Goal: Transaction & Acquisition: Subscribe to service/newsletter

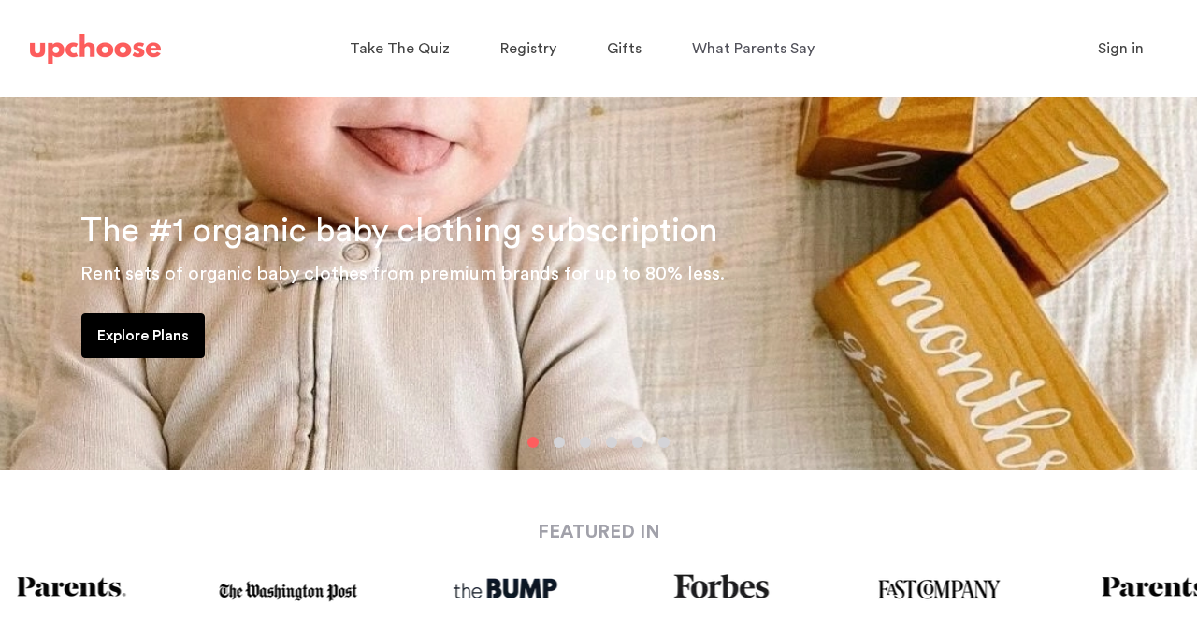
scroll to position [281, 0]
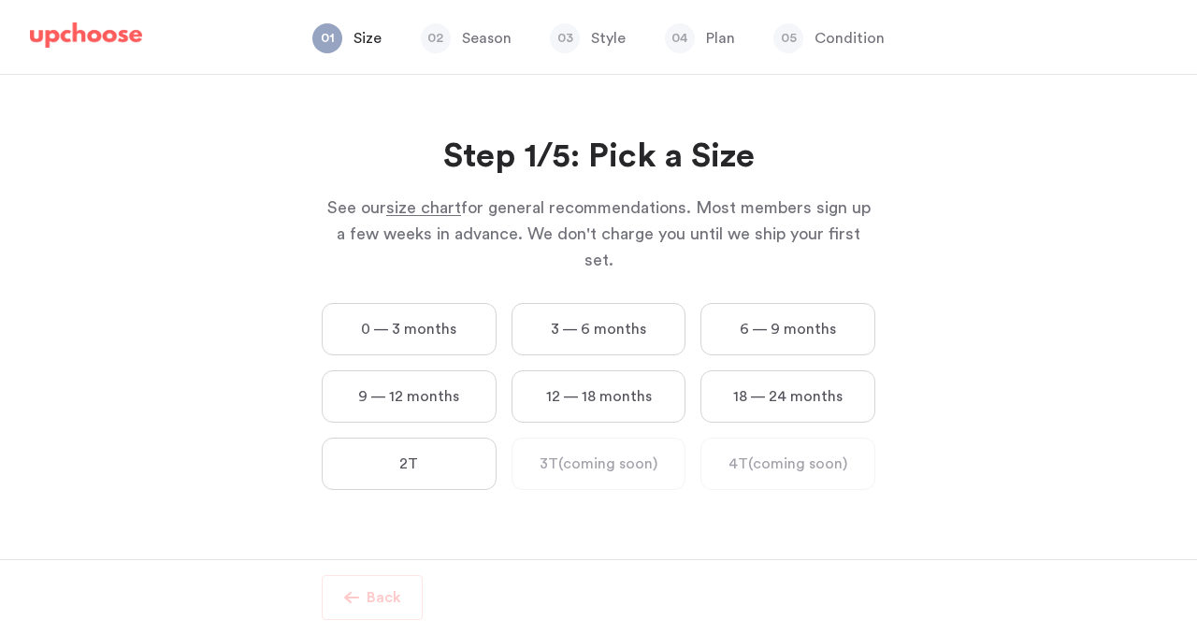
click at [811, 311] on label "6 — 9 months" at bounding box center [787, 329] width 175 height 52
click at [0, 0] on months "6 — 9 months" at bounding box center [0, 0] width 0 height 0
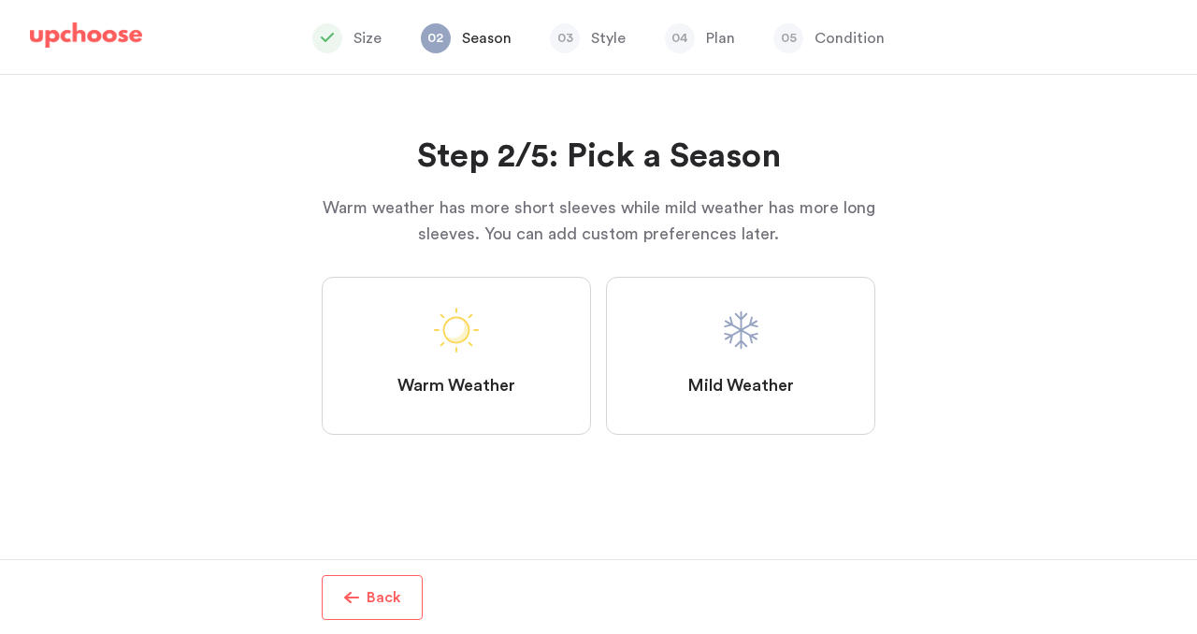
click at [697, 379] on span "Mild Weather" at bounding box center [740, 386] width 107 height 22
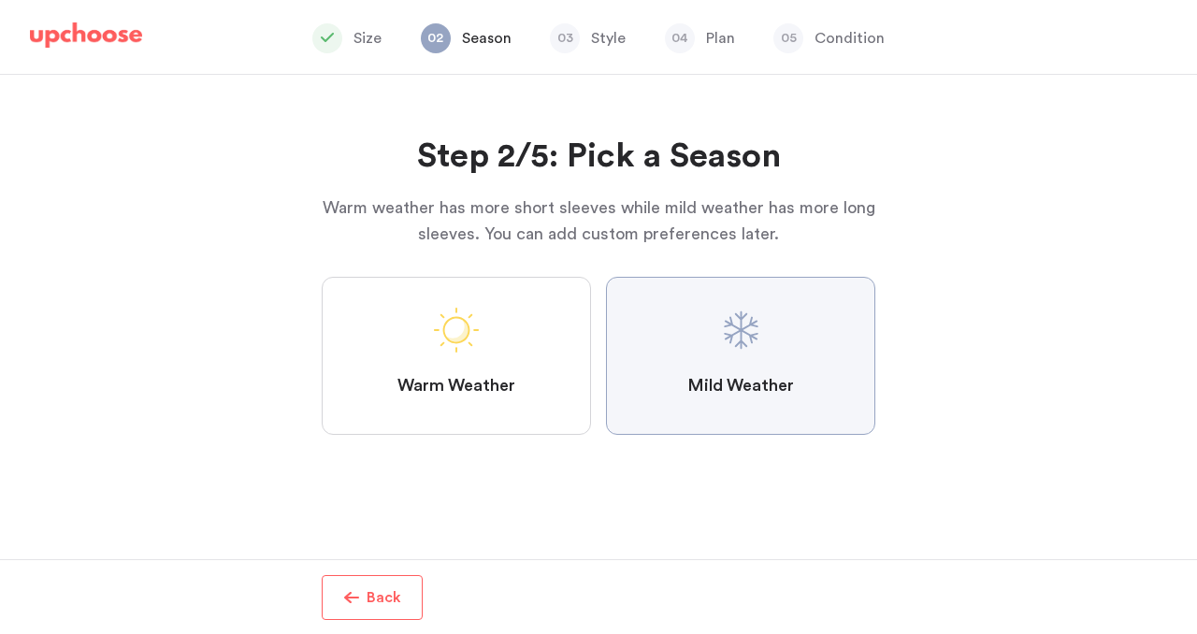
click at [0, 0] on Weather "Mild Weather" at bounding box center [0, 0] width 0 height 0
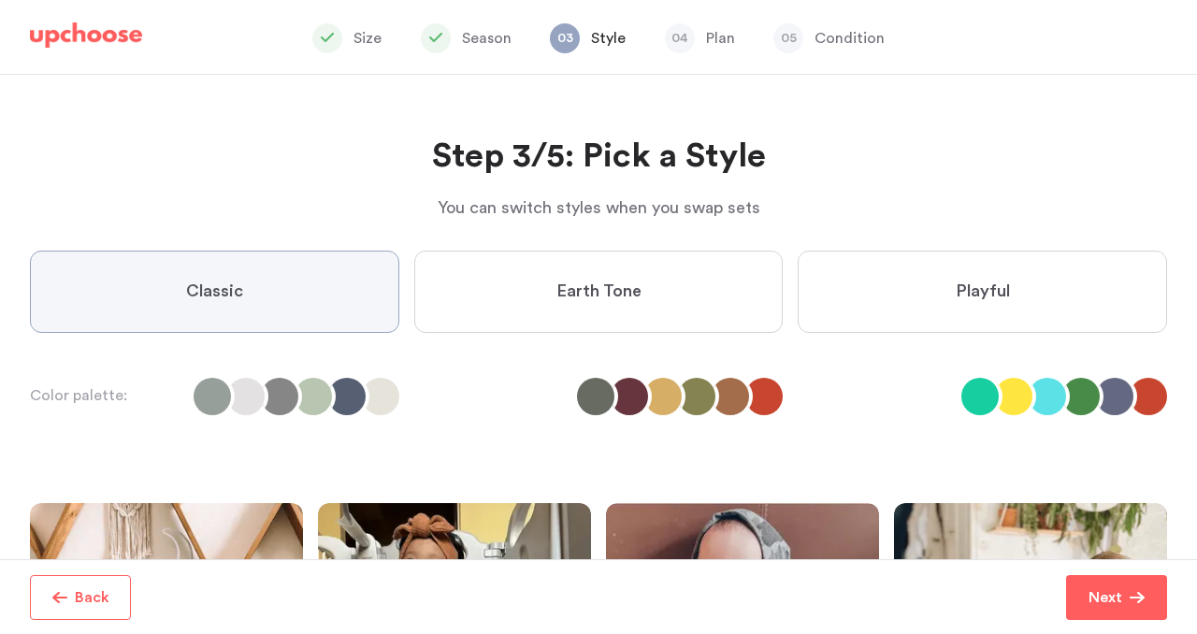
click at [221, 291] on span "Classic" at bounding box center [214, 292] width 57 height 22
click at [0, 0] on input "Classic" at bounding box center [0, 0] width 0 height 0
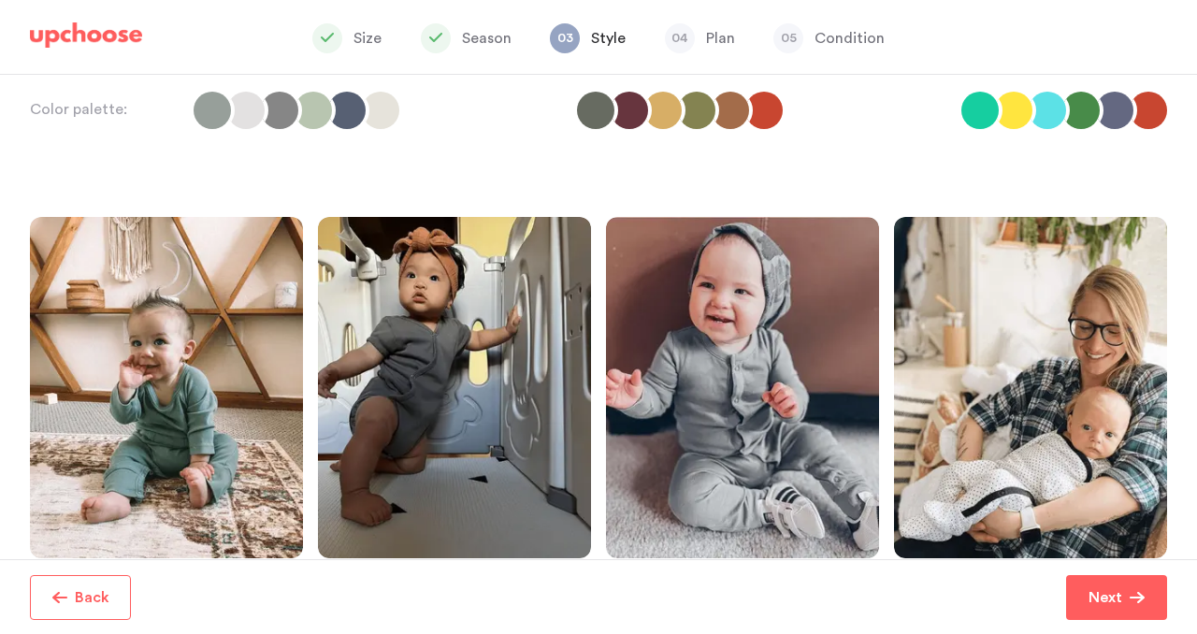
scroll to position [283, 0]
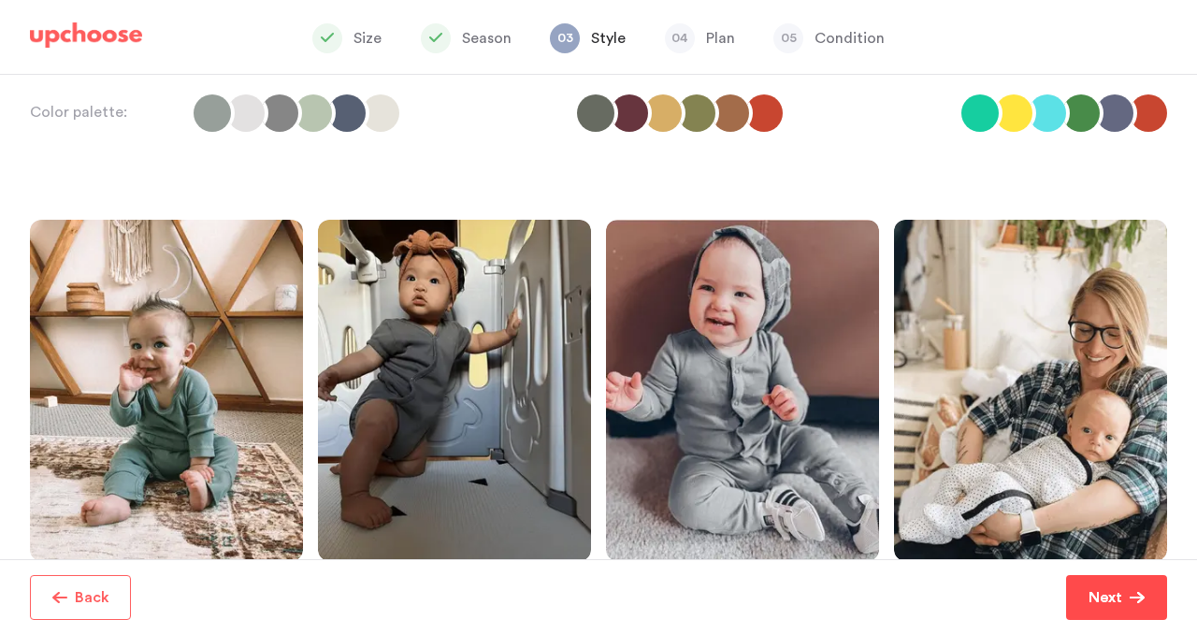
click at [1098, 600] on p "Next" at bounding box center [1106, 597] width 34 height 22
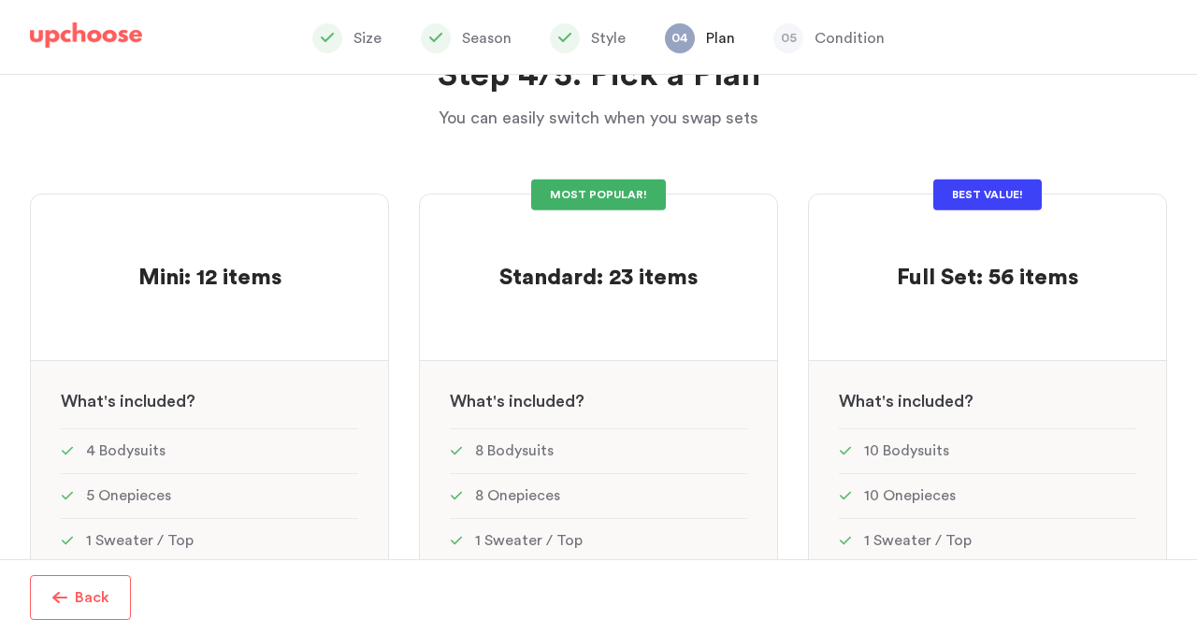
scroll to position [108, 0]
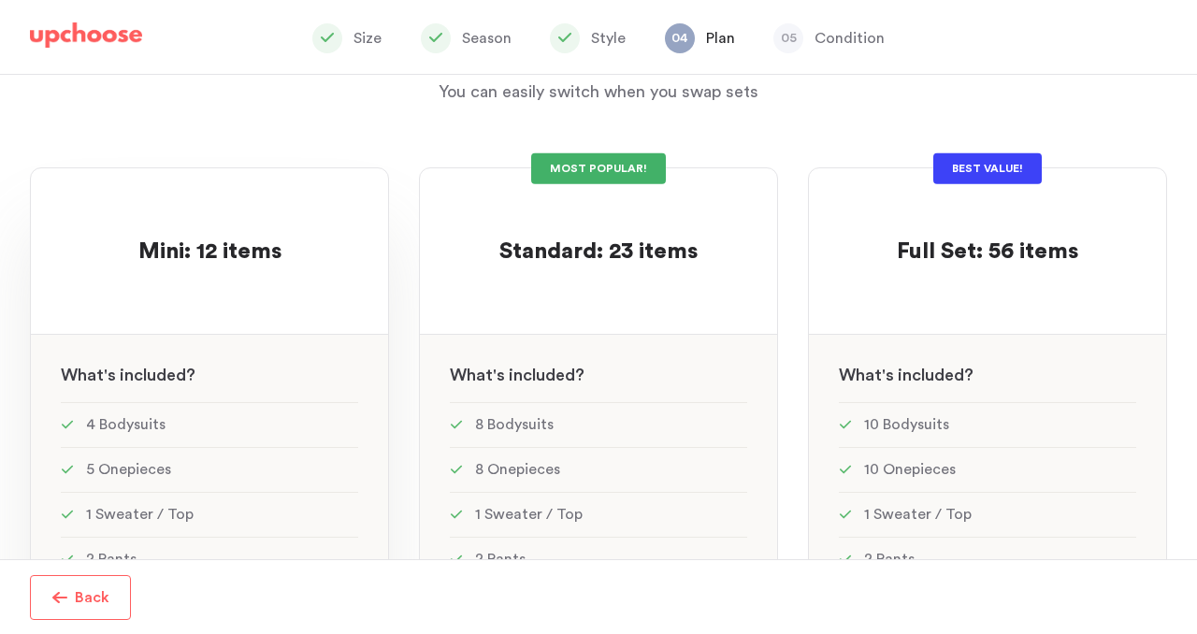
click at [223, 221] on p at bounding box center [209, 223] width 143 height 30
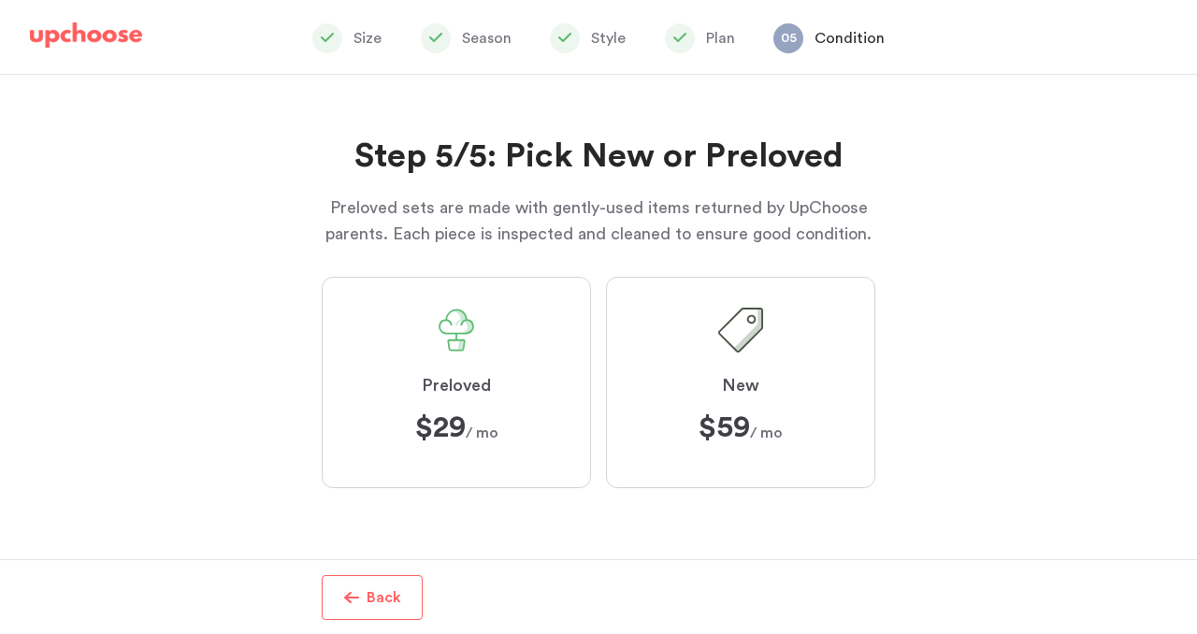
click at [481, 409] on label "Preloved $29 $29 / mo" at bounding box center [456, 382] width 269 height 211
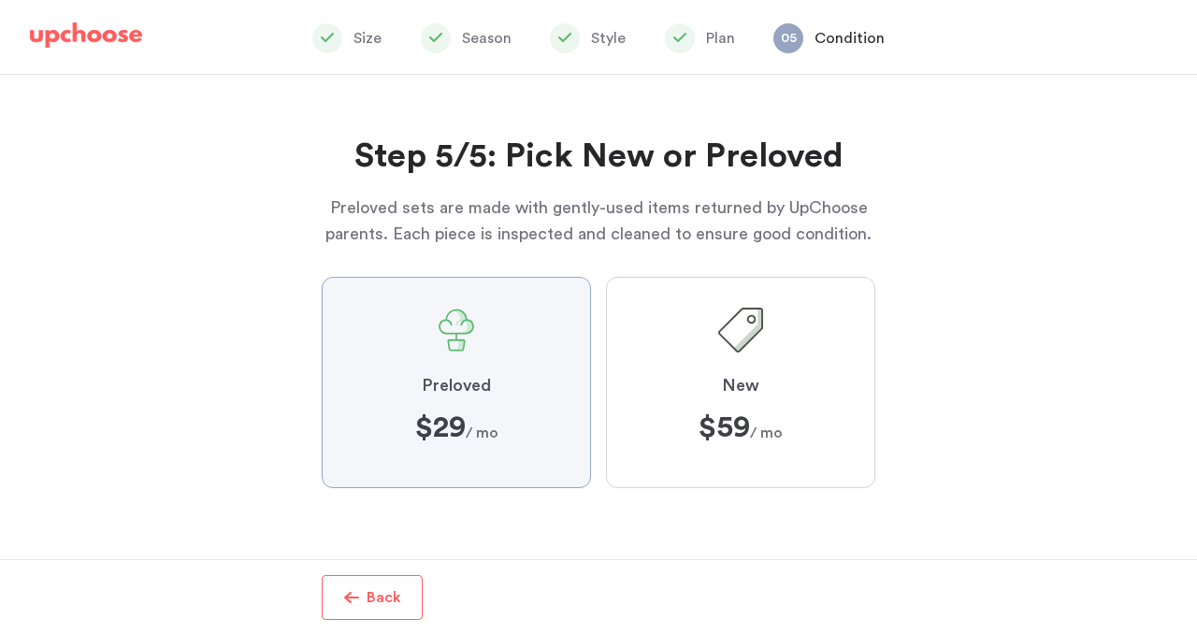
click at [0, 0] on input "Preloved $29 $29 / mo" at bounding box center [0, 0] width 0 height 0
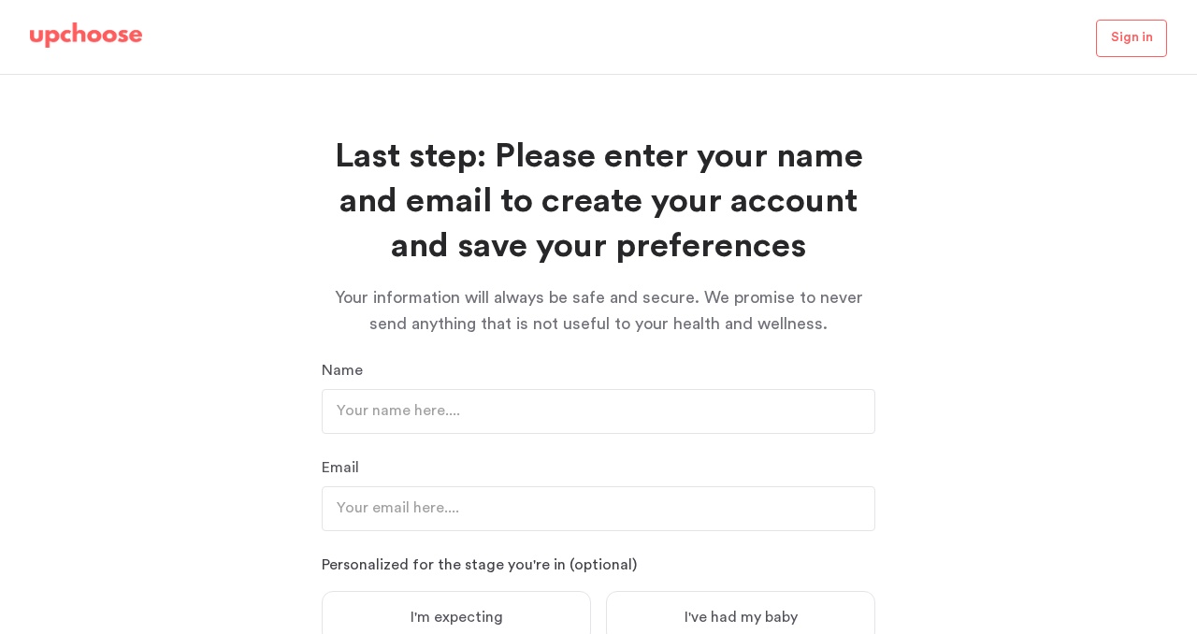
scroll to position [228, 0]
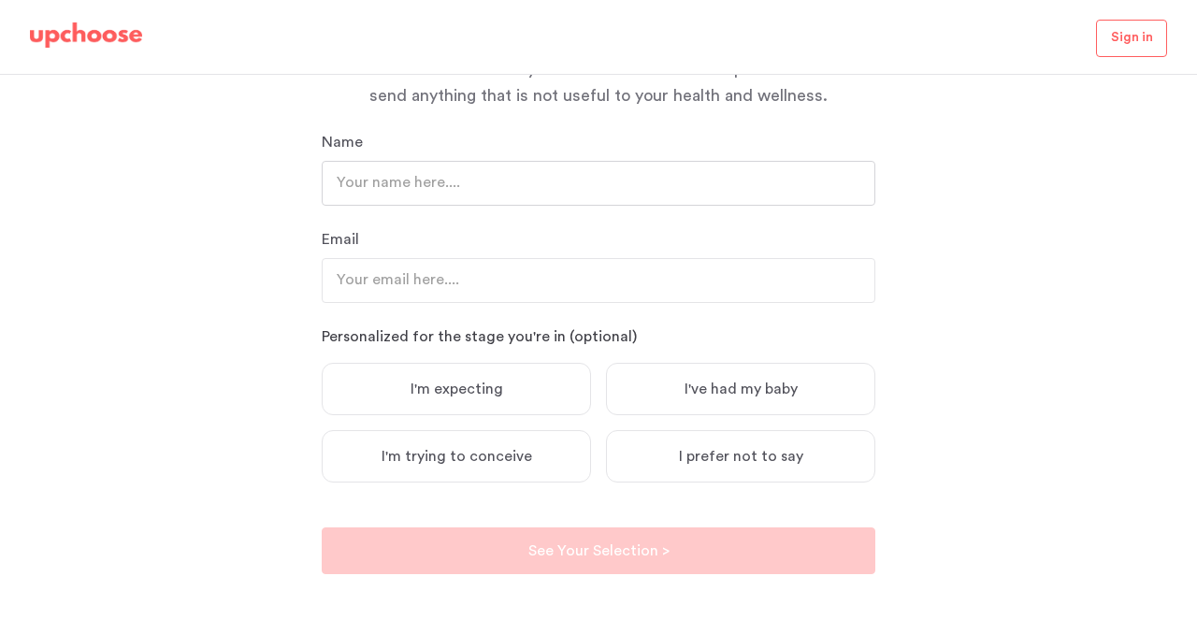
click at [588, 165] on input "text" at bounding box center [599, 183] width 554 height 45
type input "[PERSON_NAME]"
click at [513, 281] on input "email" at bounding box center [599, 280] width 554 height 45
type input "[EMAIL_ADDRESS][DOMAIN_NAME]"
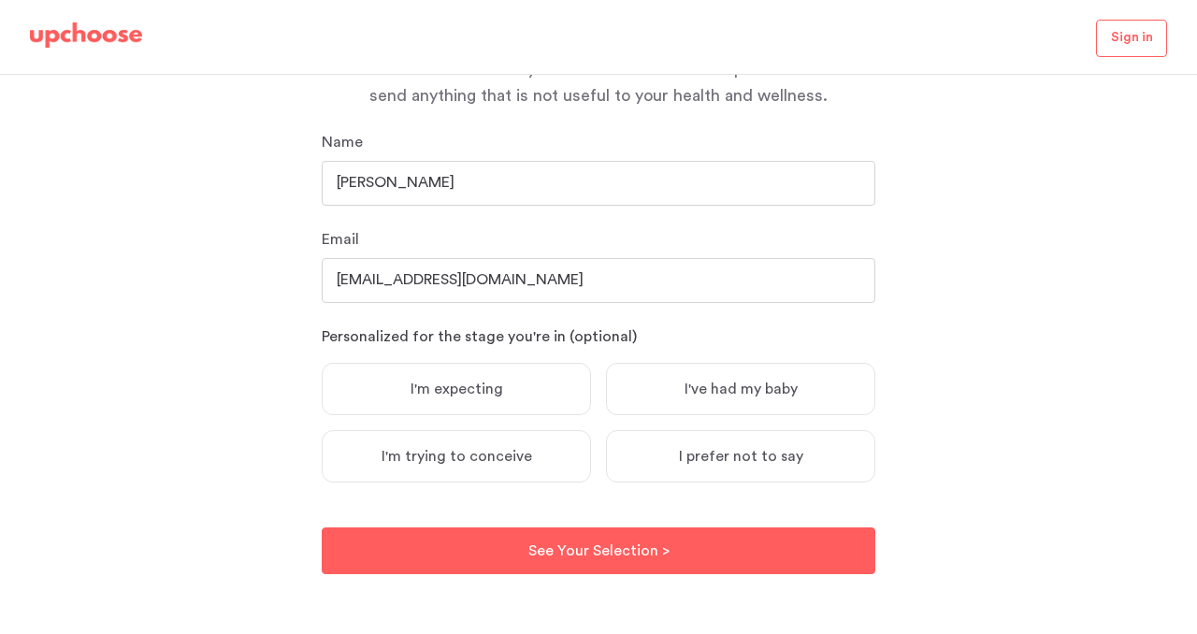
click at [729, 399] on label "I've had my baby" at bounding box center [740, 389] width 269 height 52
click at [0, 0] on input "I've had my baby" at bounding box center [0, 0] width 0 height 0
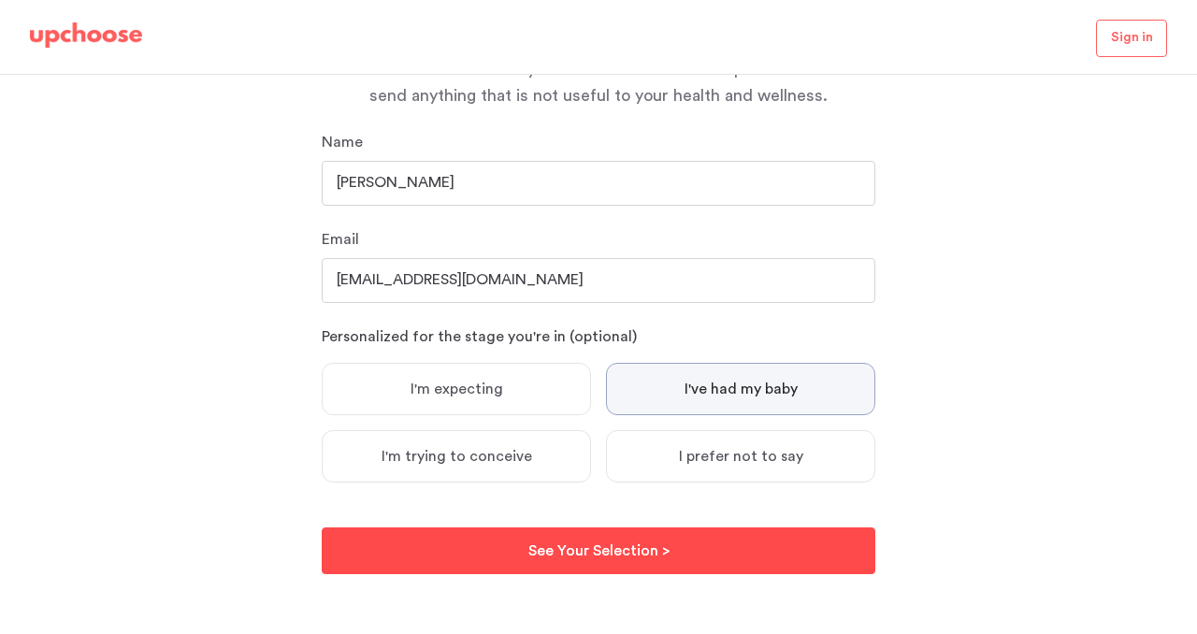
click at [670, 557] on button "See Your Selection > See Your Selection >" at bounding box center [599, 550] width 554 height 47
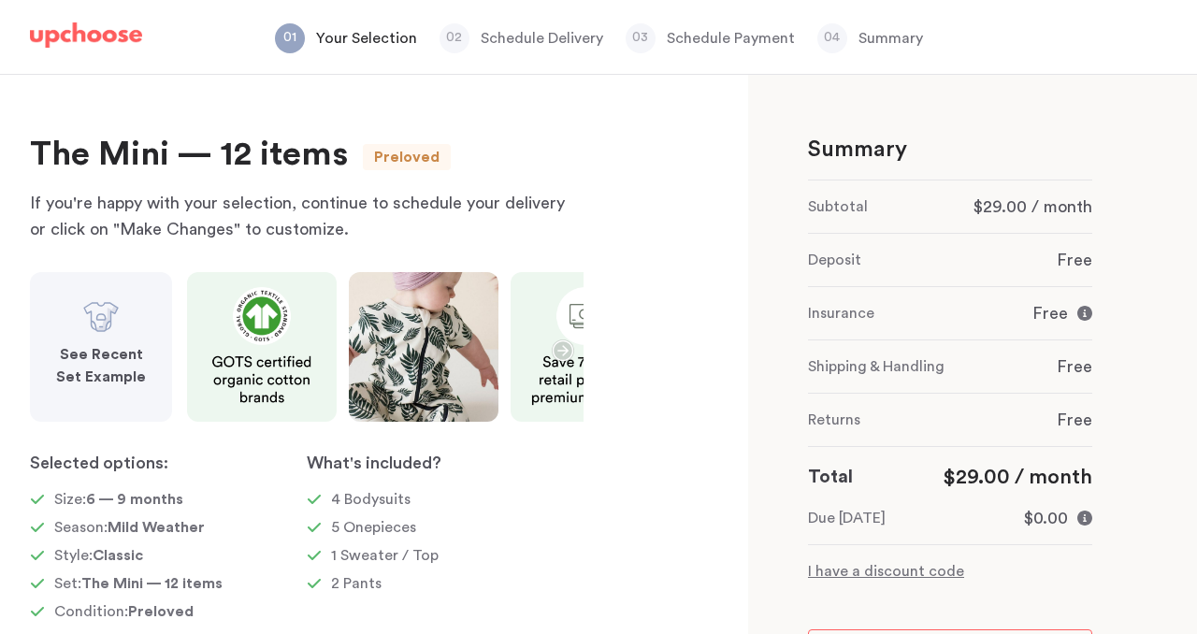
scroll to position [72, 0]
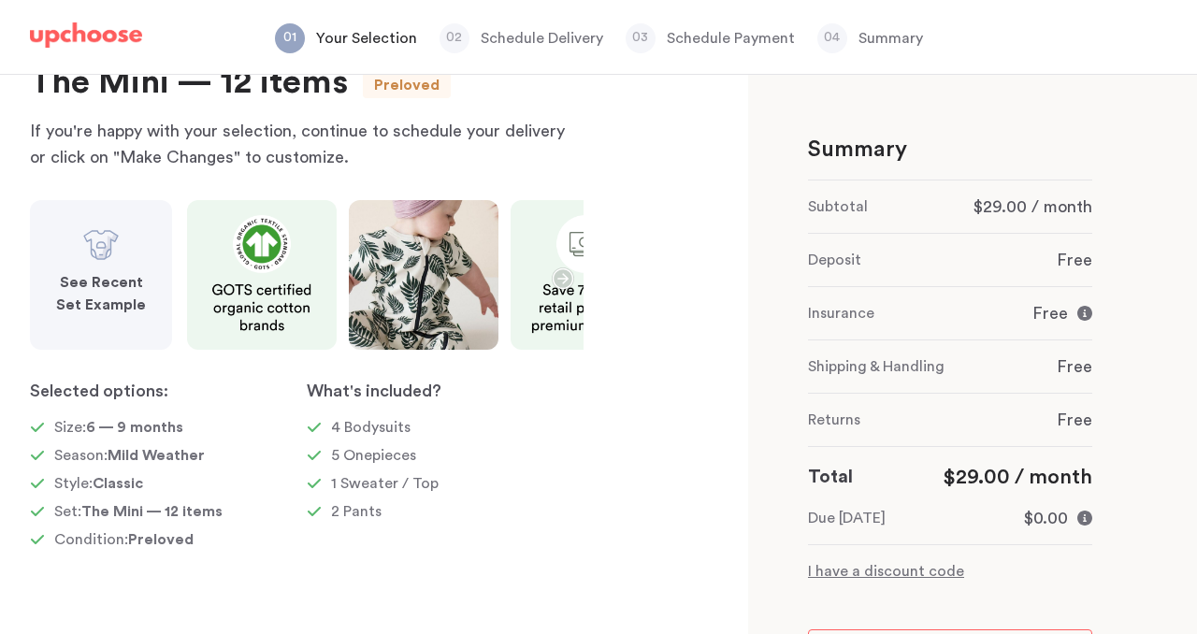
click at [85, 275] on strong "See Recent Set Example" at bounding box center [101, 293] width 90 height 37
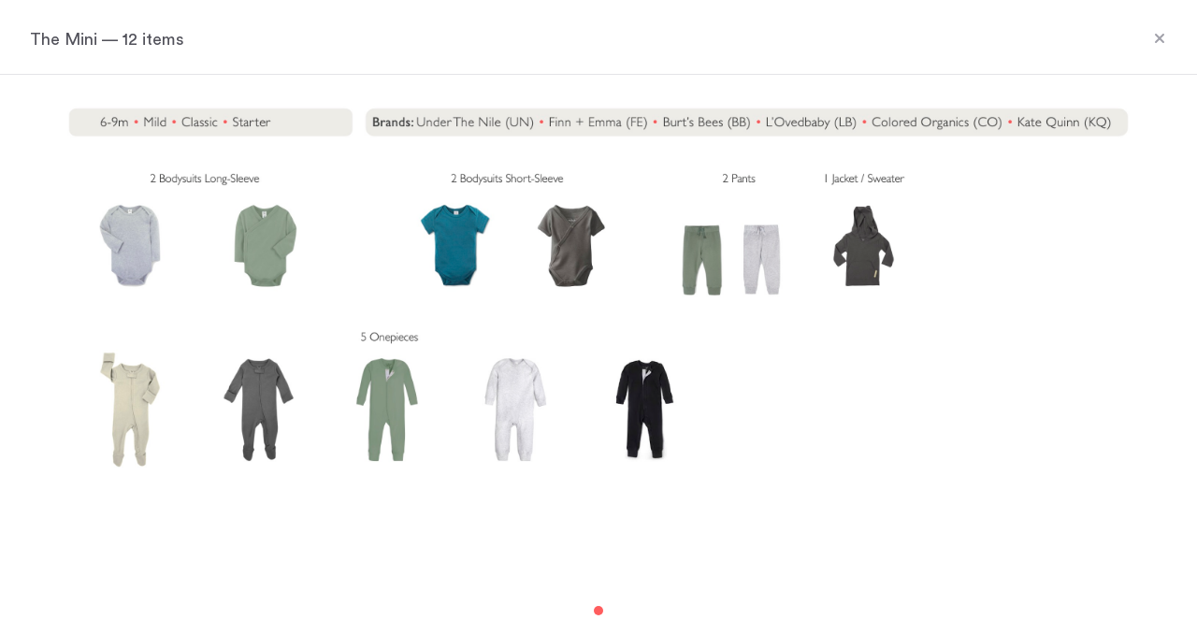
click at [1160, 36] on icon at bounding box center [1159, 38] width 9 height 9
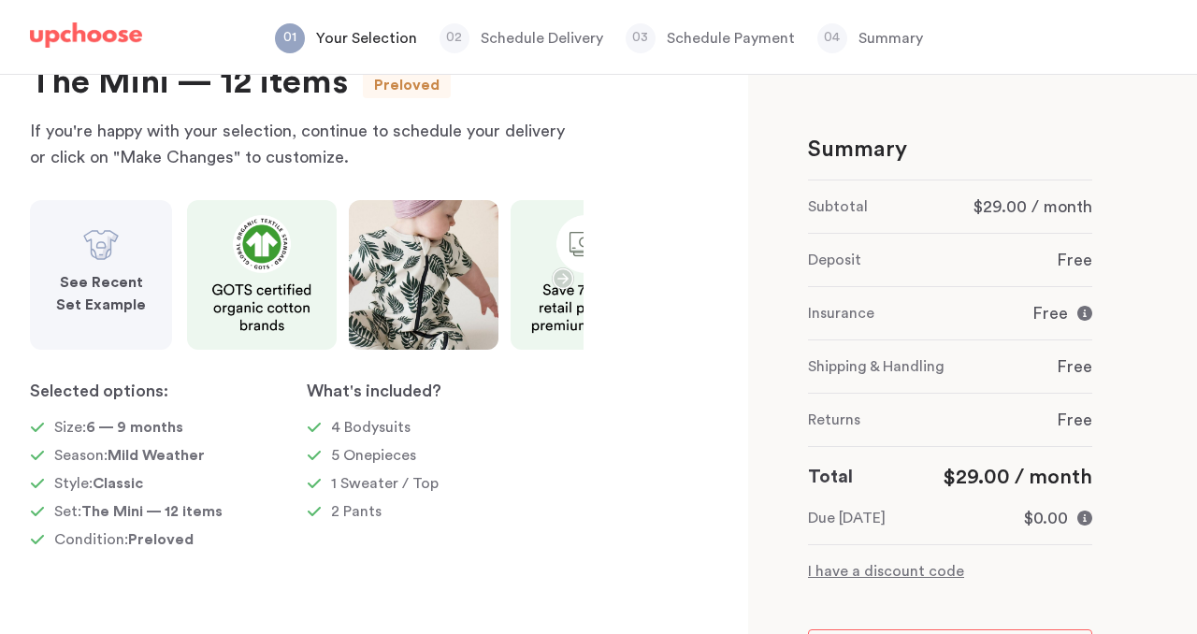
click at [558, 279] on icon "button" at bounding box center [563, 278] width 21 height 21
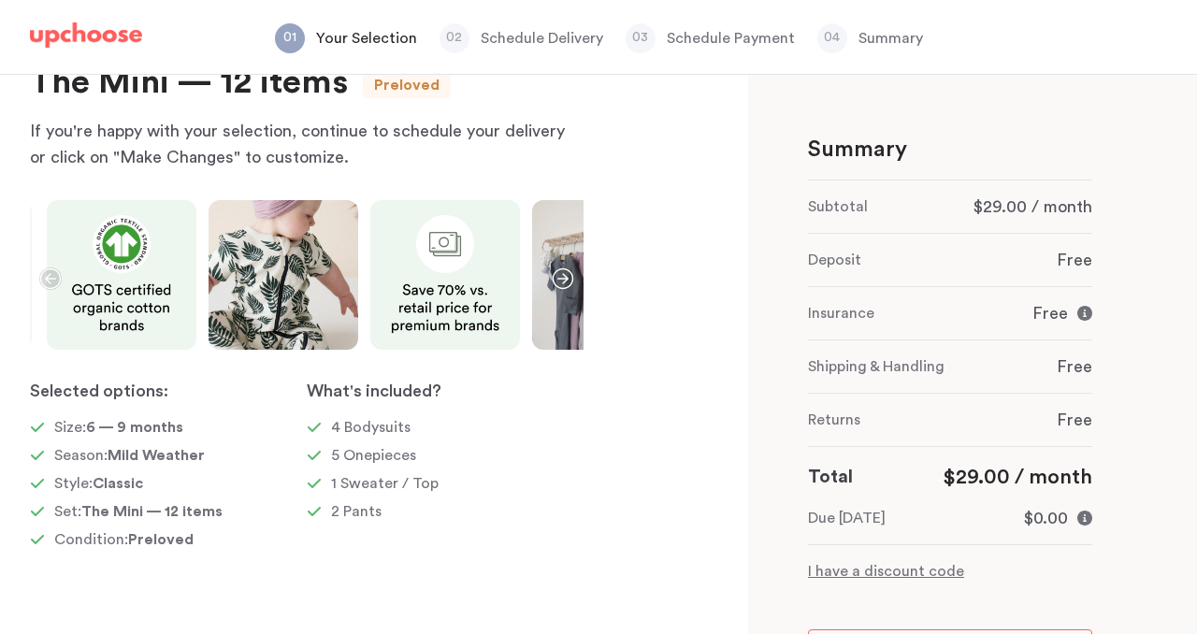
click at [558, 279] on icon "button" at bounding box center [563, 278] width 21 height 21
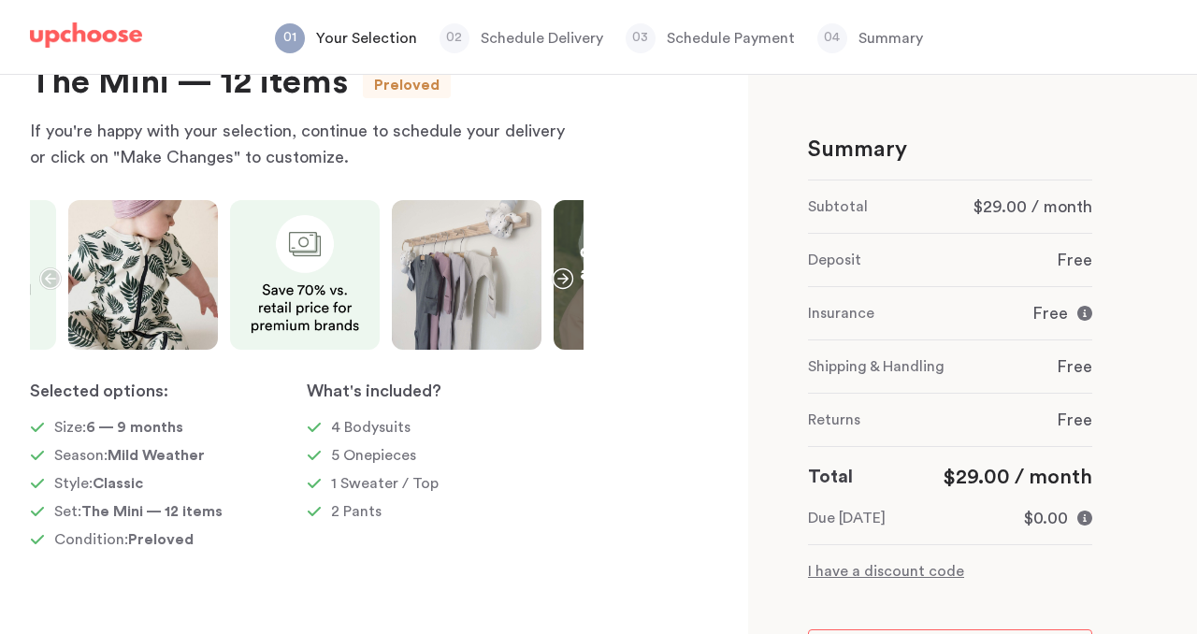
click at [558, 279] on icon "button" at bounding box center [563, 278] width 21 height 21
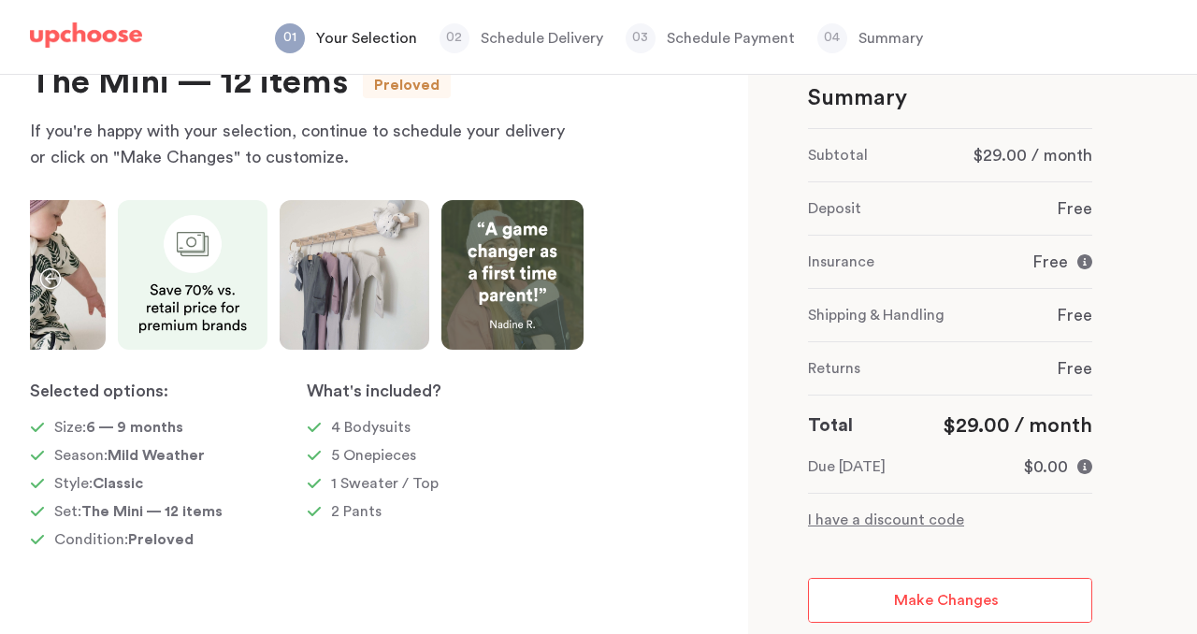
scroll to position [42, 0]
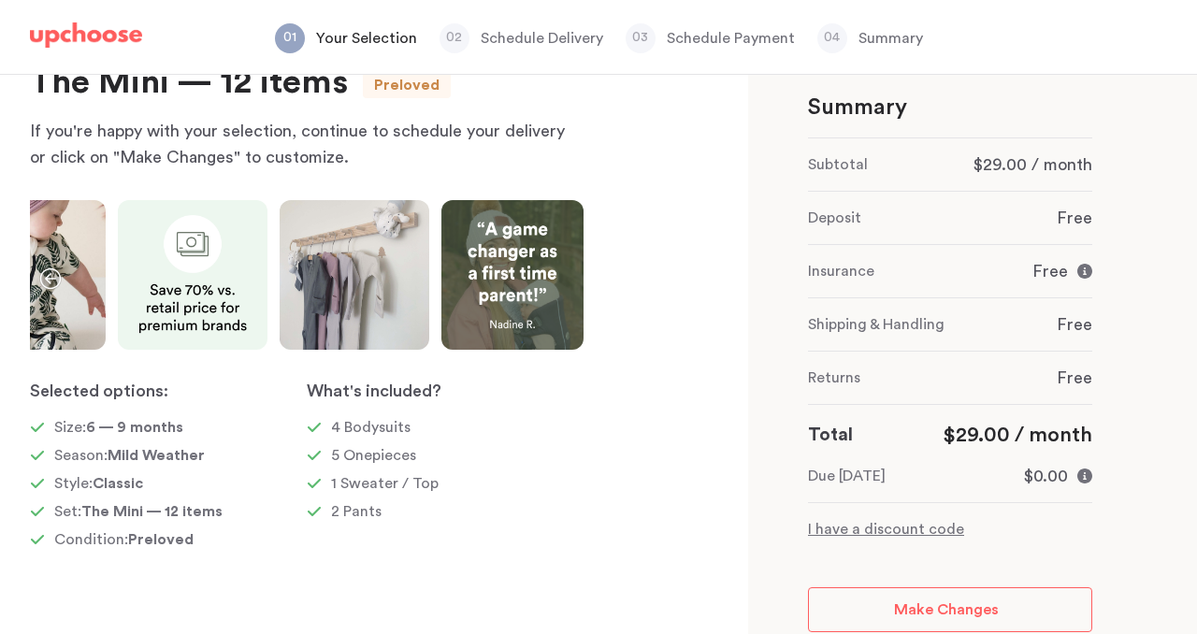
click at [58, 286] on icon "button" at bounding box center [50, 278] width 22 height 22
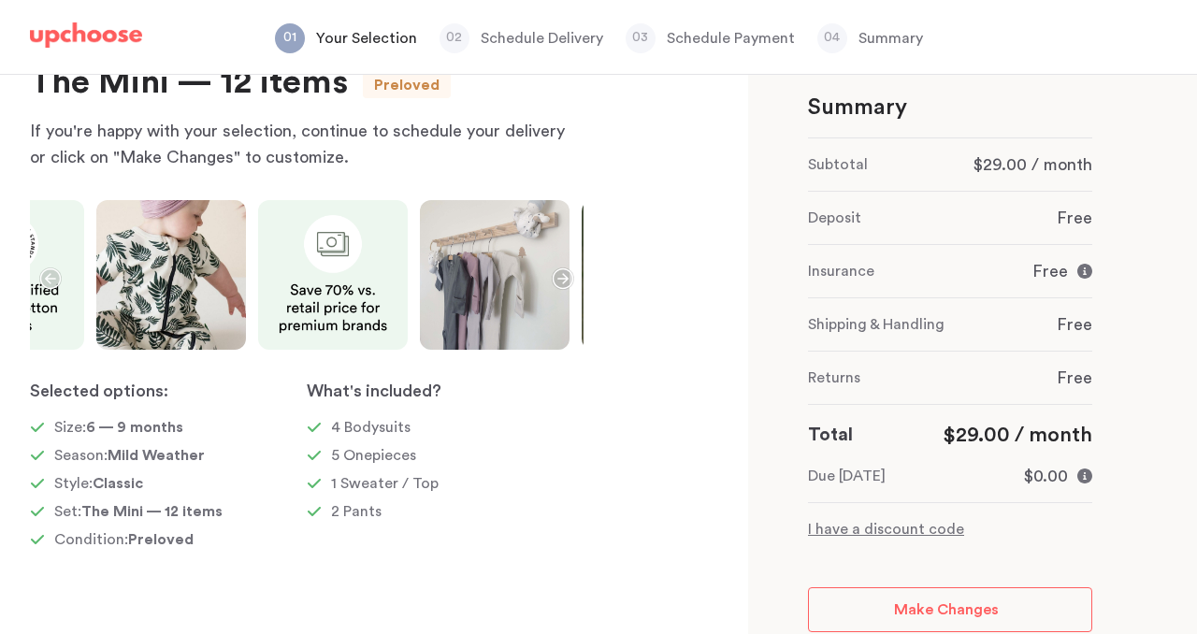
click at [55, 284] on icon "button" at bounding box center [50, 278] width 22 height 22
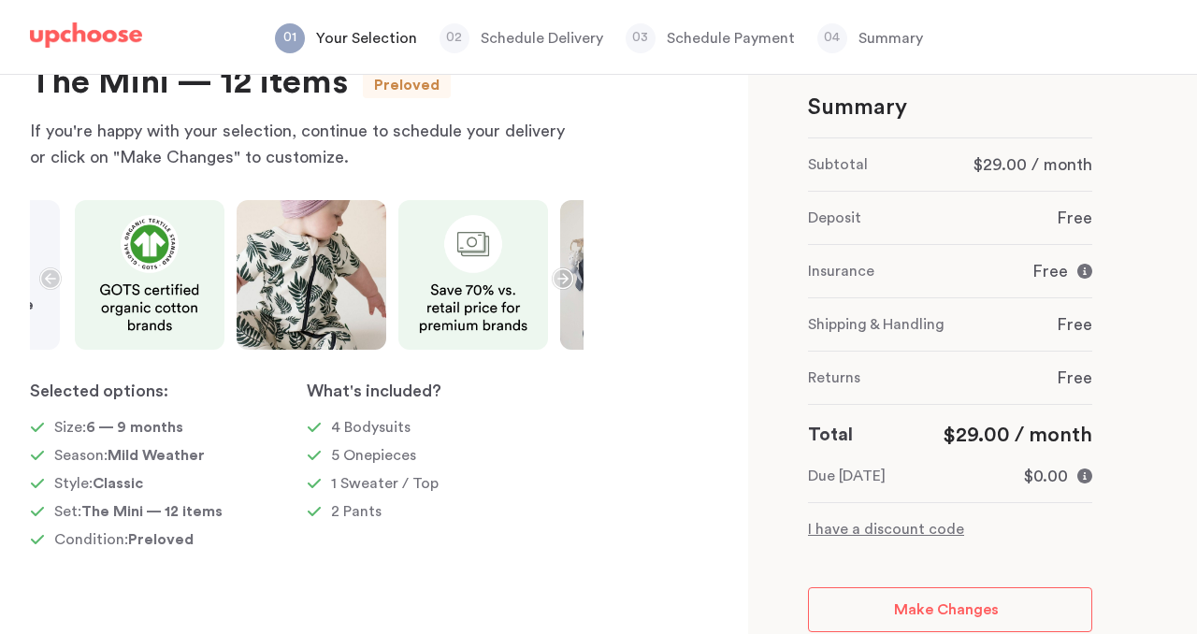
click at [55, 284] on icon "button" at bounding box center [50, 278] width 22 height 22
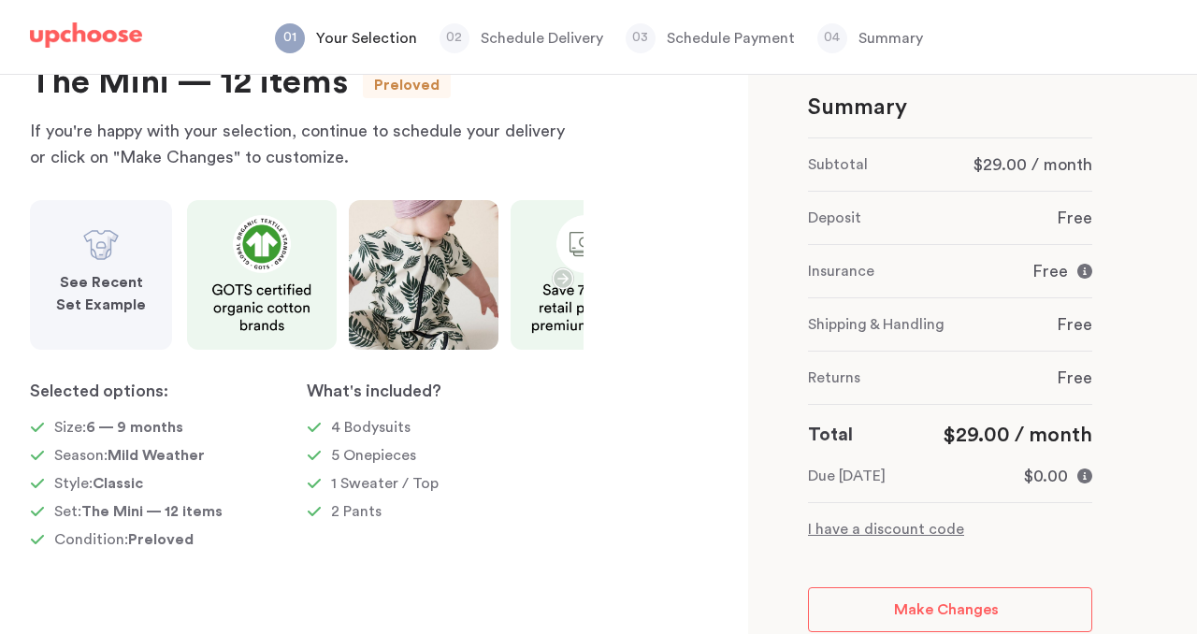
click at [912, 523] on p "I have a discount code" at bounding box center [950, 529] width 284 height 22
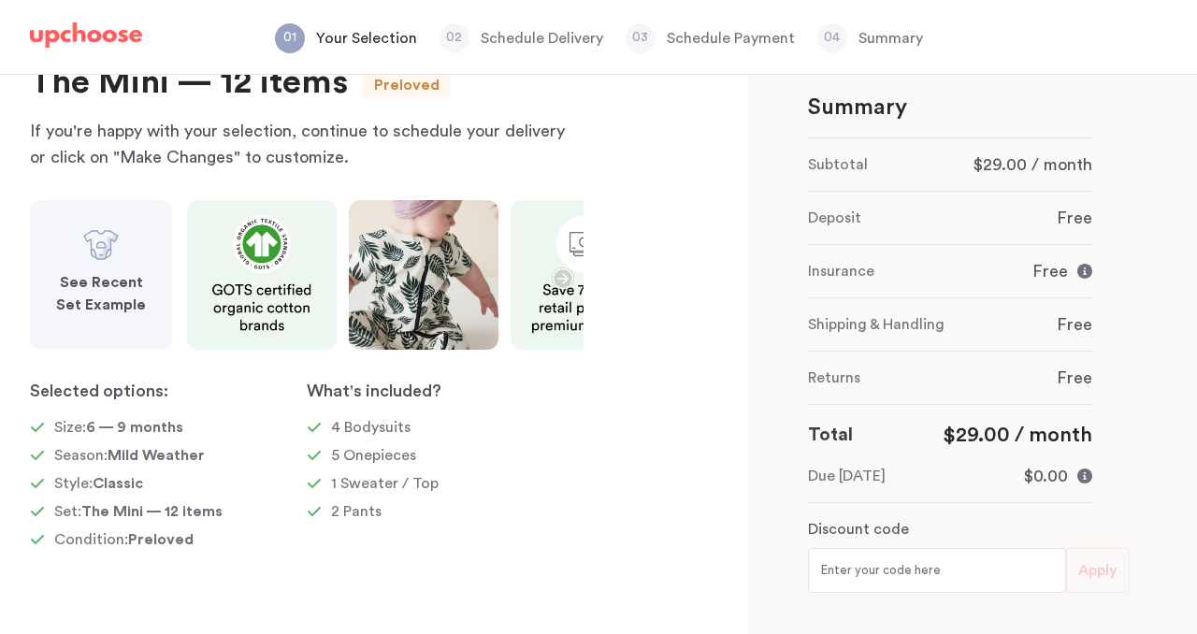
click at [908, 575] on input "text" at bounding box center [937, 570] width 258 height 45
type input "ORGANIMAMA"
click at [1087, 563] on span "Apply" at bounding box center [1097, 570] width 39 height 24
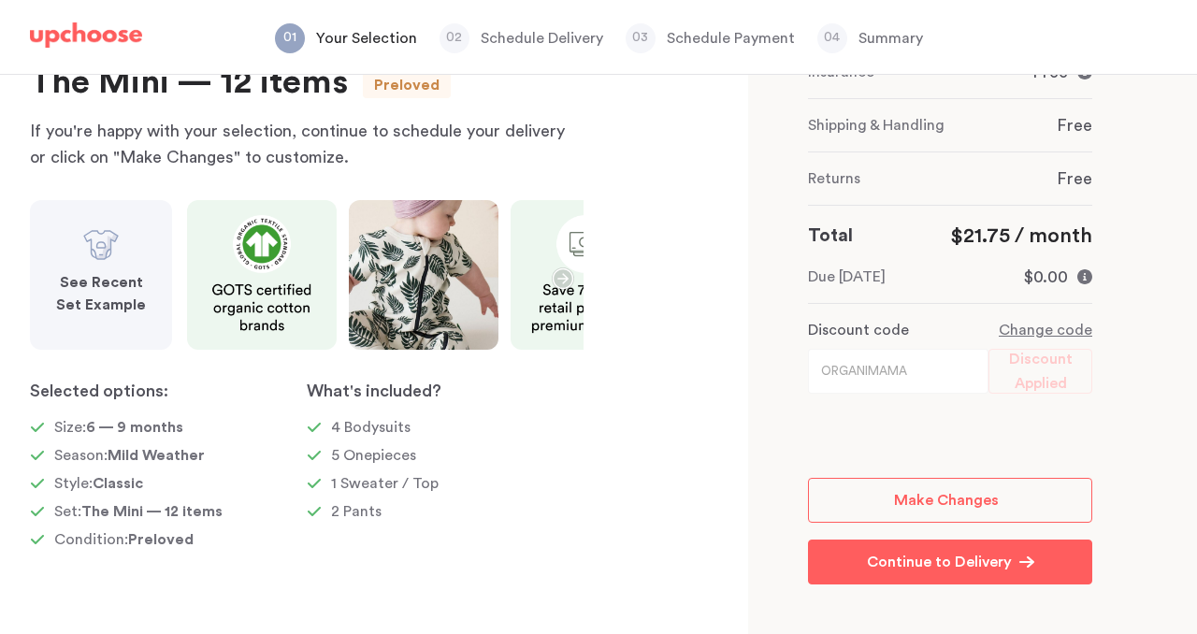
scroll to position [304, 0]
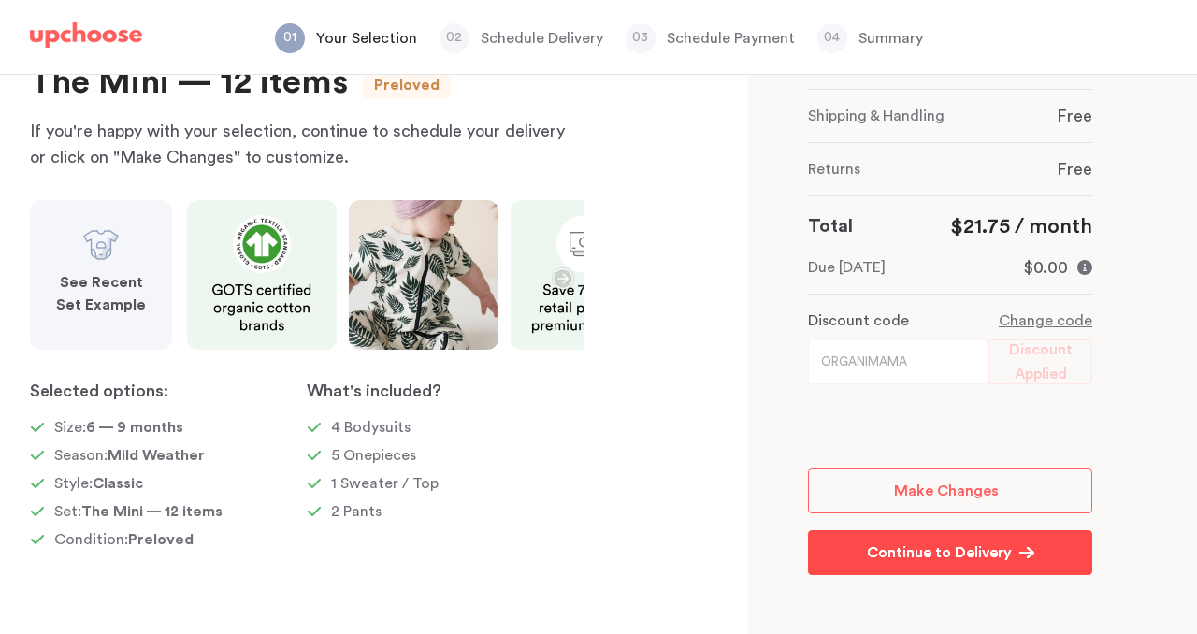
click at [1001, 558] on p "Continue to Delivery" at bounding box center [939, 553] width 145 height 22
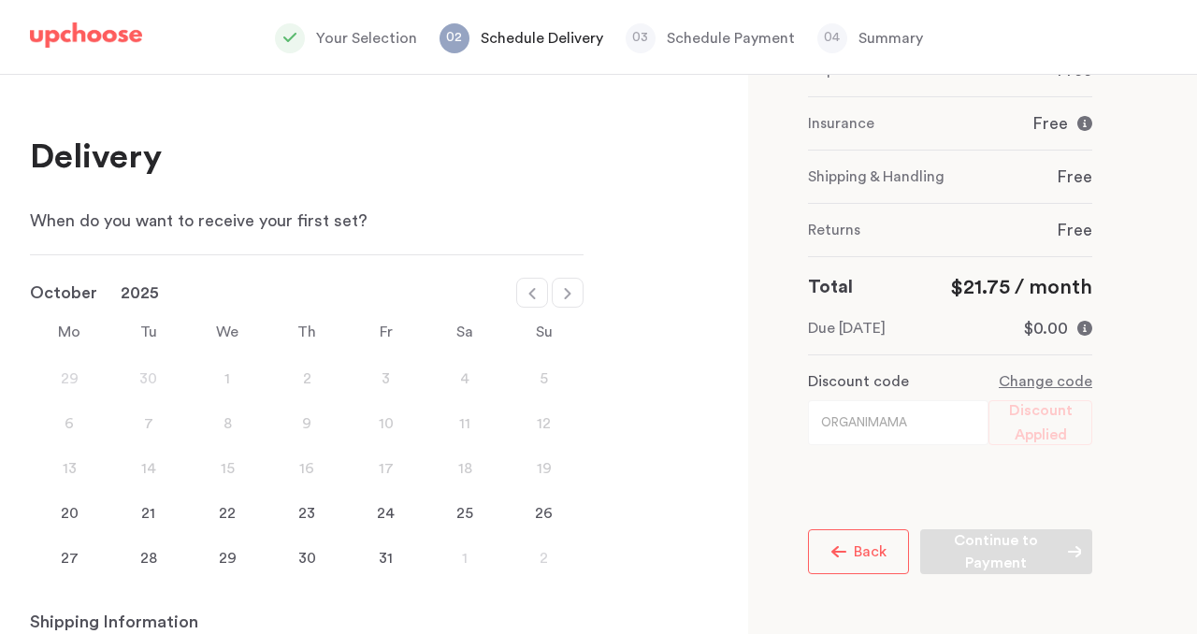
click at [838, 542] on button "Back" at bounding box center [858, 551] width 101 height 45
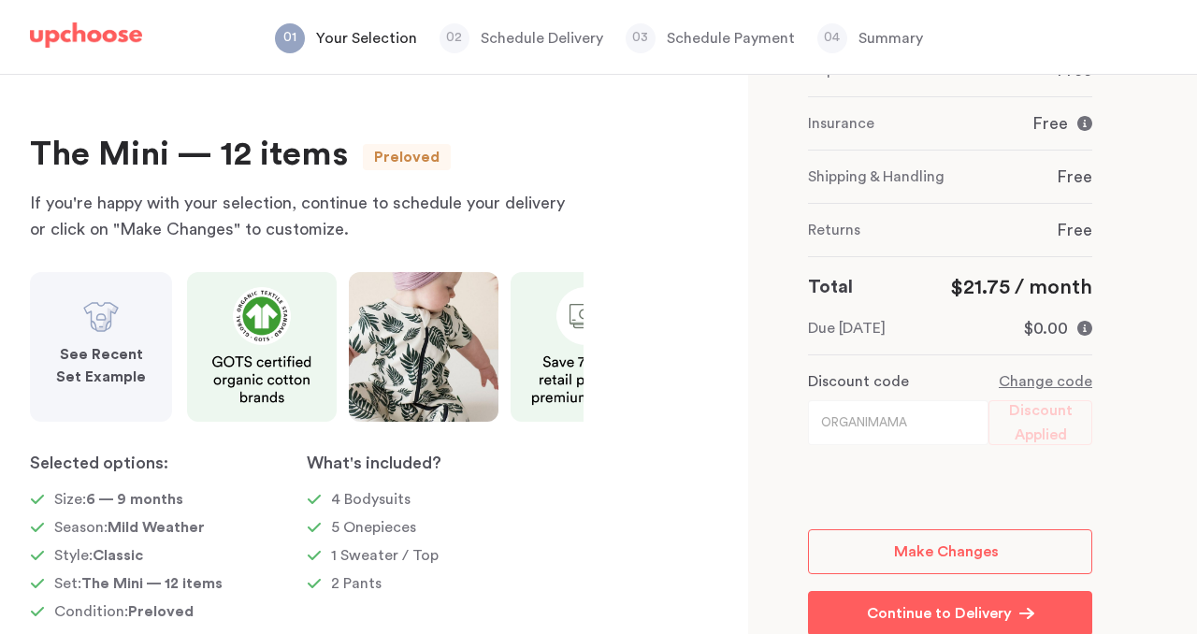
scroll to position [305, 0]
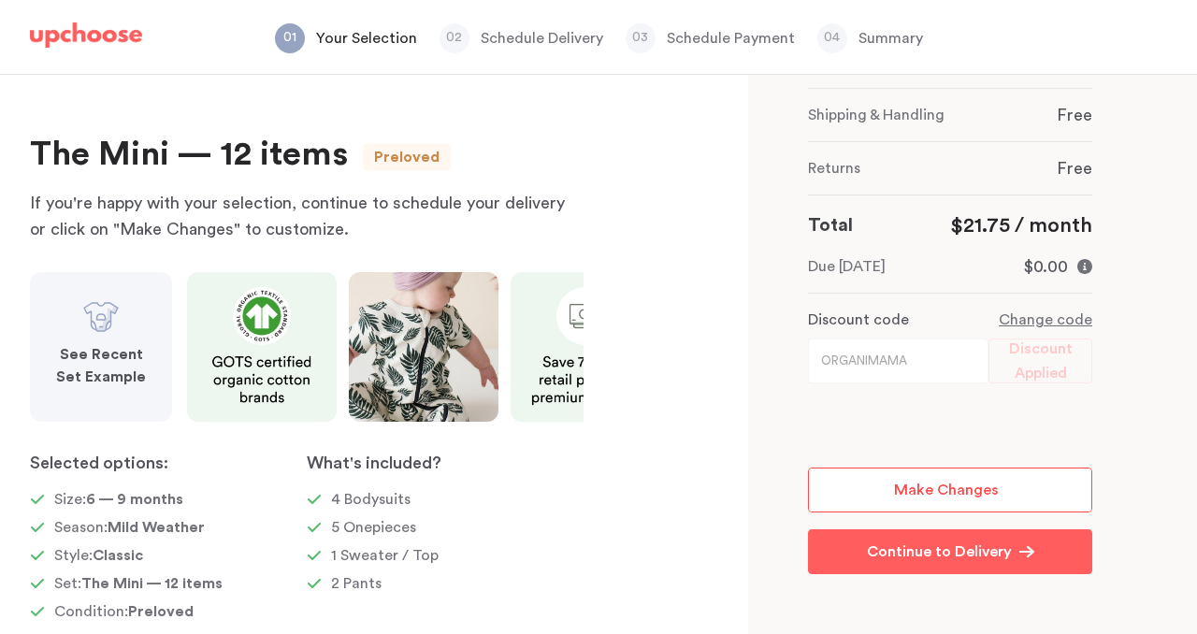
click at [904, 486] on span "Make Changes" at bounding box center [946, 490] width 105 height 15
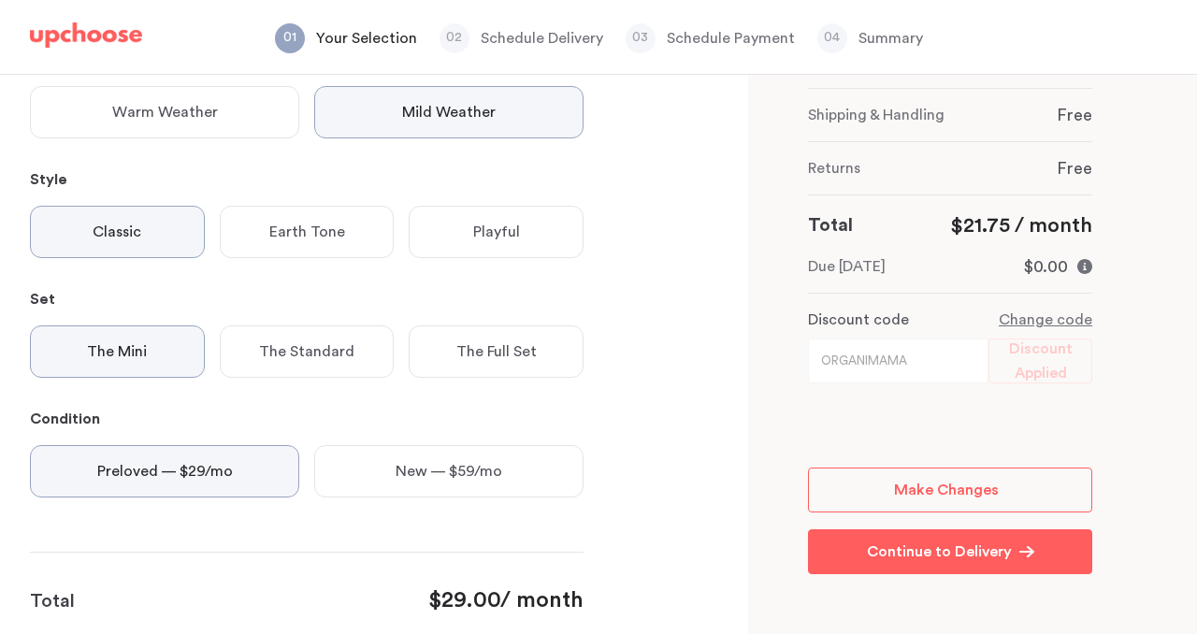
scroll to position [325, 0]
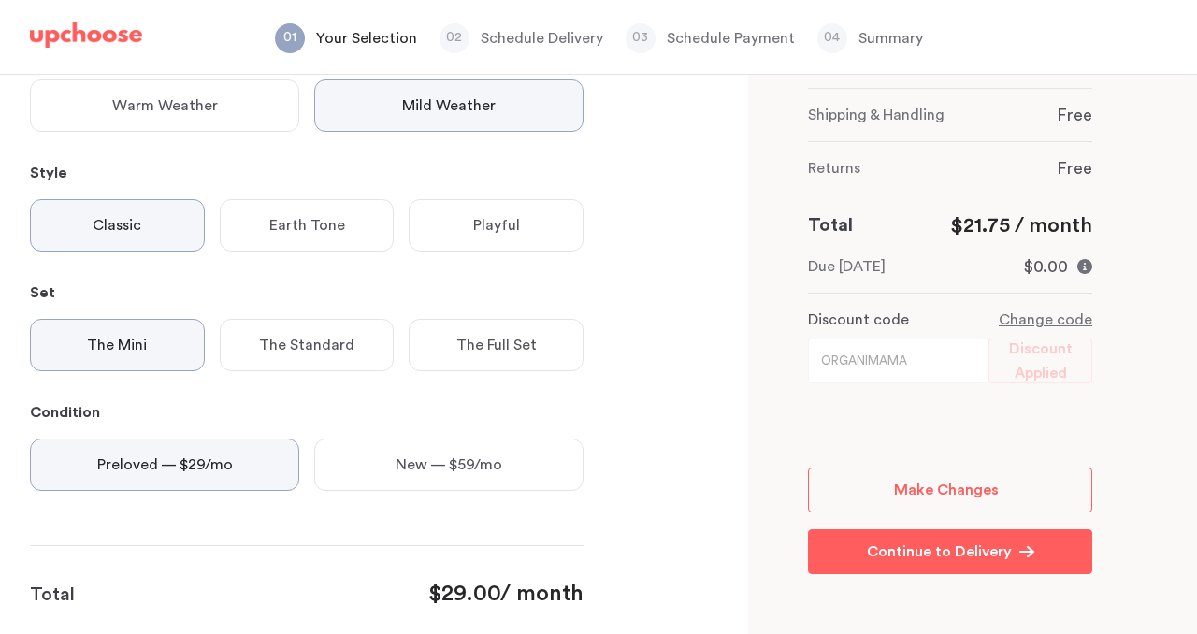
click at [339, 229] on p "Earth Tone" at bounding box center [307, 225] width 76 height 22
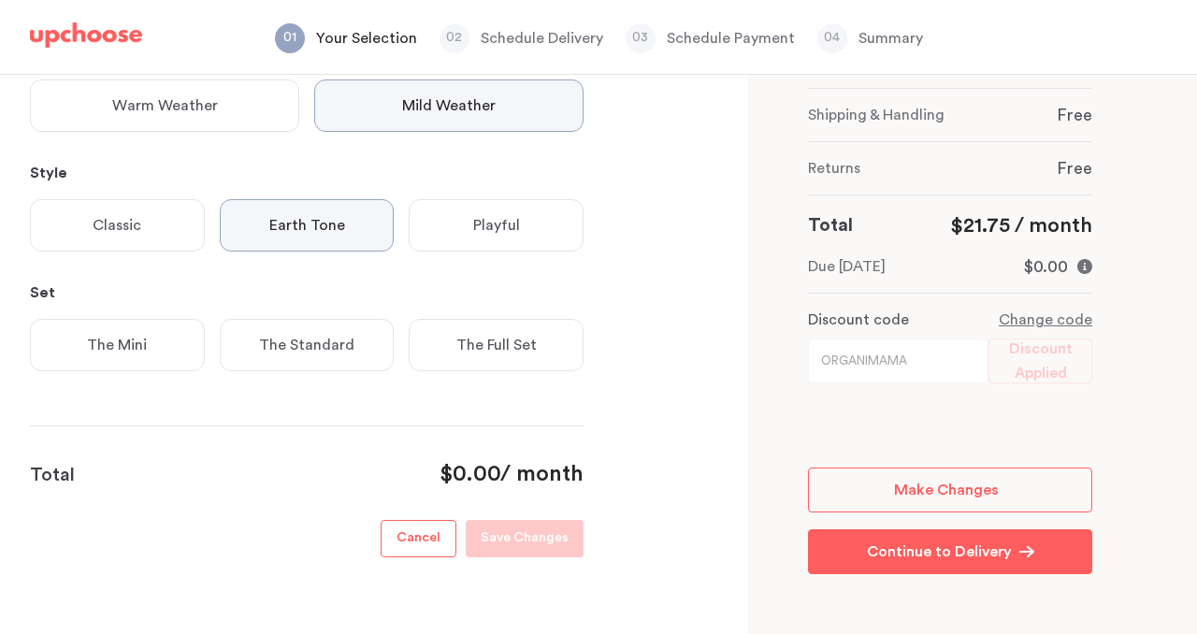
click at [331, 369] on div "The Standard" at bounding box center [307, 345] width 175 height 52
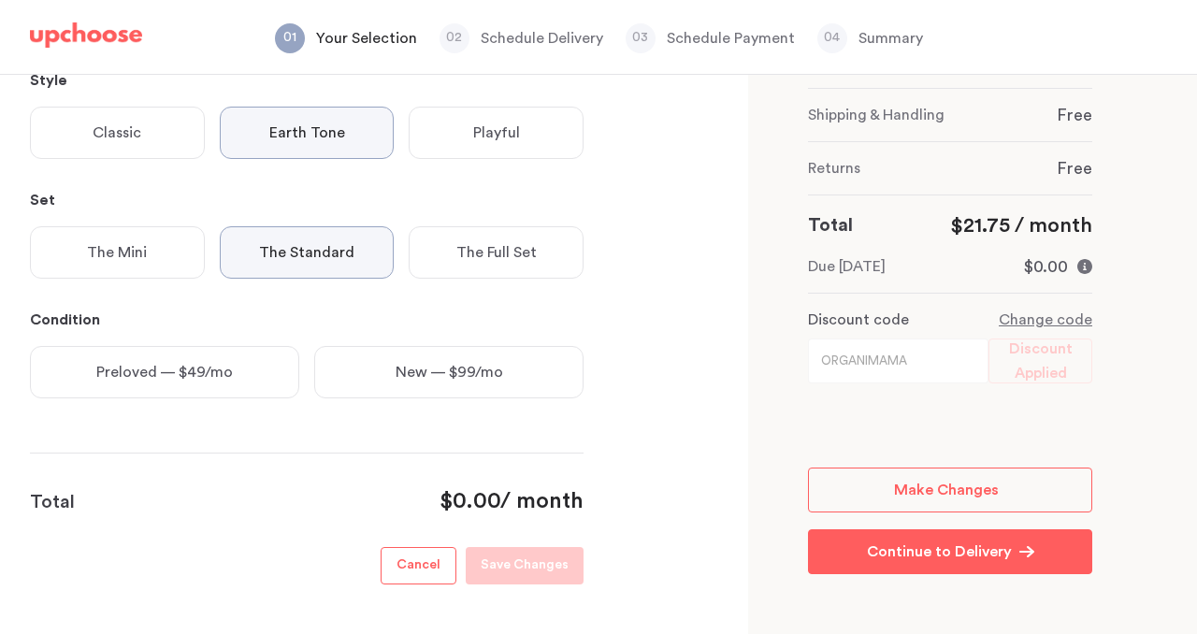
scroll to position [477, 0]
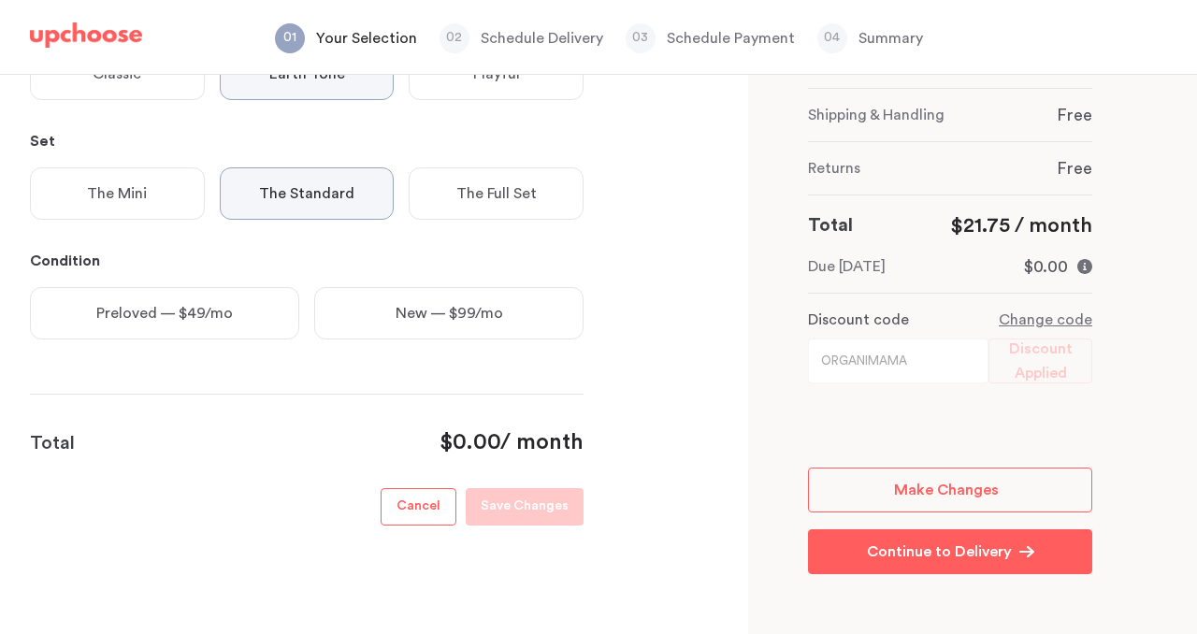
click at [243, 321] on div "Preloved — $49/mo" at bounding box center [164, 313] width 269 height 52
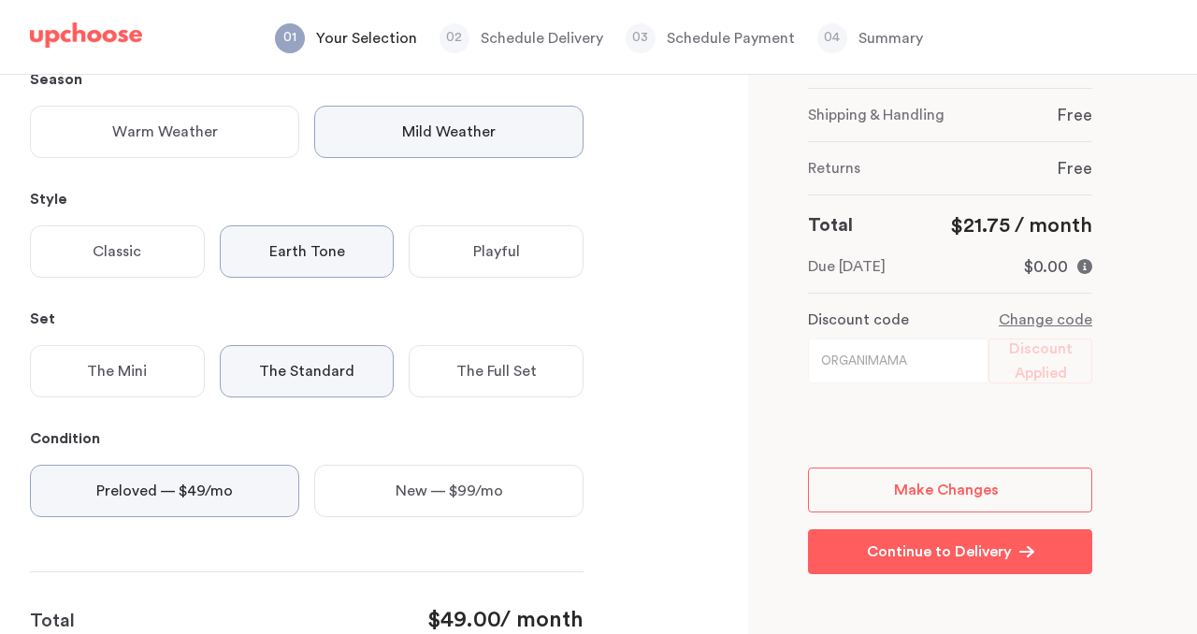
scroll to position [0, 0]
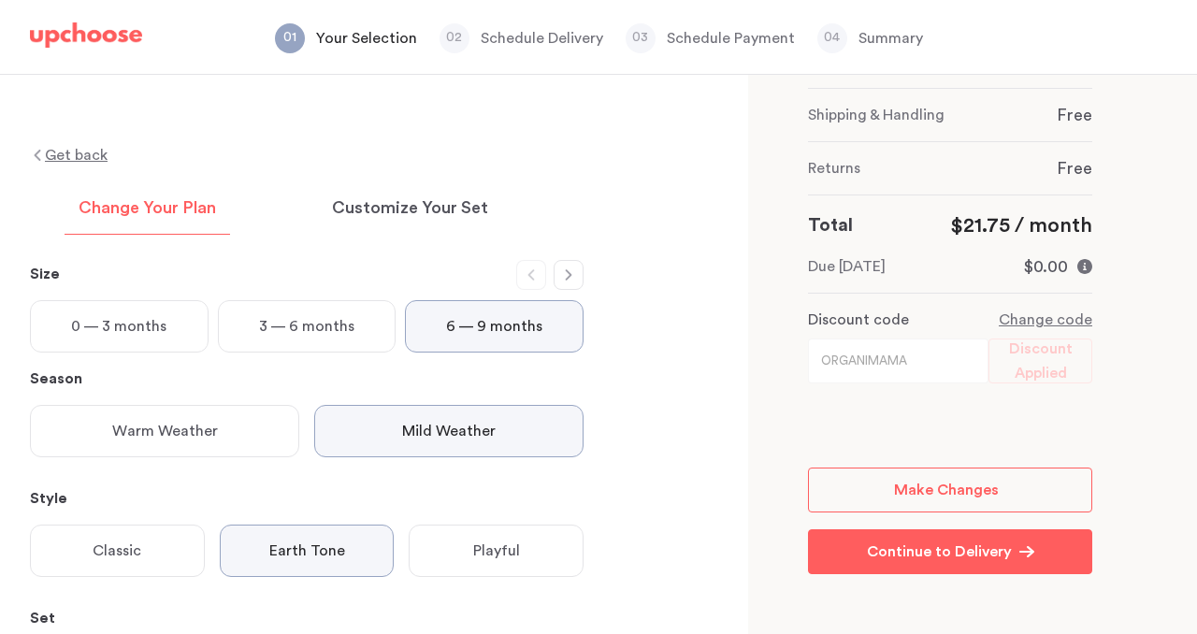
click at [53, 156] on p "Get back" at bounding box center [76, 155] width 63 height 22
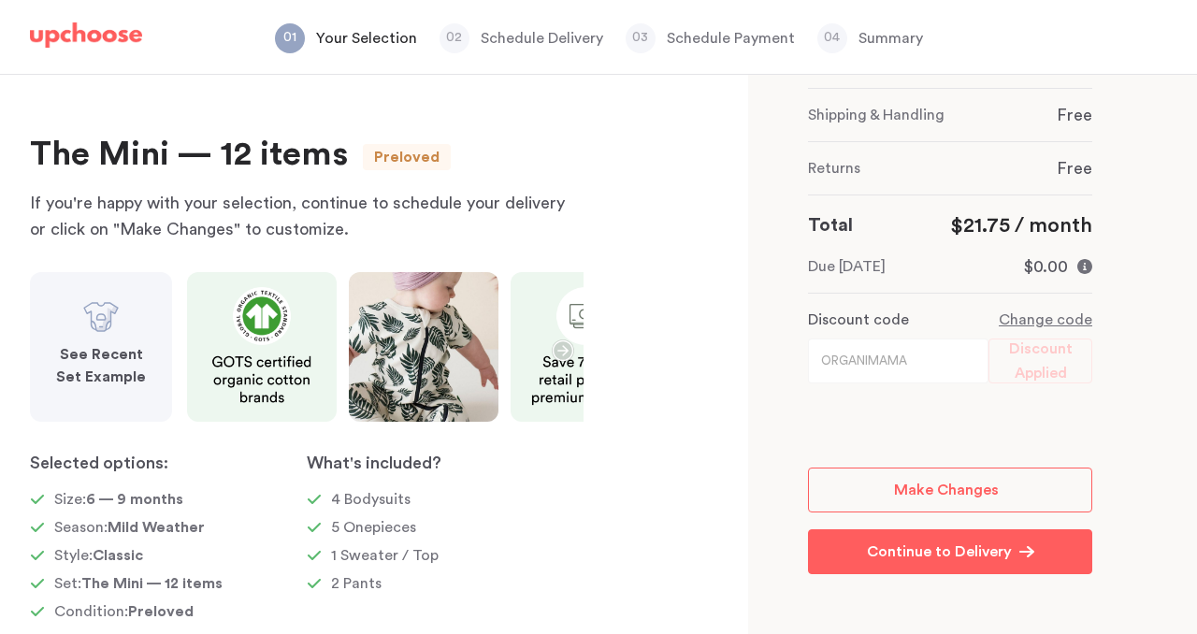
click at [114, 33] on img at bounding box center [86, 35] width 112 height 26
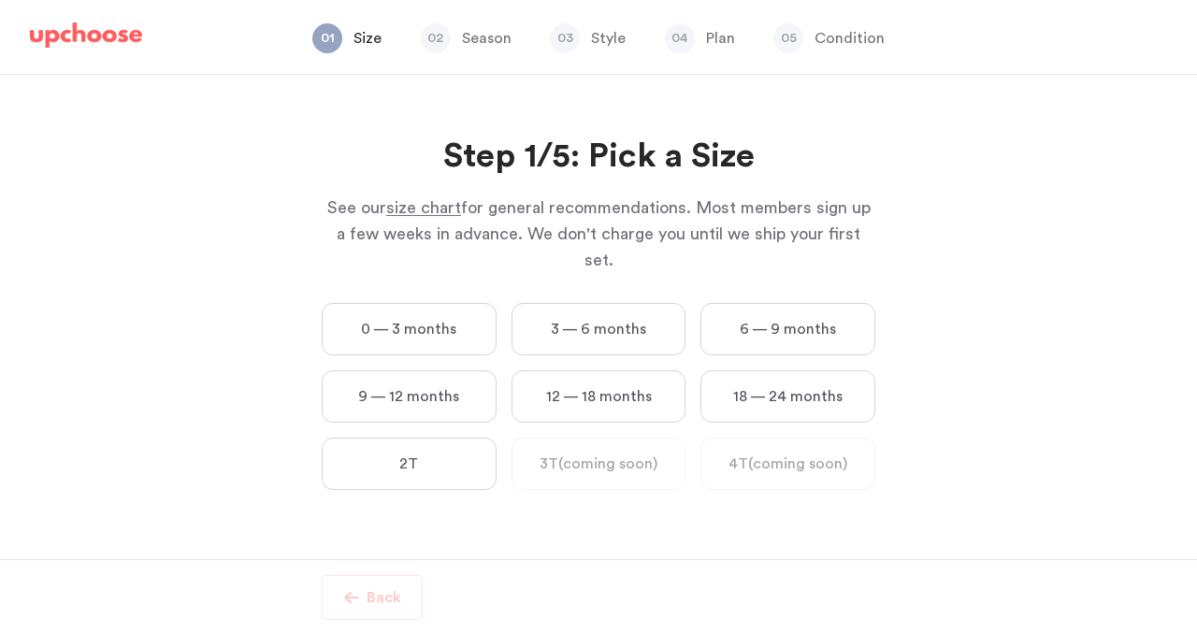
click at [806, 303] on label "6 — 9 months" at bounding box center [787, 329] width 175 height 52
click at [0, 0] on months "6 — 9 months" at bounding box center [0, 0] width 0 height 0
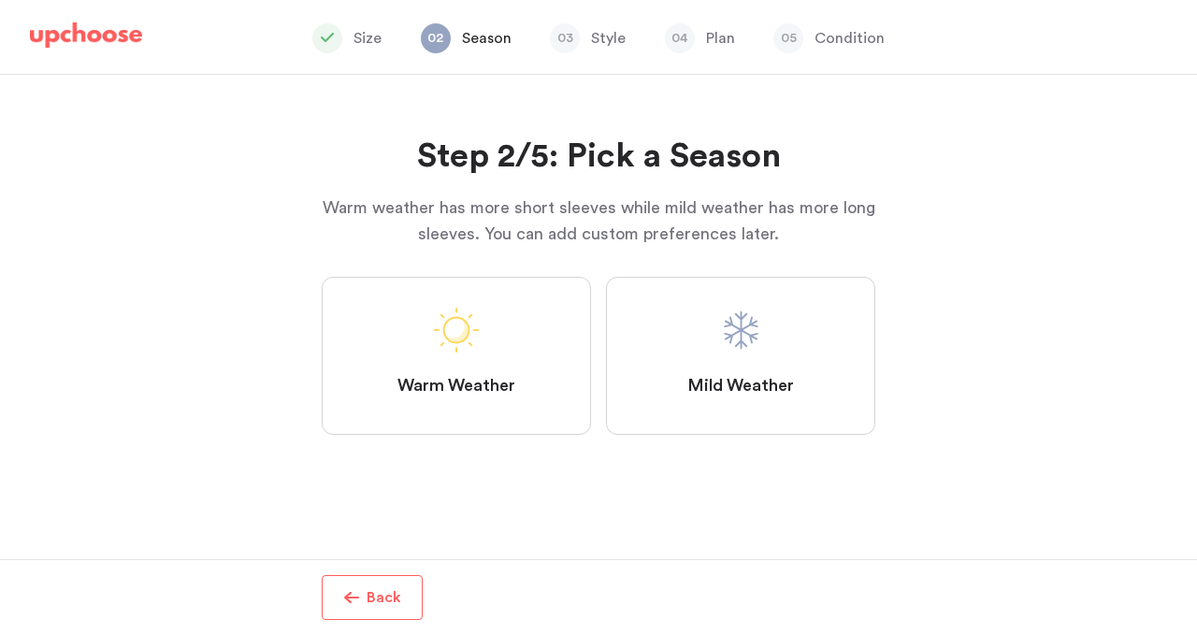
click at [483, 368] on label "Warm Weather" at bounding box center [456, 356] width 269 height 158
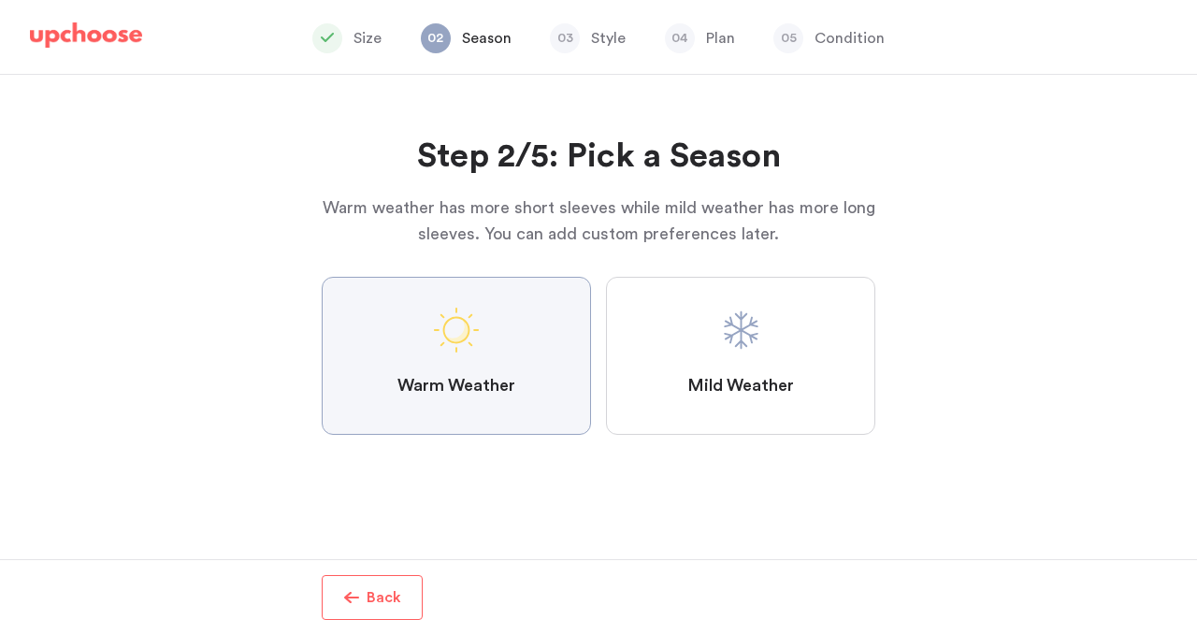
click at [0, 0] on Weather "Warm Weather" at bounding box center [0, 0] width 0 height 0
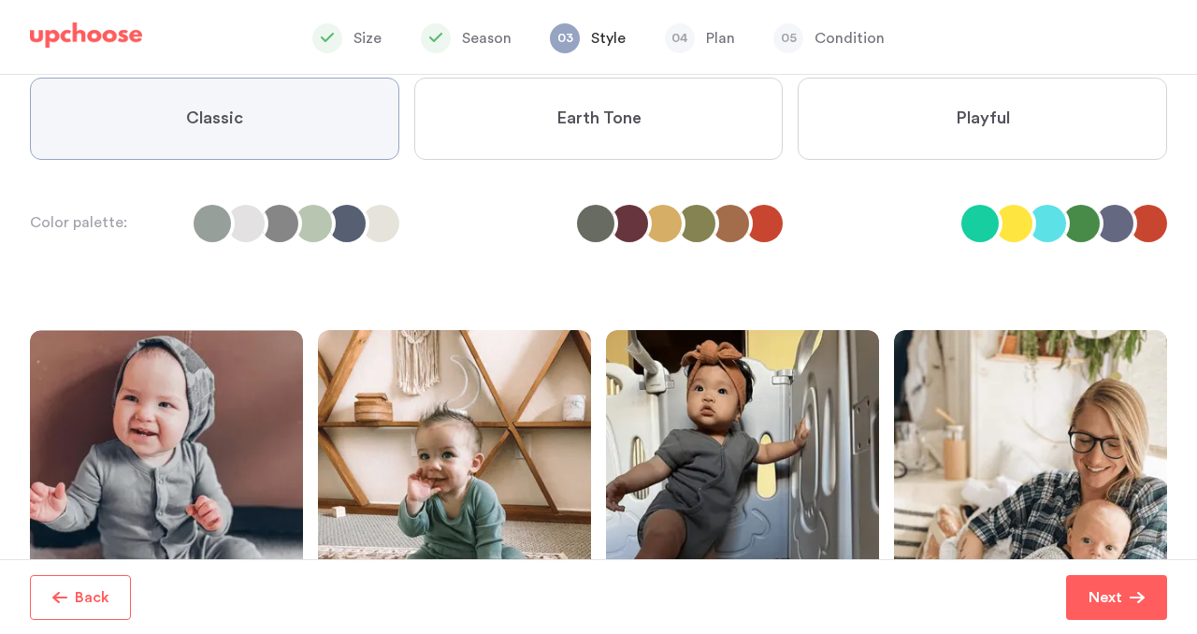
scroll to position [180, 0]
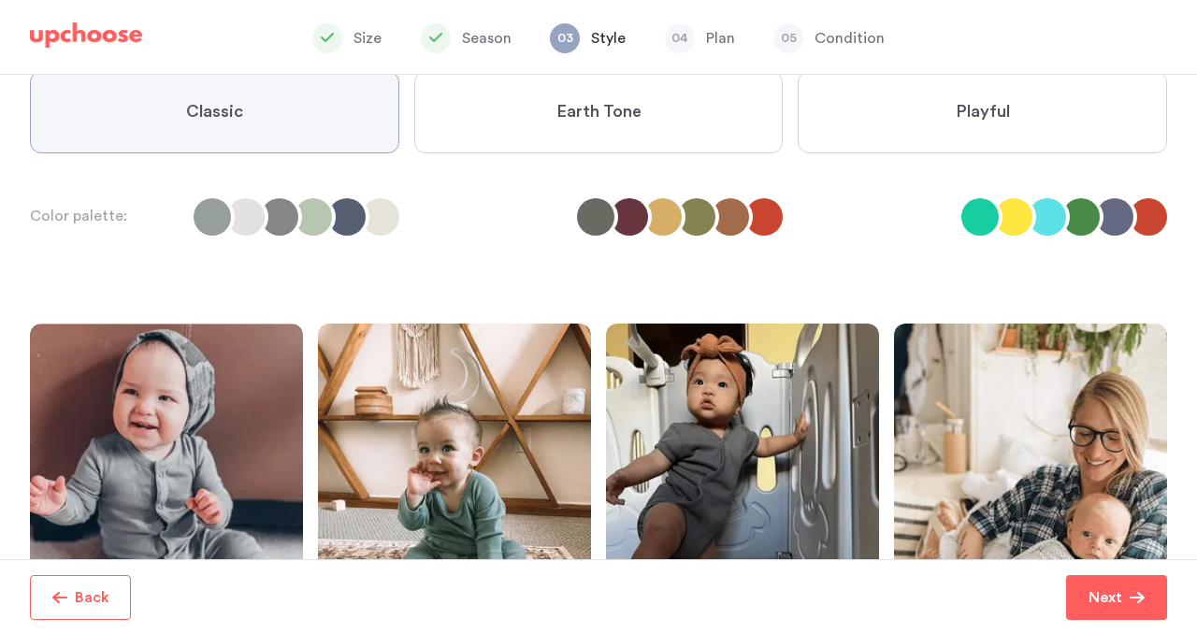
click at [564, 99] on label "Earth Tone" at bounding box center [598, 112] width 369 height 82
click at [0, 0] on Tone "Earth Tone" at bounding box center [0, 0] width 0 height 0
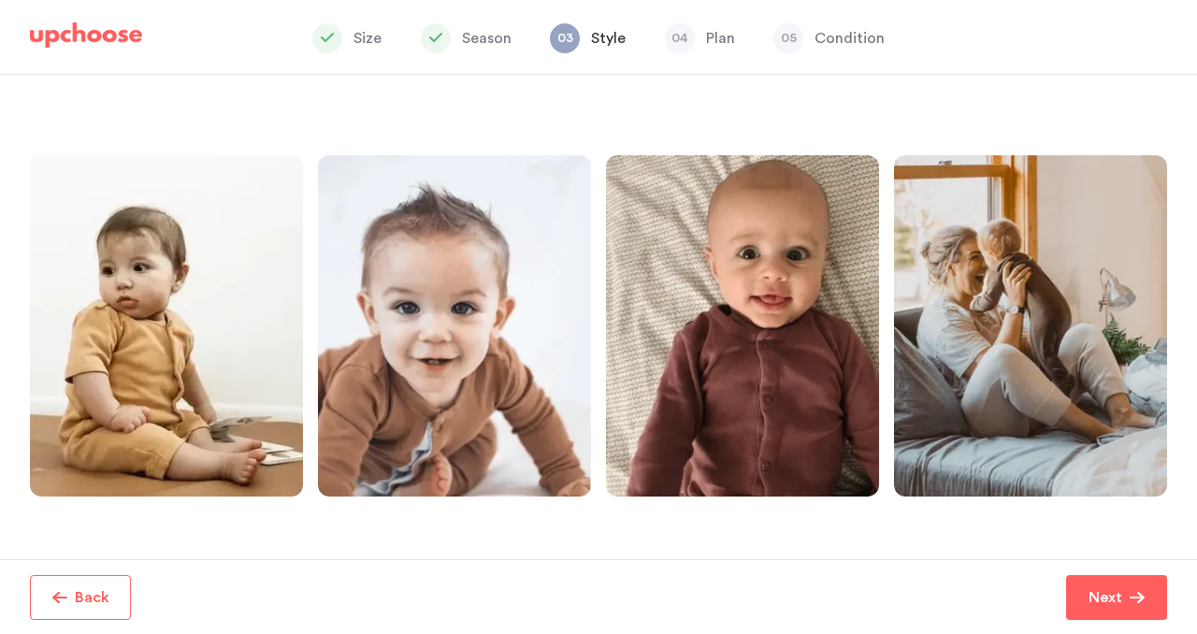
scroll to position [400, 0]
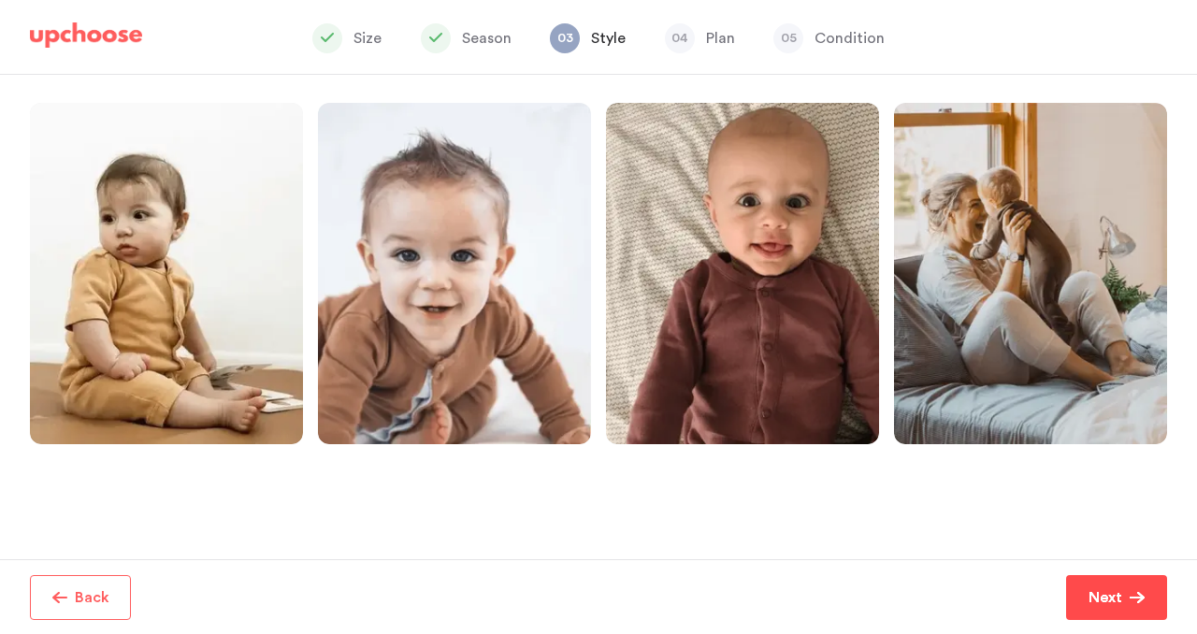
click at [1109, 604] on p "Next" at bounding box center [1106, 597] width 34 height 22
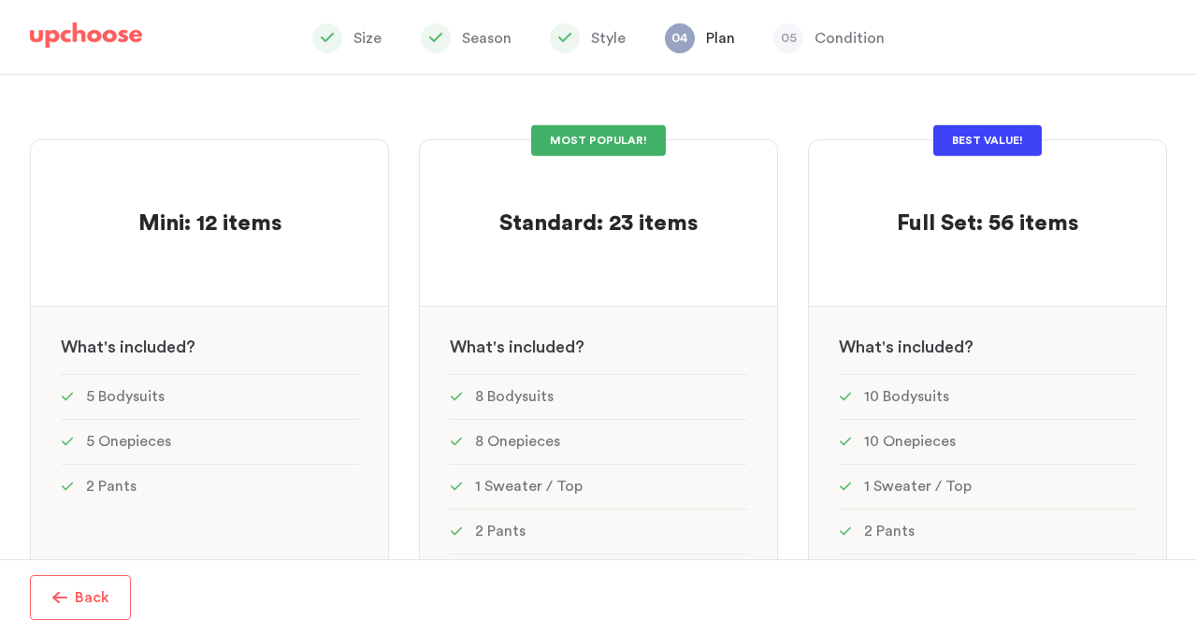
scroll to position [274, 0]
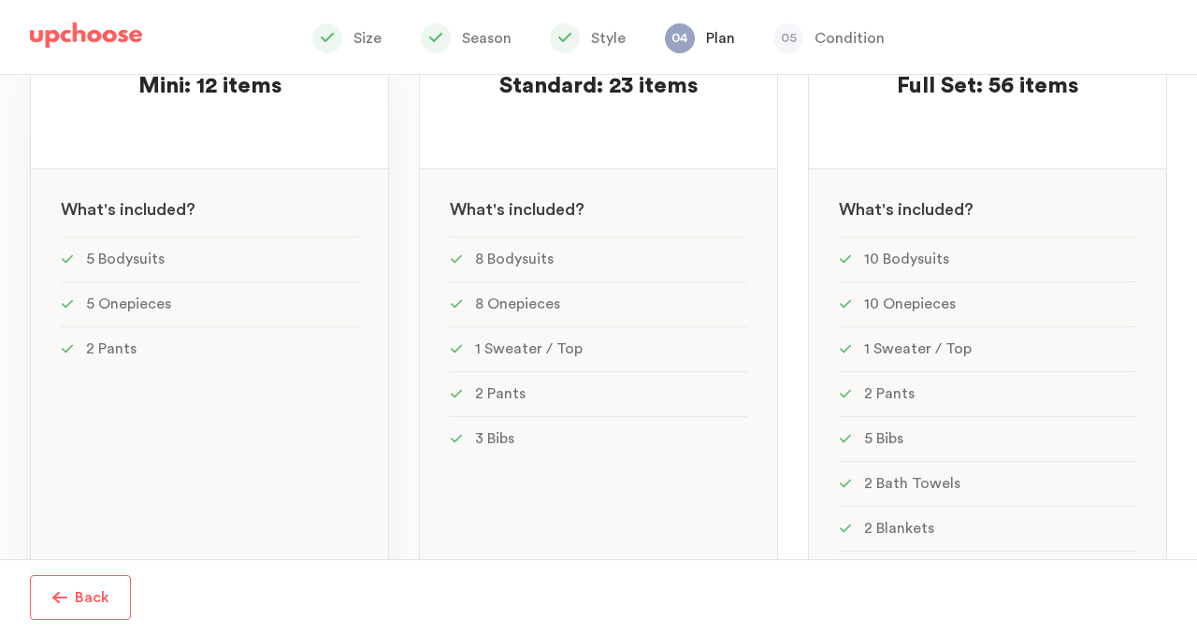
click at [212, 440] on div "Mini: 12 items Mini: 12 items See w W hat's included ? 5 Bodysuits 5 Onepieces …" at bounding box center [209, 376] width 359 height 749
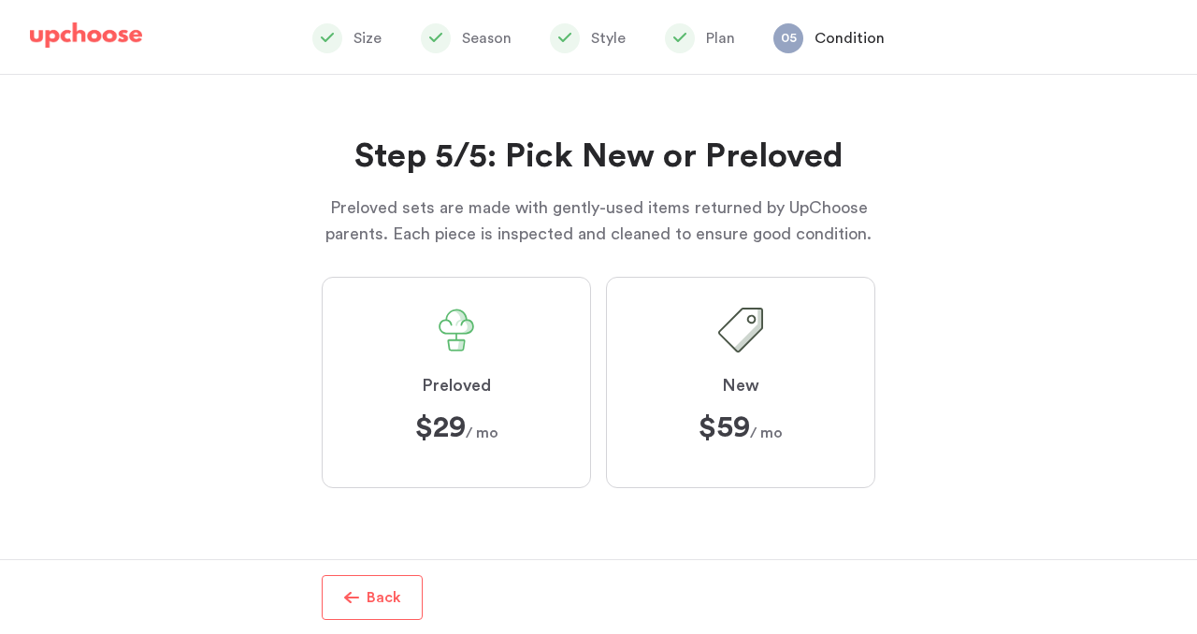
click at [497, 353] on label "Preloved $29 $29 / mo" at bounding box center [456, 382] width 269 height 211
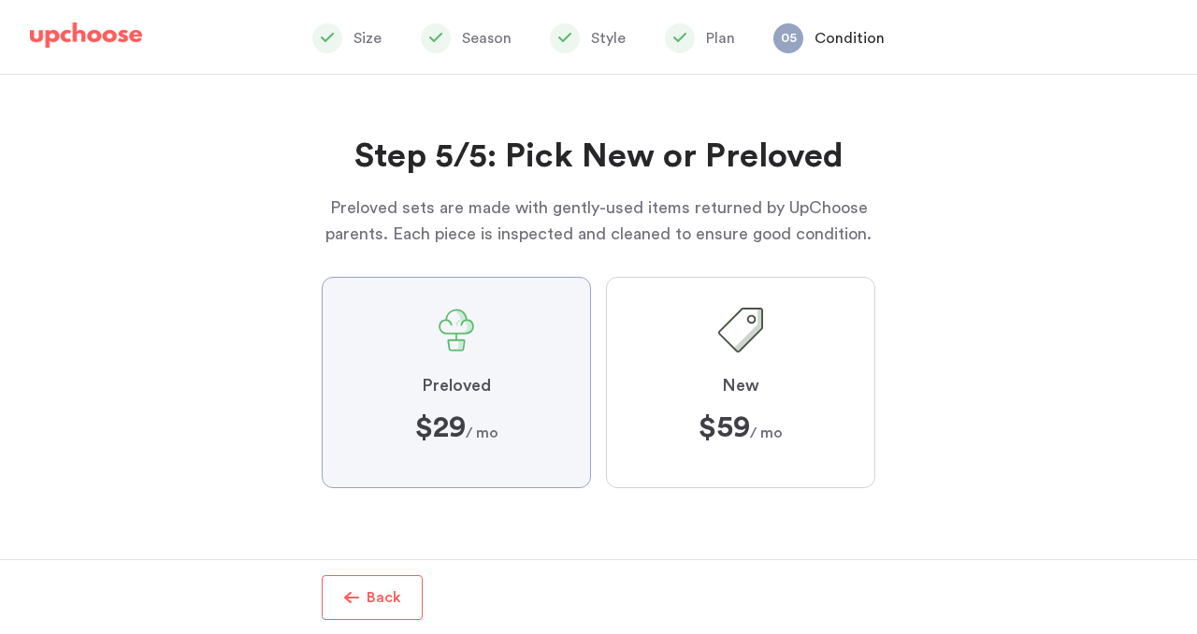
click at [0, 0] on input "Preloved $29 $29 / mo" at bounding box center [0, 0] width 0 height 0
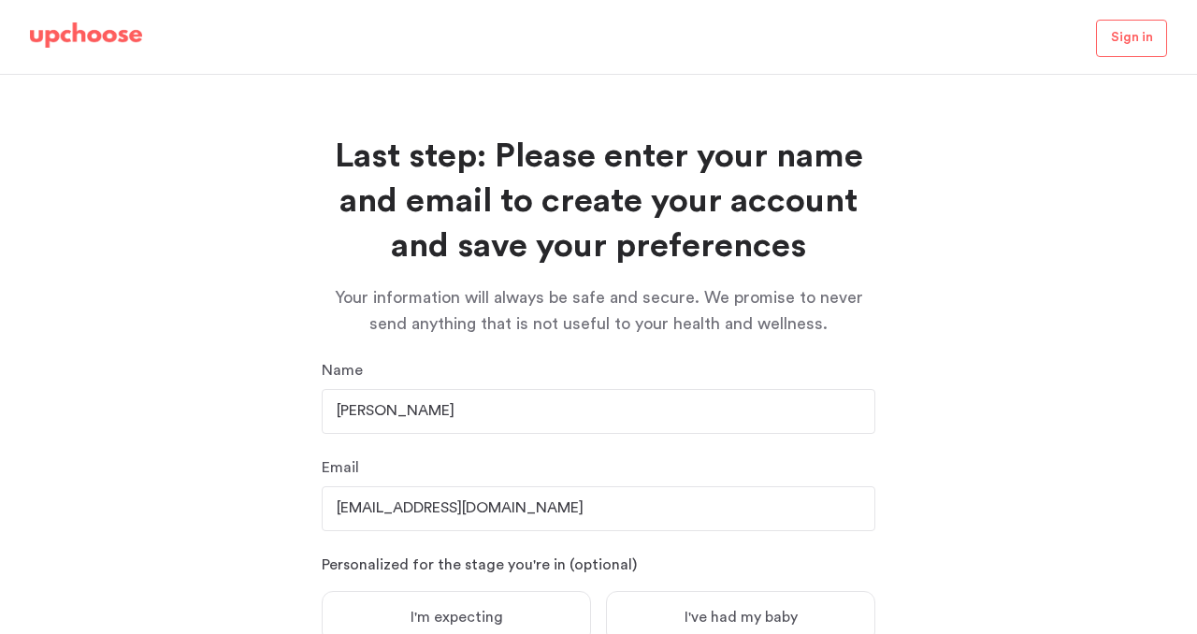
scroll to position [228, 0]
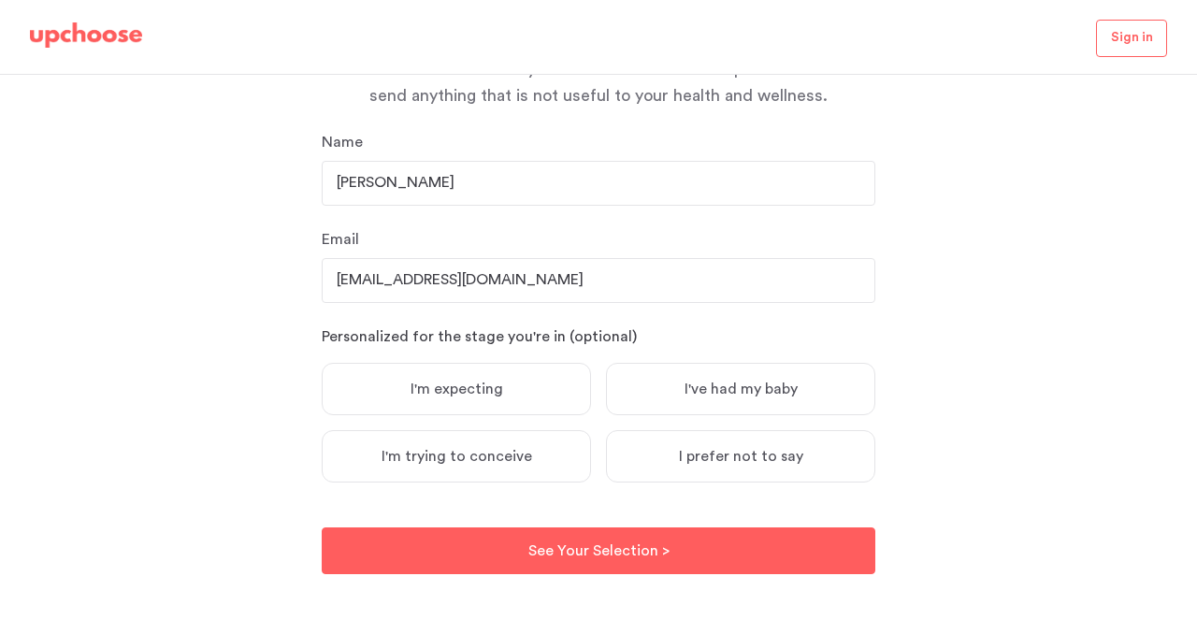
click at [722, 397] on span "I've had my baby" at bounding box center [741, 389] width 113 height 19
click at [0, 0] on input "I've had my baby" at bounding box center [0, 0] width 0 height 0
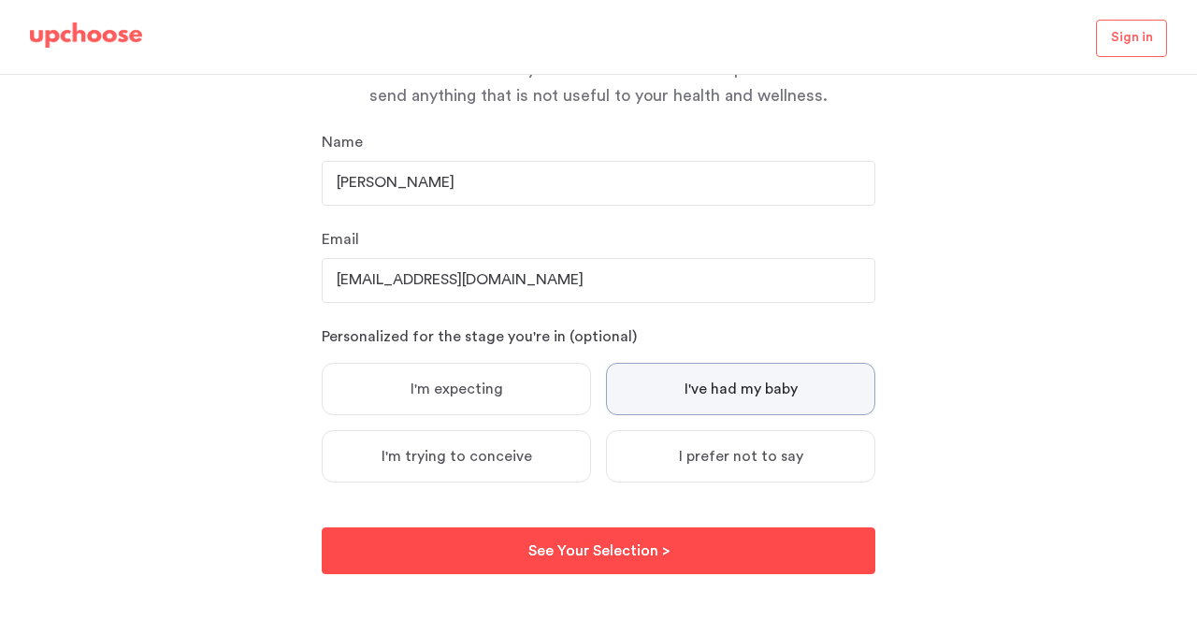
click at [717, 548] on button "See Your Selection > See Your Selection >" at bounding box center [599, 550] width 554 height 47
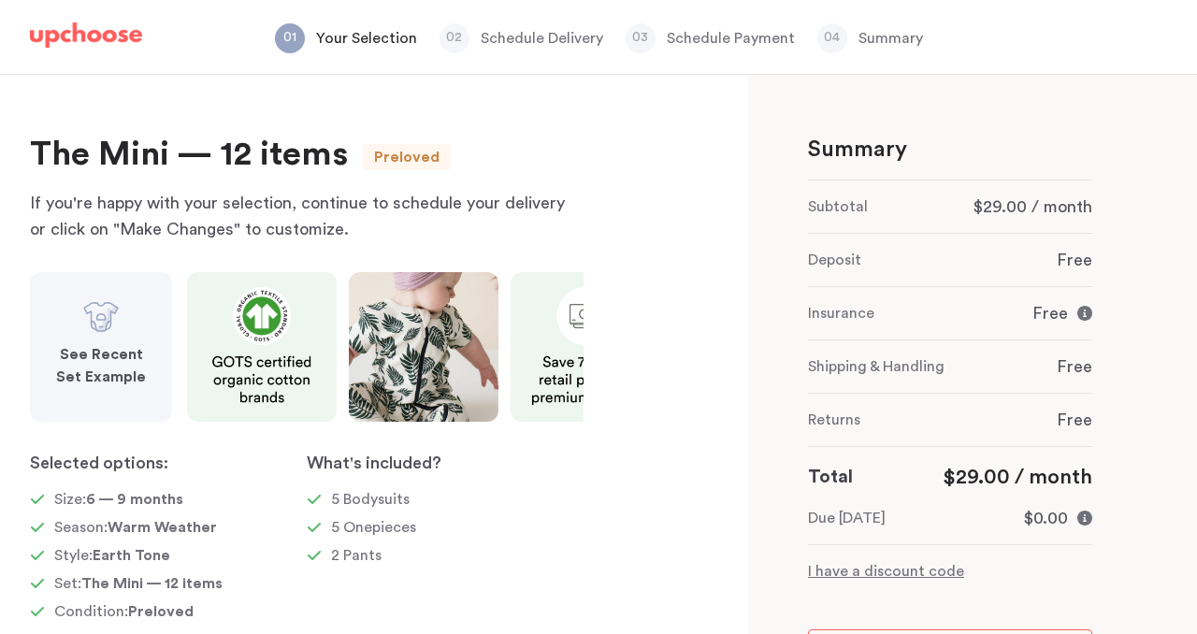
scroll to position [72, 0]
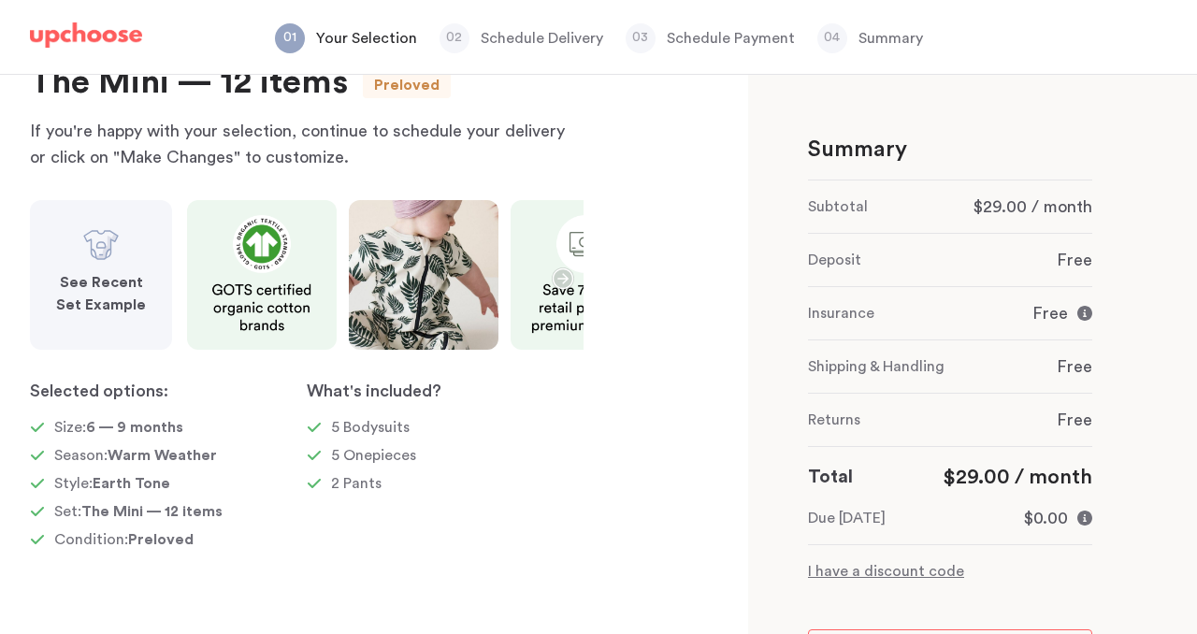
click at [108, 284] on strong "See Recent Set Example" at bounding box center [101, 293] width 90 height 37
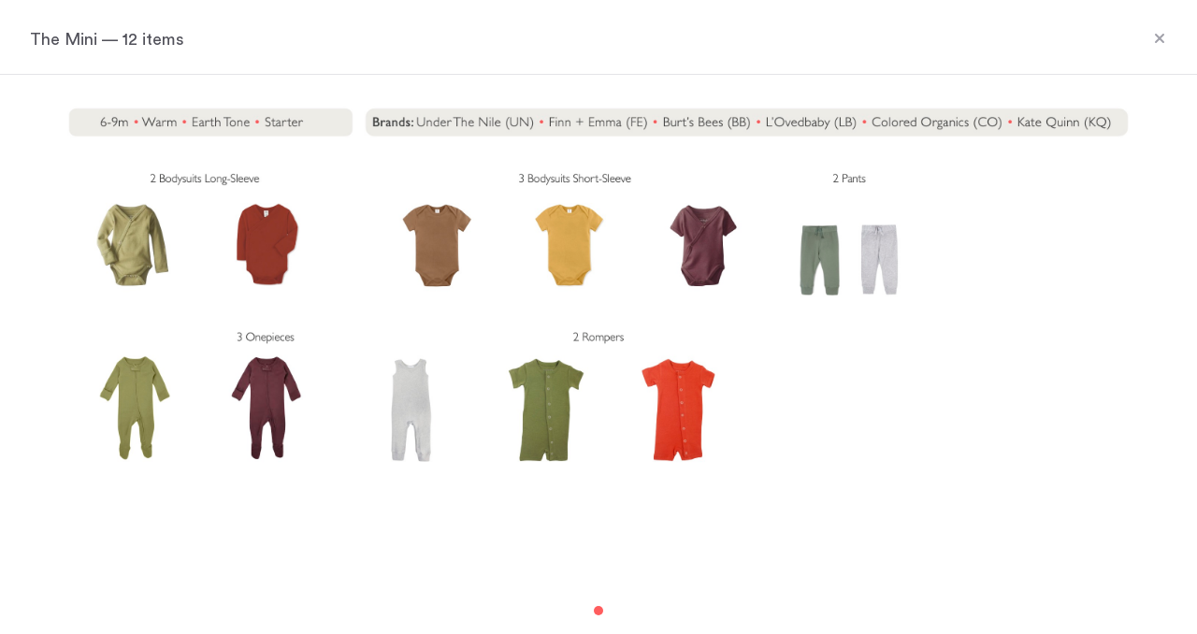
click at [1158, 38] on icon at bounding box center [1159, 38] width 9 height 9
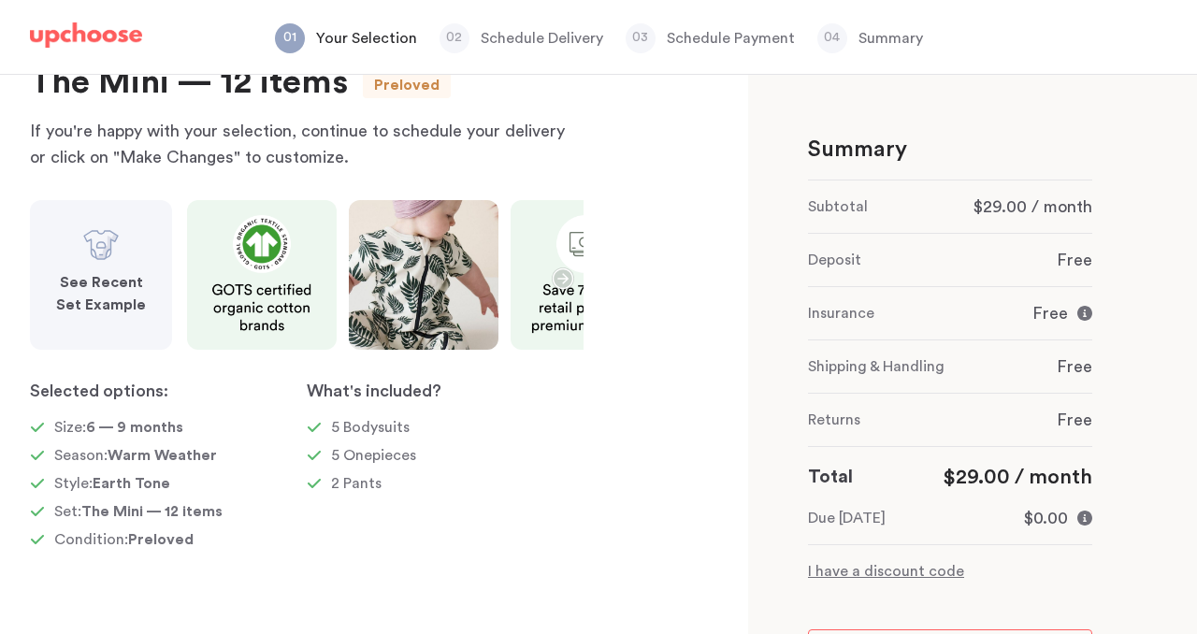
click at [563, 282] on icon "button" at bounding box center [563, 278] width 21 height 21
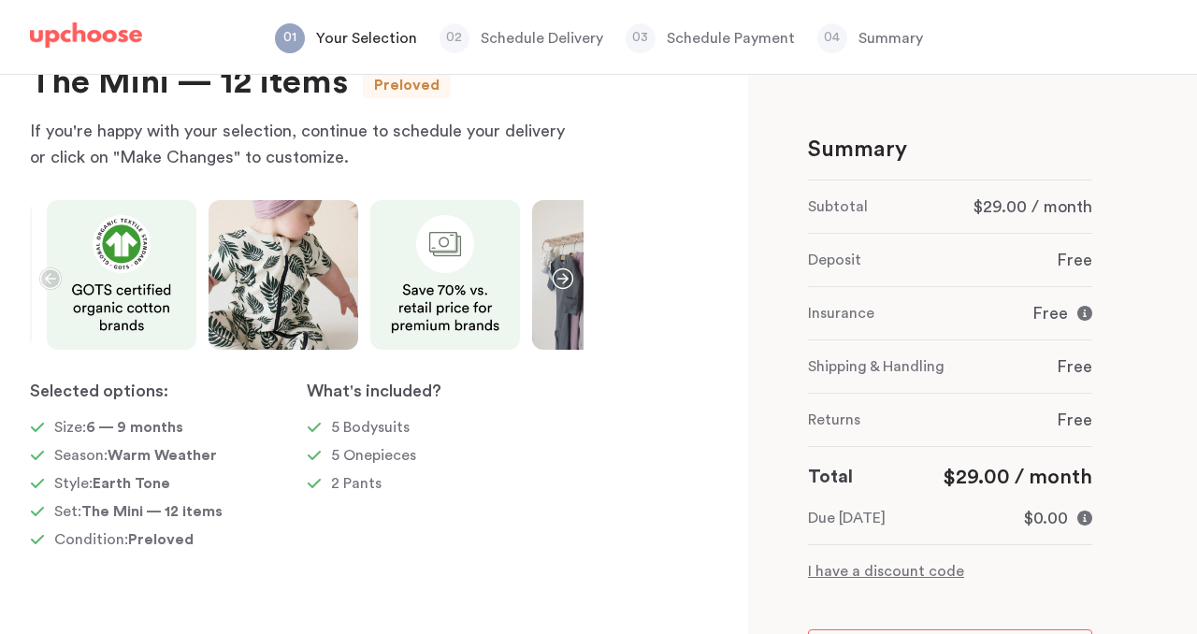
click at [563, 282] on icon "button" at bounding box center [563, 278] width 21 height 21
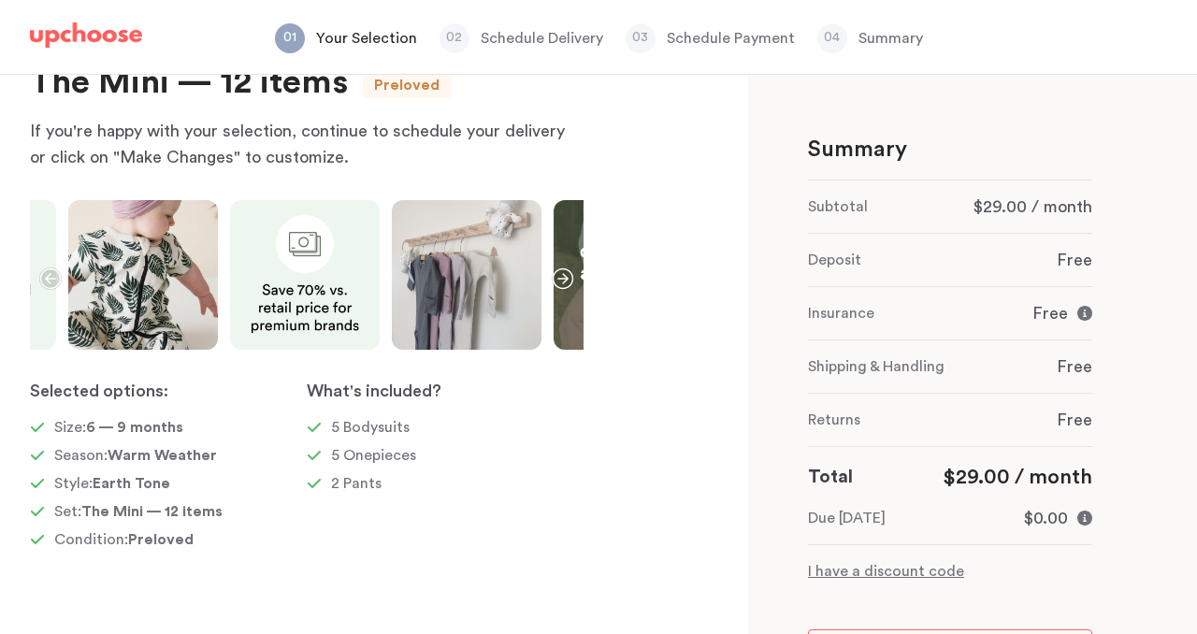
click at [563, 282] on icon "button" at bounding box center [563, 278] width 21 height 21
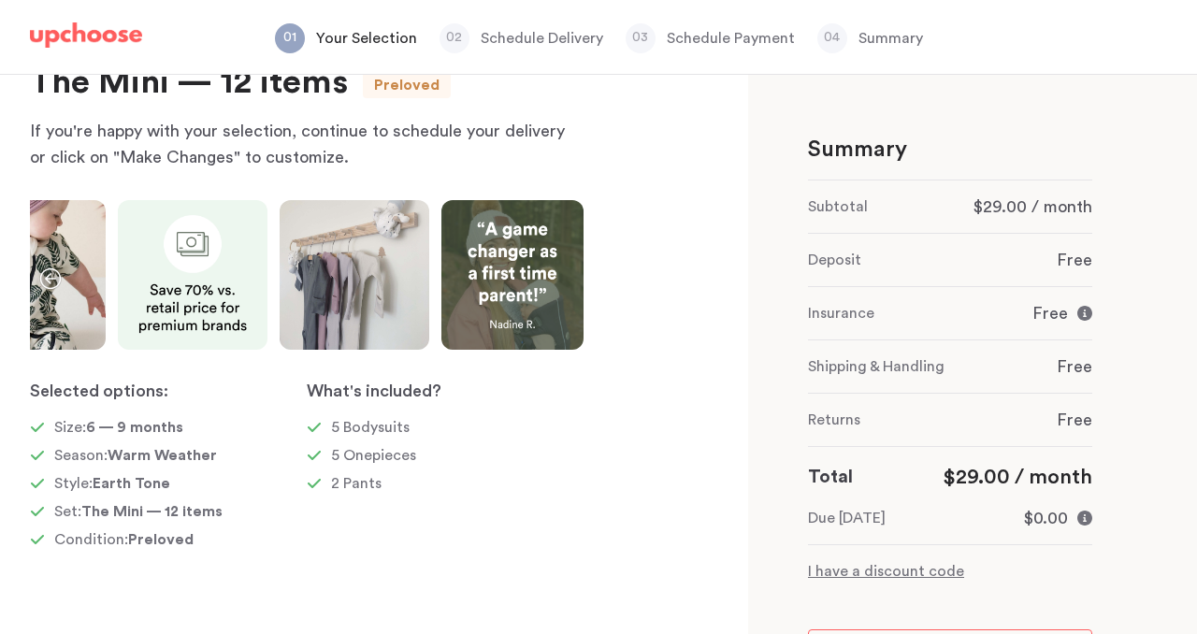
scroll to position [162, 0]
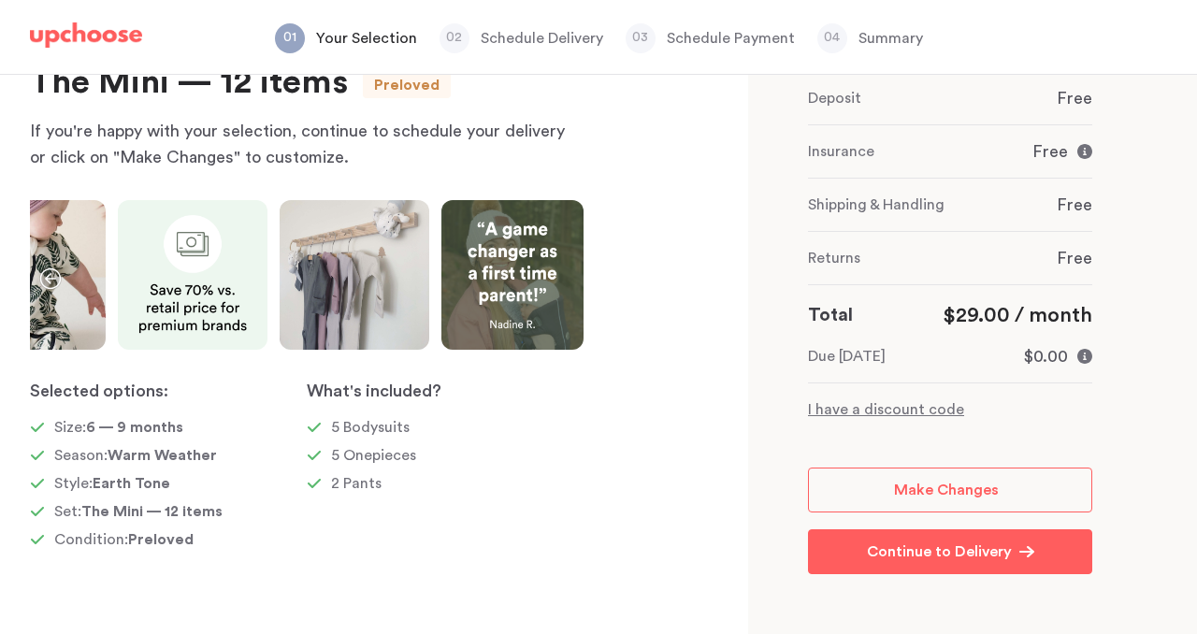
click at [910, 412] on p "I have a discount code" at bounding box center [950, 409] width 284 height 22
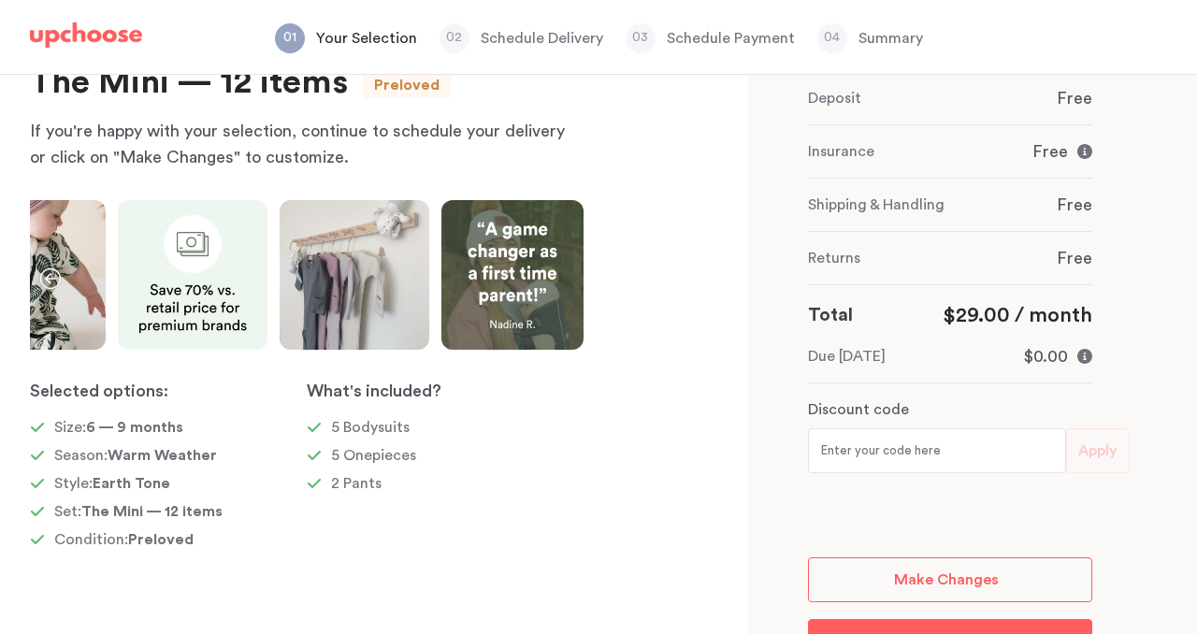
click at [907, 461] on input "text" at bounding box center [937, 450] width 258 height 45
type input "ORGANIC20"
click at [1099, 464] on button "Apply" at bounding box center [1098, 450] width 64 height 45
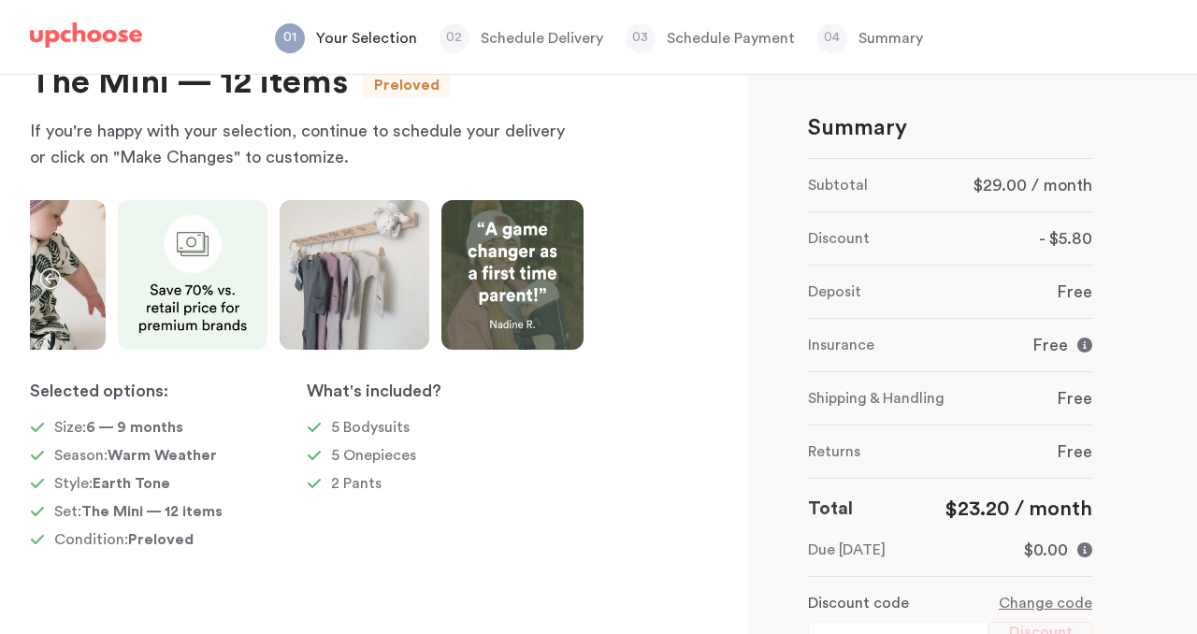
scroll to position [305, 0]
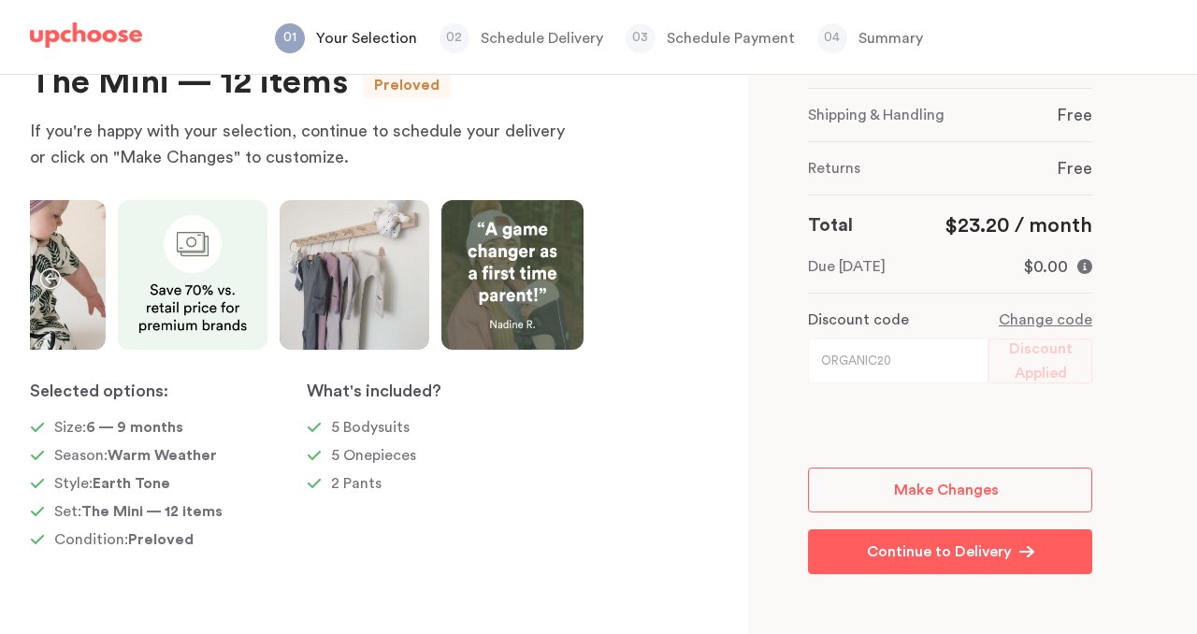
click at [1069, 322] on p "Change code" at bounding box center [1046, 320] width 94 height 22
click at [932, 368] on input "text" at bounding box center [937, 361] width 258 height 45
type input "ORGANIMAMA"
click at [1090, 383] on div "ORGANIMAMA Apply" at bounding box center [950, 380] width 284 height 82
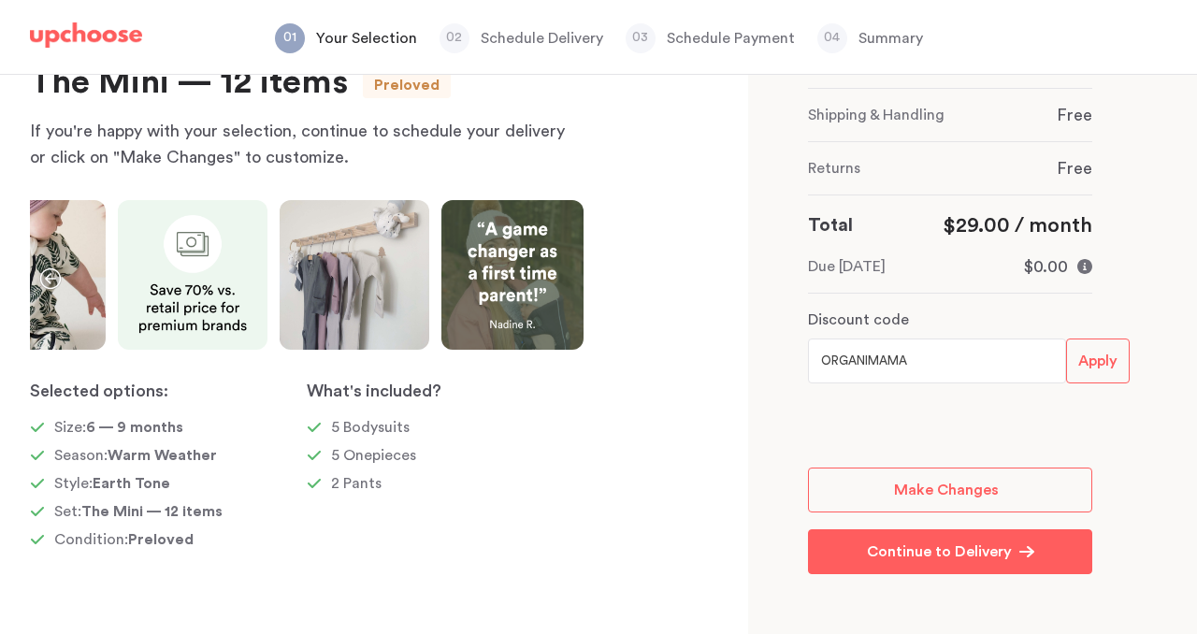
click at [1092, 369] on span "Apply" at bounding box center [1097, 361] width 39 height 24
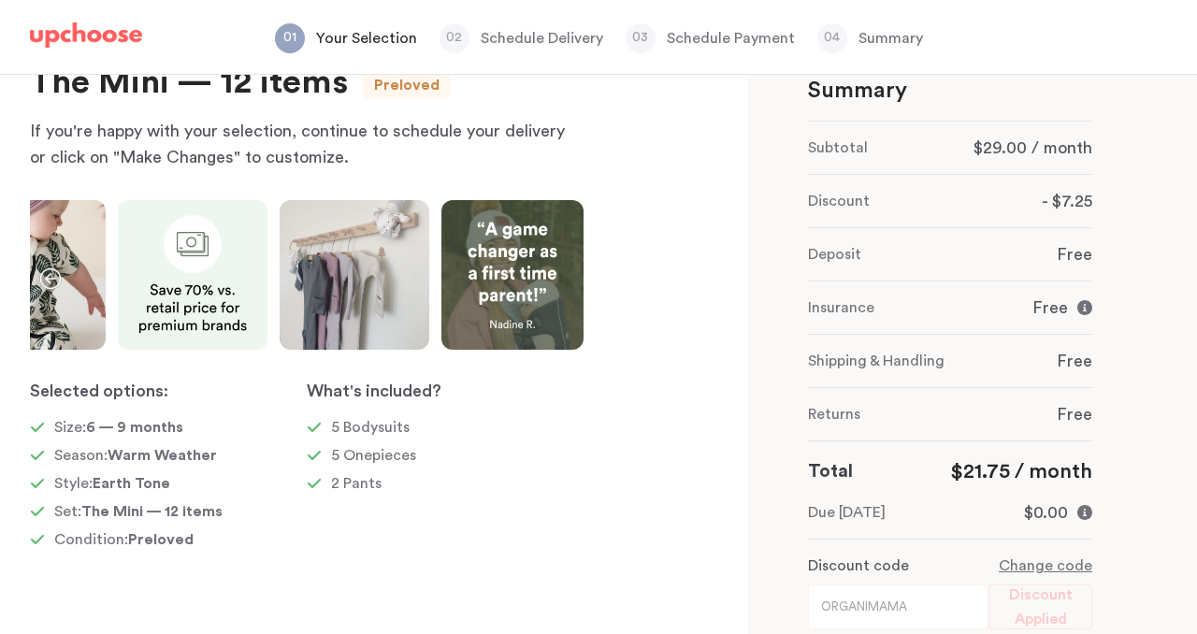
scroll to position [305, 0]
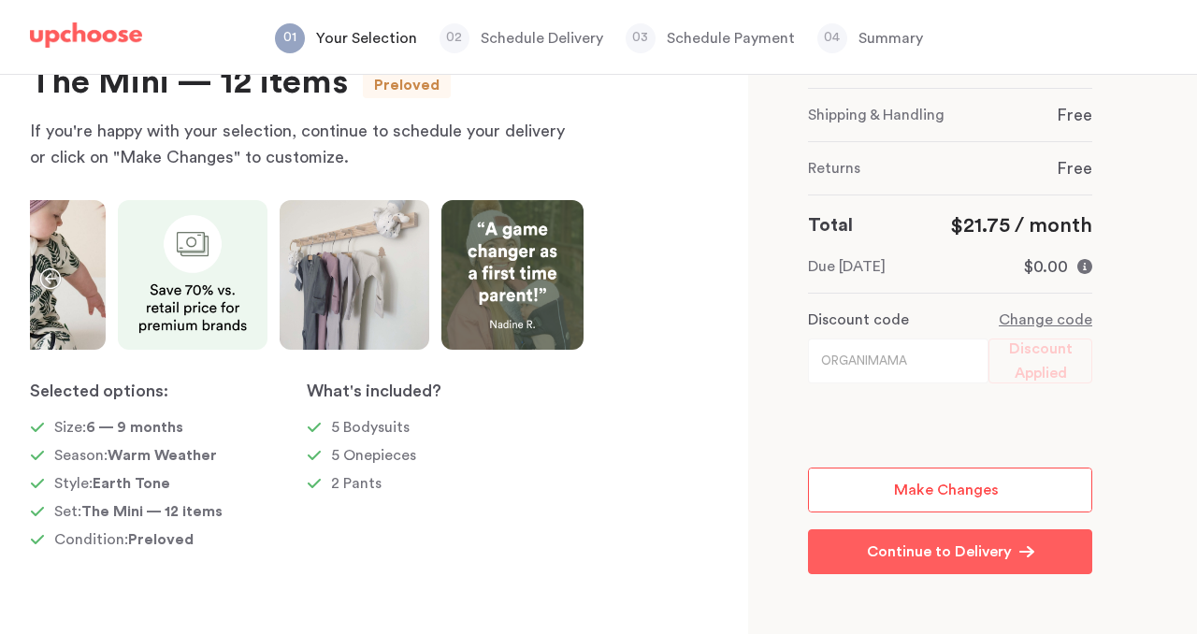
click at [904, 488] on span "Make Changes" at bounding box center [946, 490] width 105 height 15
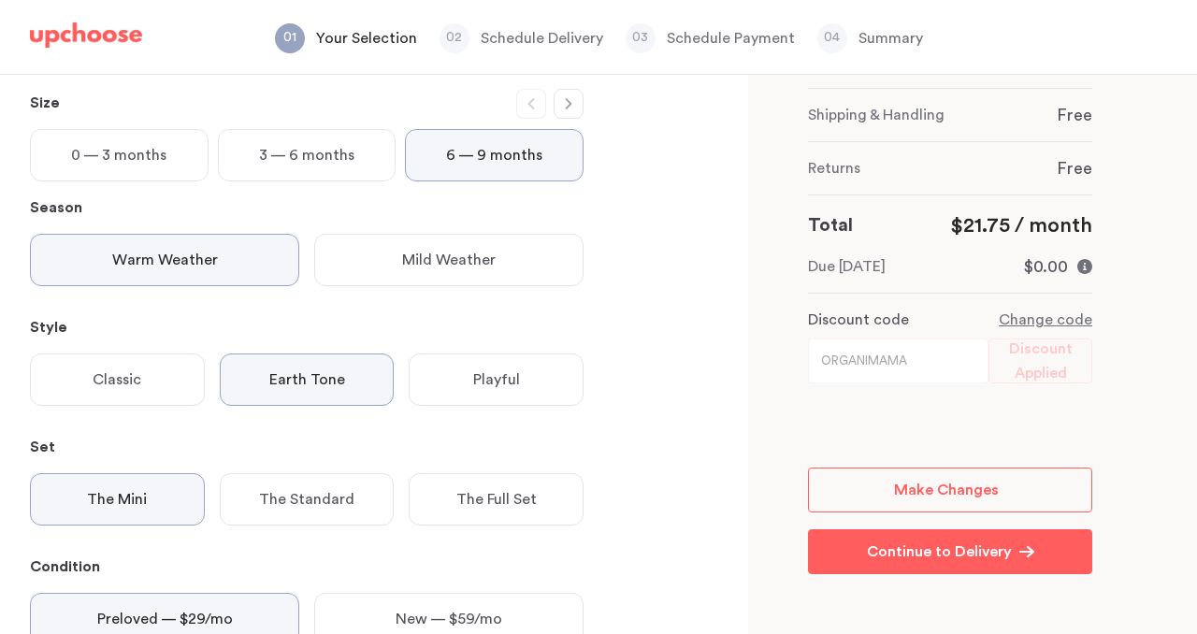
scroll to position [175, 0]
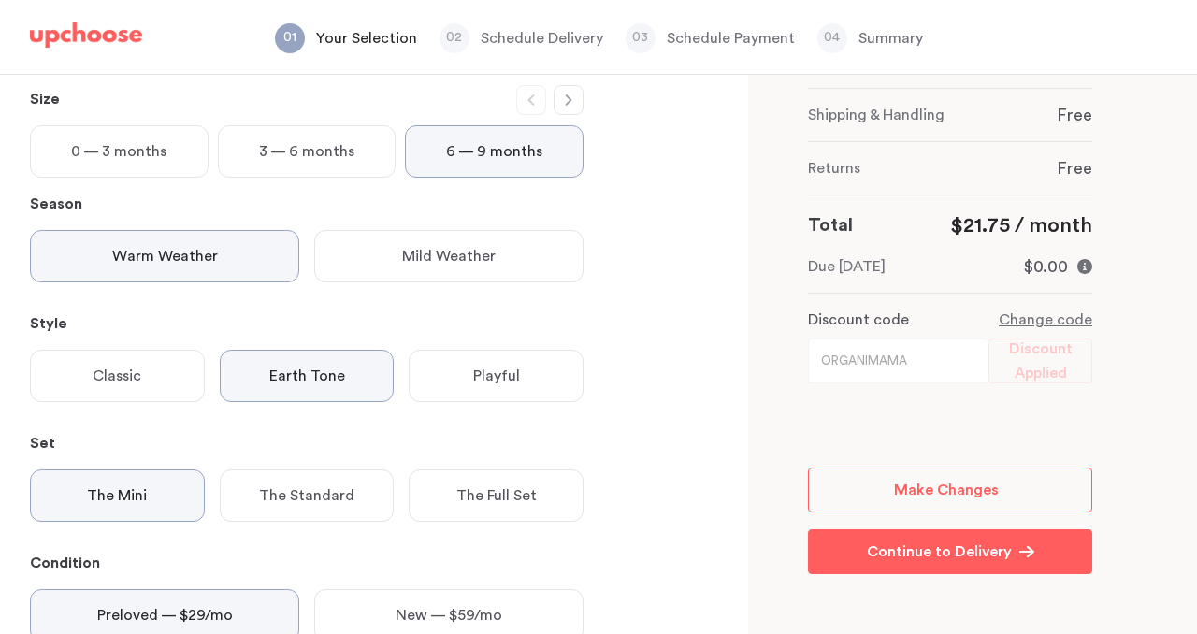
click at [395, 251] on div "Mild Weather" at bounding box center [448, 256] width 269 height 52
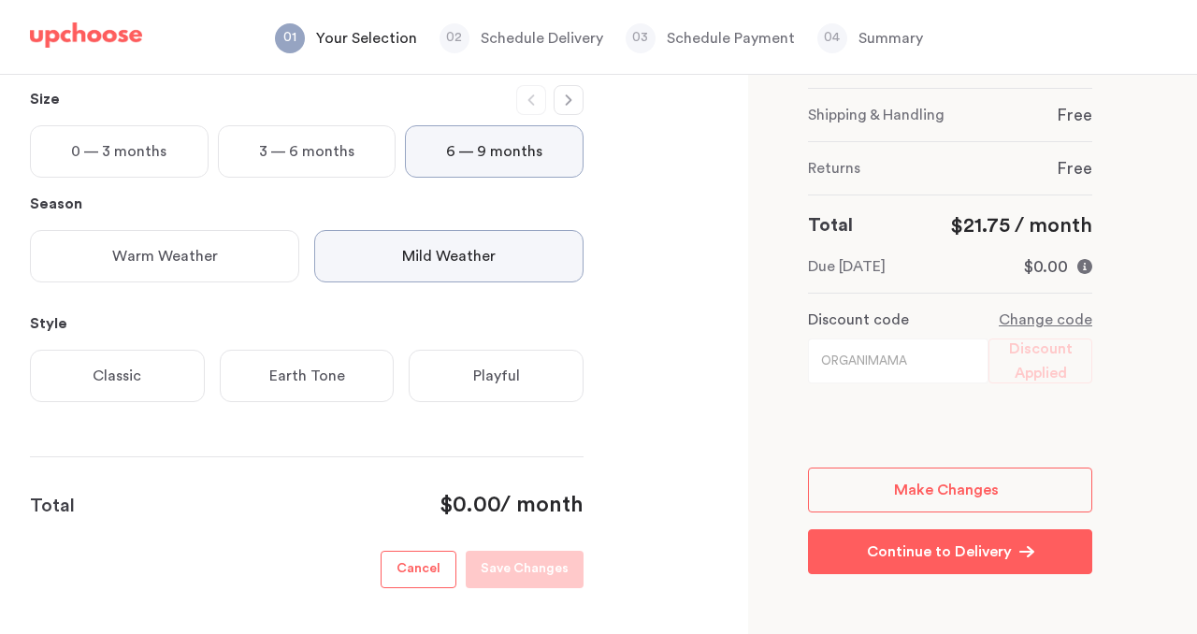
click at [150, 361] on div "Classic" at bounding box center [117, 376] width 175 height 52
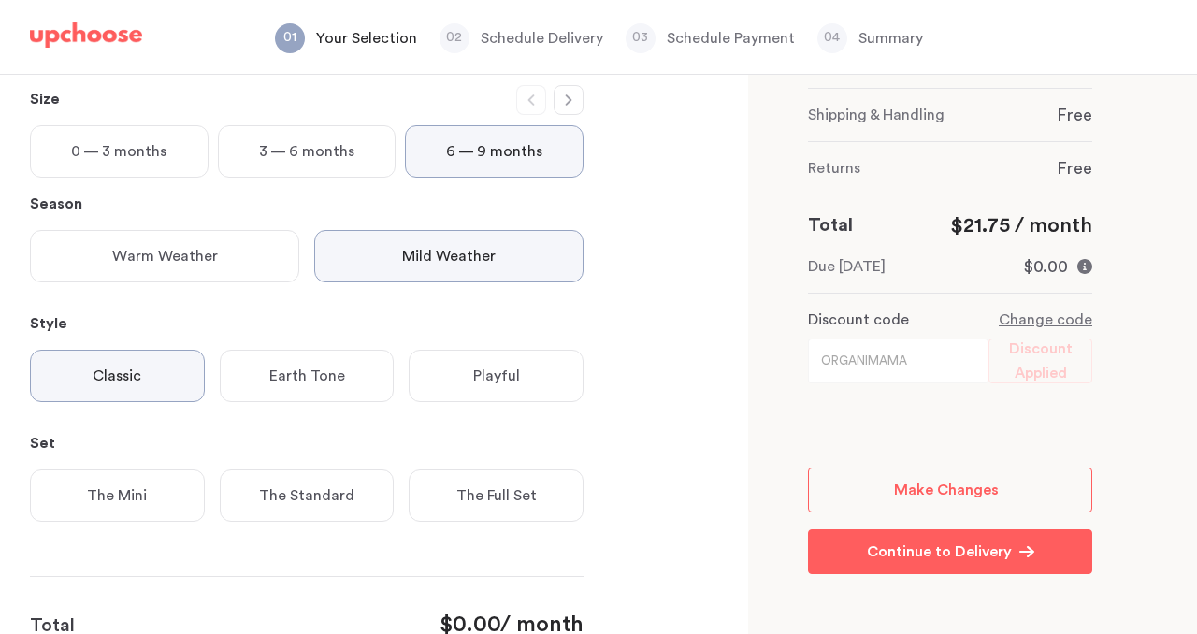
click at [494, 376] on p "Playful" at bounding box center [496, 376] width 47 height 22
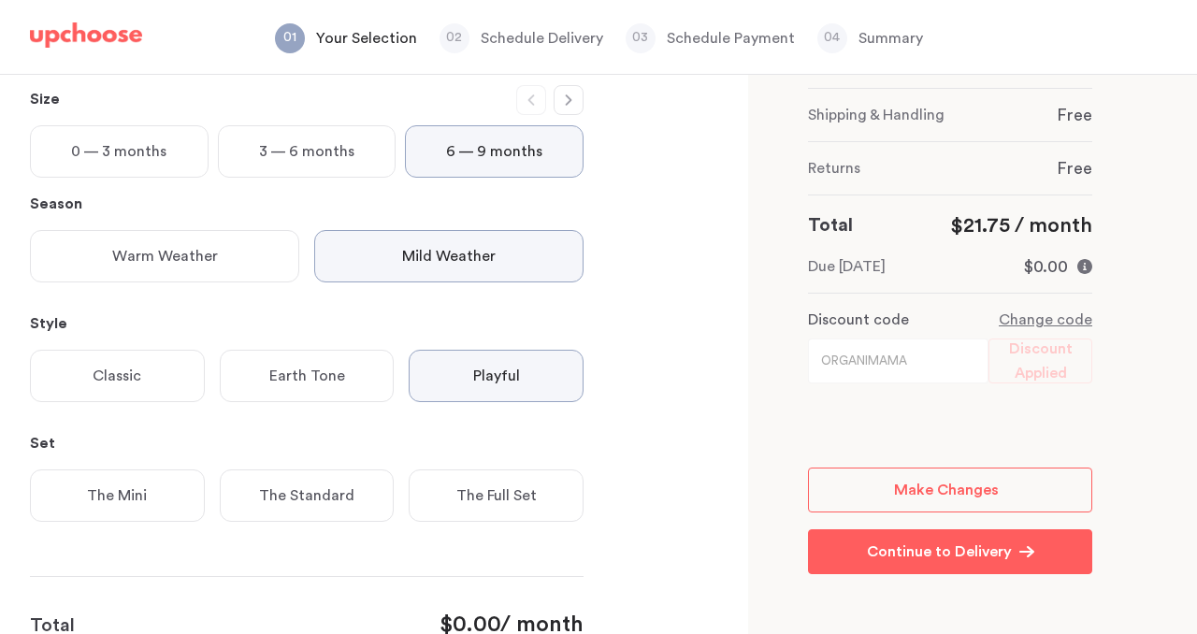
click at [144, 482] on div "The Mini" at bounding box center [117, 495] width 175 height 52
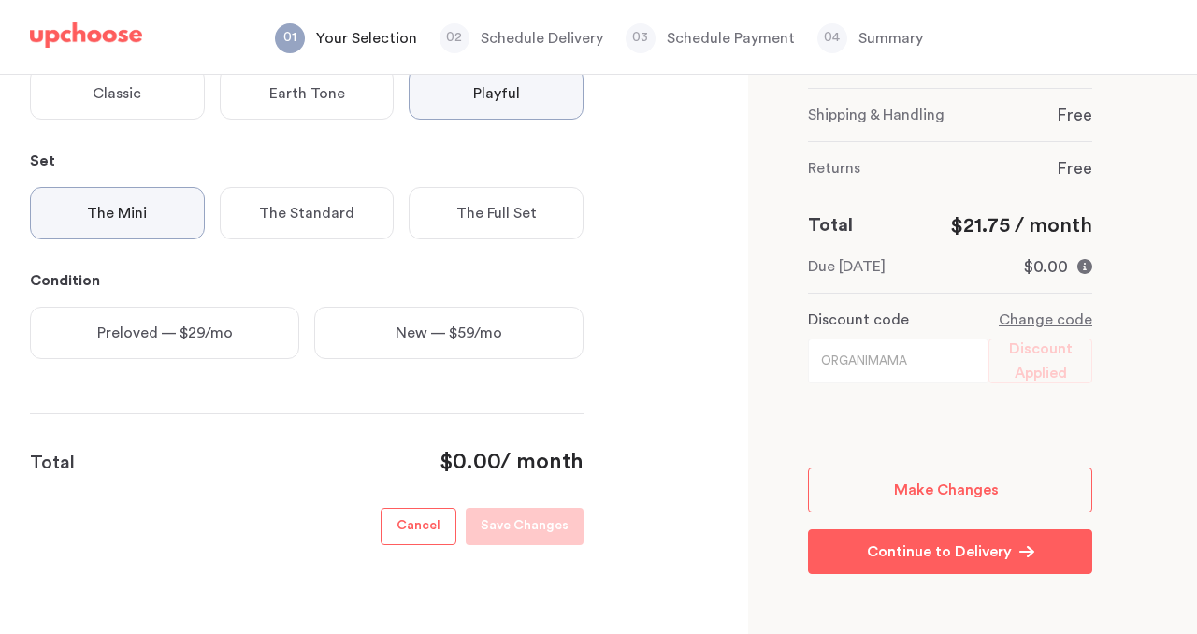
scroll to position [460, 0]
click at [181, 332] on p "Preloved — $29/mo" at bounding box center [165, 330] width 136 height 22
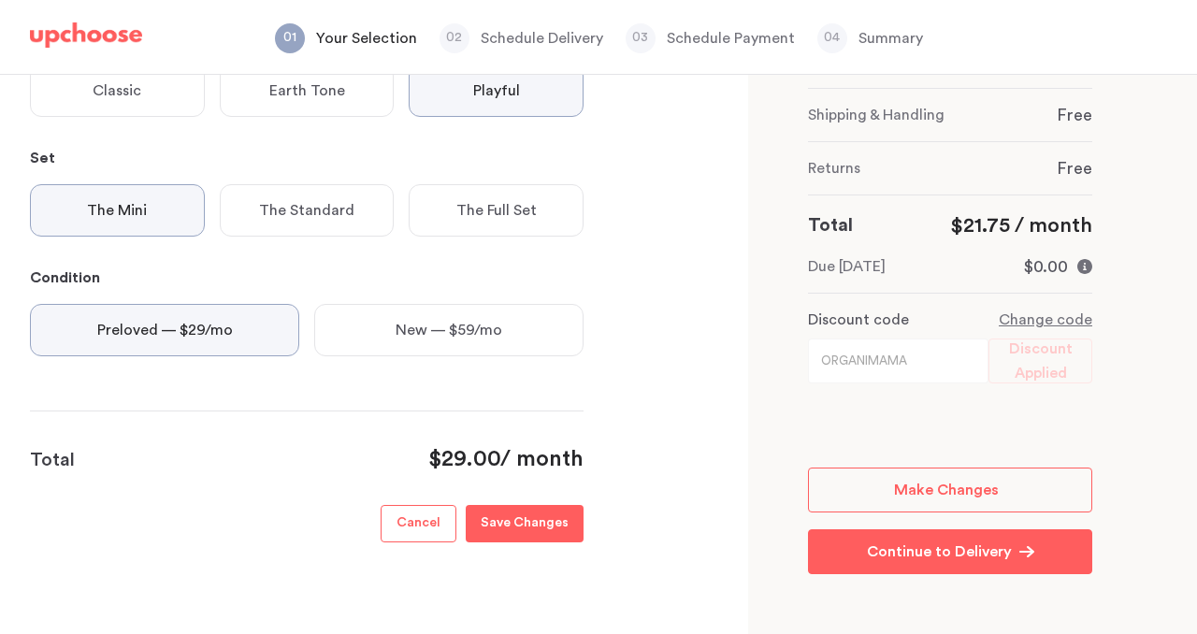
click at [513, 532] on p "Save Changes" at bounding box center [525, 524] width 88 height 22
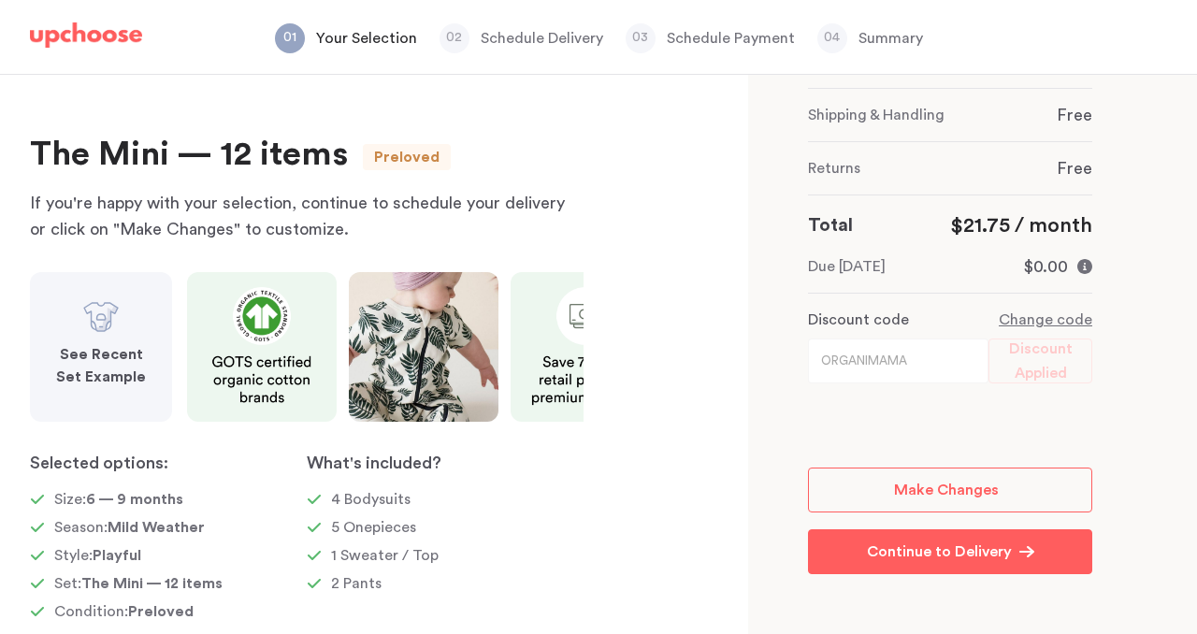
click at [104, 365] on p "See Recent Set Example" at bounding box center [100, 365] width 97 height 45
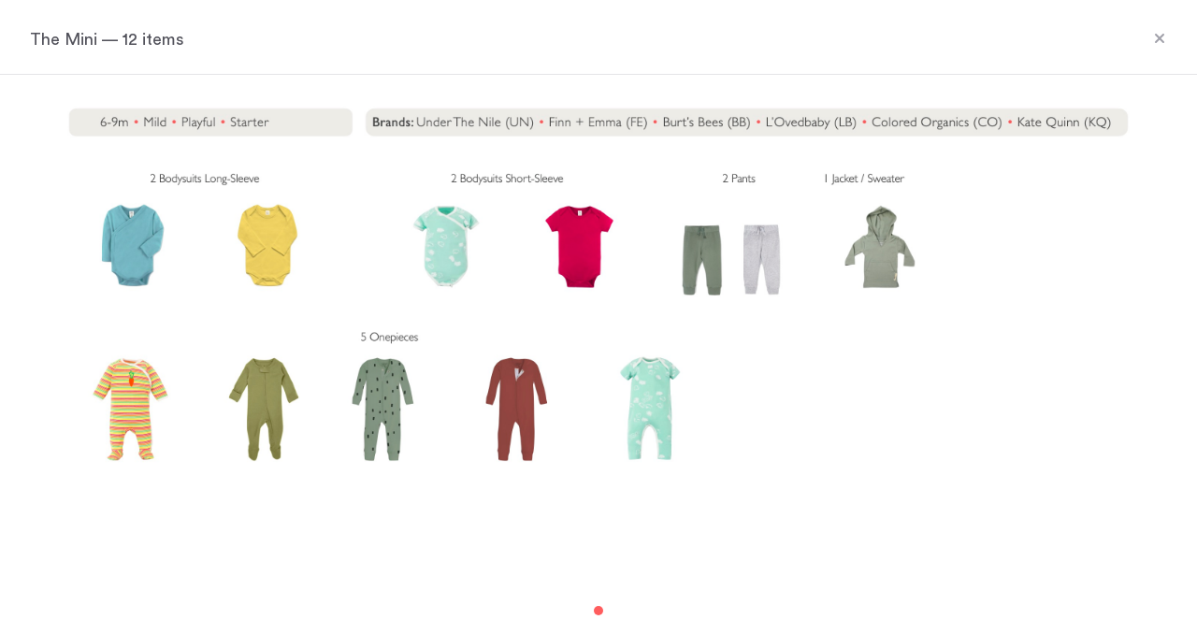
click at [1161, 36] on icon at bounding box center [1159, 38] width 9 height 9
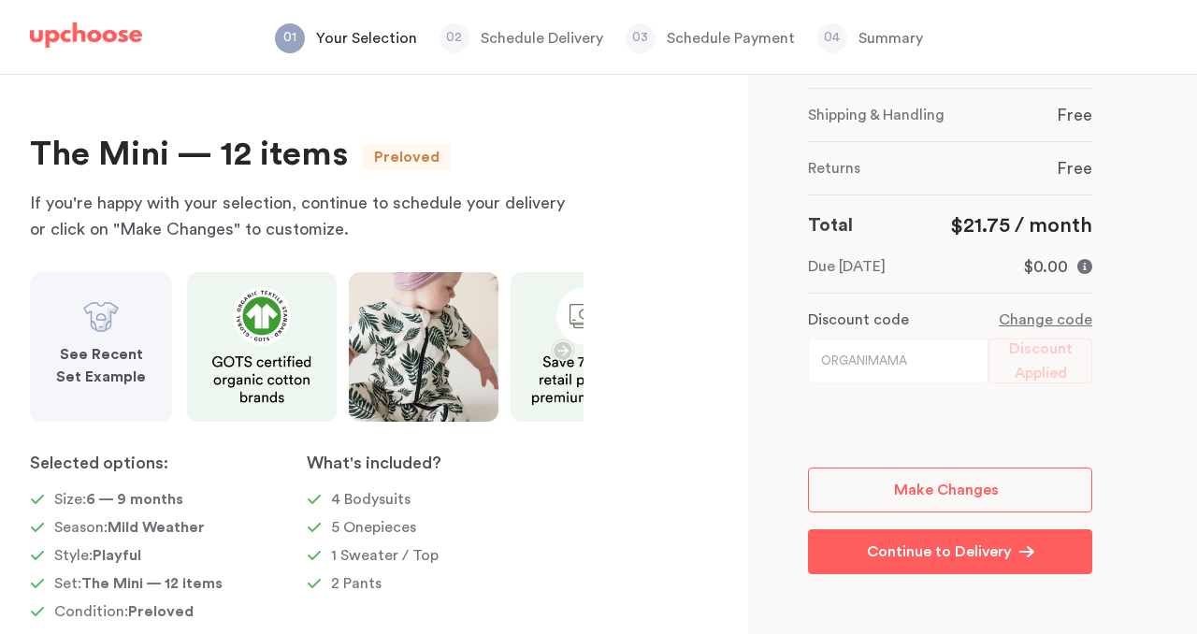
scroll to position [72, 0]
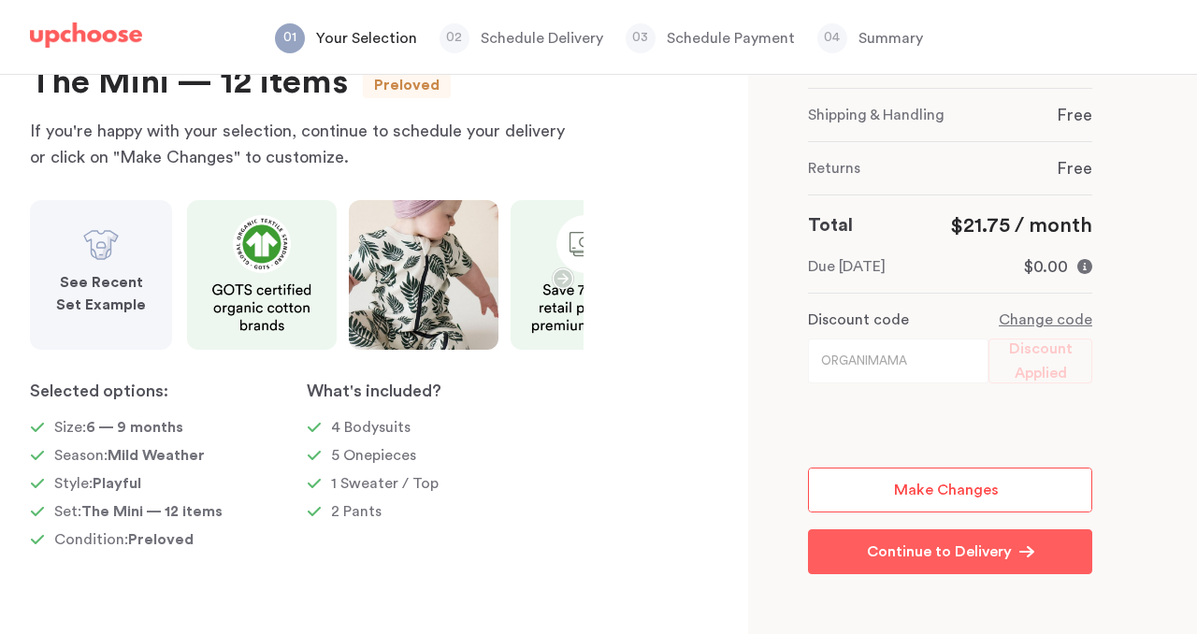
click at [932, 490] on span "Make Changes" at bounding box center [946, 490] width 105 height 15
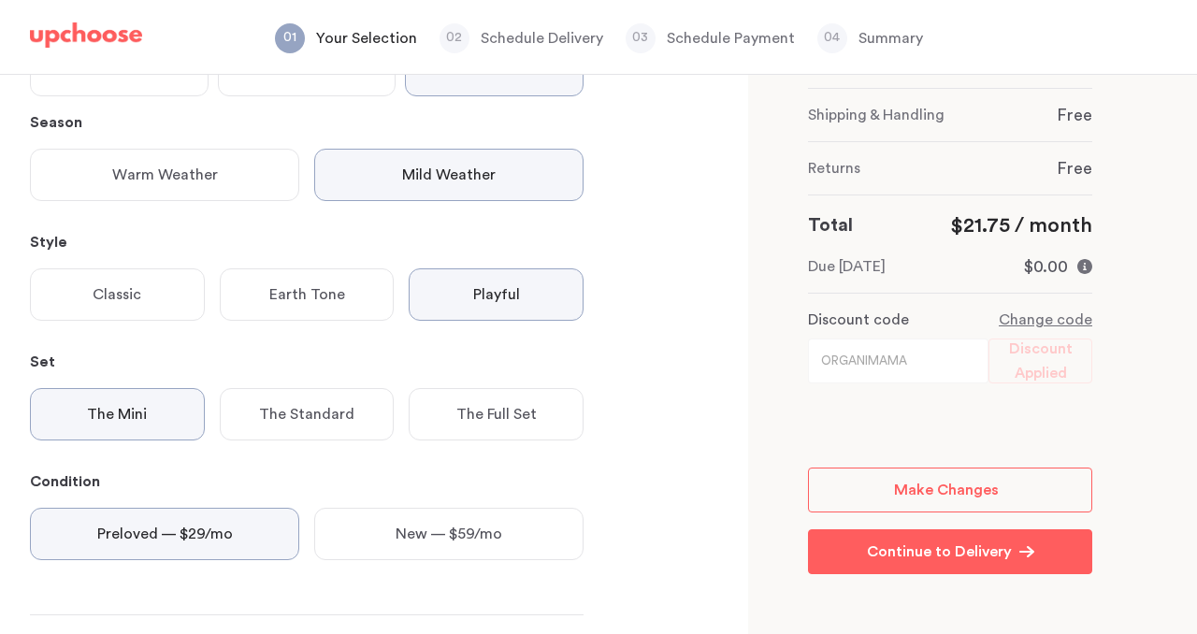
scroll to position [263, 0]
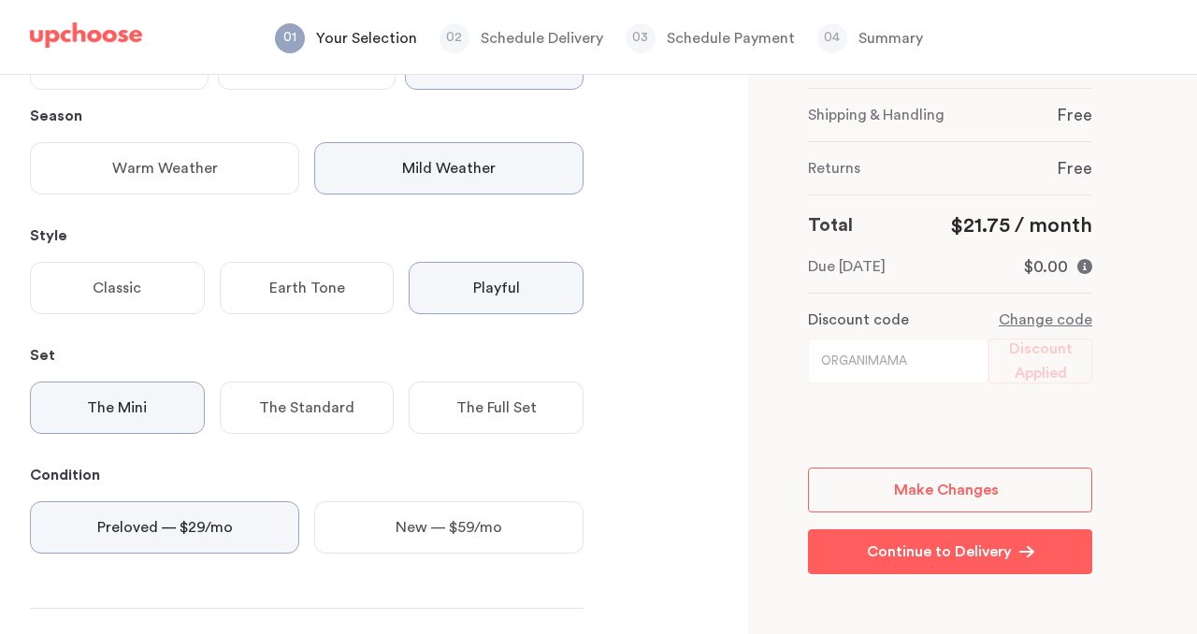
click at [296, 290] on p "Earth Tone" at bounding box center [307, 288] width 76 height 22
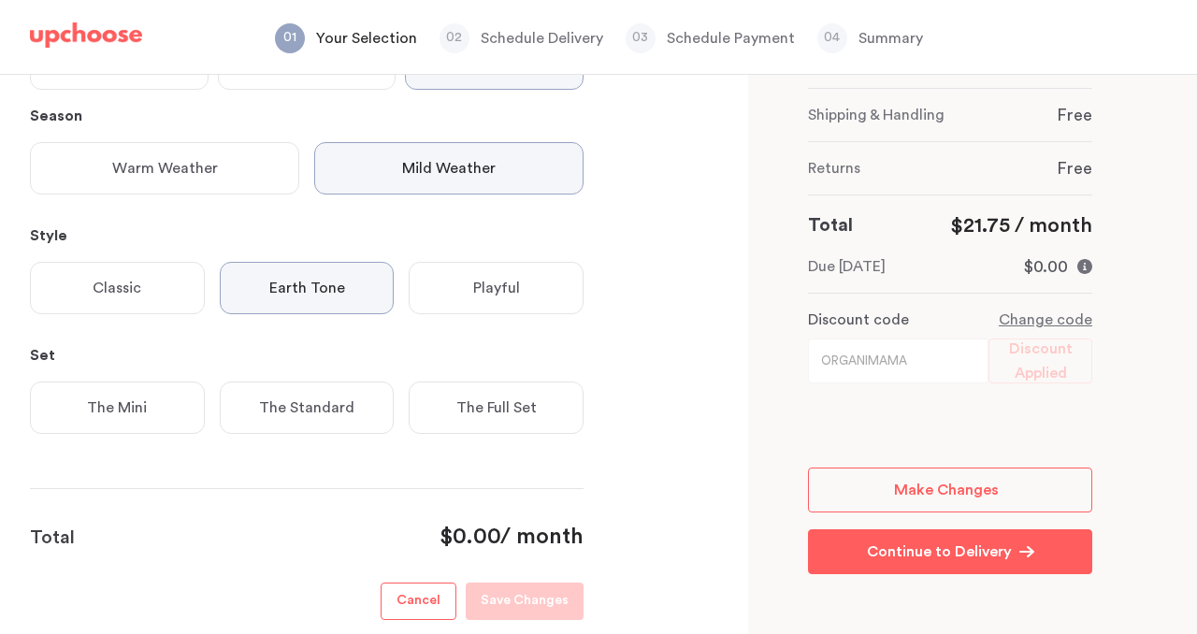
click at [125, 296] on p "Classic" at bounding box center [117, 288] width 49 height 22
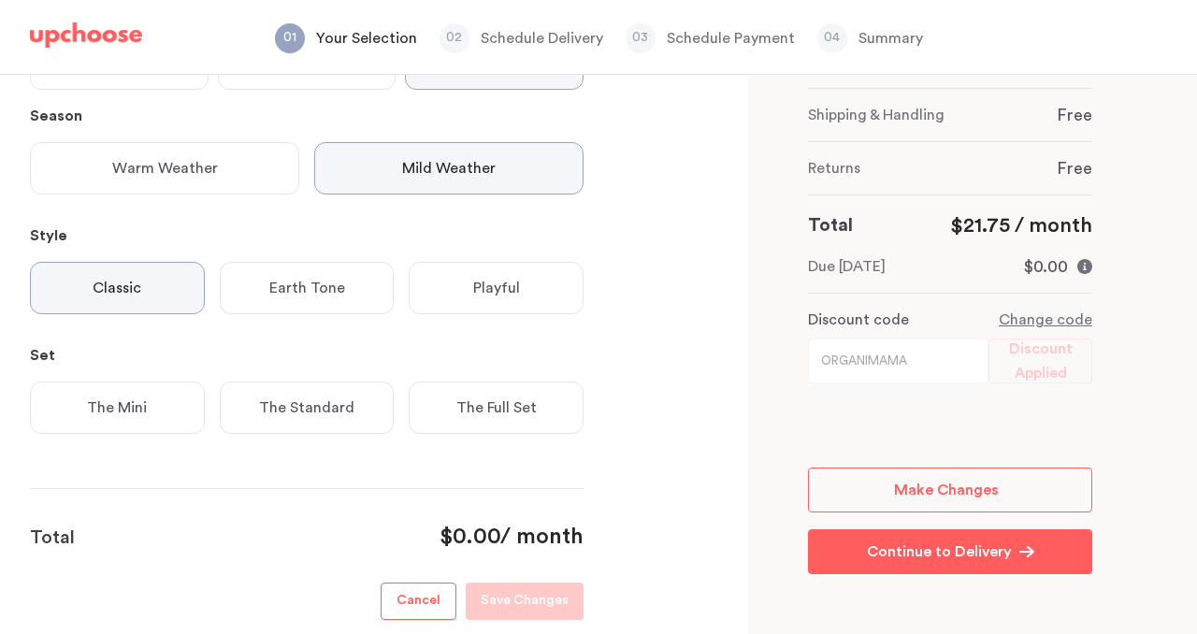
click at [183, 412] on div "The Mini" at bounding box center [117, 408] width 175 height 52
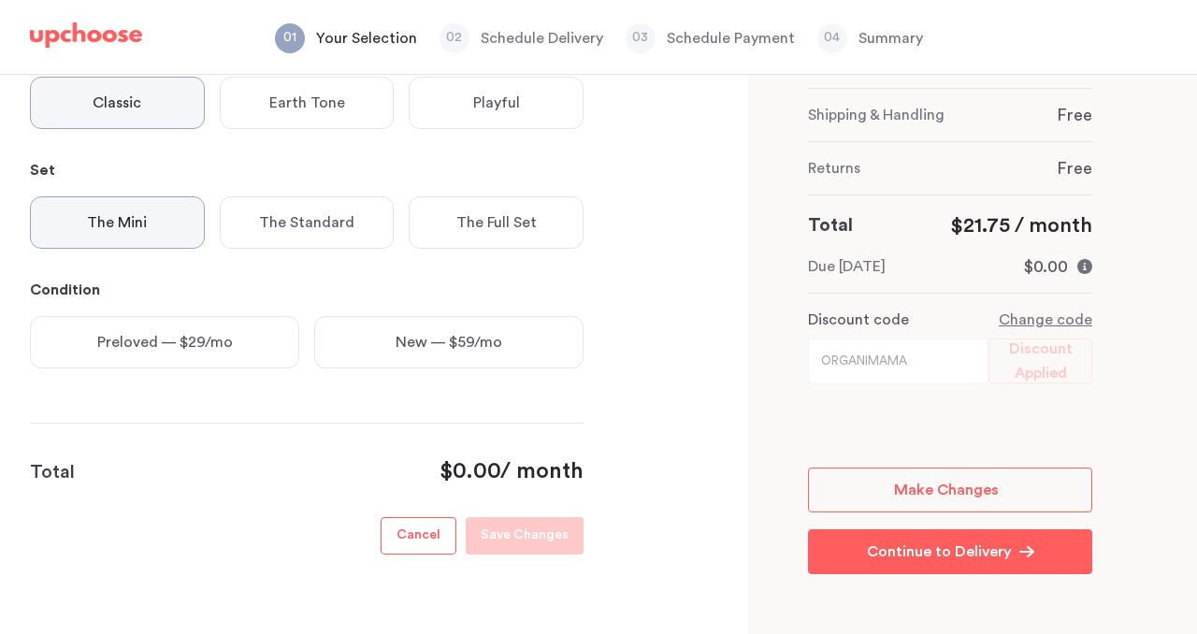
scroll to position [451, 0]
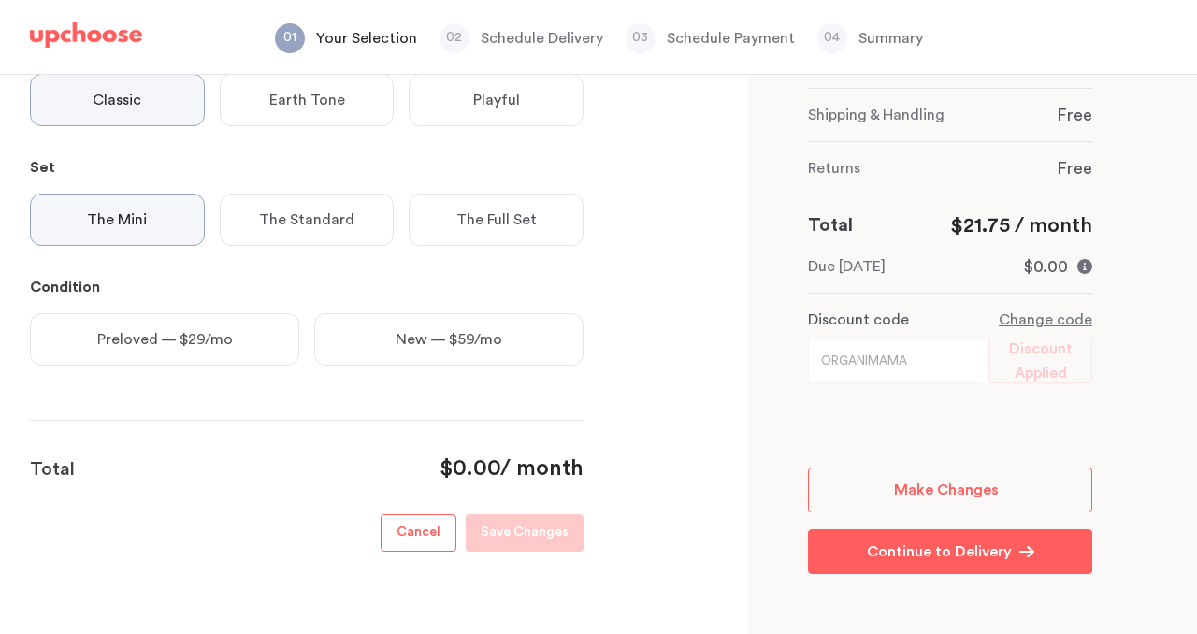
click at [180, 335] on p "Preloved — $29/mo" at bounding box center [165, 339] width 136 height 22
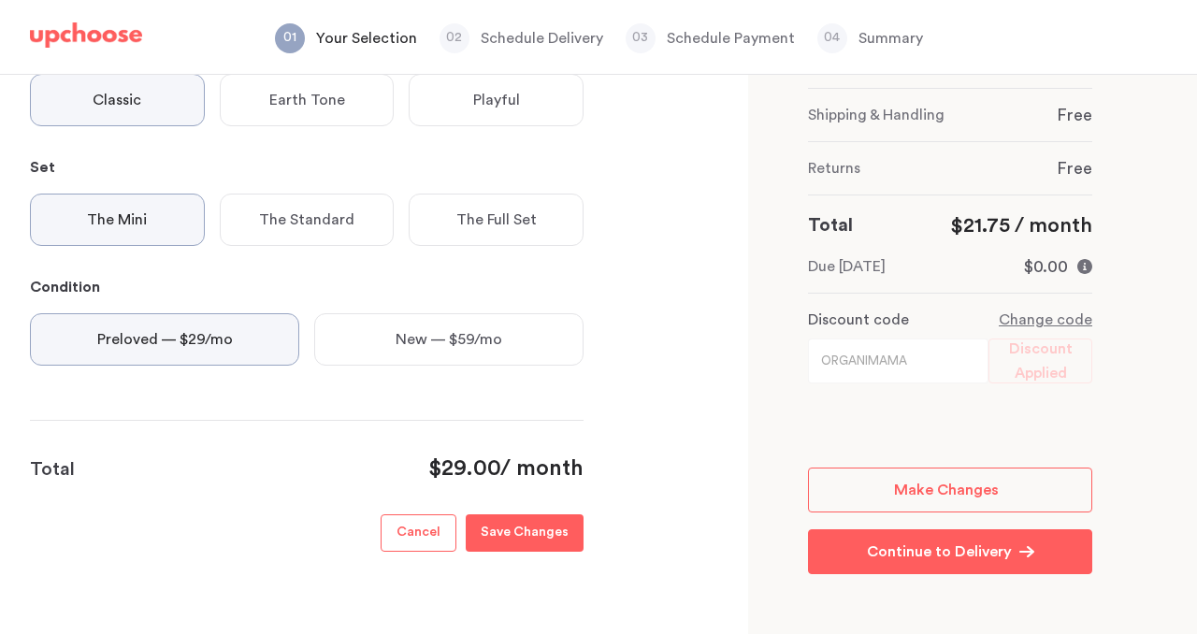
click at [520, 524] on p "Save Changes" at bounding box center [525, 533] width 88 height 22
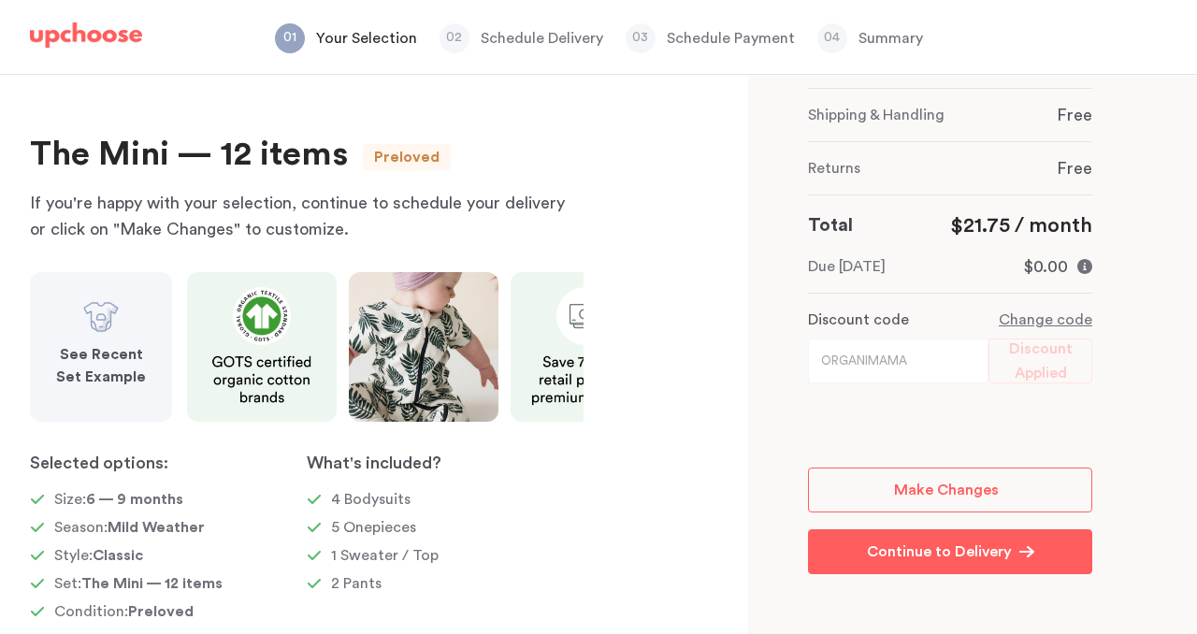
click at [90, 348] on strong "See Recent Set Example" at bounding box center [101, 365] width 90 height 37
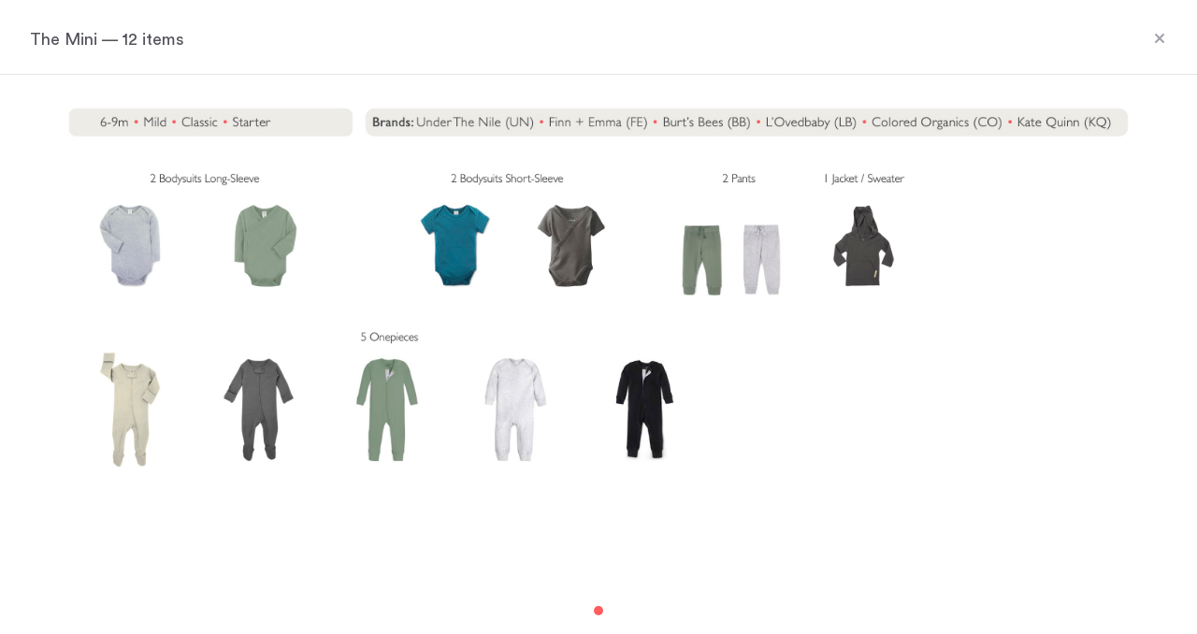
click at [1162, 41] on icon at bounding box center [1159, 38] width 9 height 9
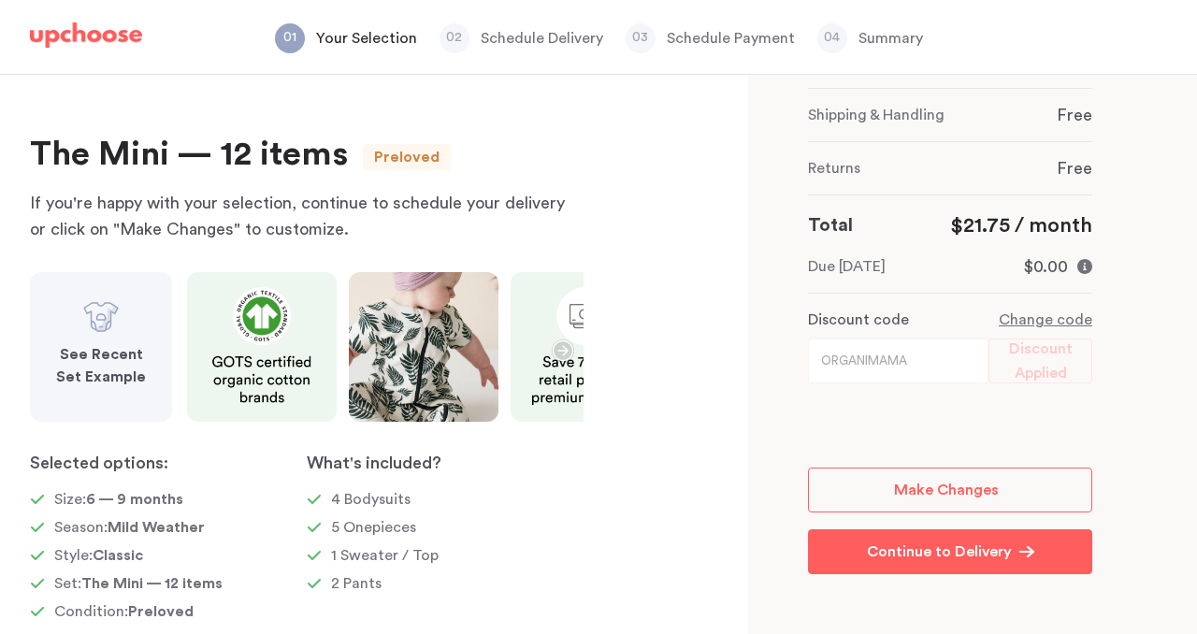
scroll to position [72, 0]
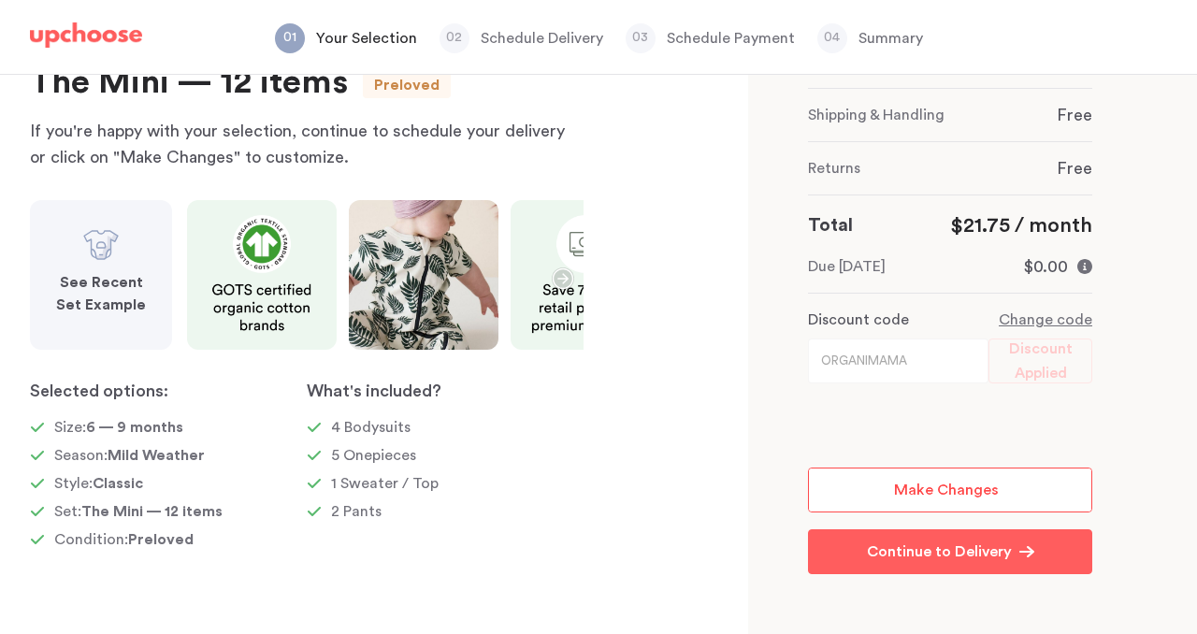
click at [858, 479] on link "Make Changes" at bounding box center [950, 490] width 284 height 45
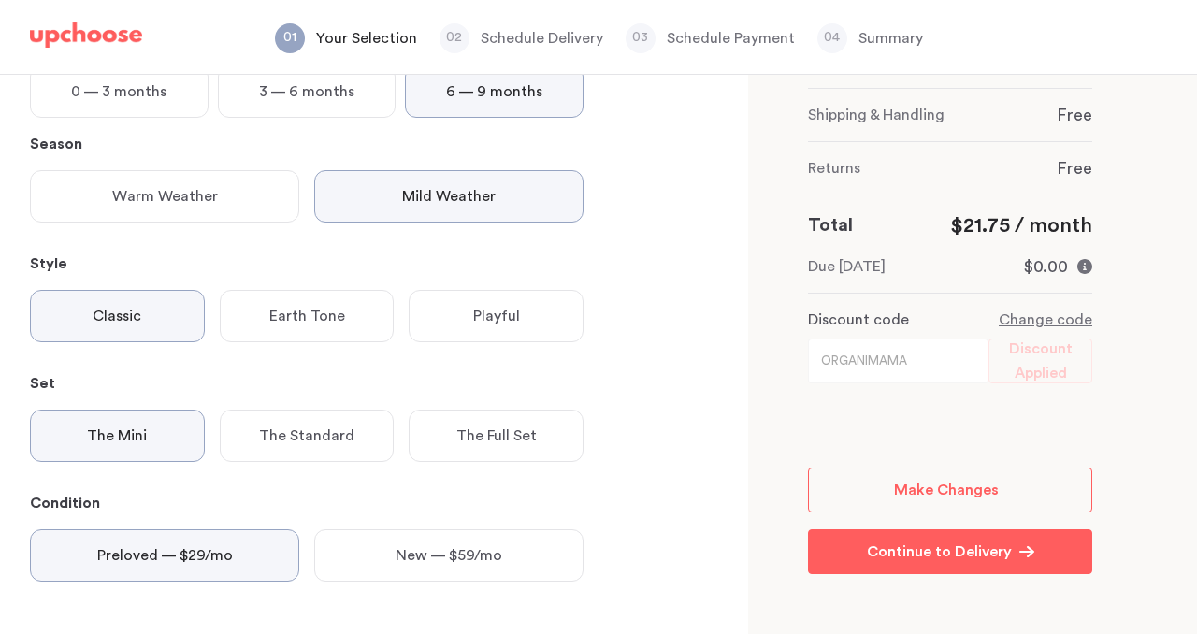
scroll to position [237, 0]
click at [299, 416] on div "The Standard" at bounding box center [307, 434] width 175 height 52
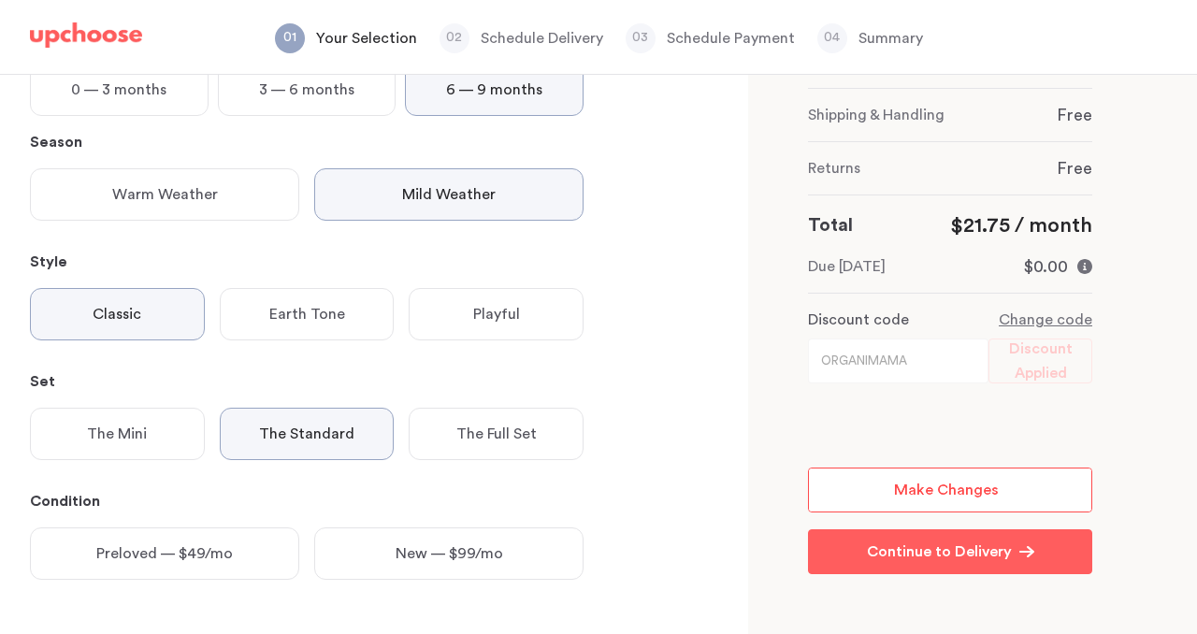
click at [859, 484] on link "Make Changes" at bounding box center [950, 490] width 284 height 45
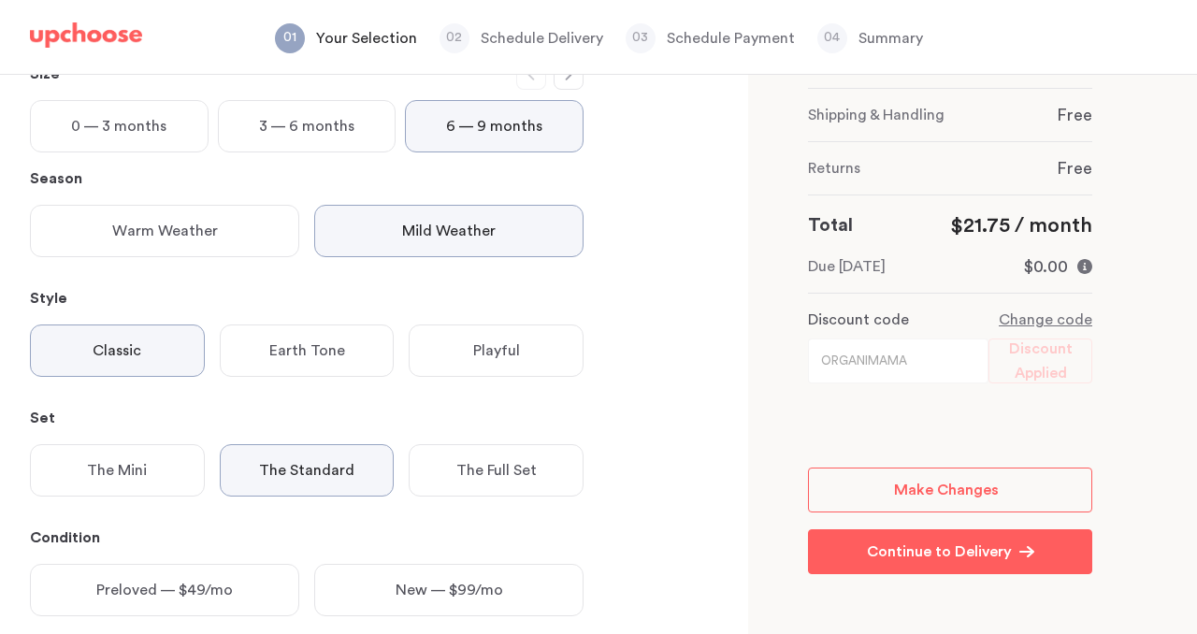
scroll to position [477, 0]
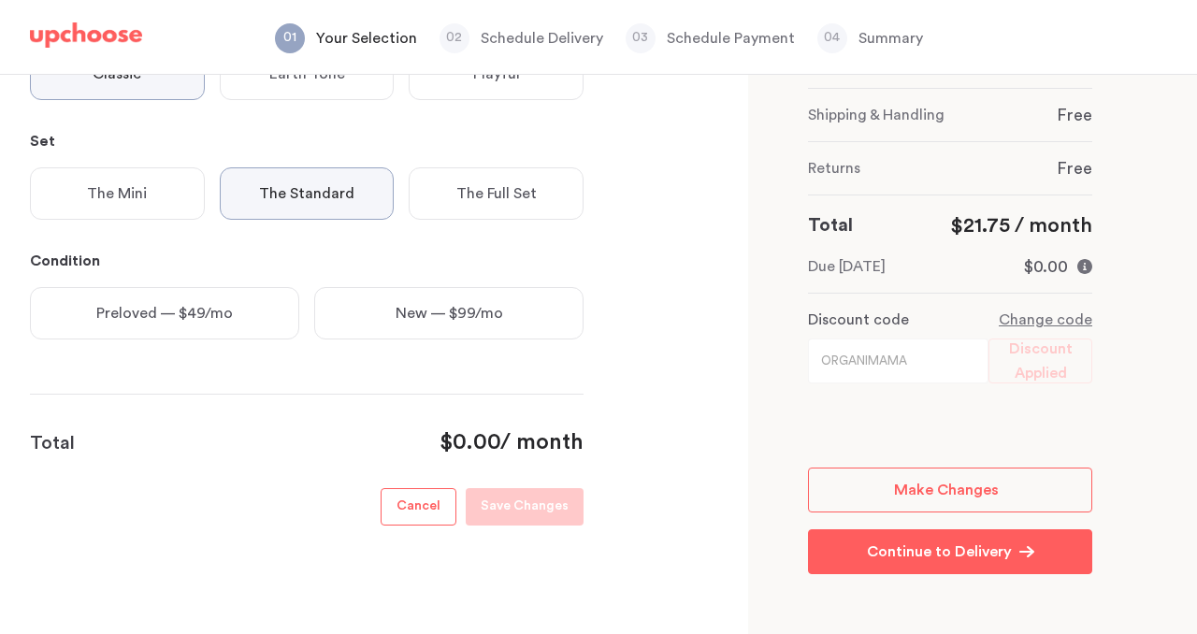
click at [195, 318] on p "Preloved — $49/mo" at bounding box center [164, 313] width 137 height 22
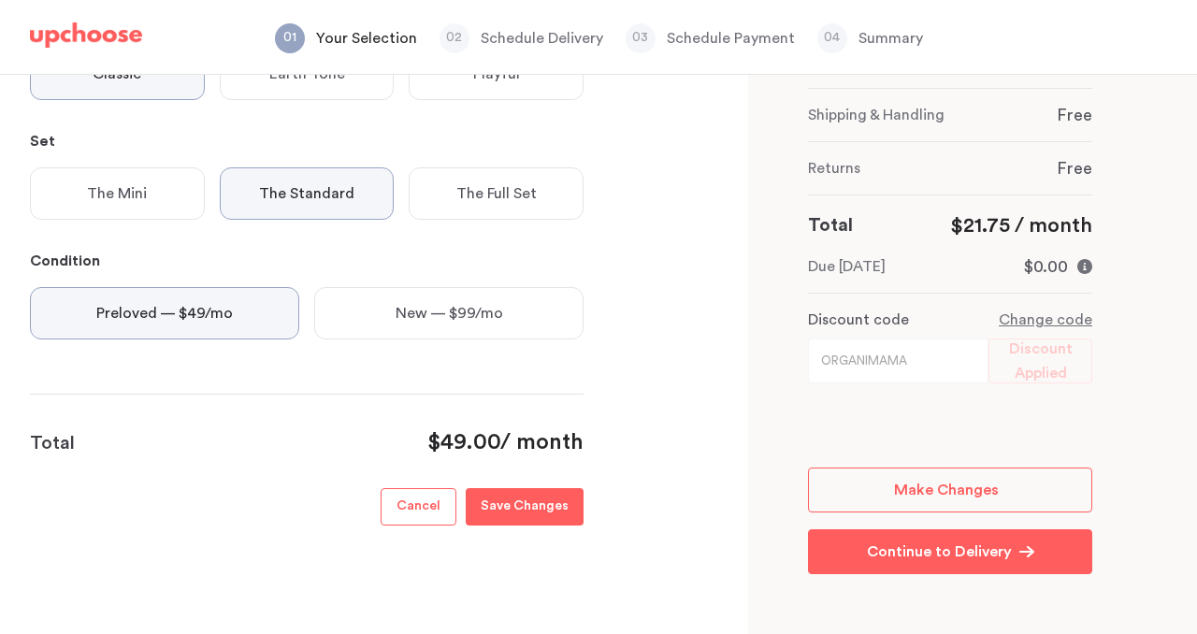
click at [546, 504] on p "Save Changes" at bounding box center [525, 507] width 88 height 22
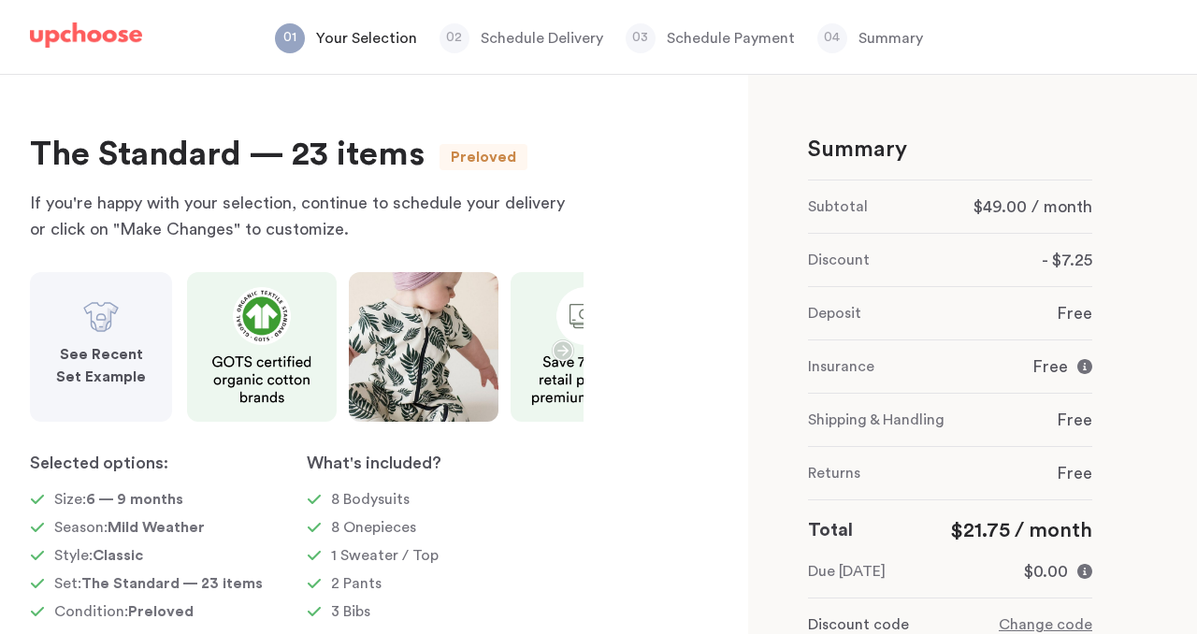
scroll to position [72, 0]
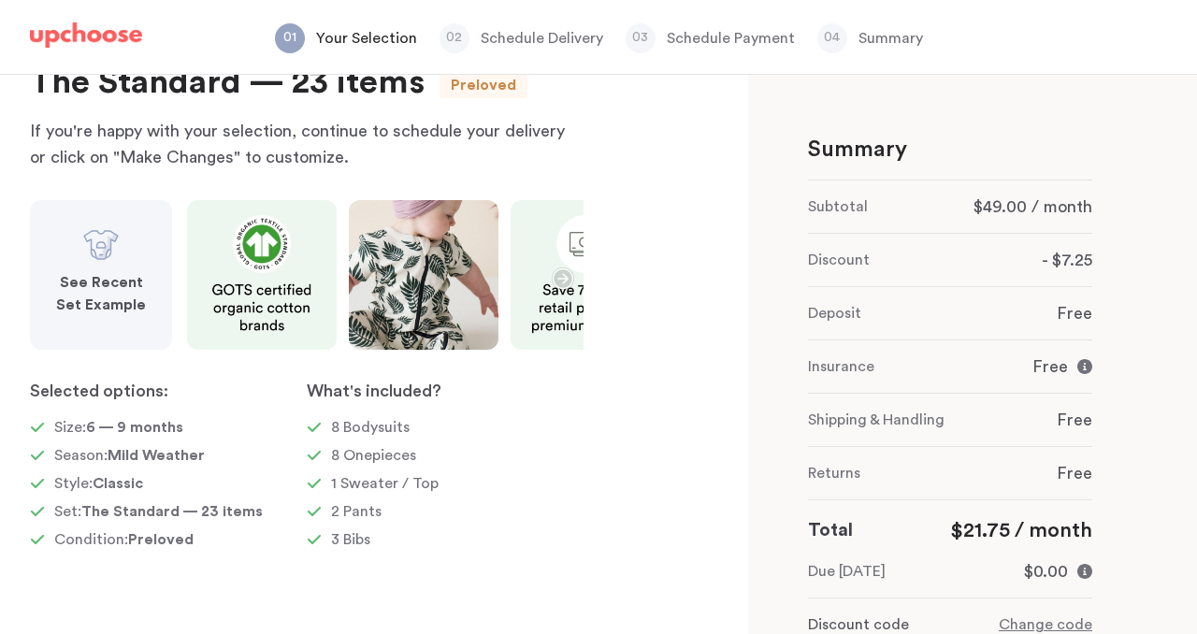
click at [102, 301] on strong "See Recent Set Example" at bounding box center [101, 293] width 90 height 37
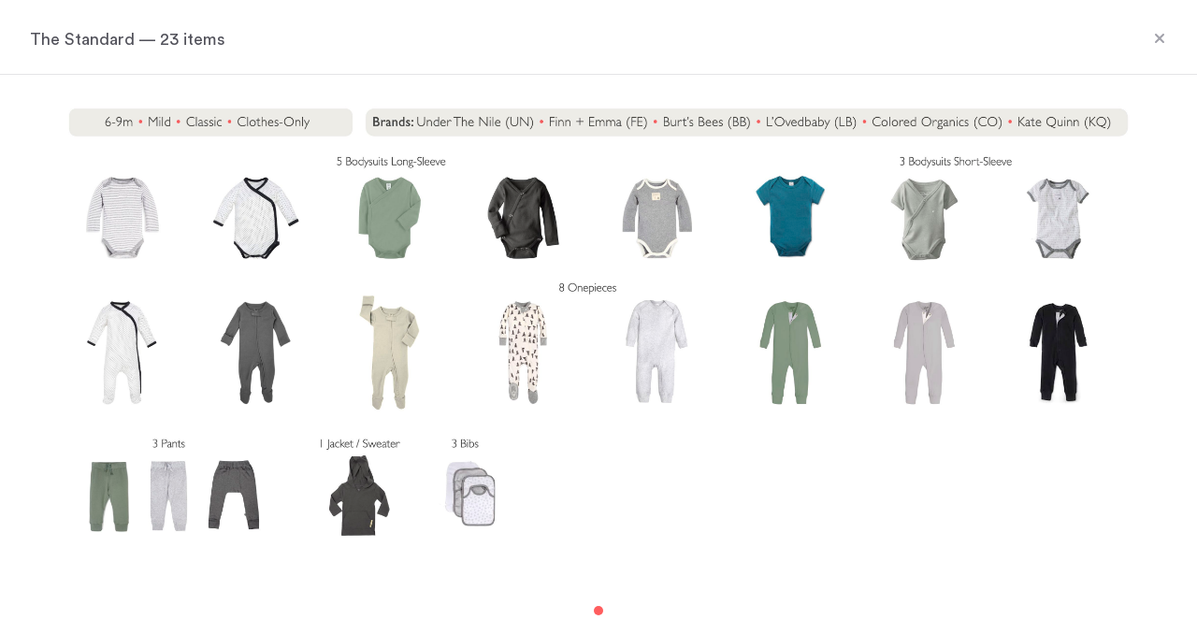
click at [1162, 36] on icon at bounding box center [1159, 38] width 9 height 9
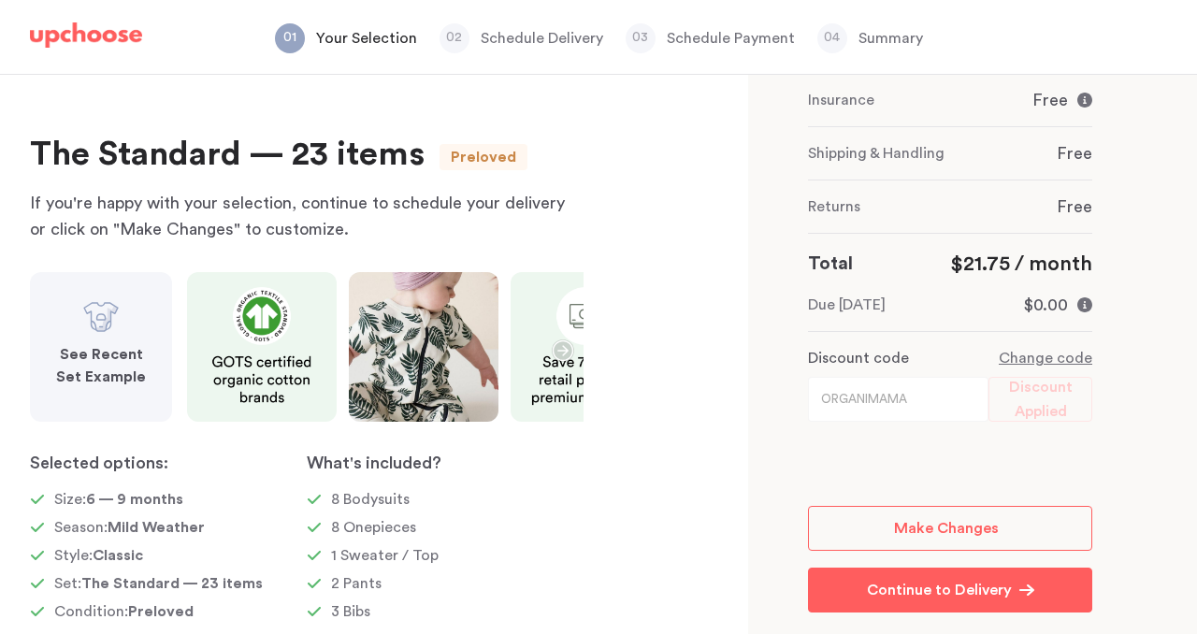
scroll to position [305, 0]
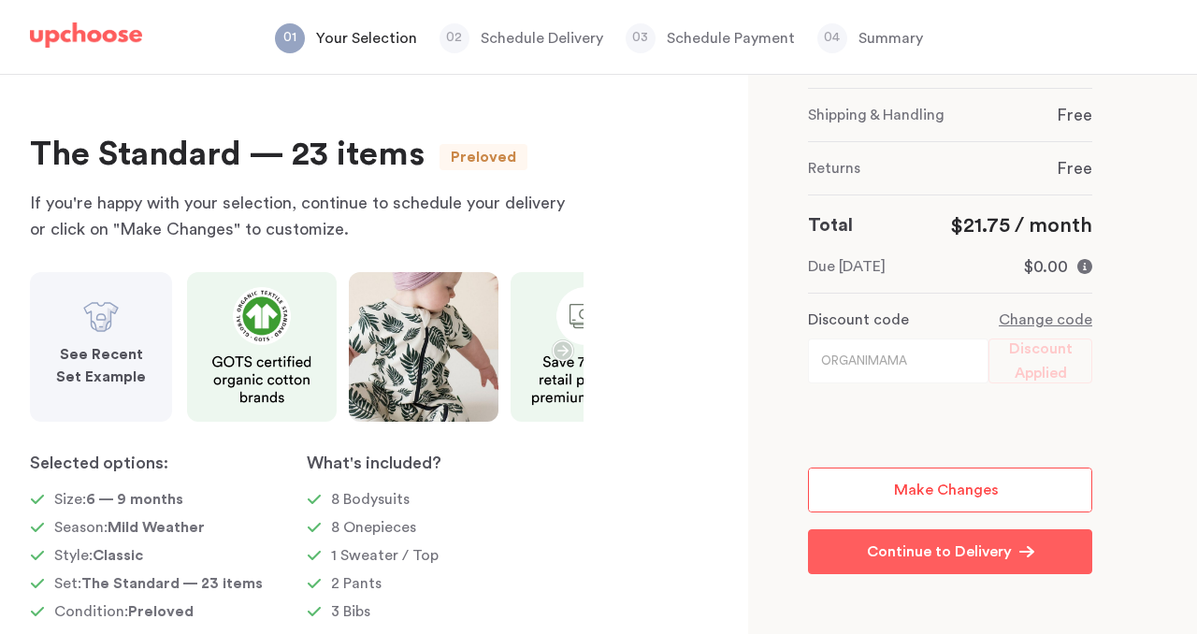
click at [943, 486] on span "Make Changes" at bounding box center [946, 490] width 105 height 15
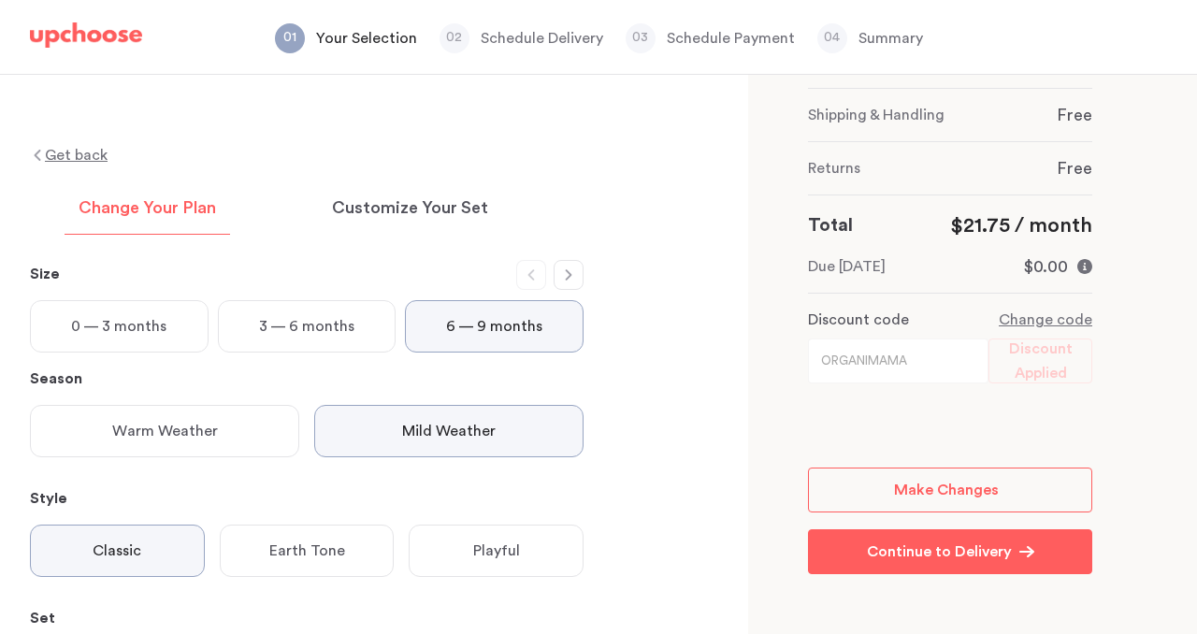
scroll to position [272, 0]
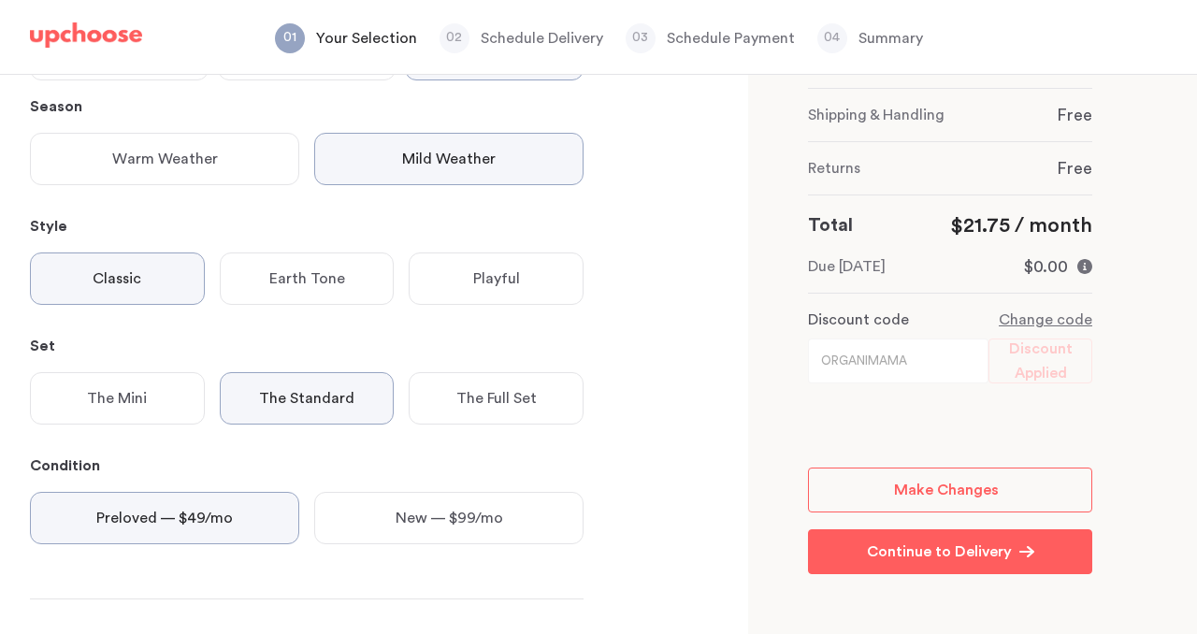
click at [149, 393] on div "The Mini" at bounding box center [117, 398] width 175 height 52
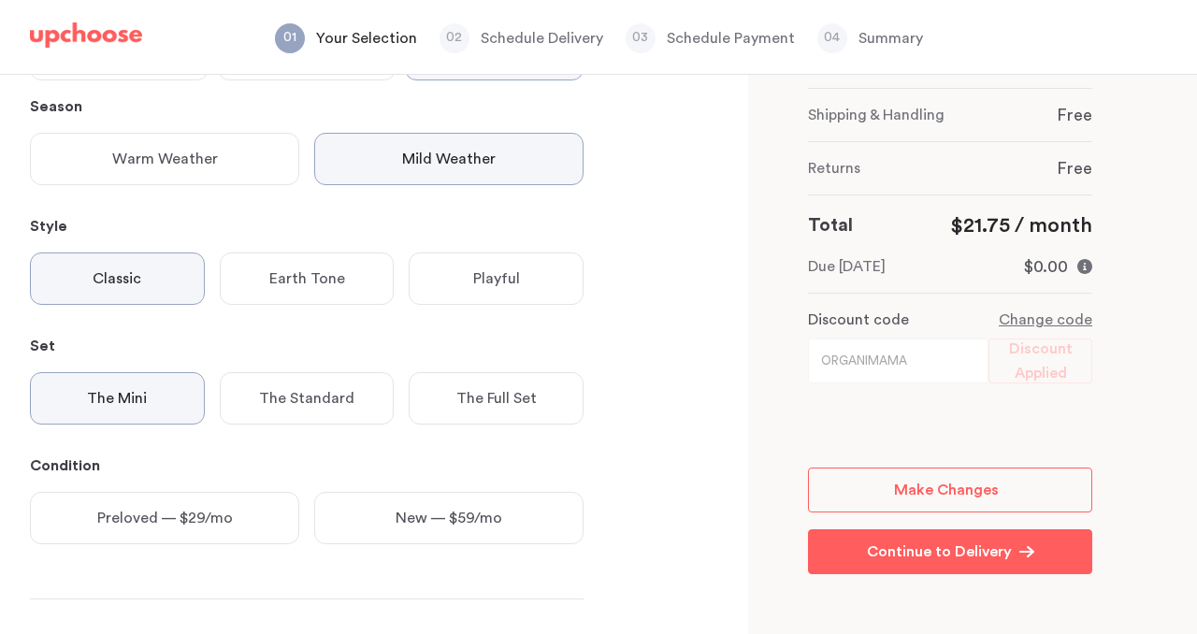
click at [233, 525] on div "Preloved — $29/mo" at bounding box center [164, 518] width 269 height 52
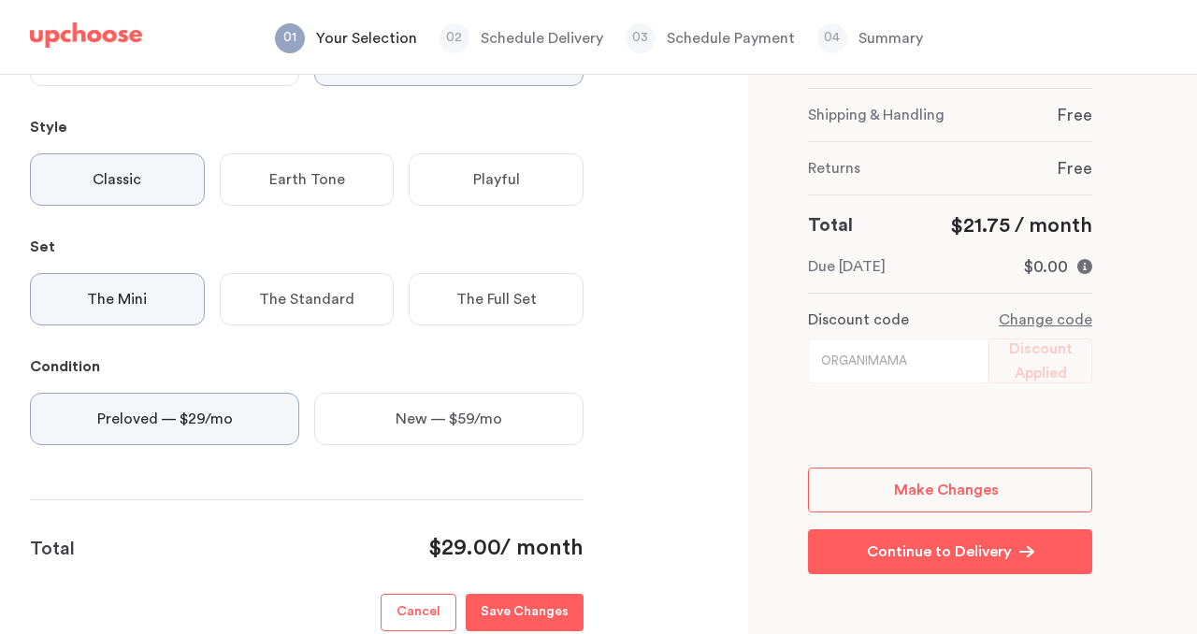
scroll to position [477, 0]
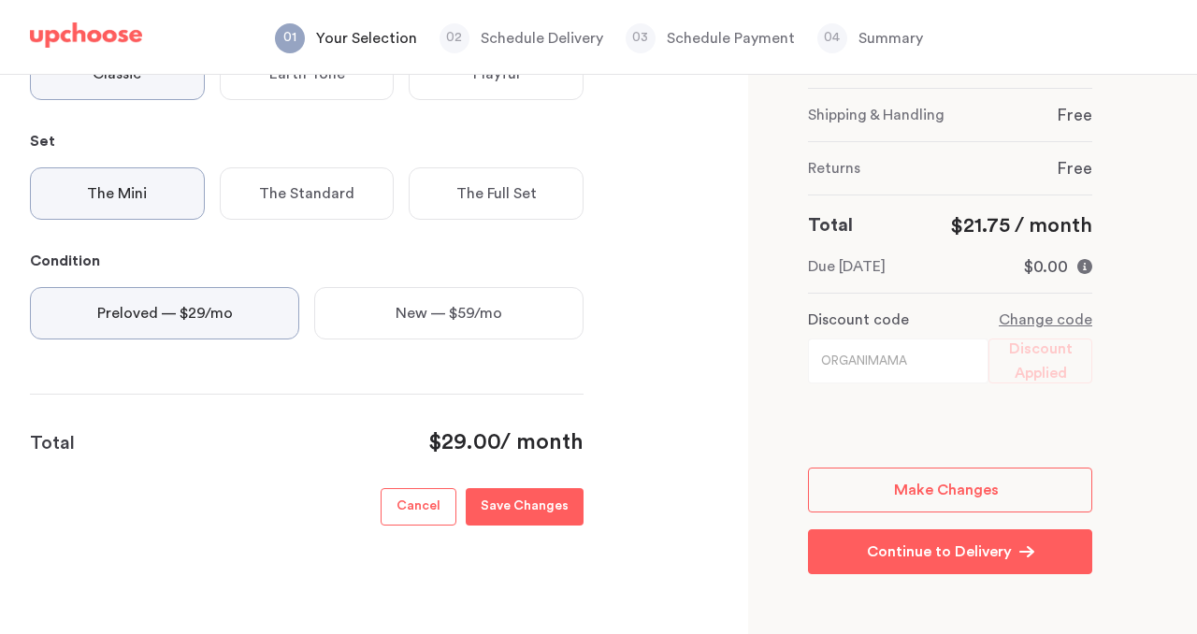
click at [560, 497] on p "Save Changes" at bounding box center [525, 507] width 88 height 22
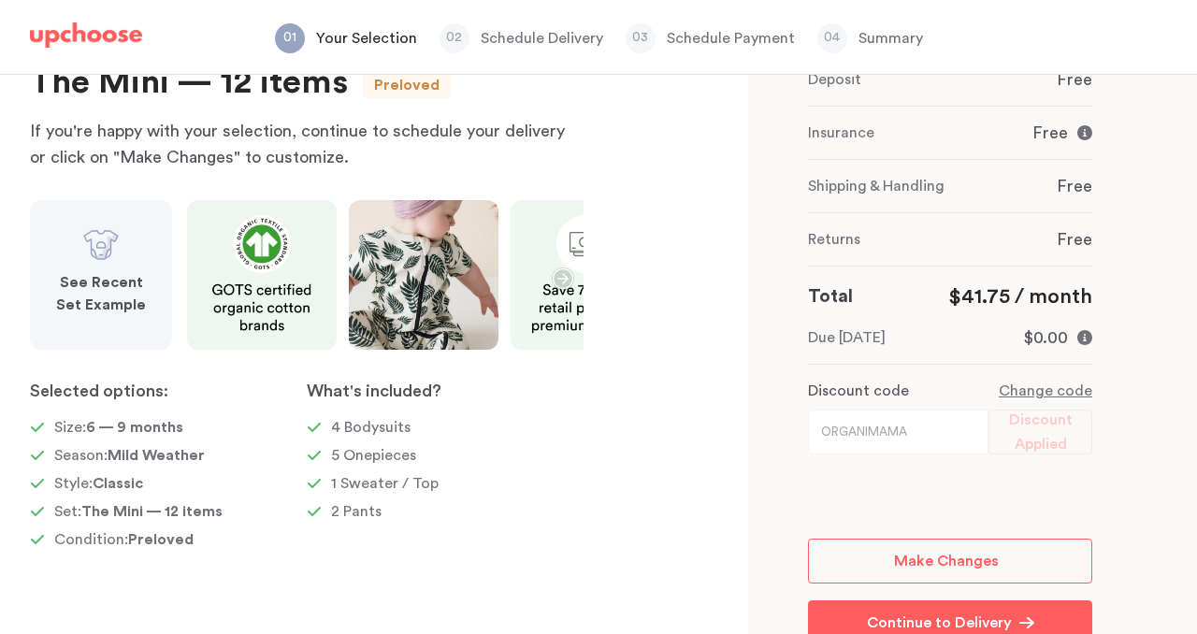
scroll to position [305, 0]
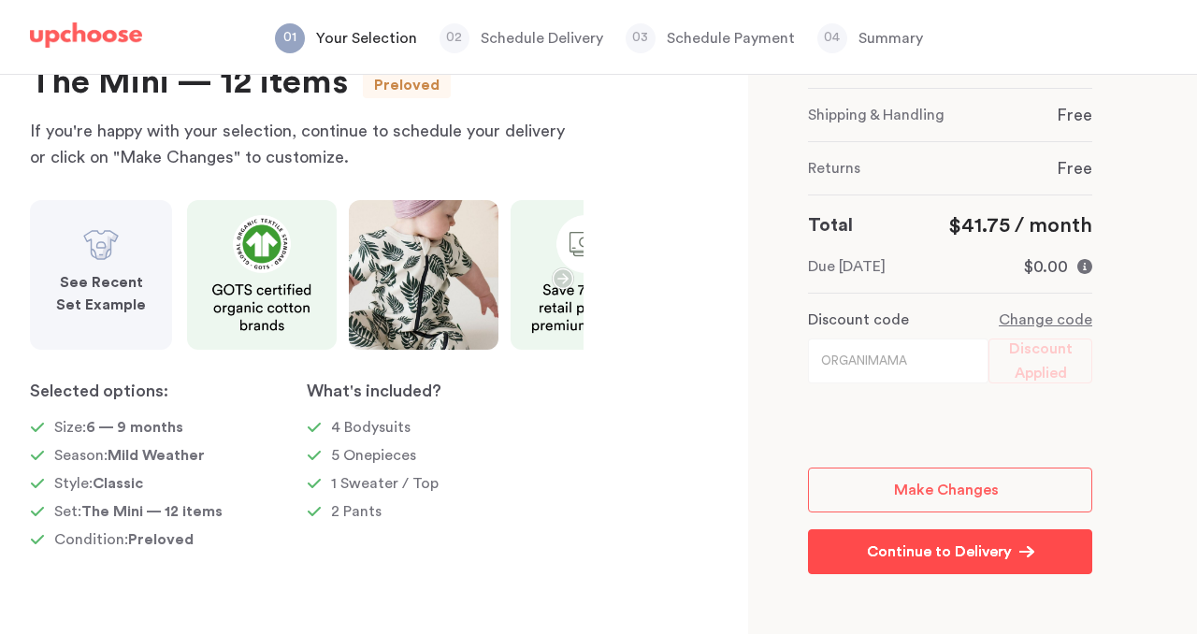
click at [994, 558] on p "Continue to Delivery" at bounding box center [939, 552] width 145 height 22
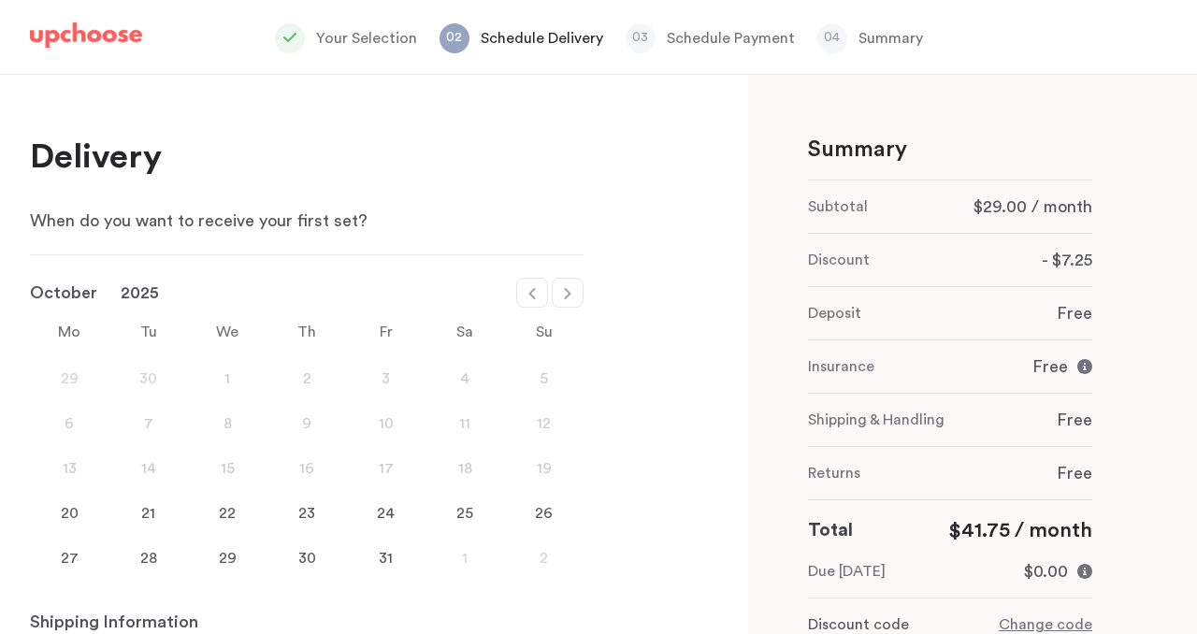
scroll to position [243, 0]
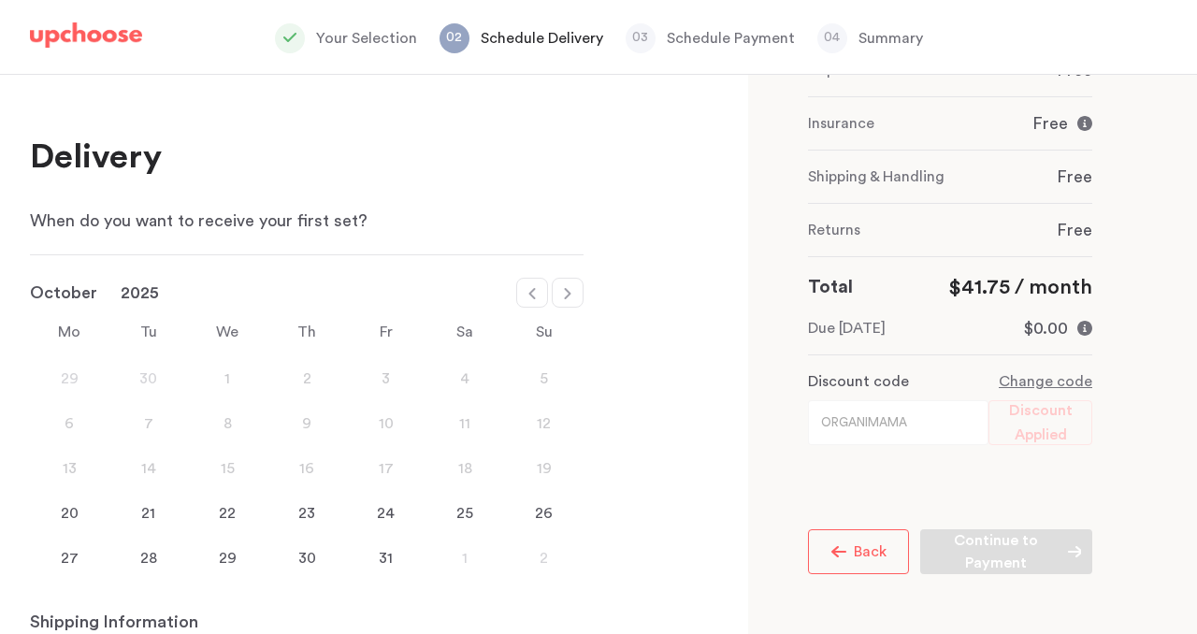
click at [845, 555] on icon "button" at bounding box center [838, 551] width 15 height 11
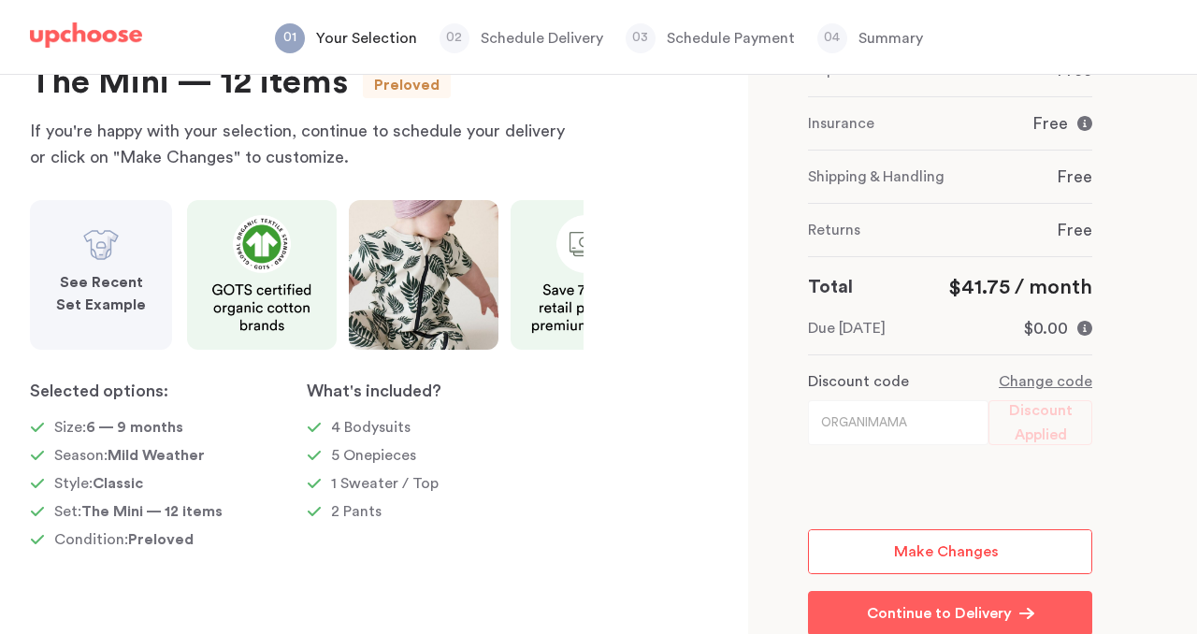
click at [977, 555] on span "Make Changes" at bounding box center [946, 551] width 105 height 15
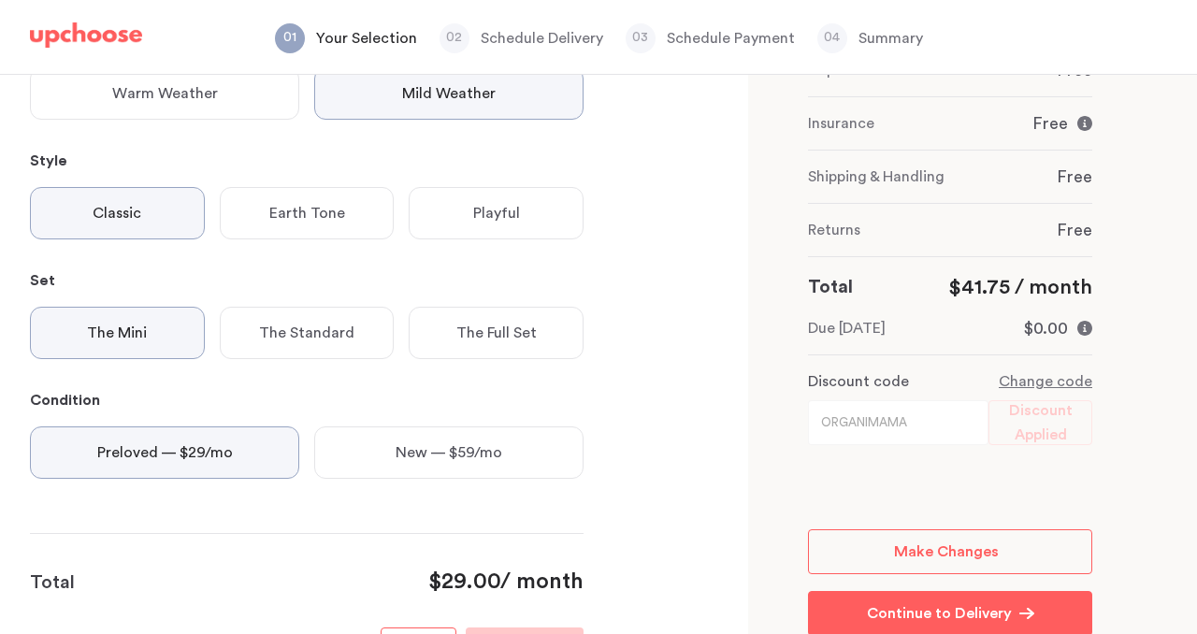
scroll to position [477, 0]
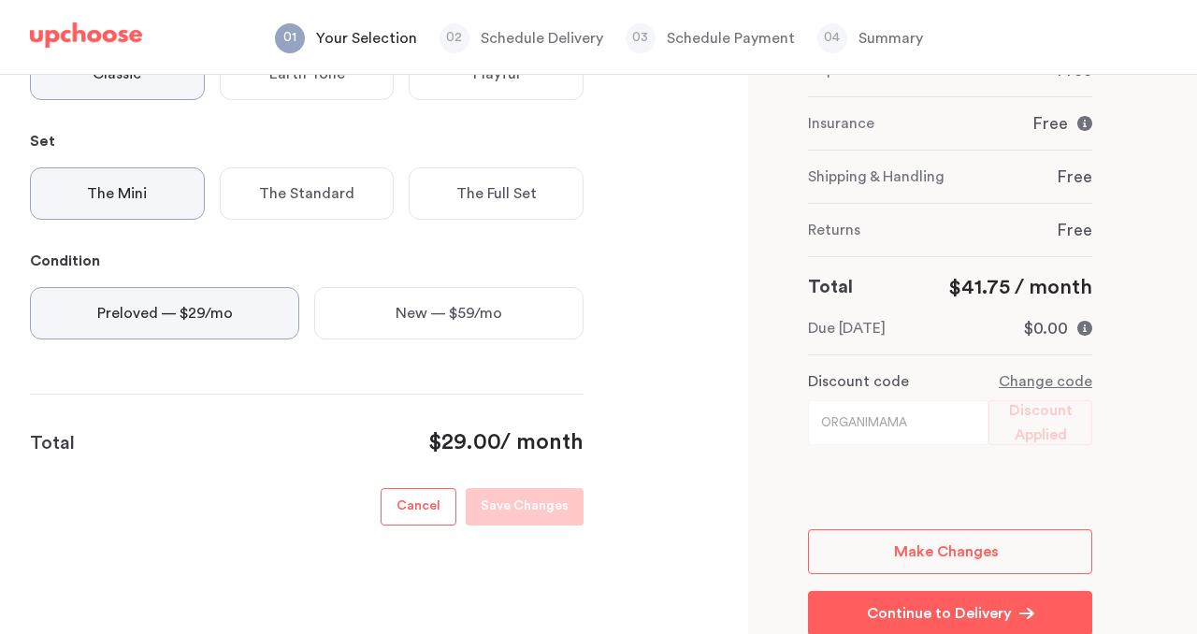
click at [289, 206] on div "The Standard" at bounding box center [307, 193] width 175 height 52
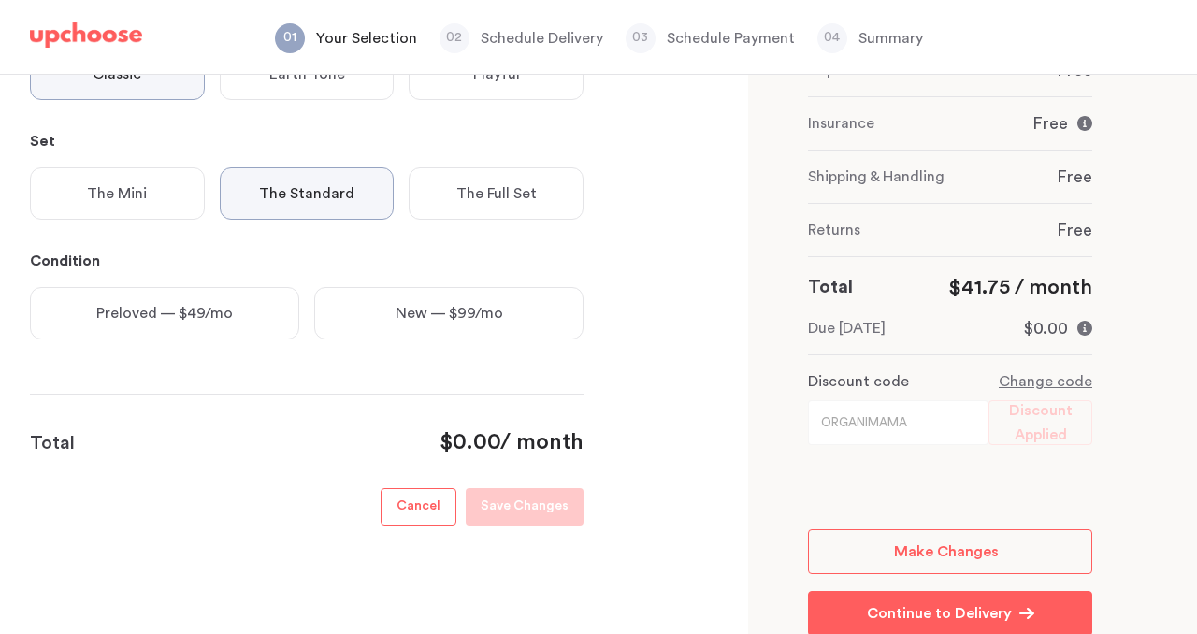
click at [209, 289] on div "Preloved — $49/mo" at bounding box center [164, 313] width 269 height 52
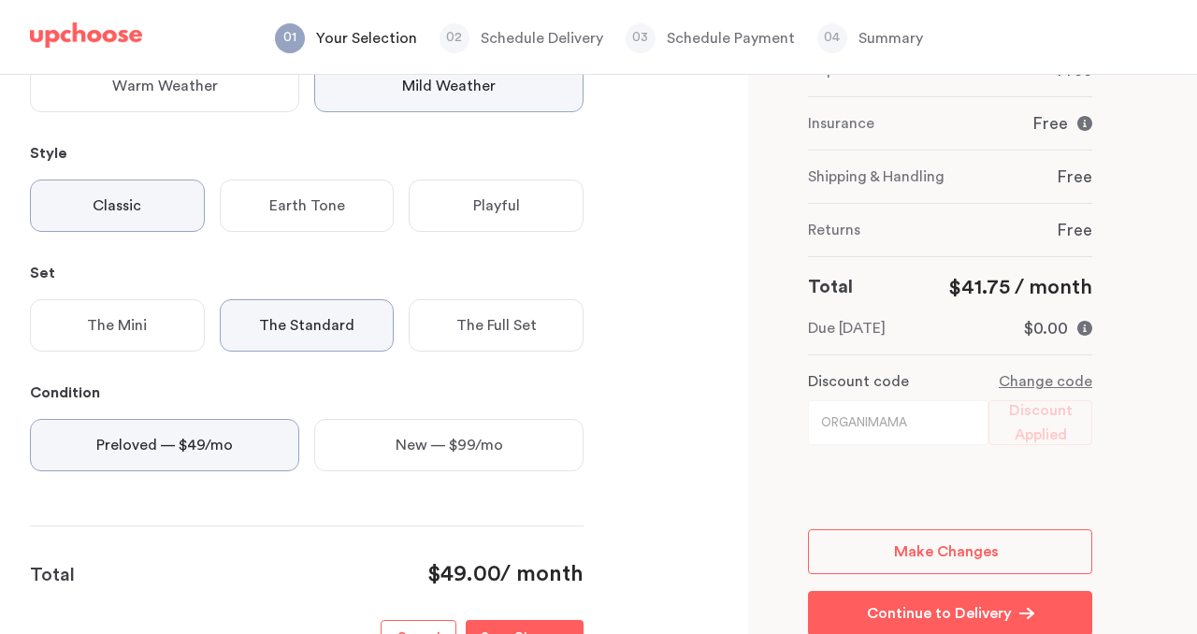
scroll to position [344, 0]
click at [148, 328] on div "The Mini" at bounding box center [117, 326] width 175 height 52
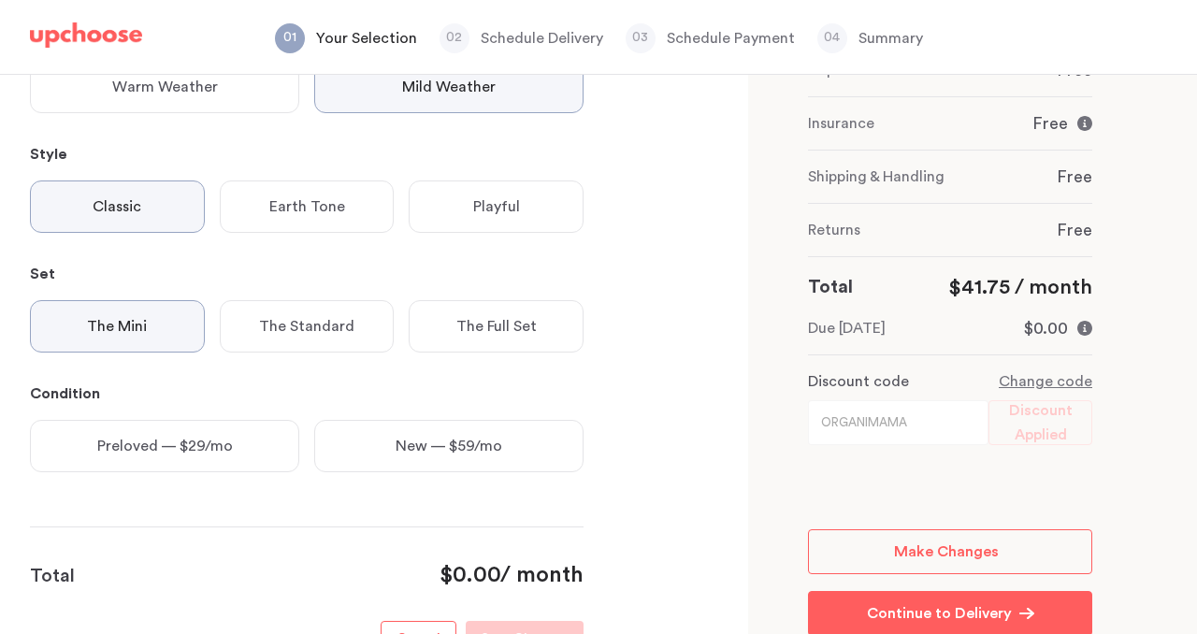
click at [193, 462] on div "Preloved — $29/mo" at bounding box center [164, 446] width 269 height 52
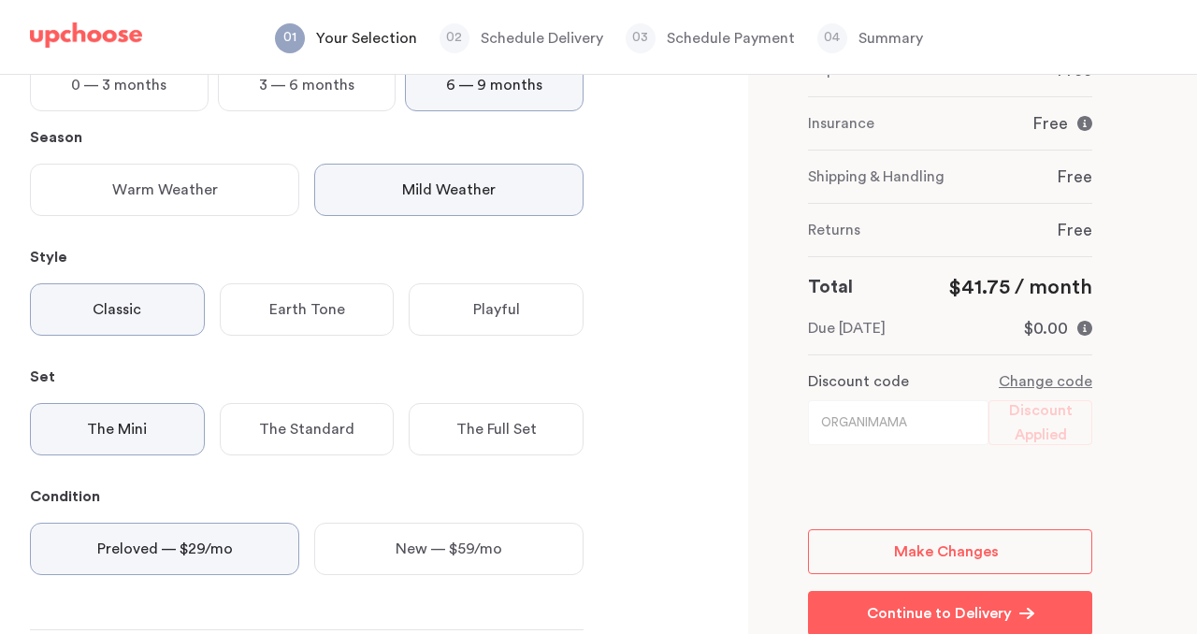
scroll to position [232, 0]
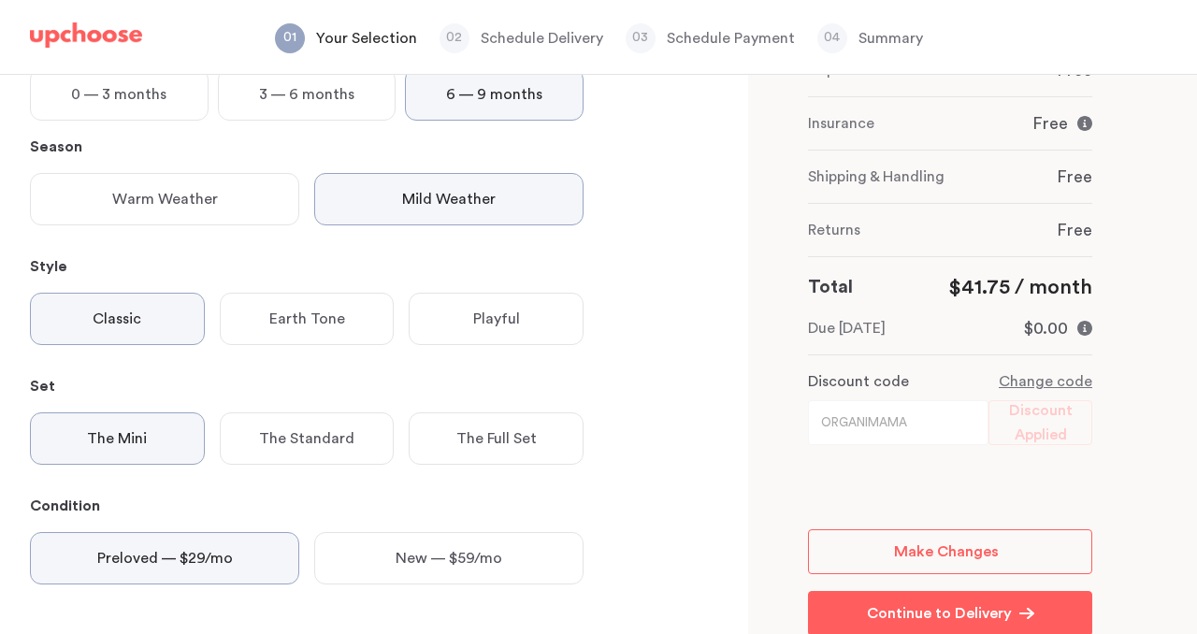
click at [357, 325] on div "Earth Tone" at bounding box center [307, 319] width 175 height 52
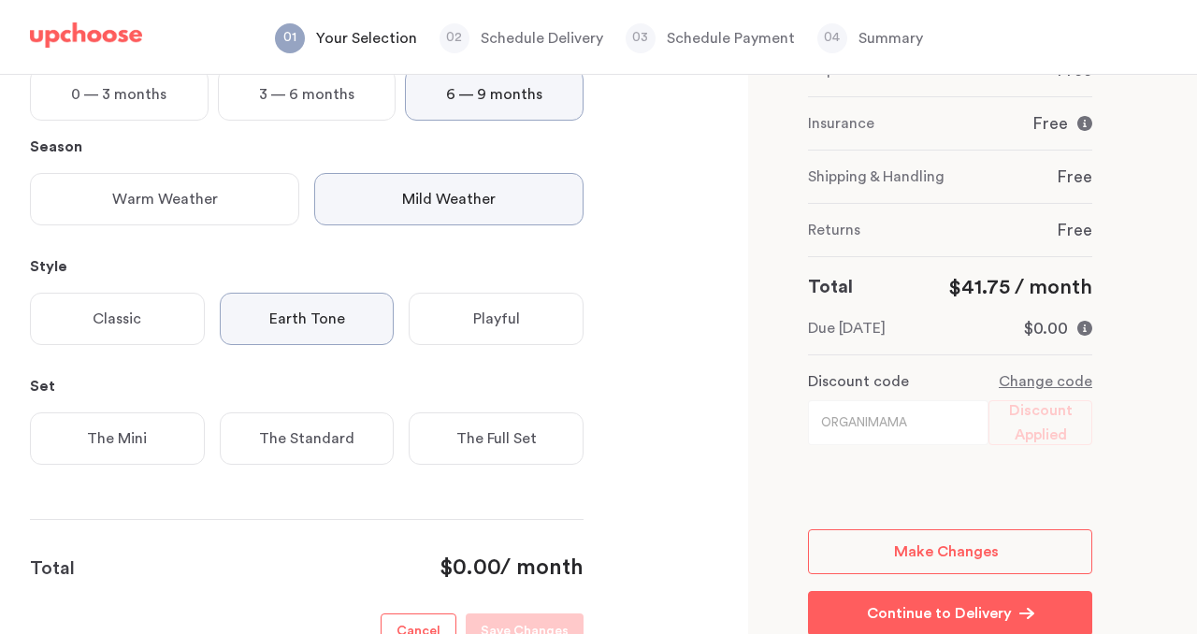
click at [143, 313] on div "Classic" at bounding box center [117, 319] width 175 height 52
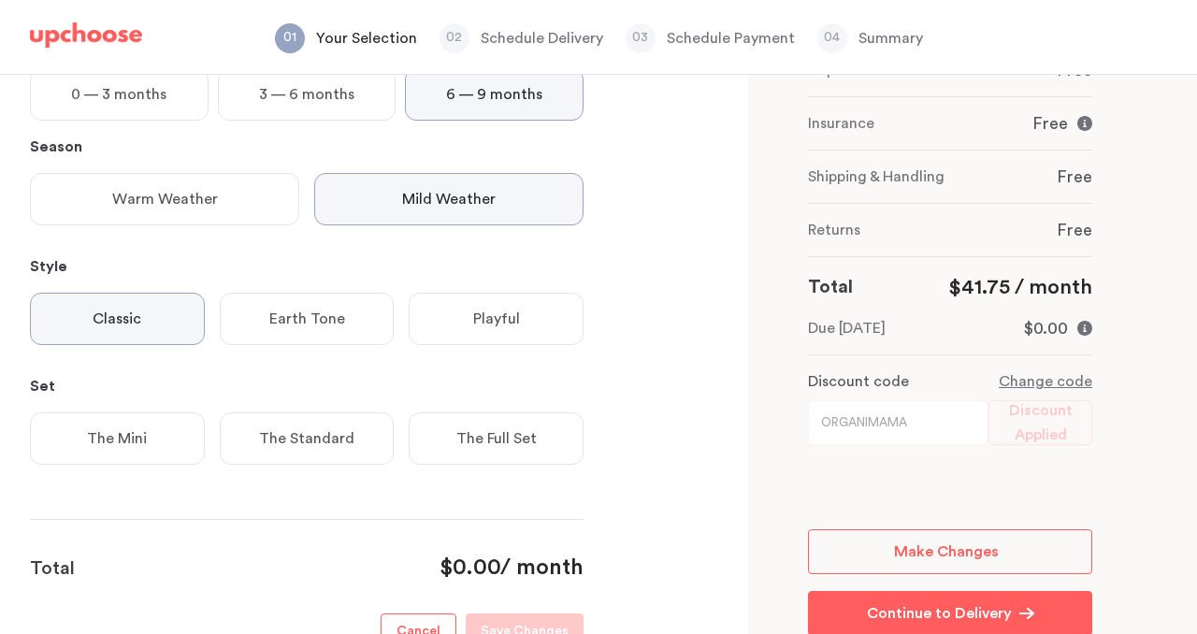
click at [152, 441] on div "The Mini" at bounding box center [117, 438] width 175 height 52
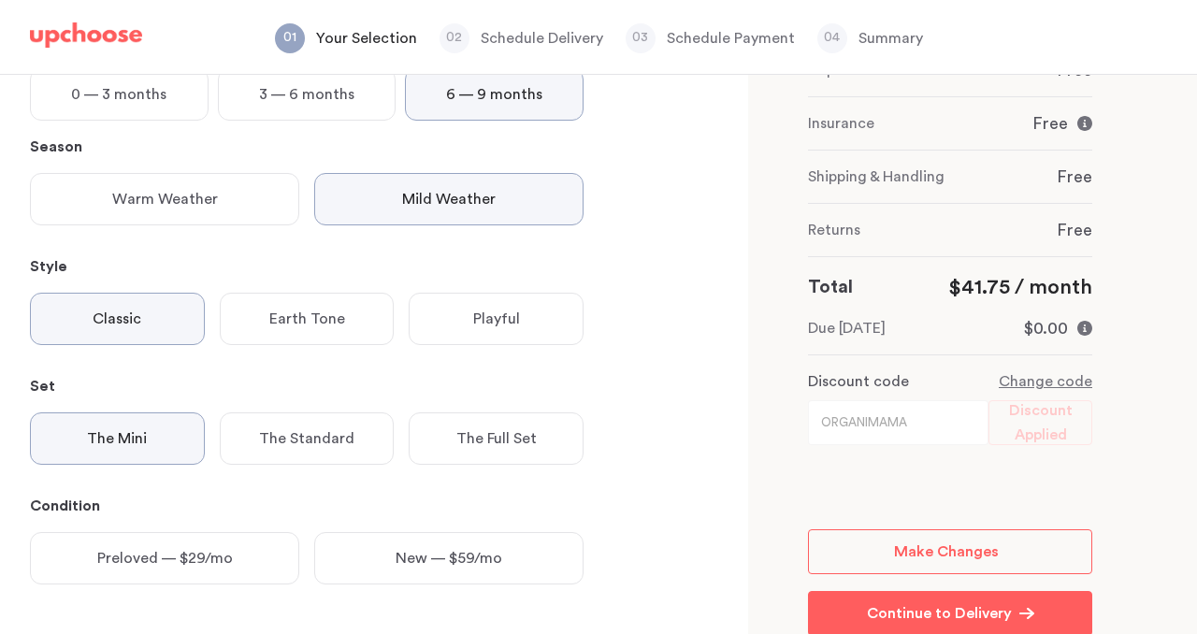
click at [215, 555] on p "Preloved — $29/mo" at bounding box center [165, 558] width 136 height 22
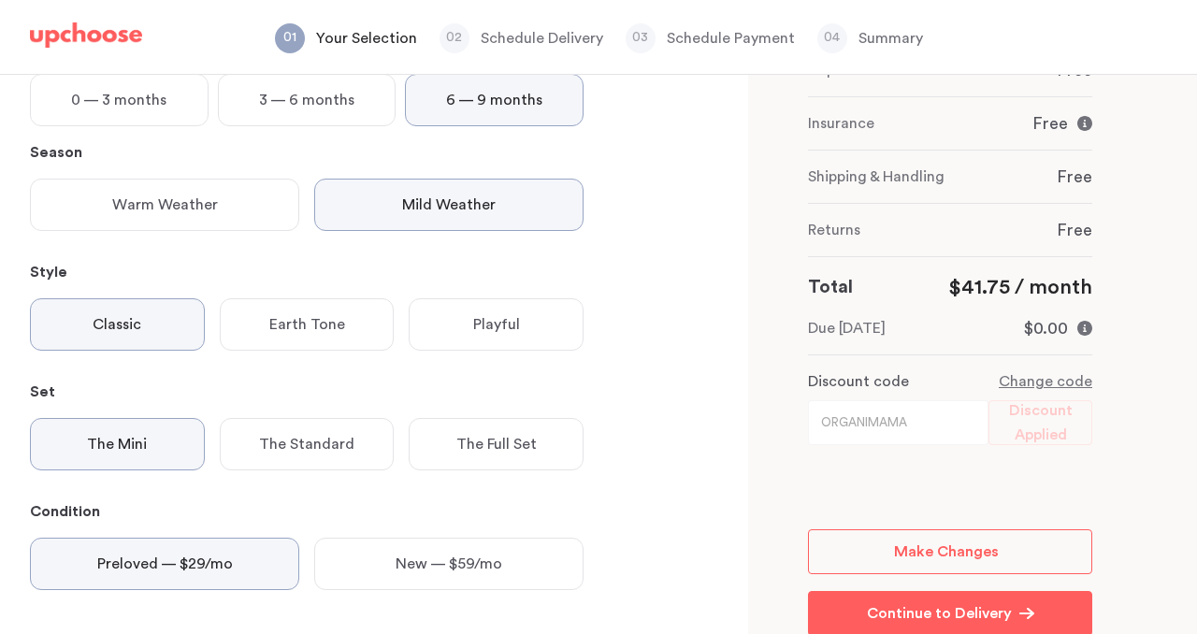
scroll to position [0, 0]
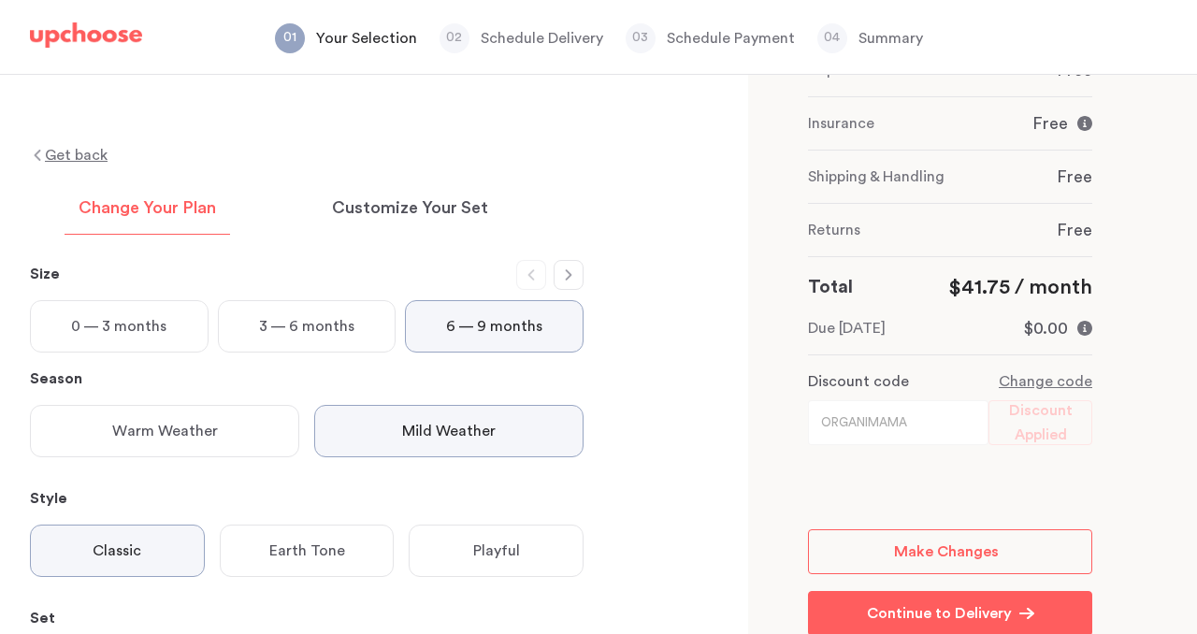
click at [308, 330] on p "3 — 6 months" at bounding box center [306, 326] width 95 height 22
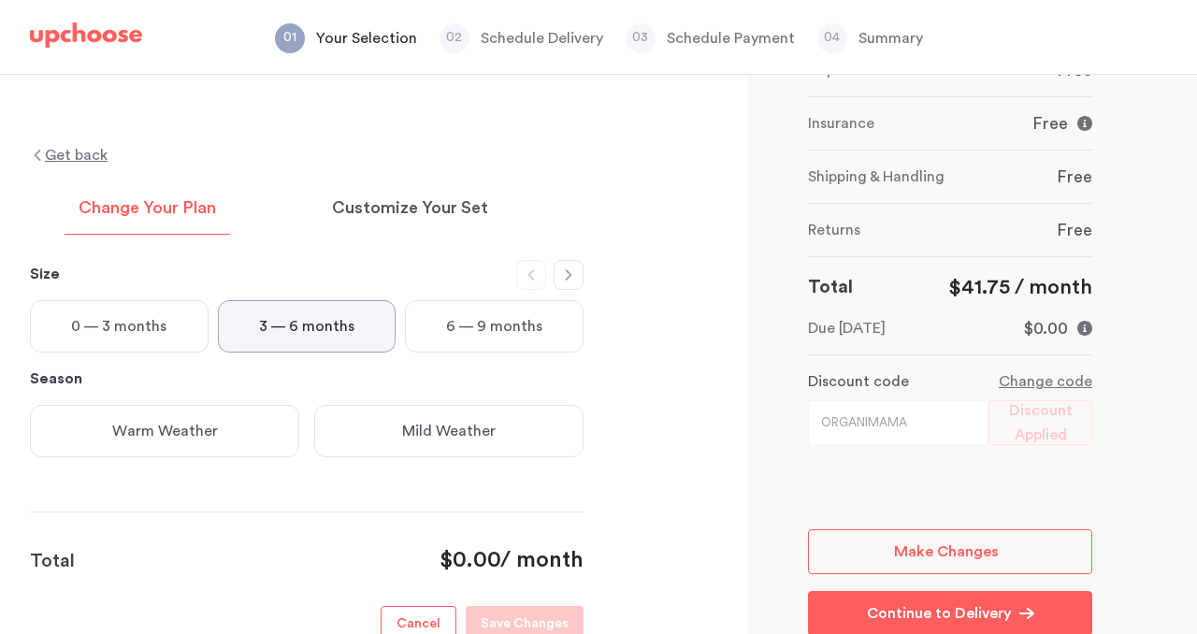
click at [466, 336] on p "6 — 9 months" at bounding box center [494, 326] width 96 height 22
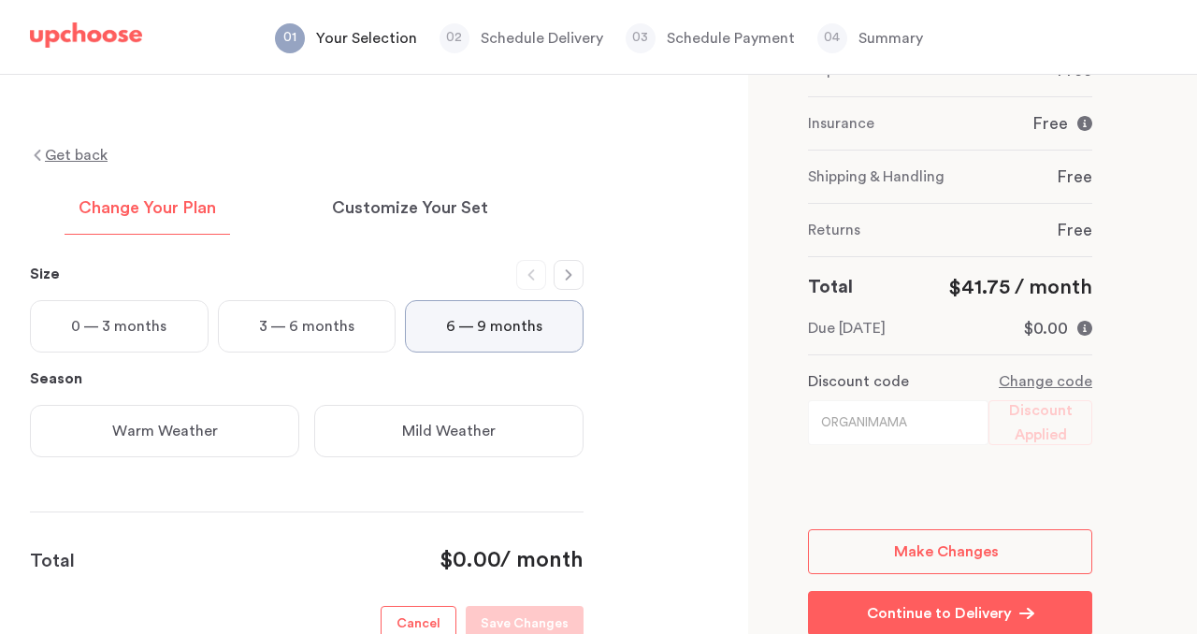
click at [276, 430] on div "Warm Weather" at bounding box center [164, 431] width 269 height 52
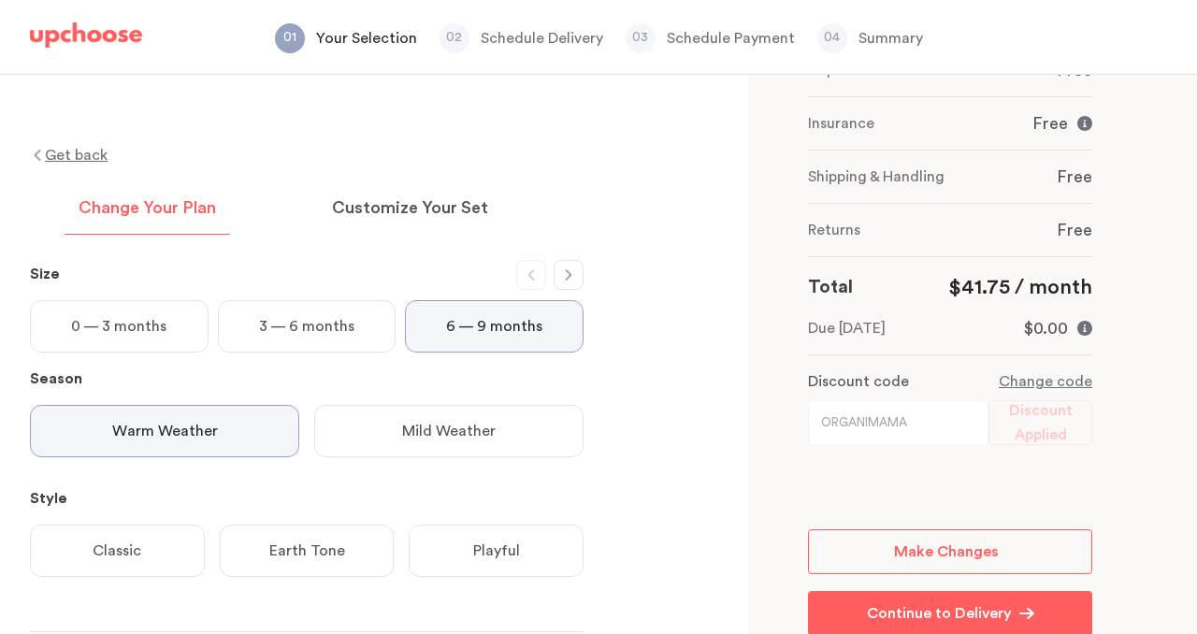
click at [375, 441] on div "Mild Weather" at bounding box center [448, 431] width 269 height 52
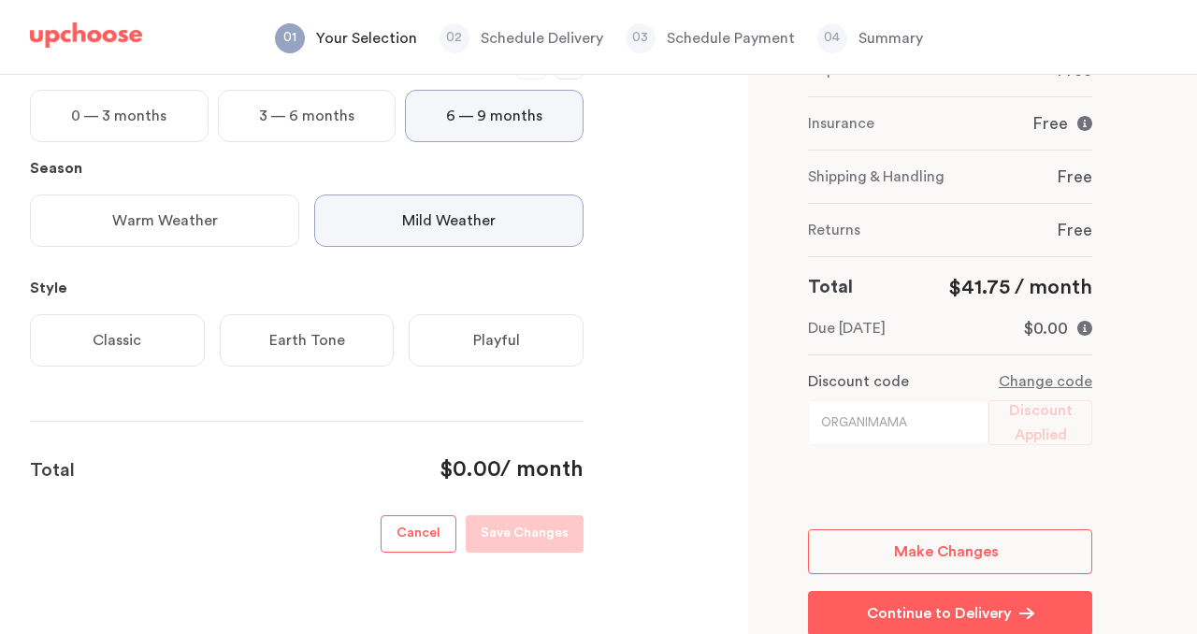
scroll to position [213, 0]
click at [168, 327] on div "Classic" at bounding box center [117, 337] width 175 height 52
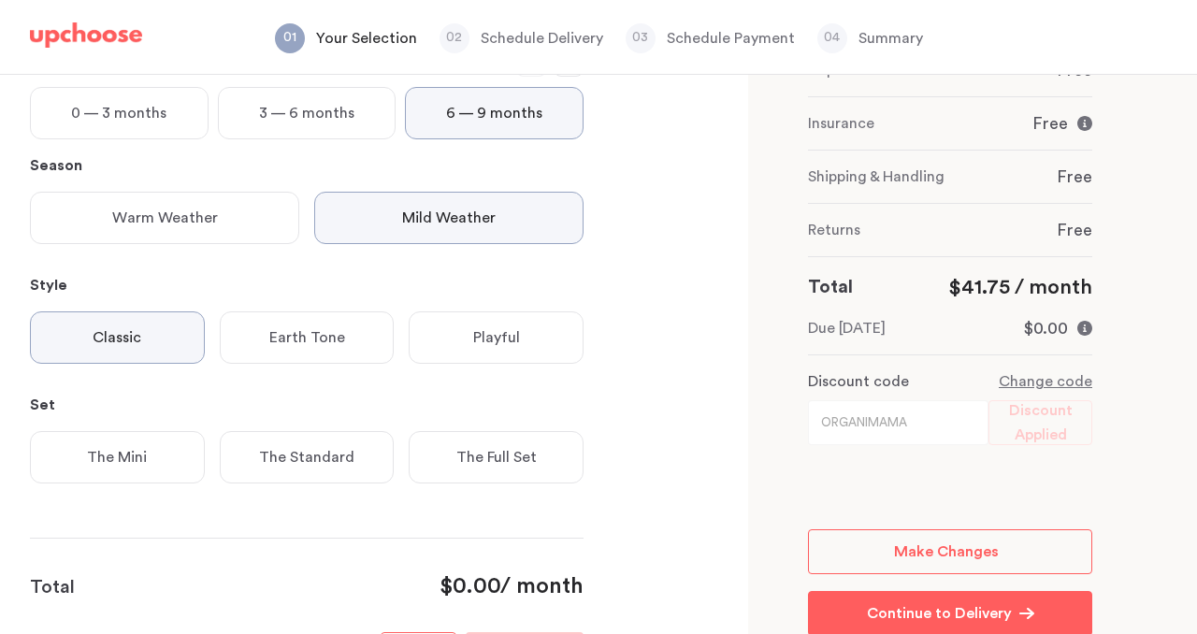
click at [148, 448] on div "The Mini" at bounding box center [117, 457] width 175 height 52
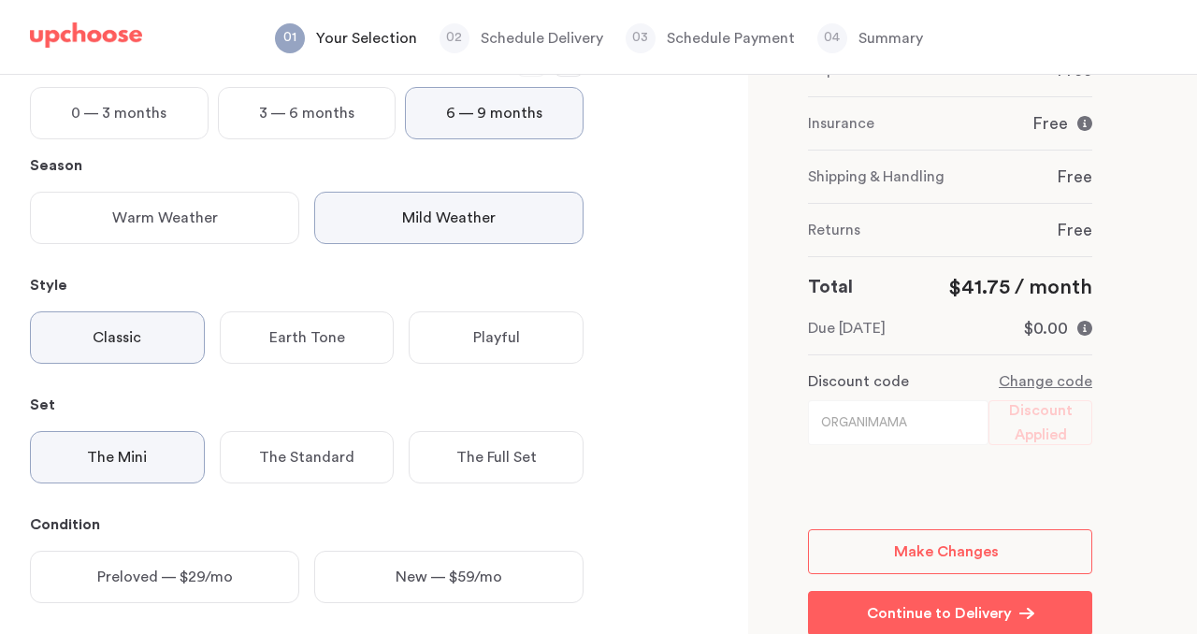
scroll to position [477, 0]
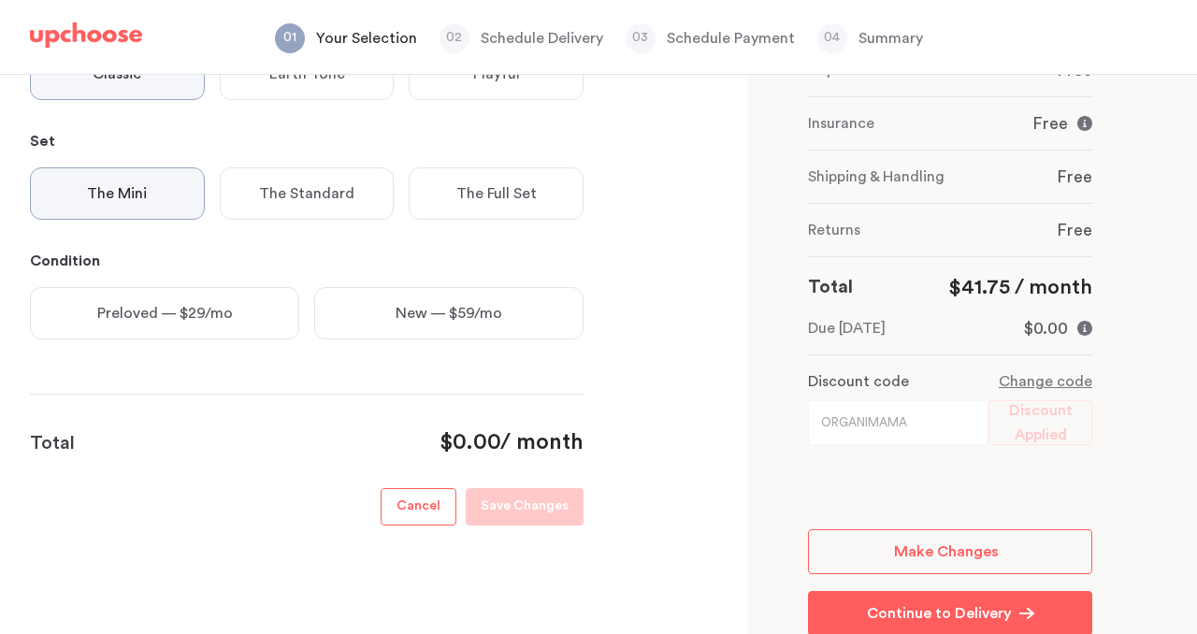
click at [200, 298] on div "Preloved — $29/mo" at bounding box center [164, 313] width 269 height 52
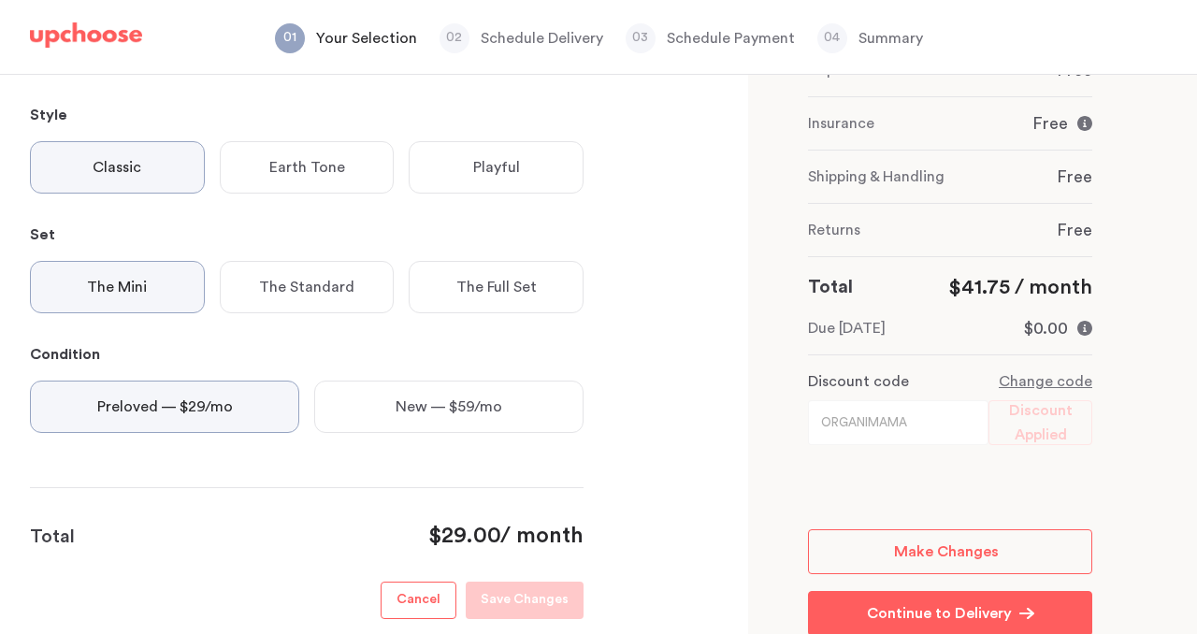
scroll to position [0, 0]
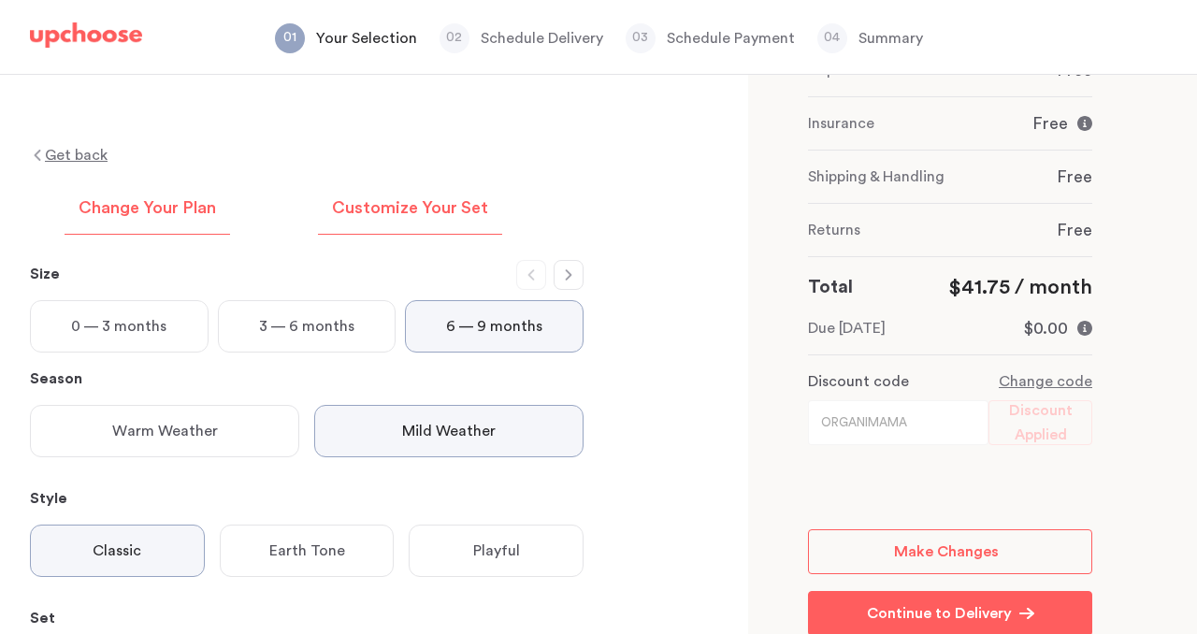
click at [428, 208] on p "Customize Your Set" at bounding box center [410, 208] width 156 height 22
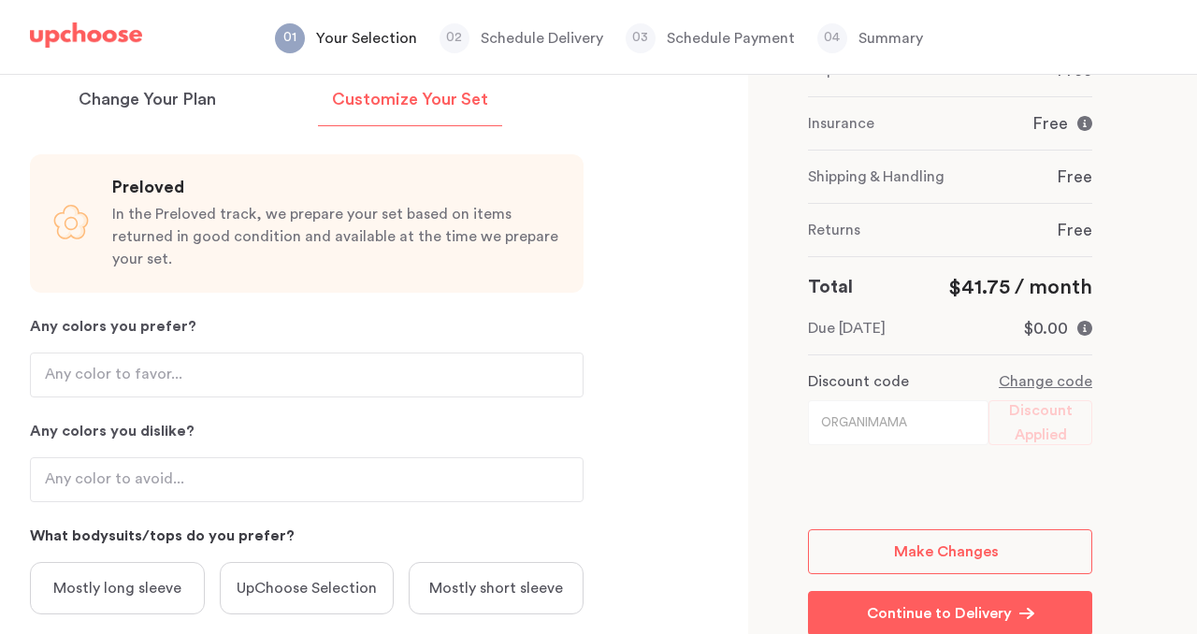
scroll to position [108, 0]
click at [249, 370] on input "Any colors you prefer?" at bounding box center [307, 376] width 554 height 45
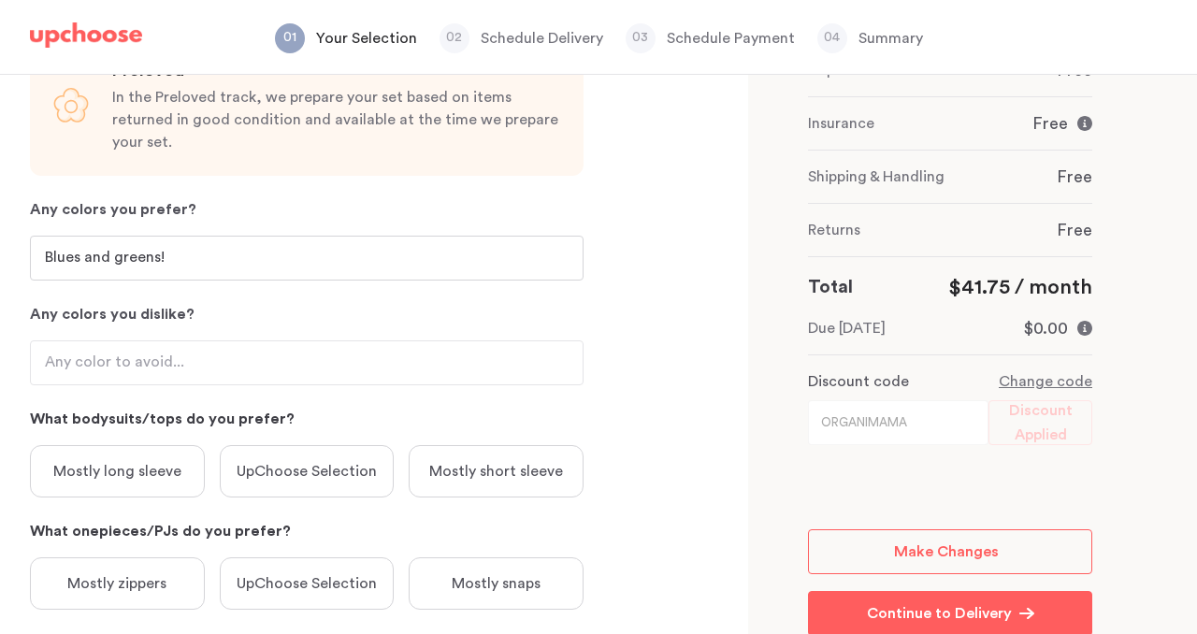
scroll to position [249, 0]
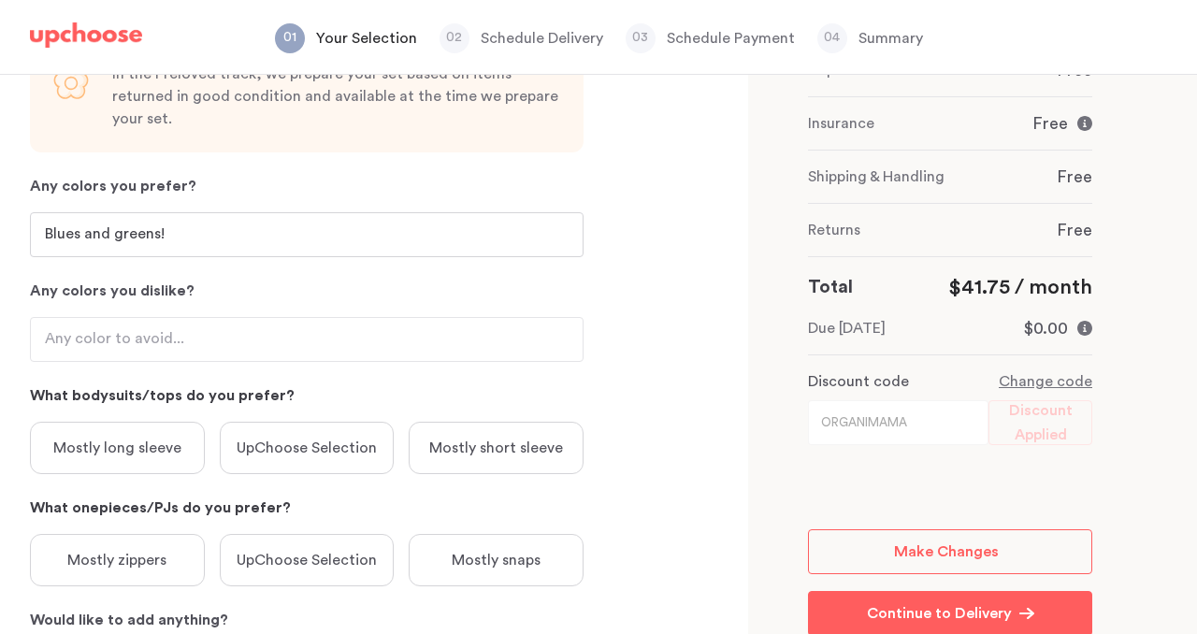
type input "Blues and greens!"
click at [162, 318] on input "Any colors you dislike?" at bounding box center [307, 339] width 554 height 45
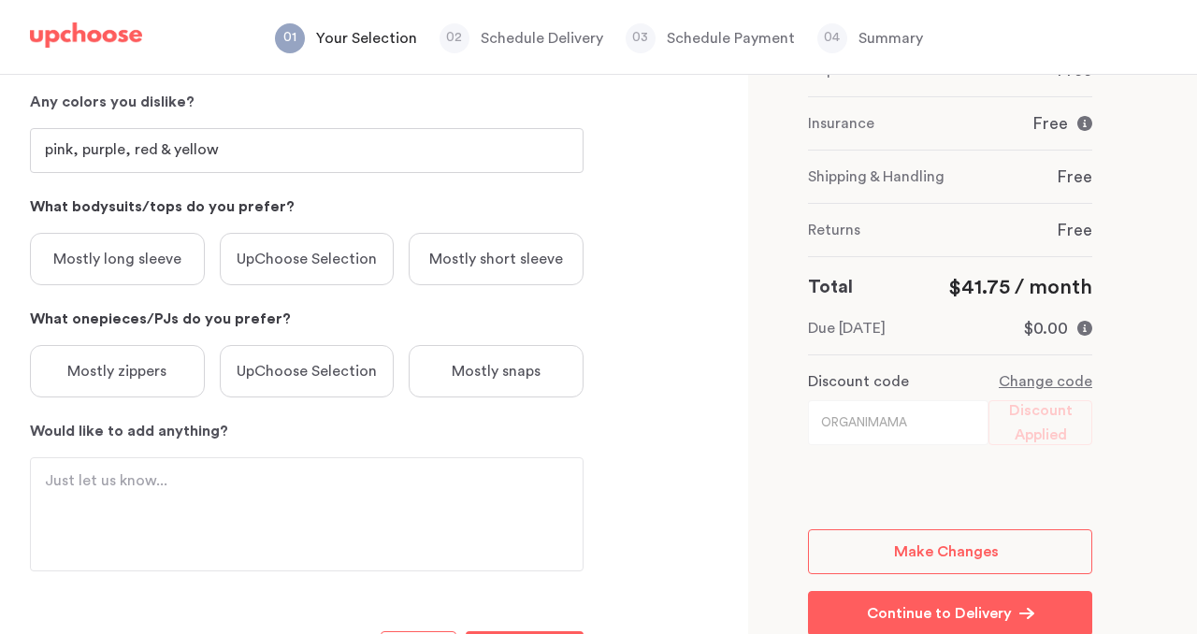
scroll to position [440, 0]
type input "pink, purple, red & yellow"
click at [152, 246] on p "Mostly long sleeve" at bounding box center [117, 257] width 128 height 22
click at [177, 343] on div "Mostly zippers" at bounding box center [117, 369] width 175 height 52
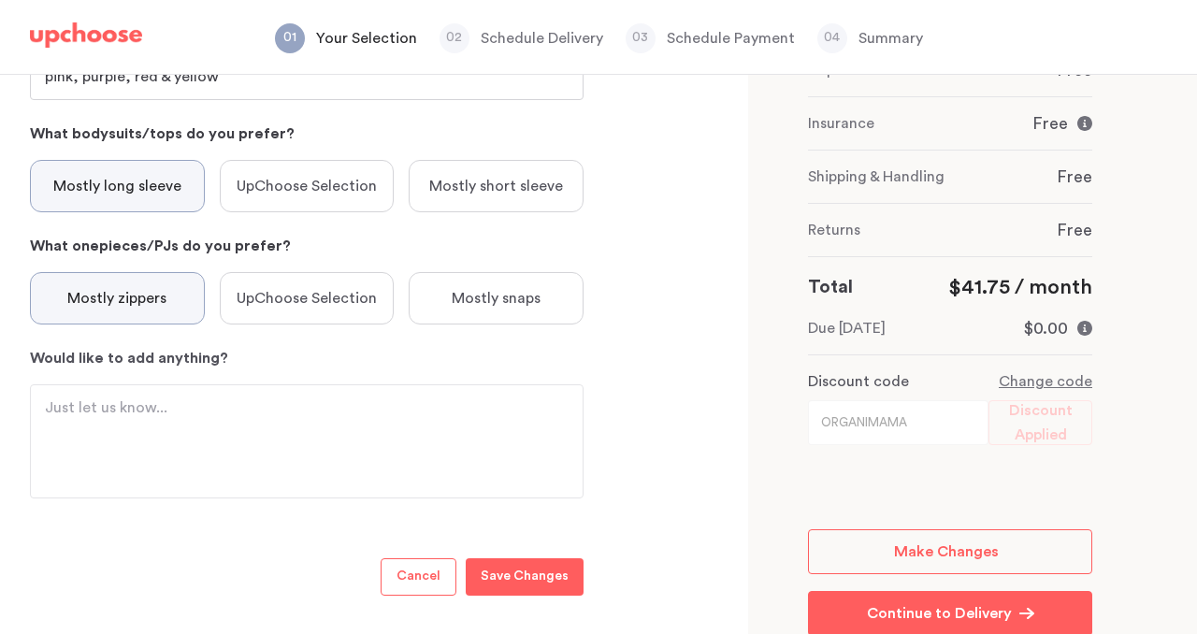
scroll to position [530, 0]
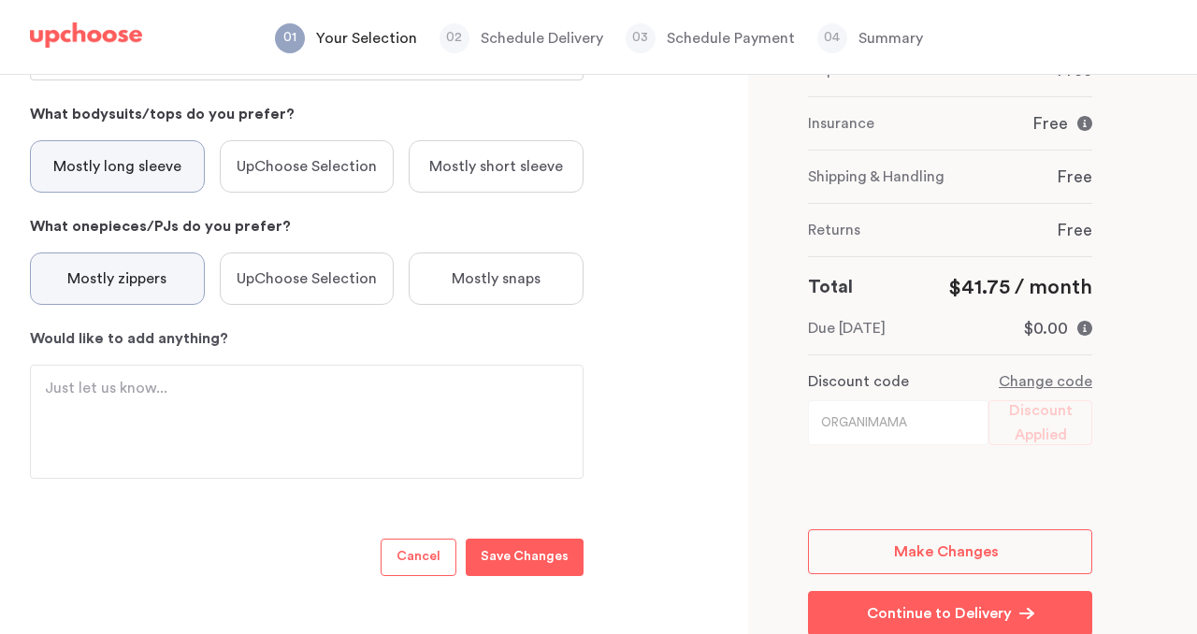
click at [215, 377] on textarea "Would like to add anything?" at bounding box center [307, 422] width 524 height 90
type textarea "M"
type textarea "S"
type textarea "Patterns are good - just please understated!"
click at [571, 547] on button "Save Changes" at bounding box center [525, 557] width 118 height 37
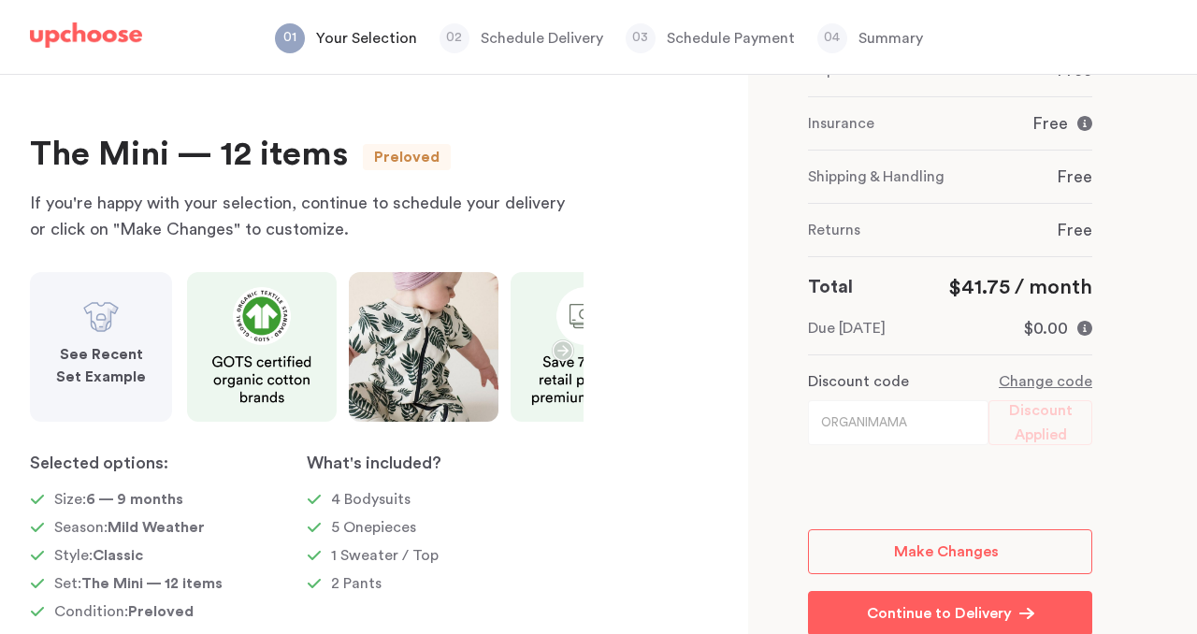
scroll to position [305, 0]
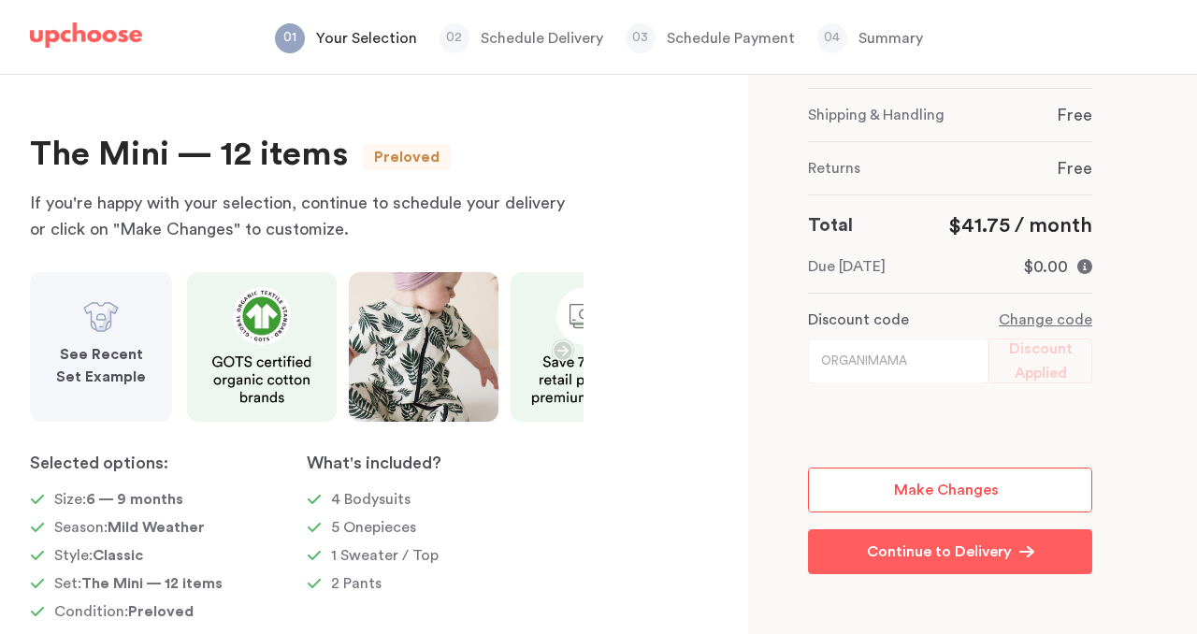
click at [888, 488] on link "Make Changes" at bounding box center [950, 490] width 284 height 45
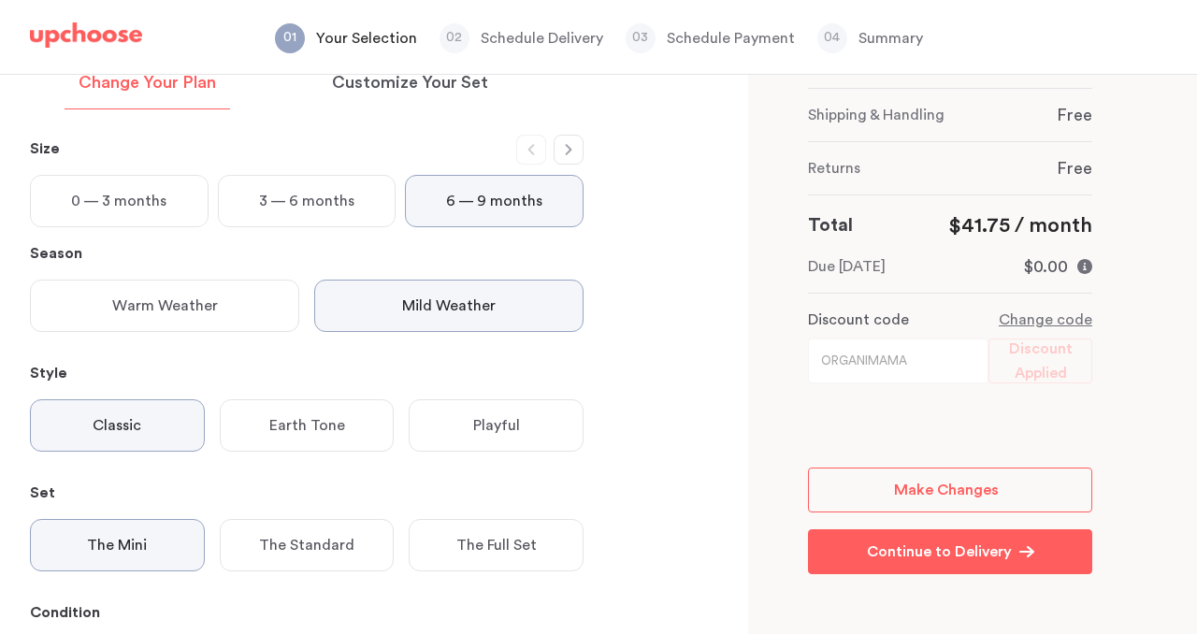
scroll to position [153, 0]
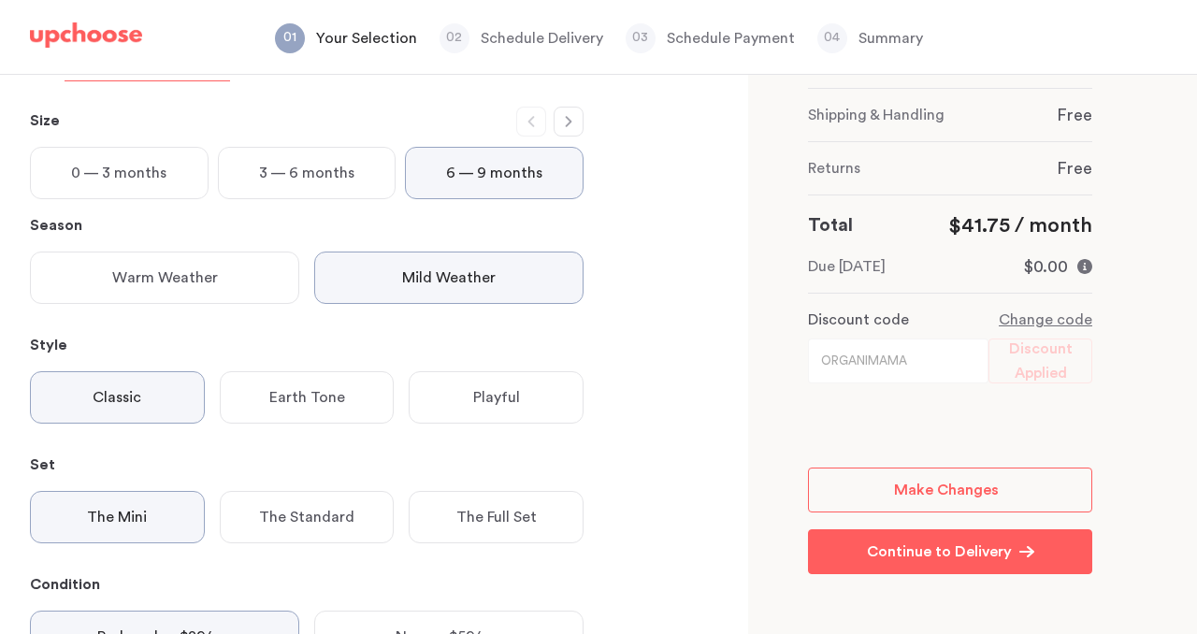
click at [572, 123] on icon "button" at bounding box center [568, 121] width 15 height 15
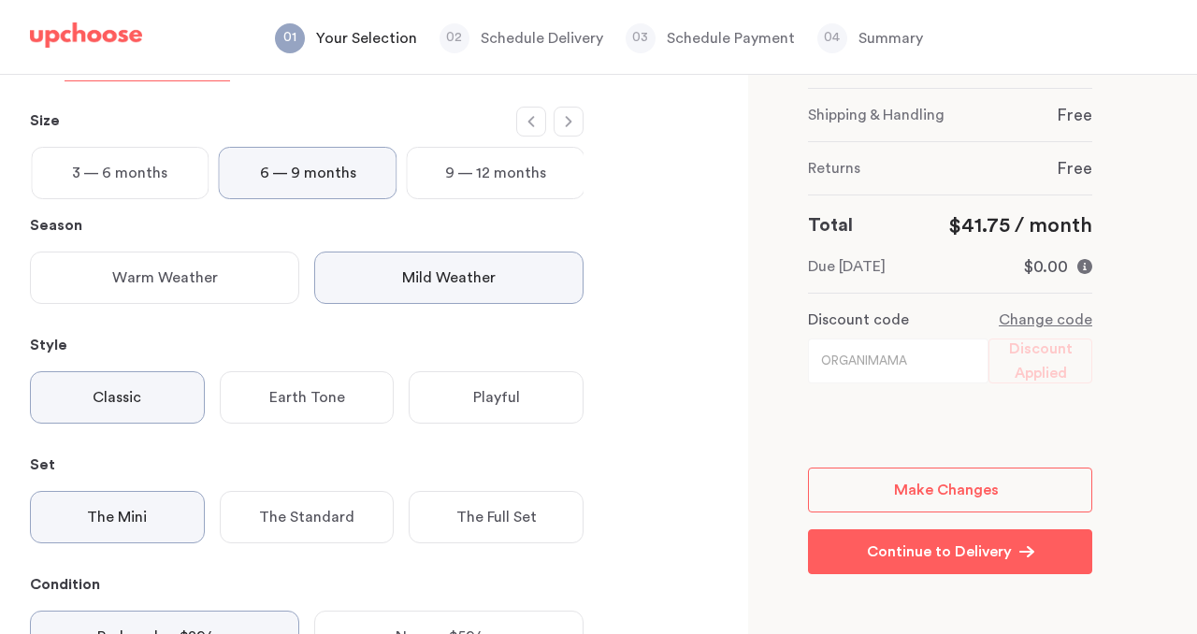
click at [572, 123] on icon "button" at bounding box center [568, 121] width 15 height 15
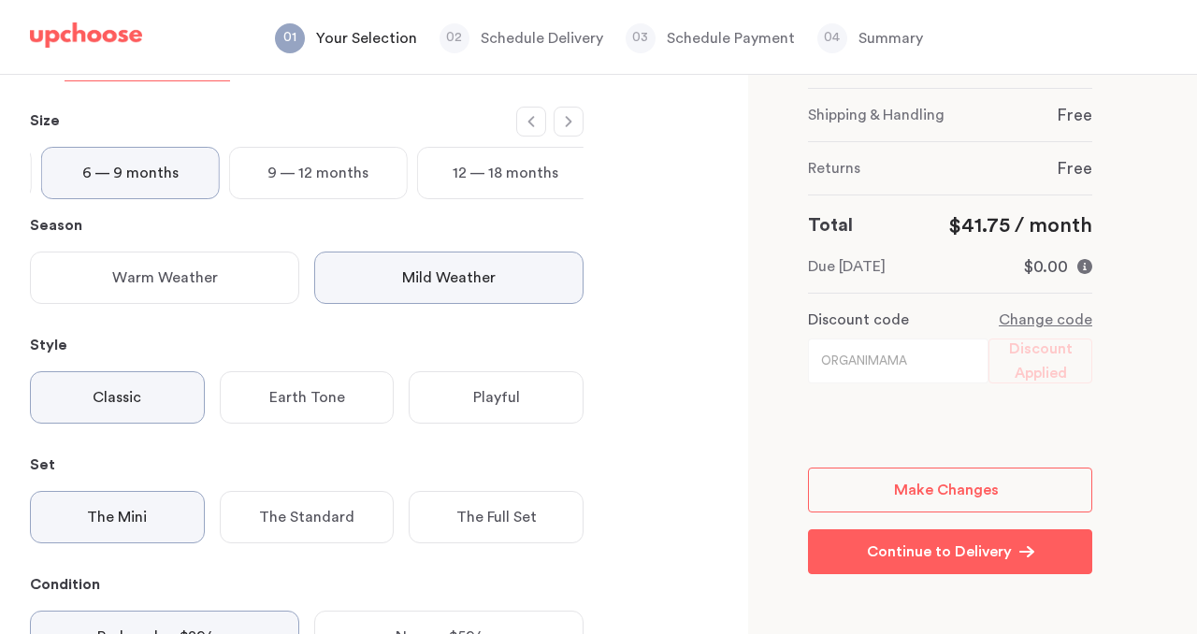
click at [572, 123] on icon "button" at bounding box center [568, 121] width 15 height 15
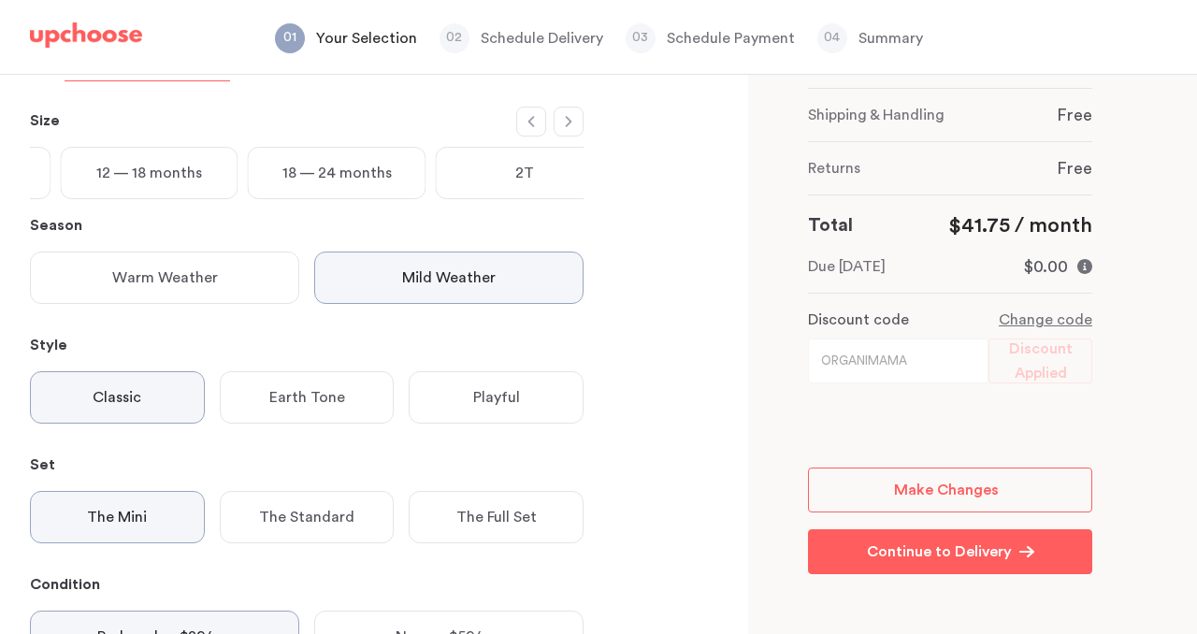
click at [572, 123] on icon "button" at bounding box center [568, 121] width 15 height 15
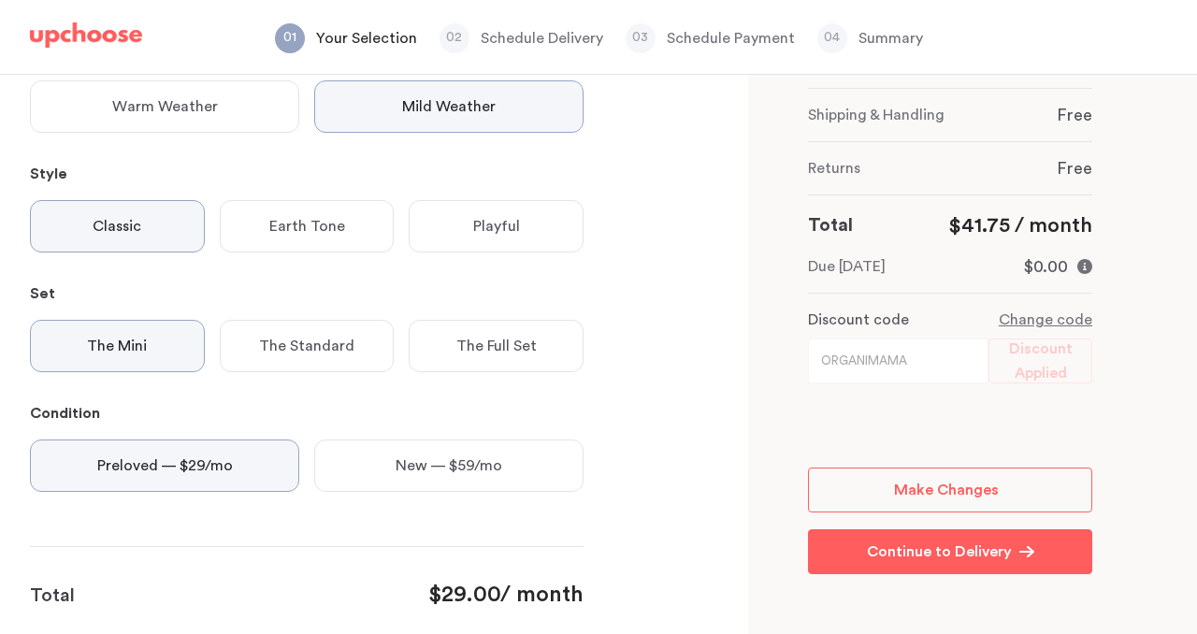
scroll to position [477, 0]
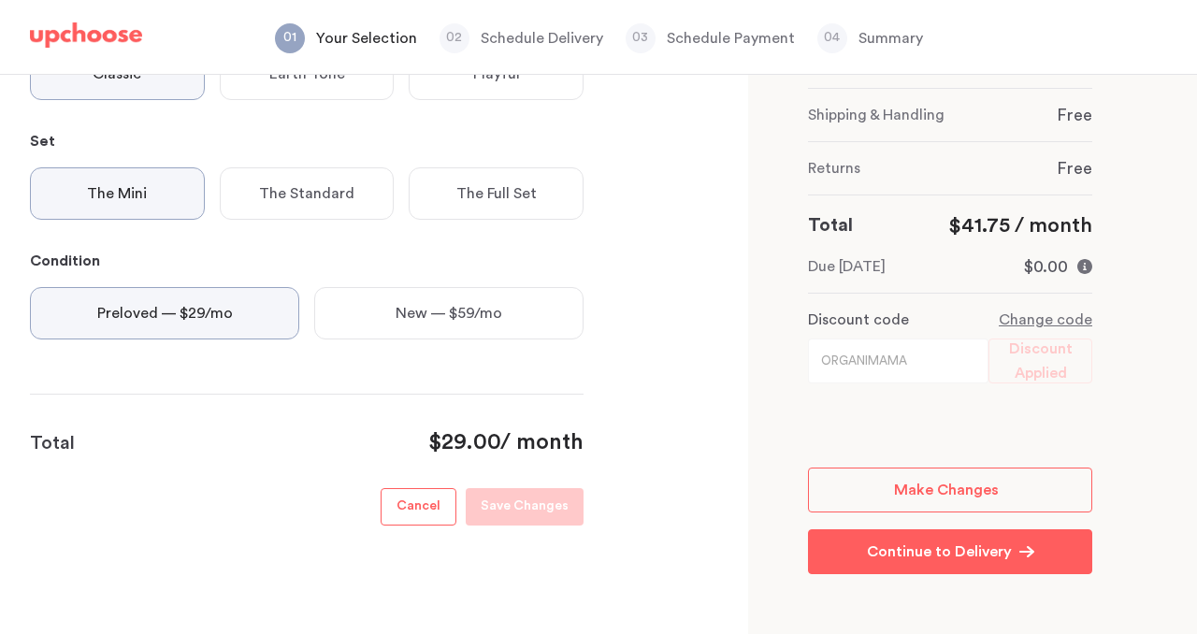
click at [430, 516] on p "Cancel" at bounding box center [419, 507] width 44 height 22
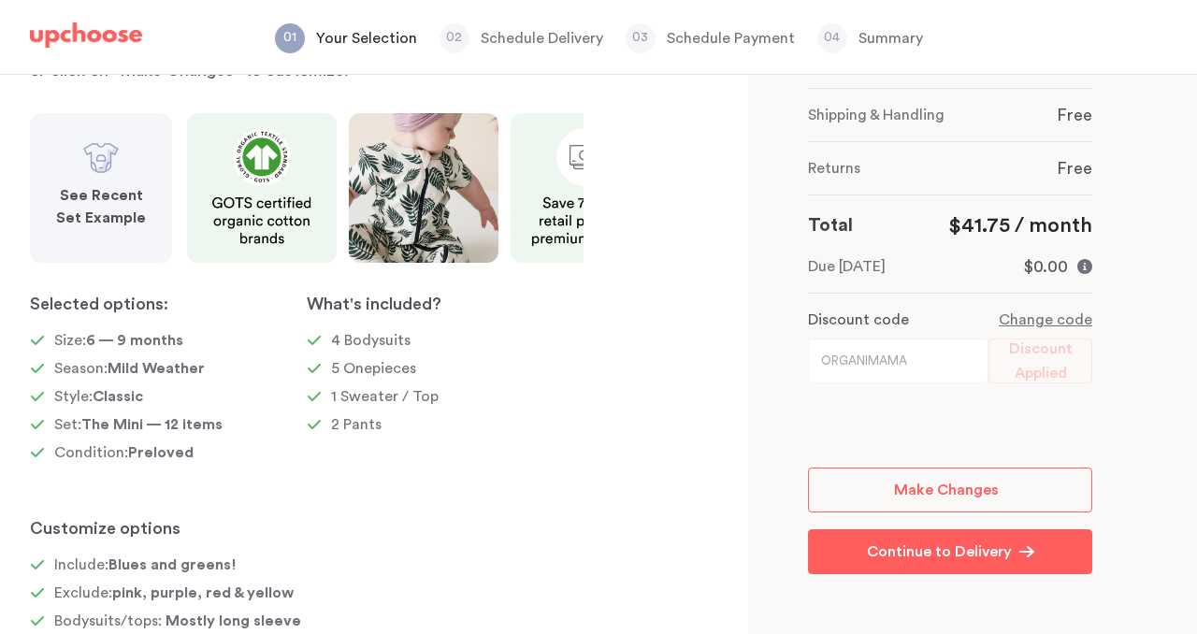
scroll to position [0, 0]
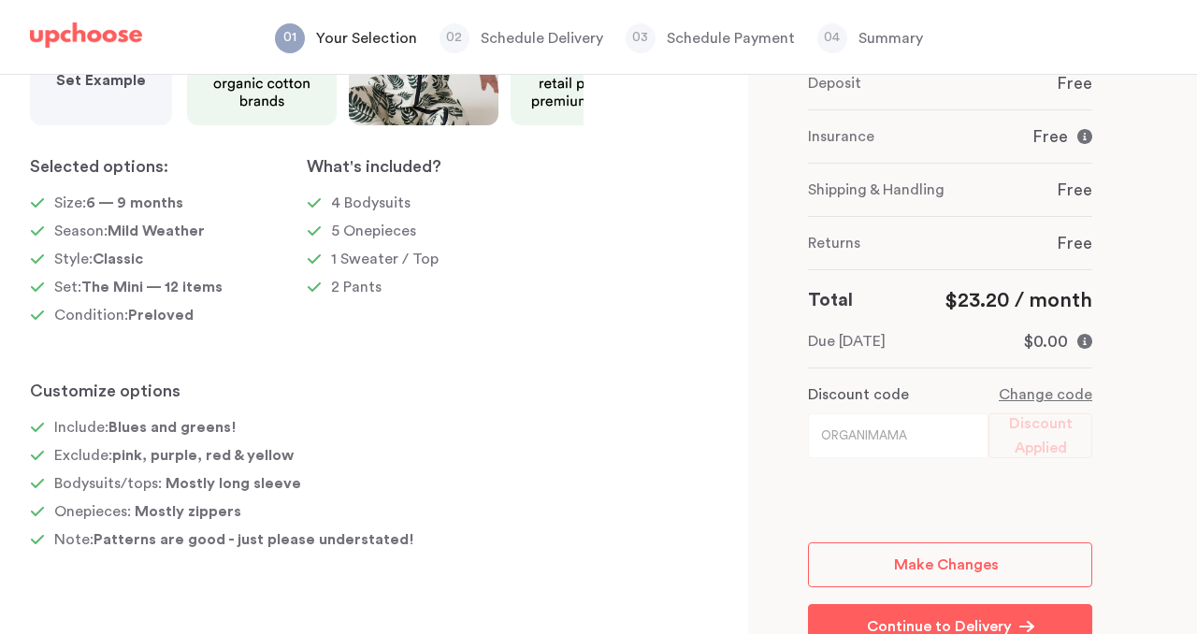
scroll to position [305, 0]
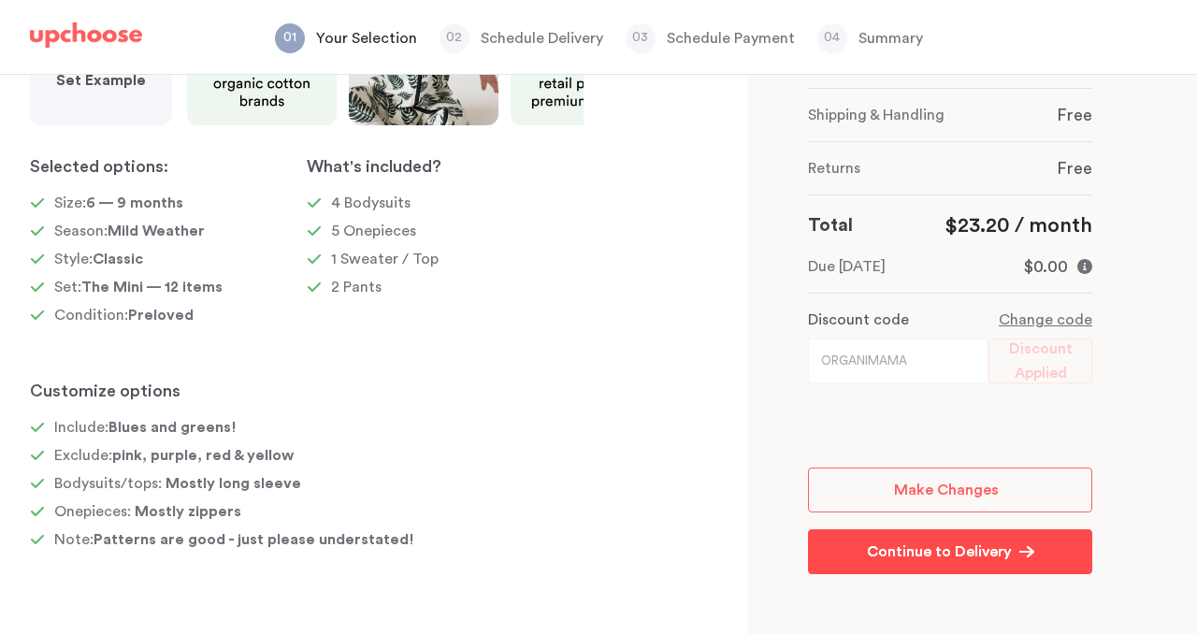
click at [945, 554] on p "Continue to Delivery" at bounding box center [939, 552] width 145 height 22
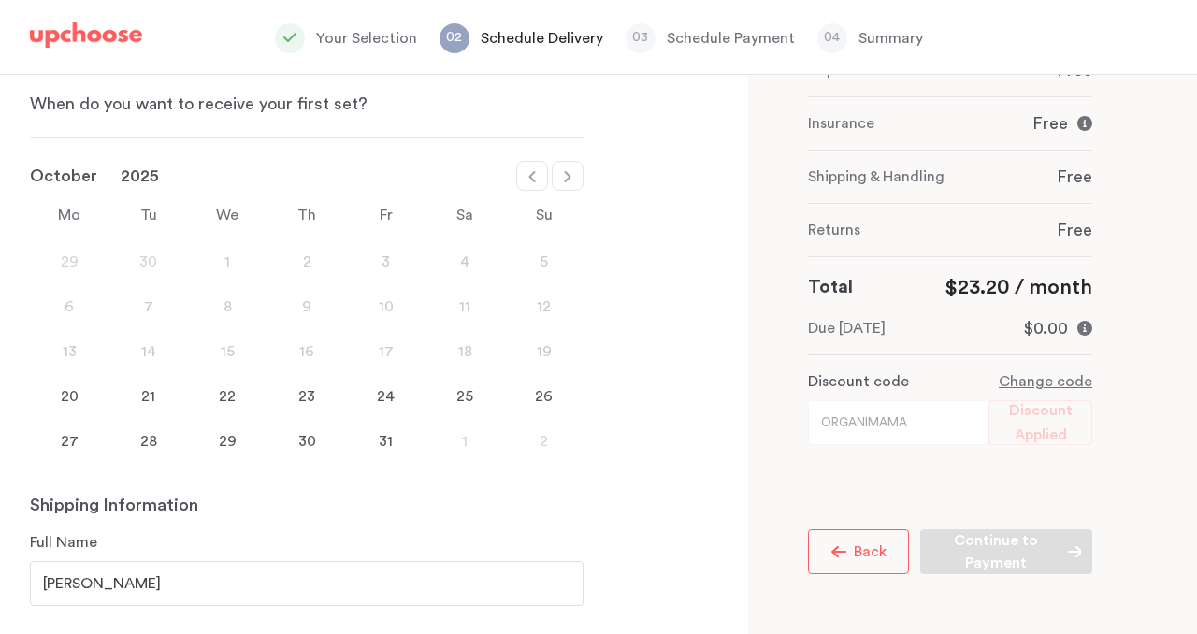
scroll to position [118, 0]
click at [67, 395] on div "20" at bounding box center [69, 395] width 79 height 22
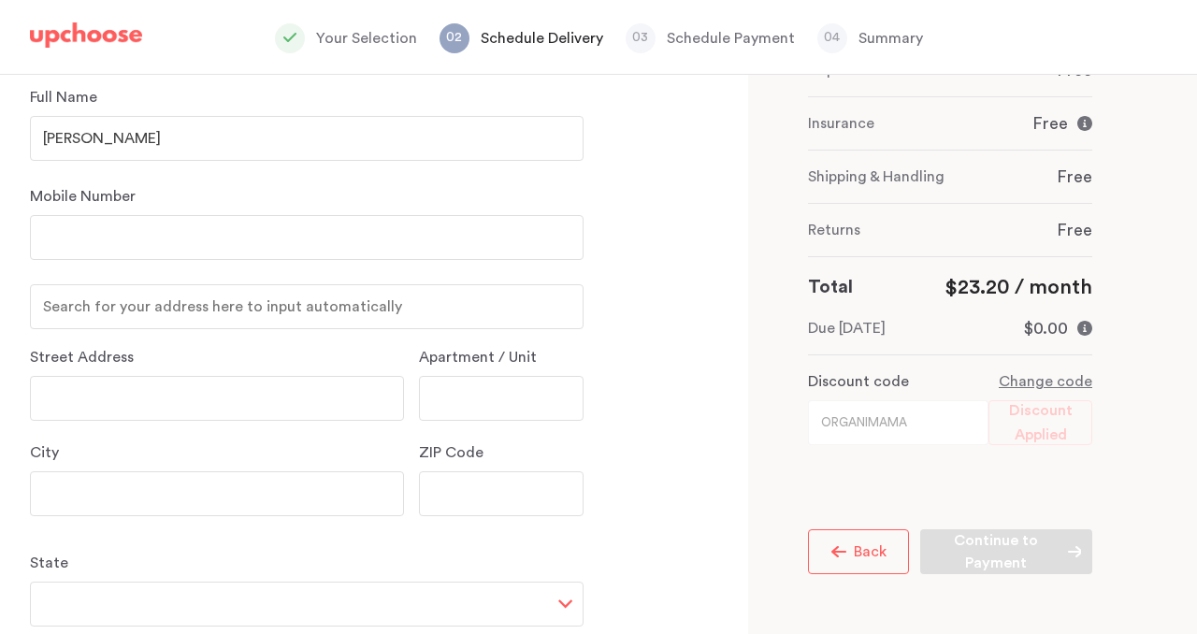
scroll to position [568, 0]
click at [207, 249] on input "number" at bounding box center [307, 233] width 554 height 45
type input "4349078245"
type input "[STREET_ADDRESS]"
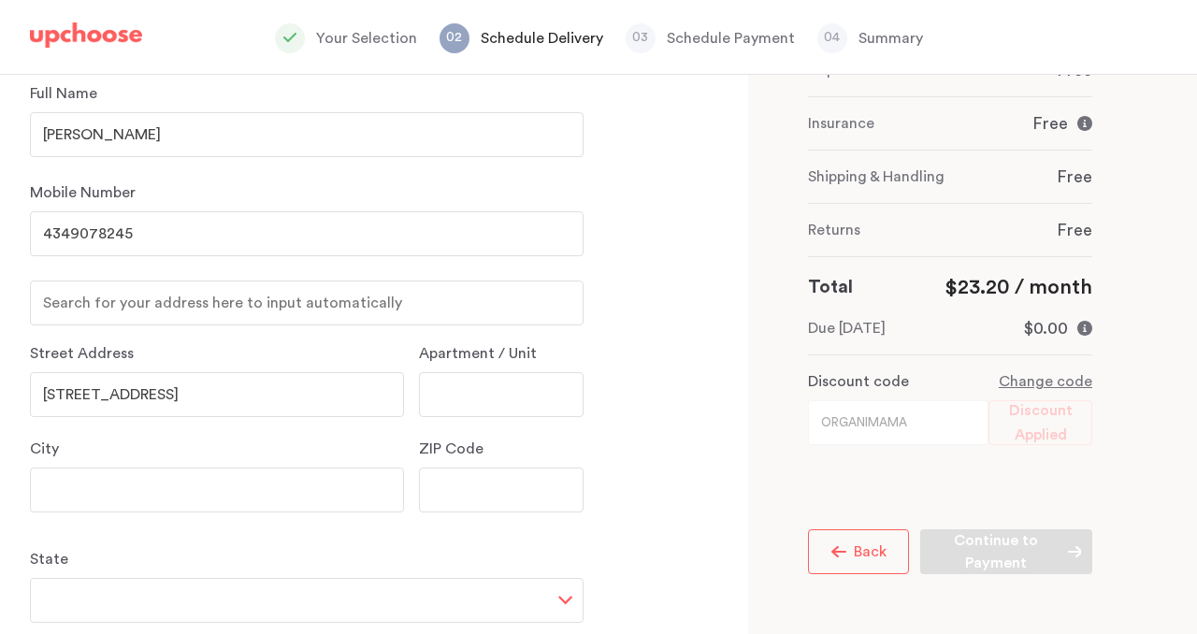
type input "Magnolia"
type input "77354"
select select "[GEOGRAPHIC_DATA]"
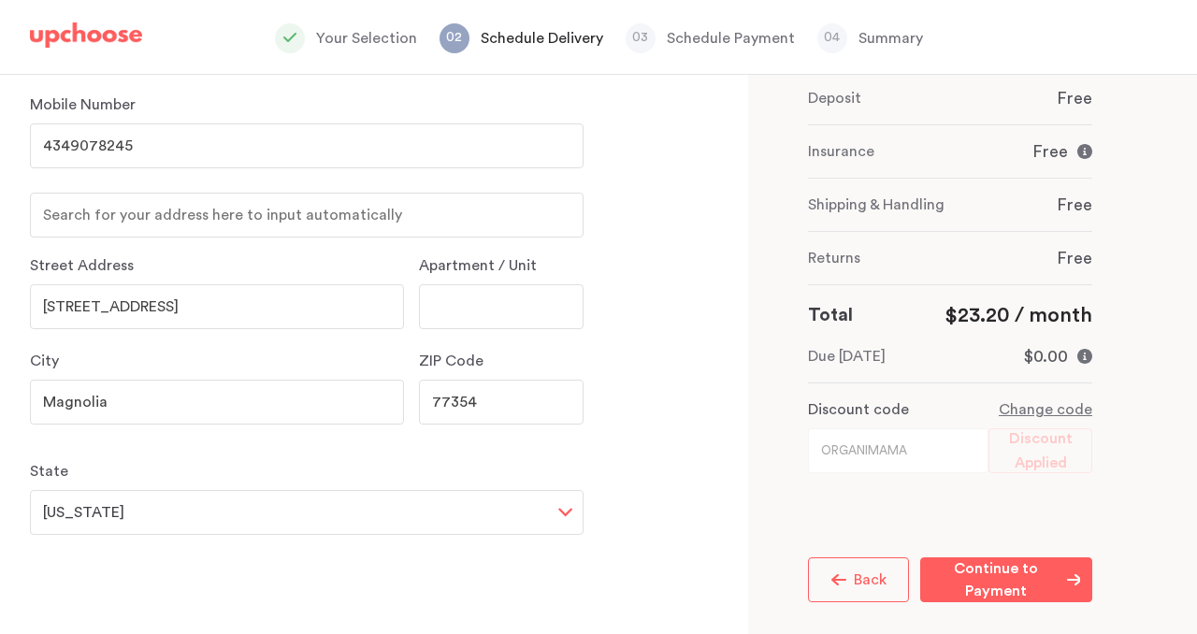
scroll to position [0, 0]
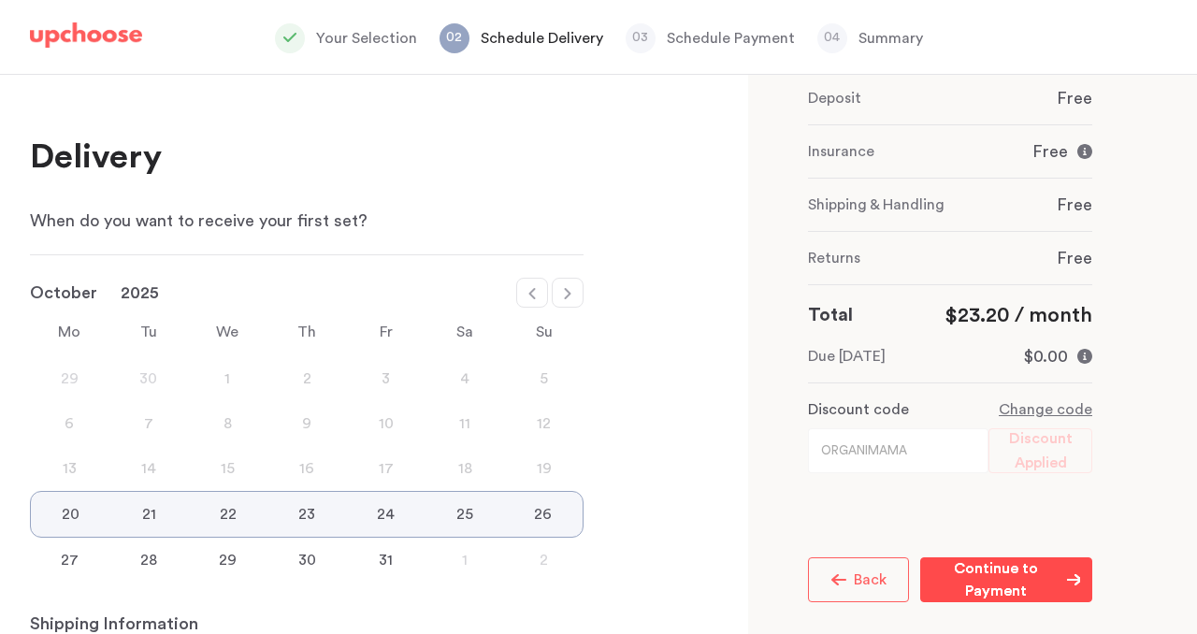
click at [1001, 582] on p "Continue to Payment" at bounding box center [995, 579] width 127 height 45
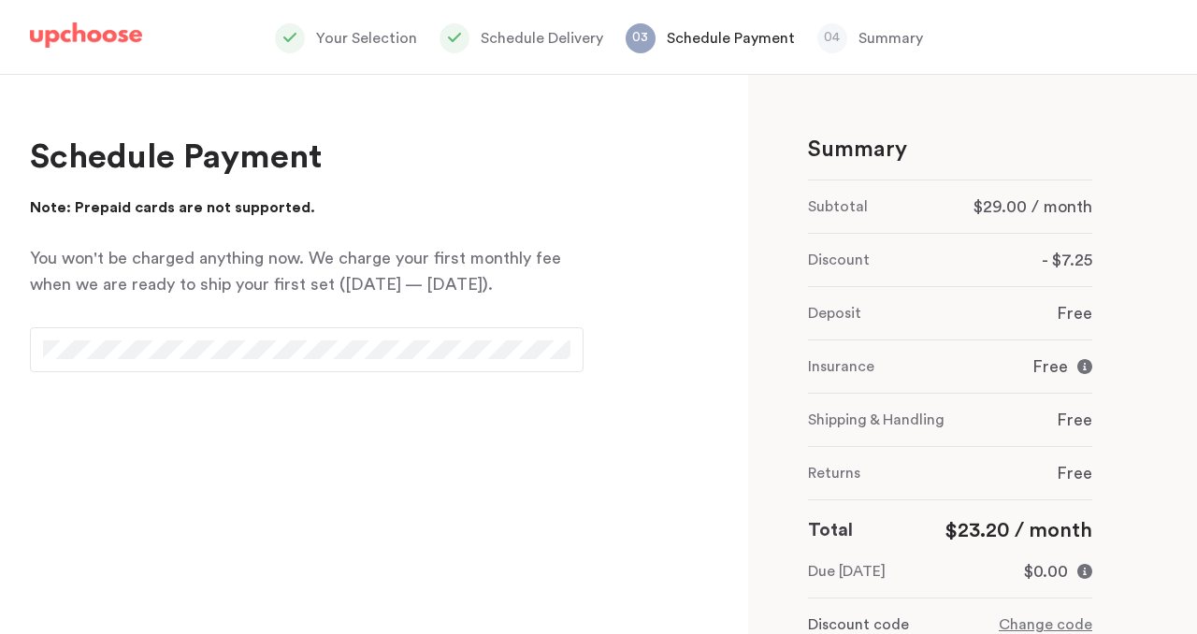
click at [176, 337] on div at bounding box center [307, 349] width 554 height 45
click at [771, 526] on div "Summary Show details Subtotal $29.00 / month Discount - $7.25 Deposit Free Insu…" at bounding box center [972, 354] width 449 height 559
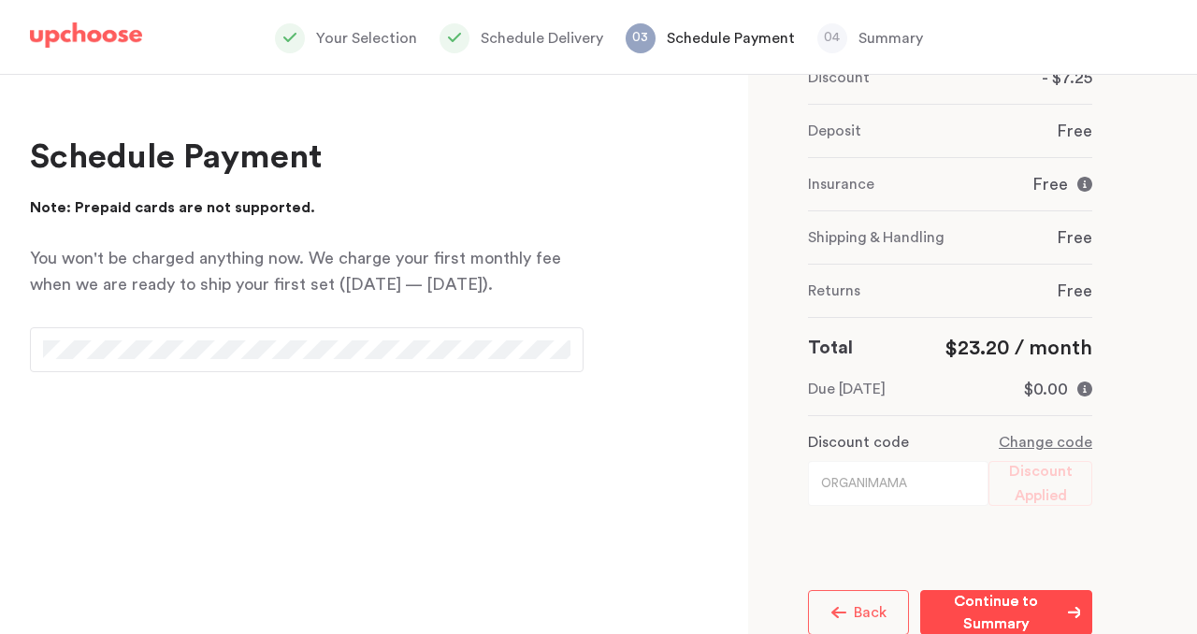
scroll to position [183, 0]
click at [1027, 608] on p "Continue to Summary" at bounding box center [996, 611] width 128 height 45
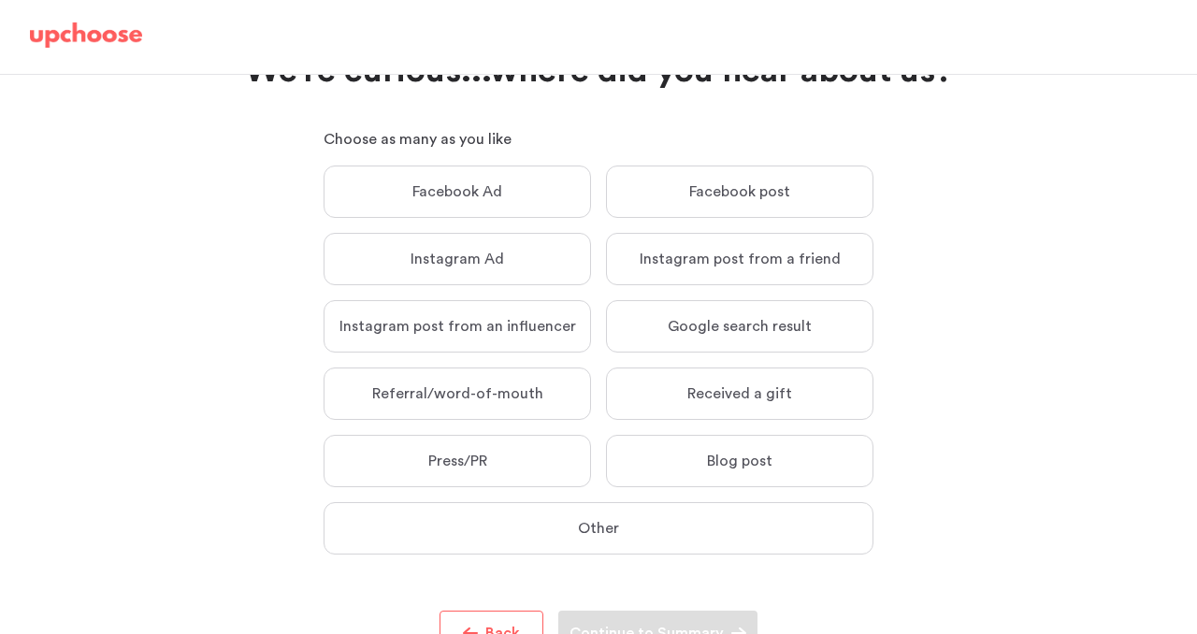
scroll to position [81, 0]
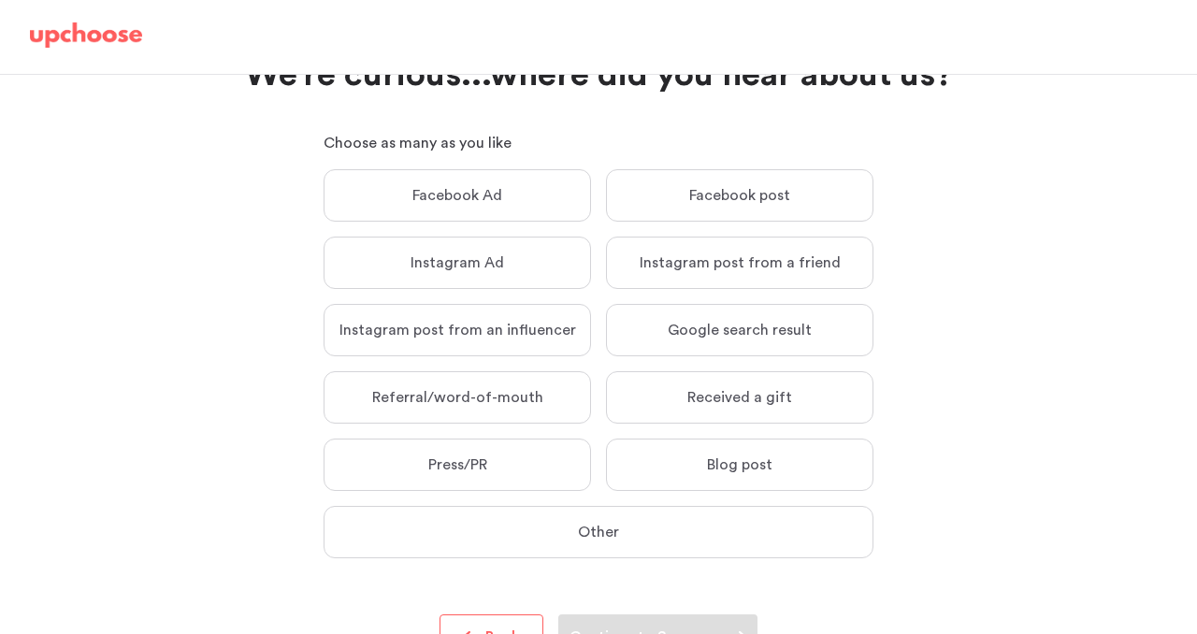
click at [529, 339] on p "Instagram post from an influencer" at bounding box center [457, 330] width 237 height 19
click at [0, 0] on input "Instagram post from an influencer Instagram post from an influencer" at bounding box center [0, 0] width 0 height 0
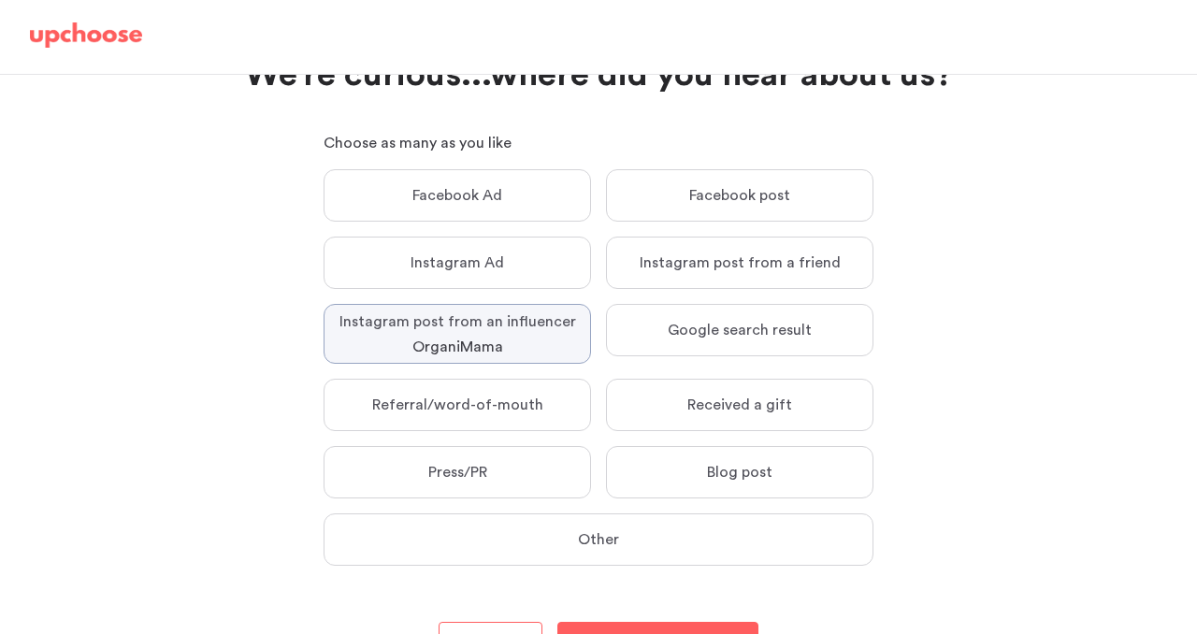
scroll to position [174, 0]
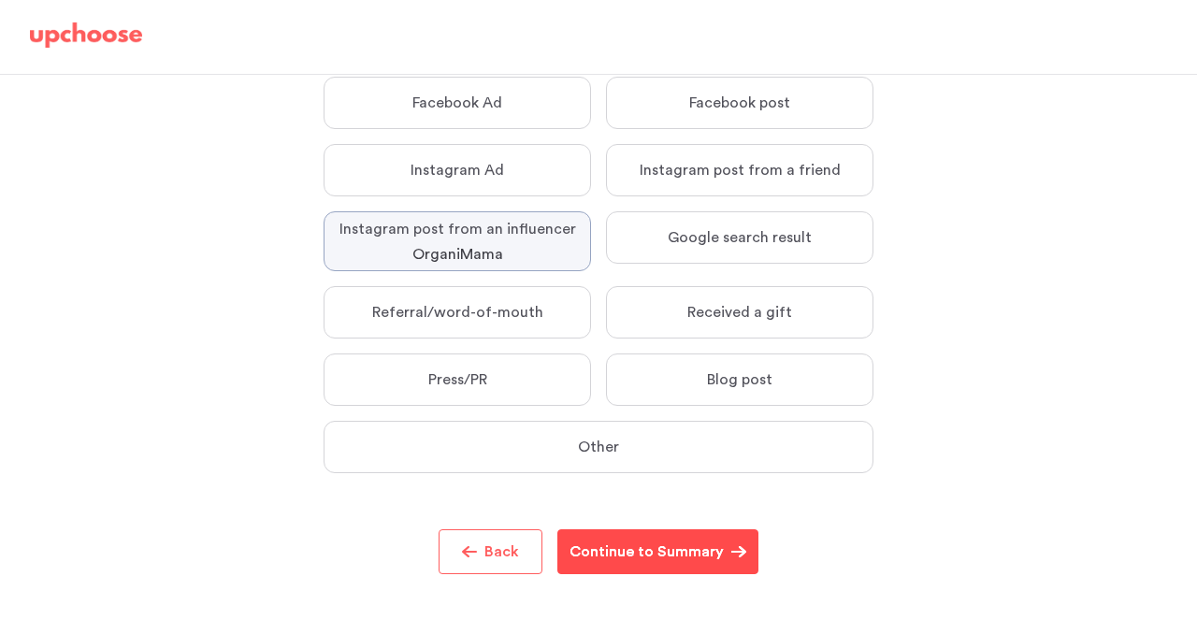
type textarea "OrganiMama"
click at [682, 553] on p "Continue to Summary" at bounding box center [647, 552] width 154 height 22
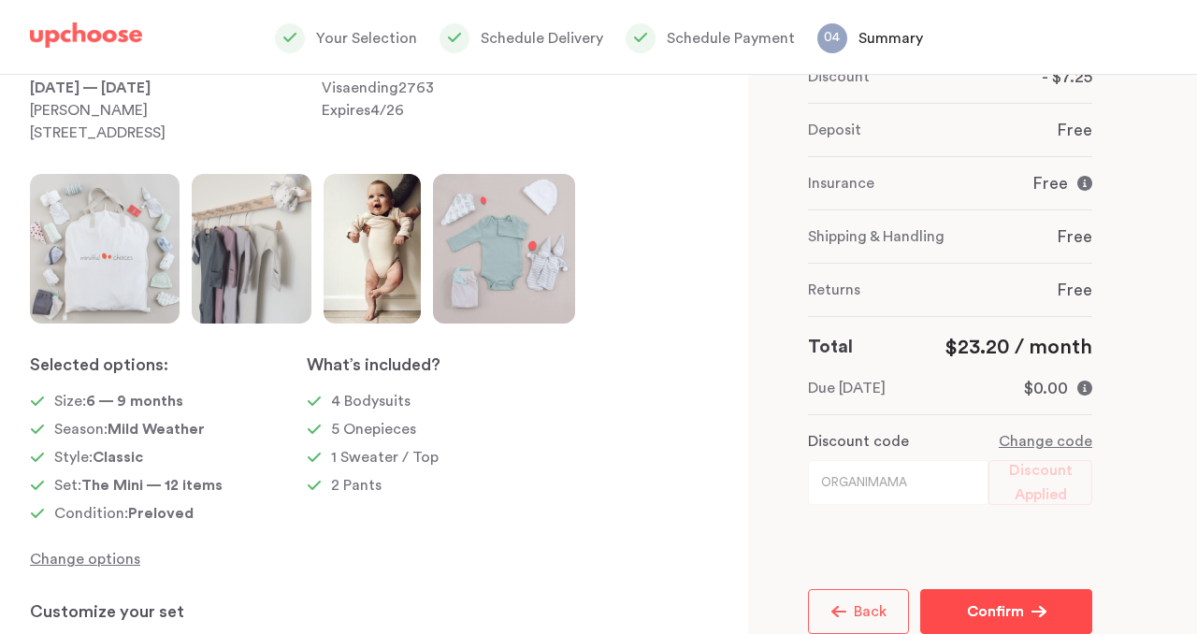
scroll to position [312, 0]
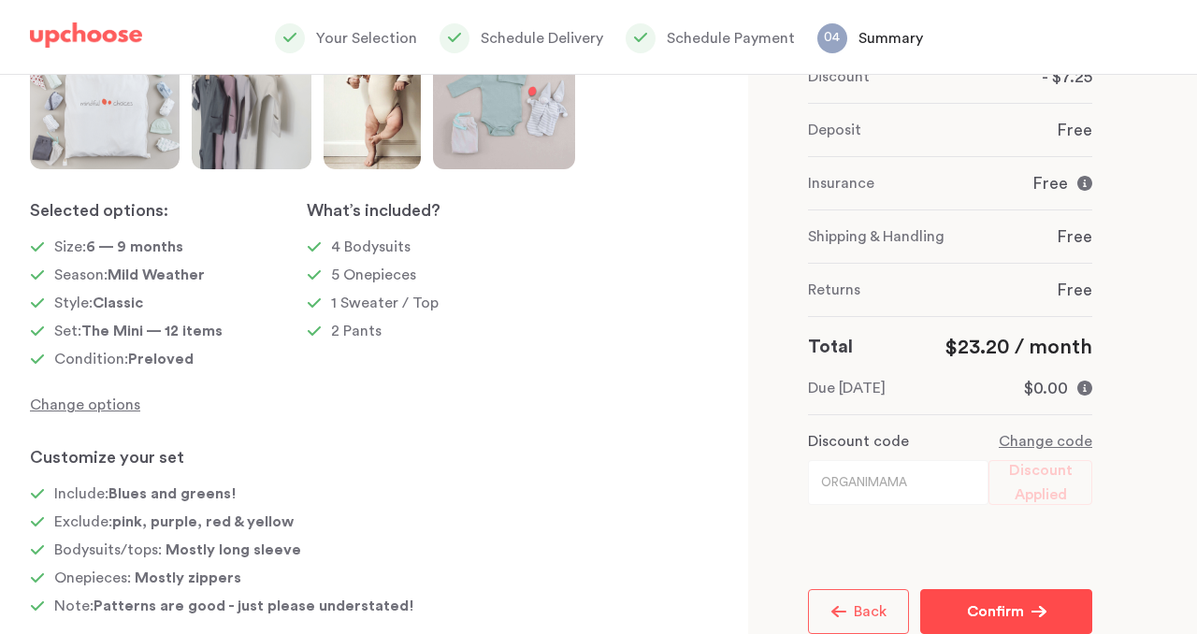
click at [970, 613] on p "Confirm" at bounding box center [995, 611] width 57 height 22
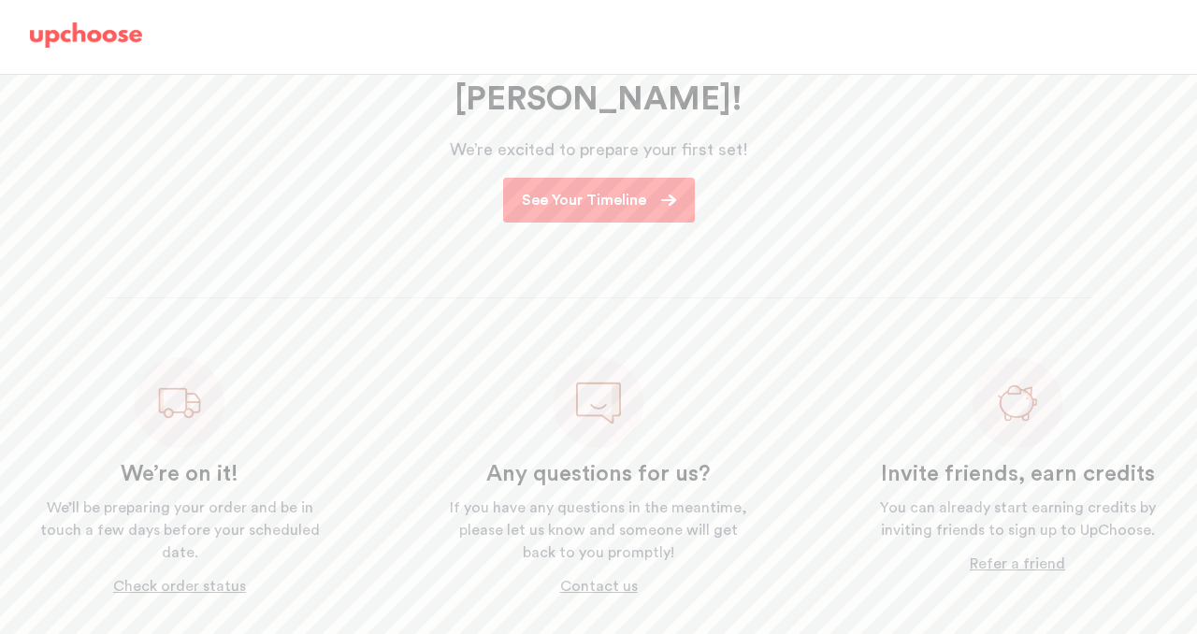
scroll to position [312, 0]
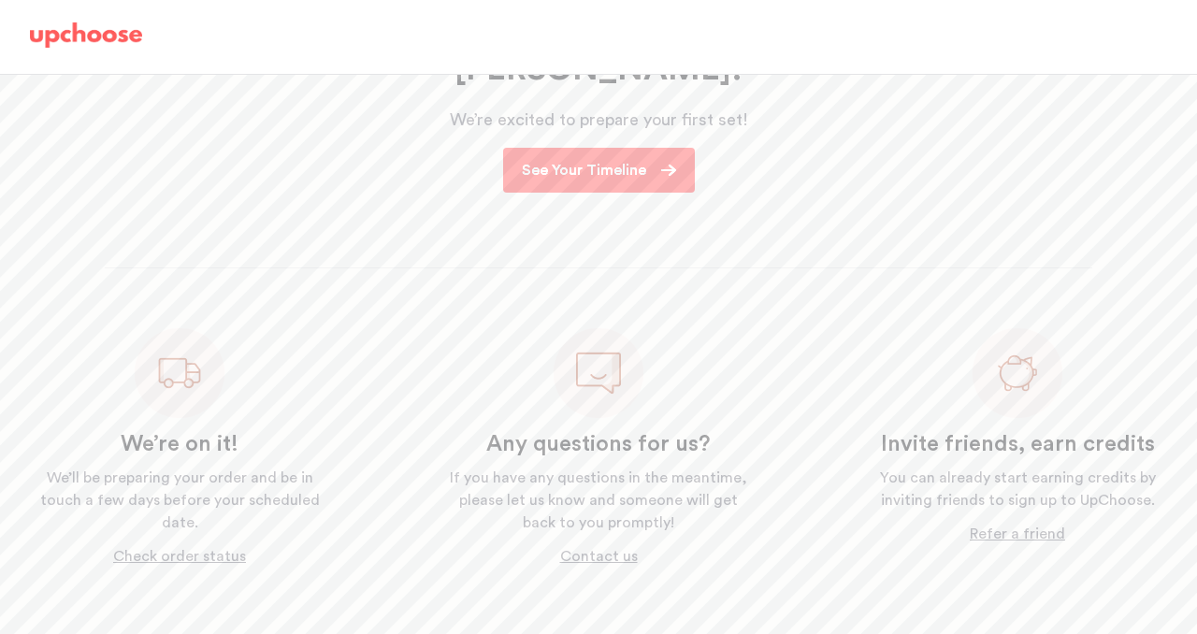
click at [567, 159] on p "See Your Timeline" at bounding box center [584, 170] width 124 height 22
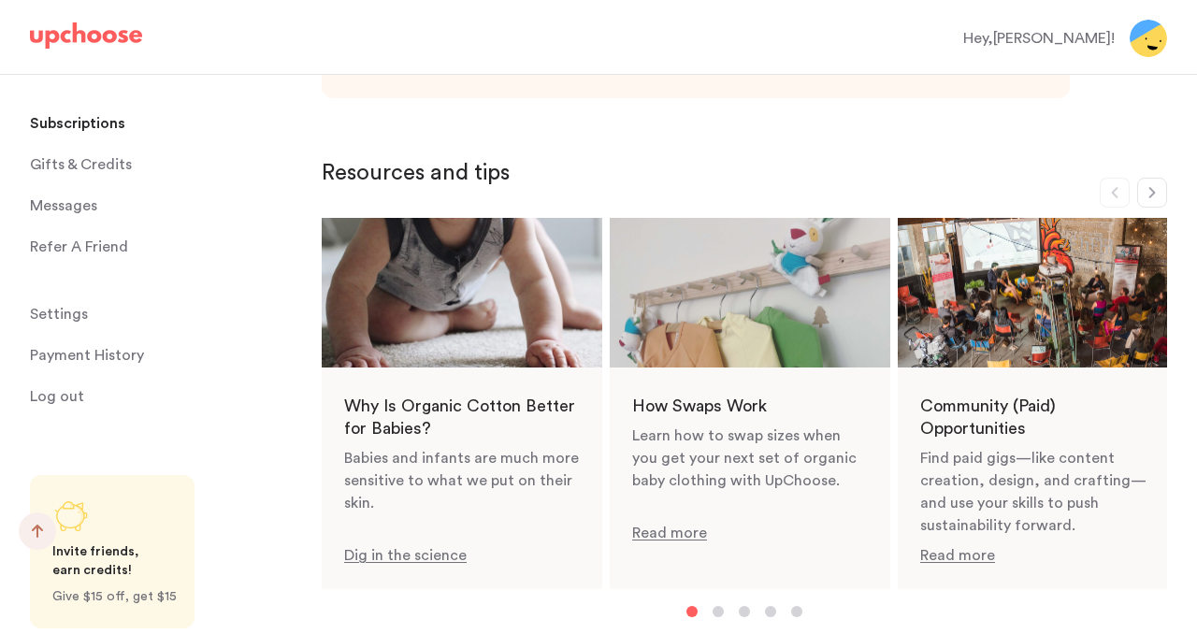
scroll to position [976, 0]
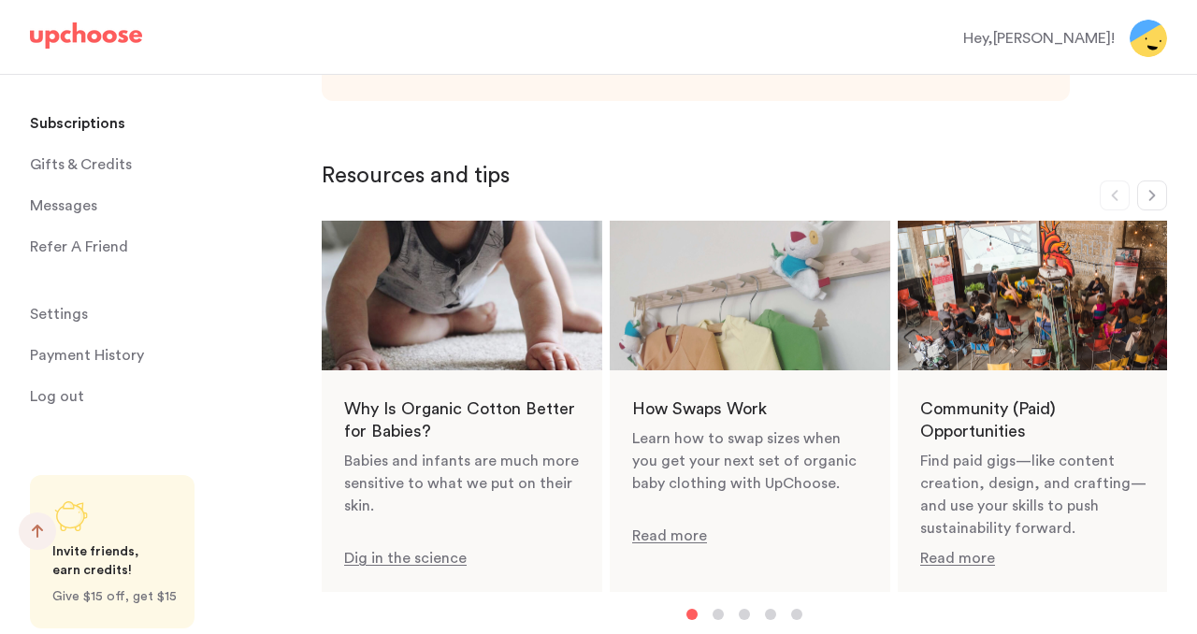
click at [1151, 188] on icon "button" at bounding box center [1152, 195] width 15 height 15
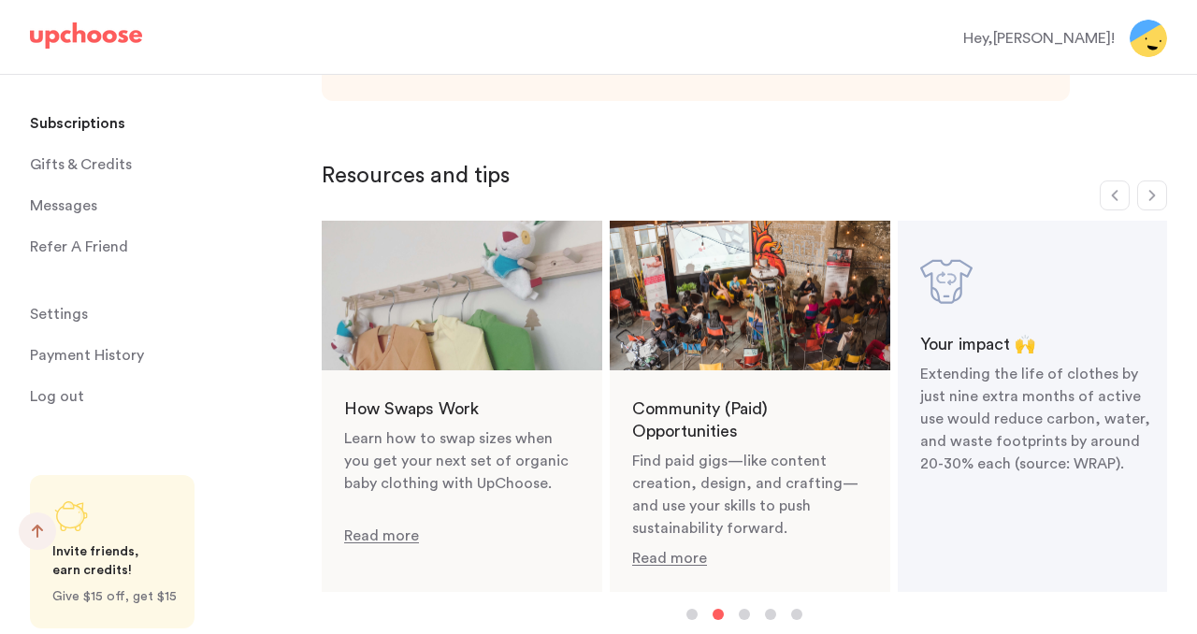
click at [1155, 193] on icon "button" at bounding box center [1152, 195] width 15 height 15
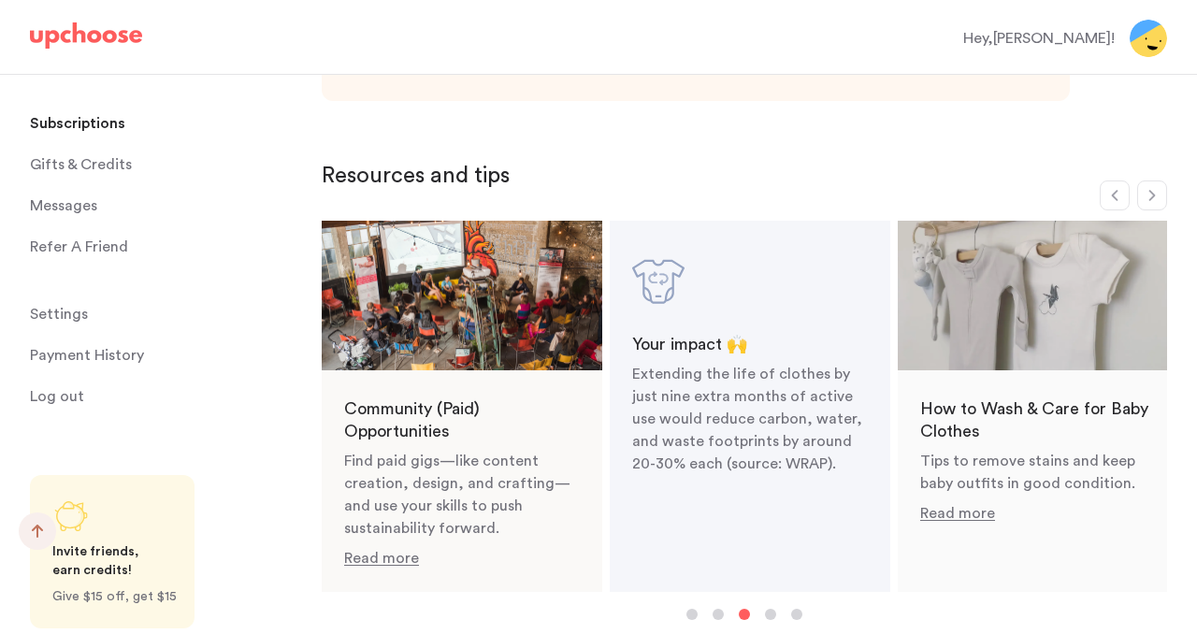
click at [1154, 193] on icon "button" at bounding box center [1152, 195] width 15 height 15
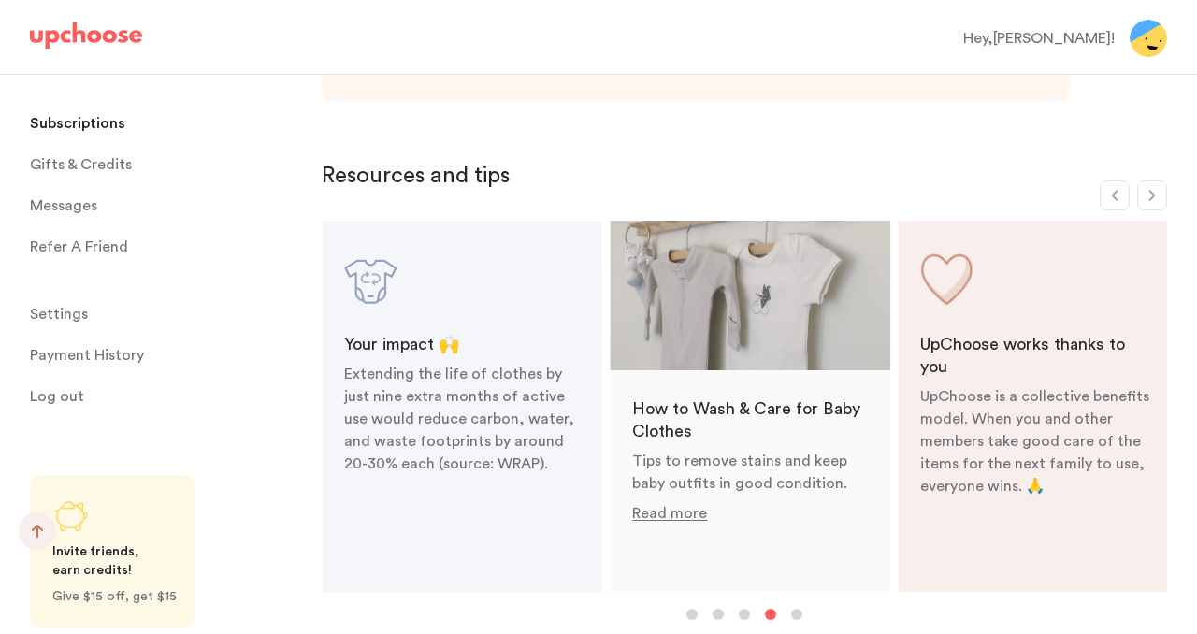
click at [1154, 193] on icon "button" at bounding box center [1152, 195] width 15 height 15
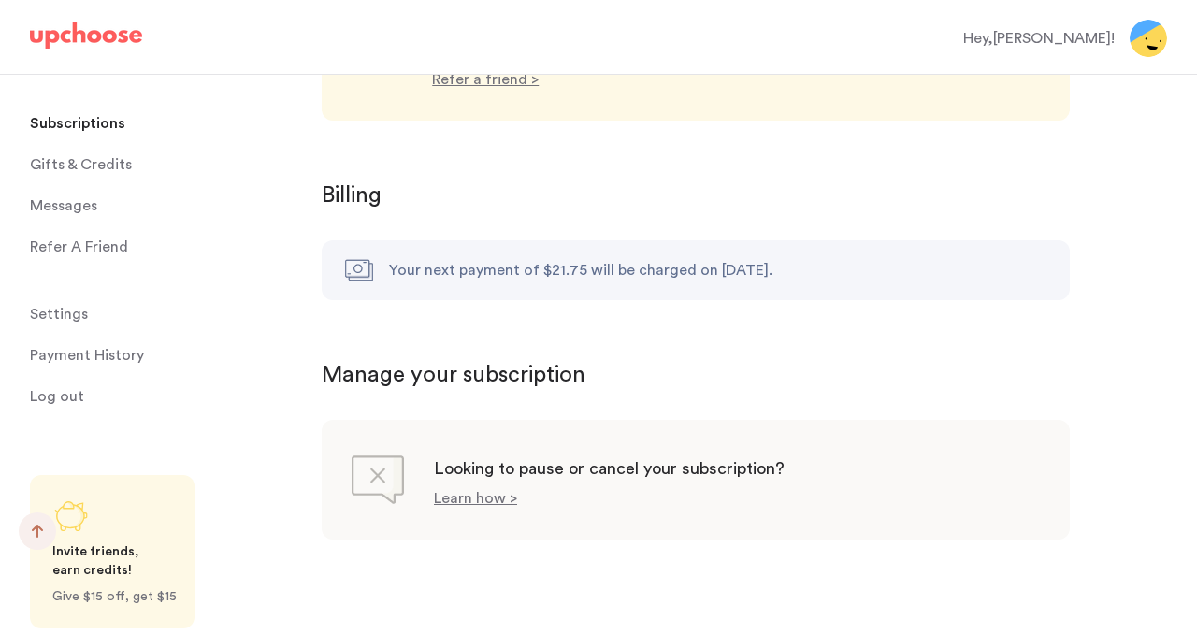
scroll to position [1792, 0]
click at [72, 208] on span "Messages" at bounding box center [63, 205] width 67 height 37
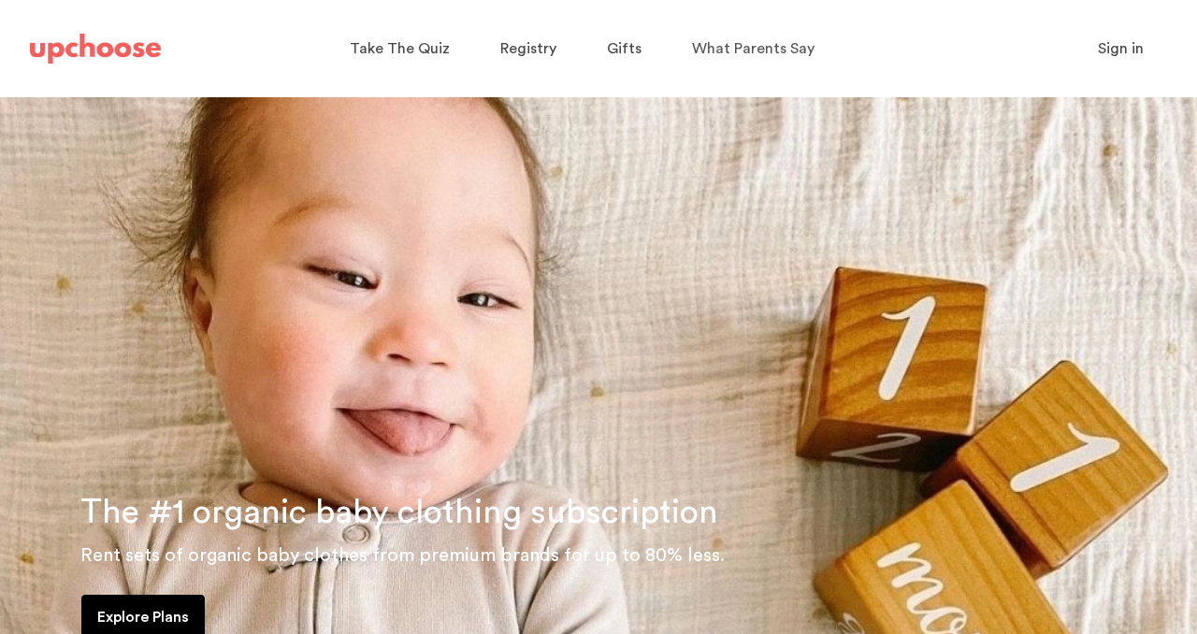
click at [1123, 43] on span "Sign in" at bounding box center [1121, 48] width 46 height 15
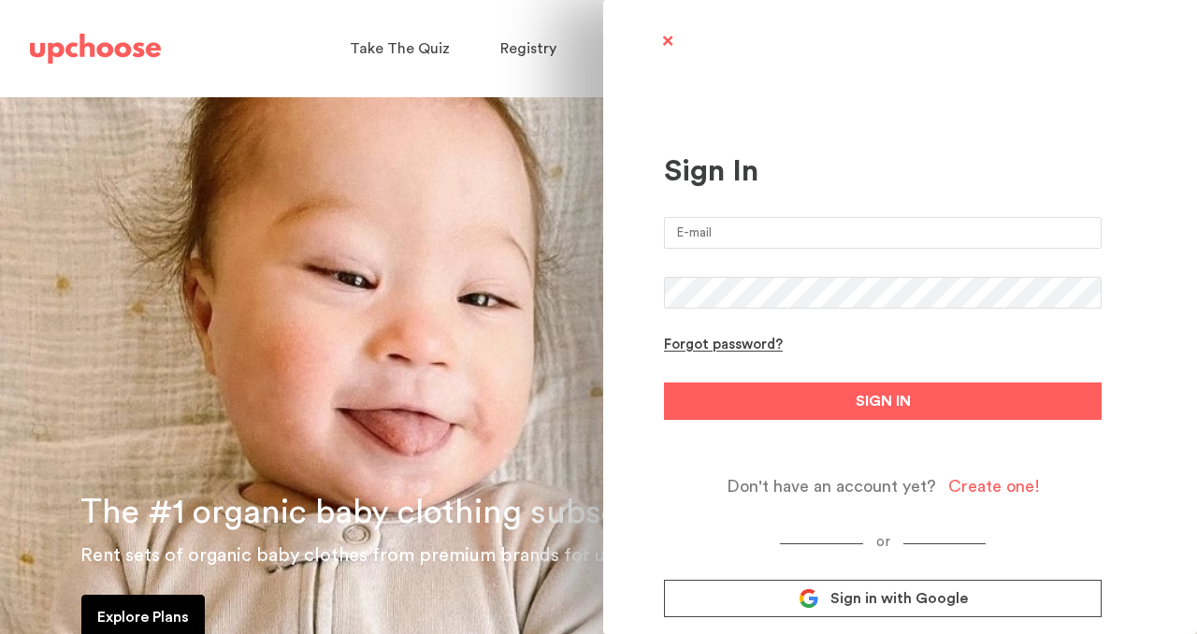
click at [704, 230] on input "email" at bounding box center [883, 233] width 438 height 32
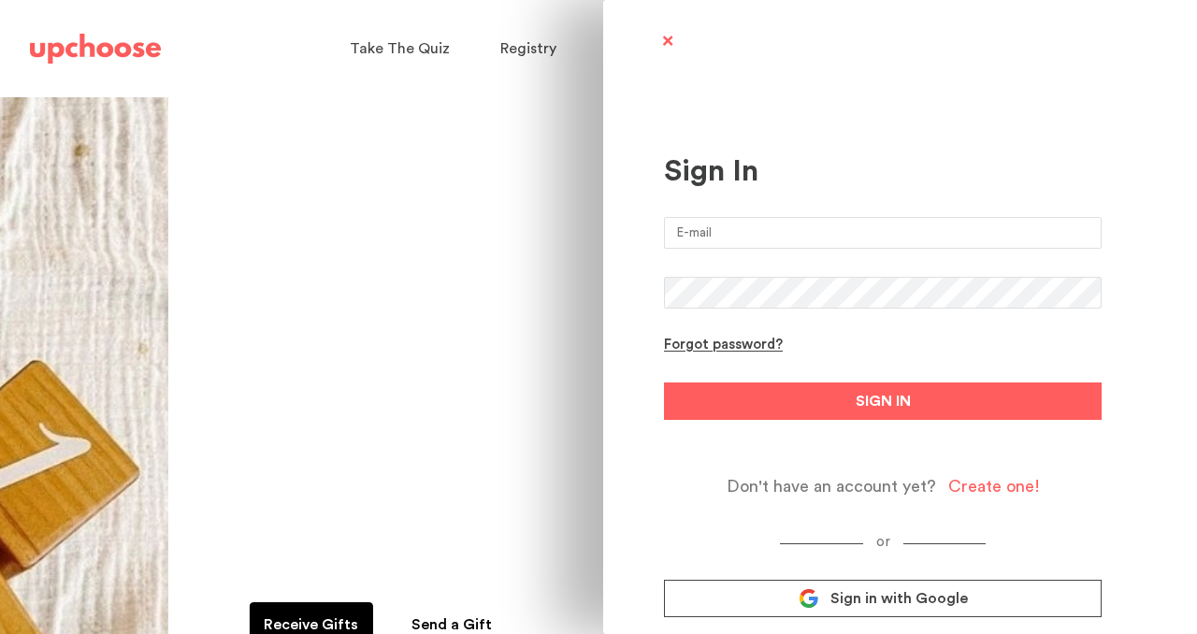
type input "[EMAIL_ADDRESS][DOMAIN_NAME]"
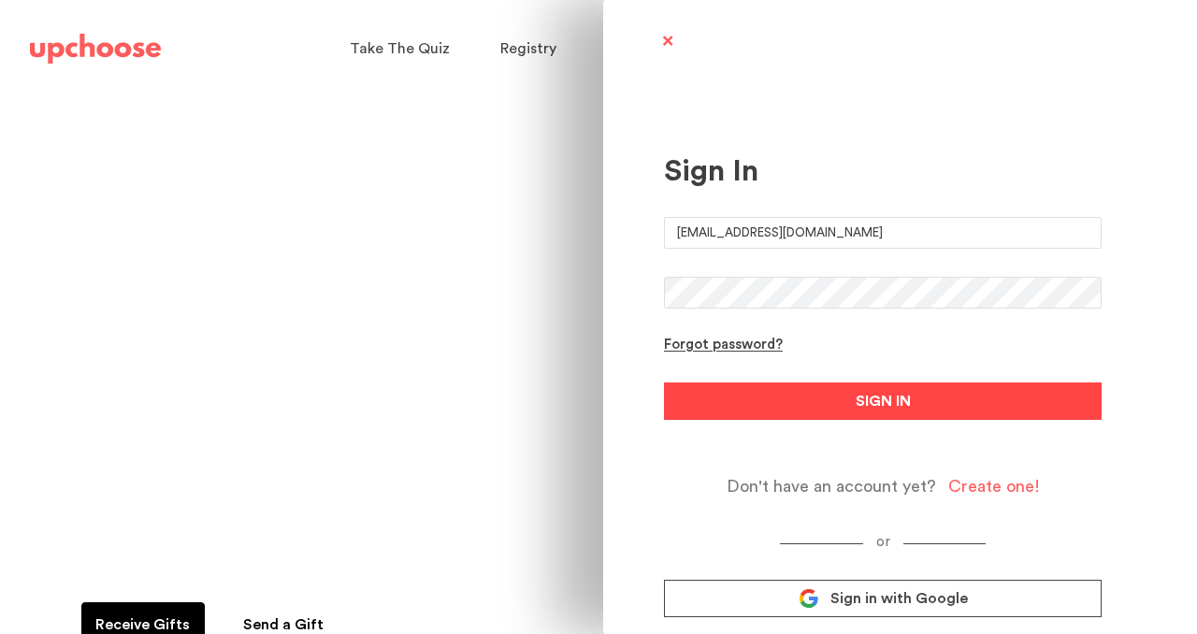
click at [861, 408] on span "SIGN IN" at bounding box center [883, 401] width 55 height 22
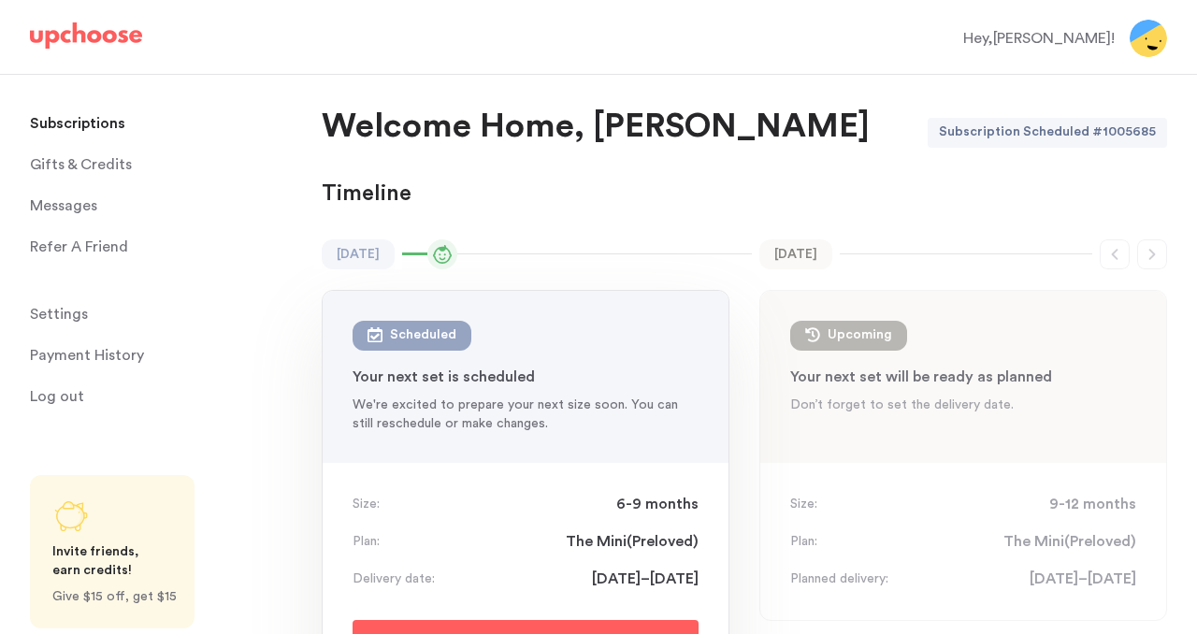
click at [849, 206] on div "Timeline Timeline" at bounding box center [744, 195] width 845 height 30
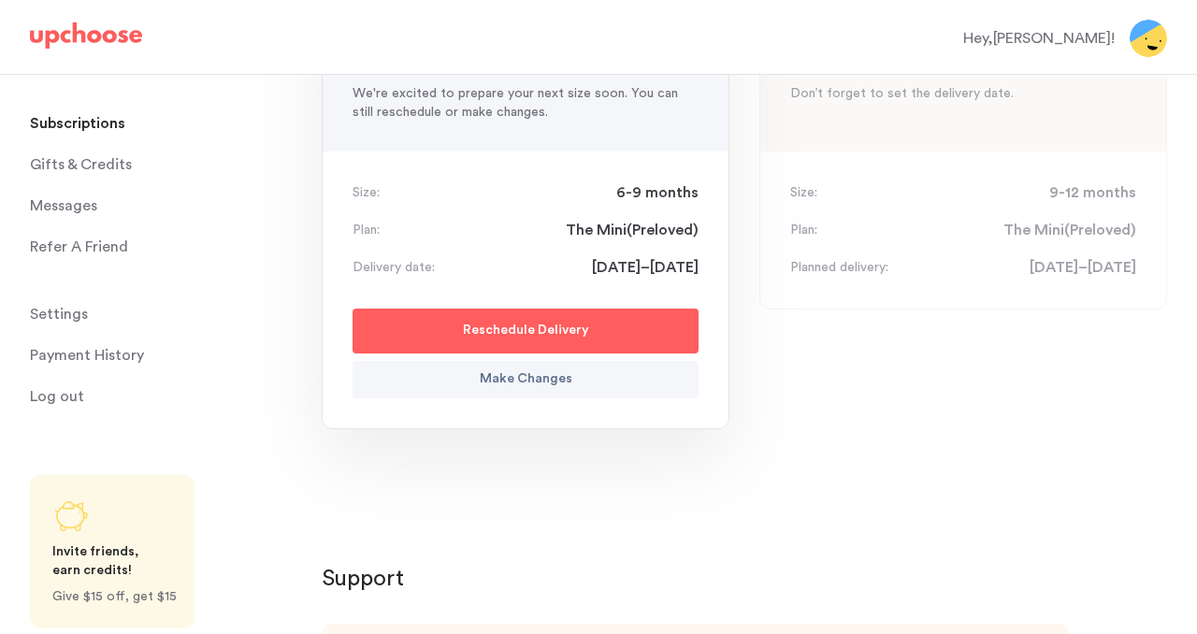
scroll to position [107, 0]
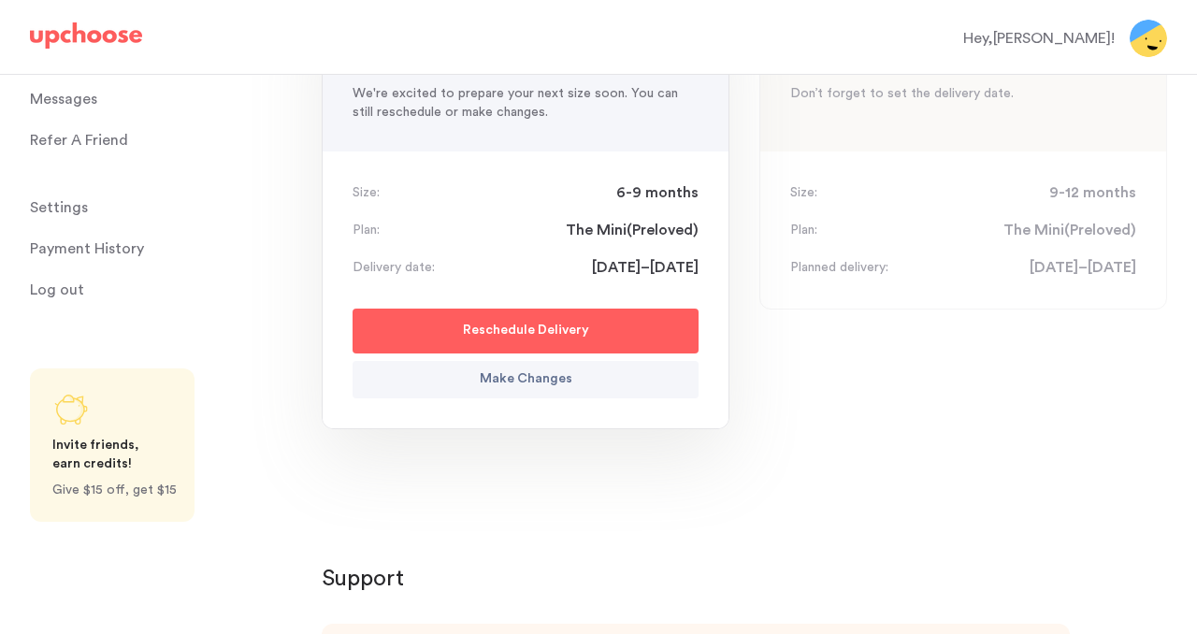
click at [64, 200] on span "Settings" at bounding box center [59, 207] width 58 height 37
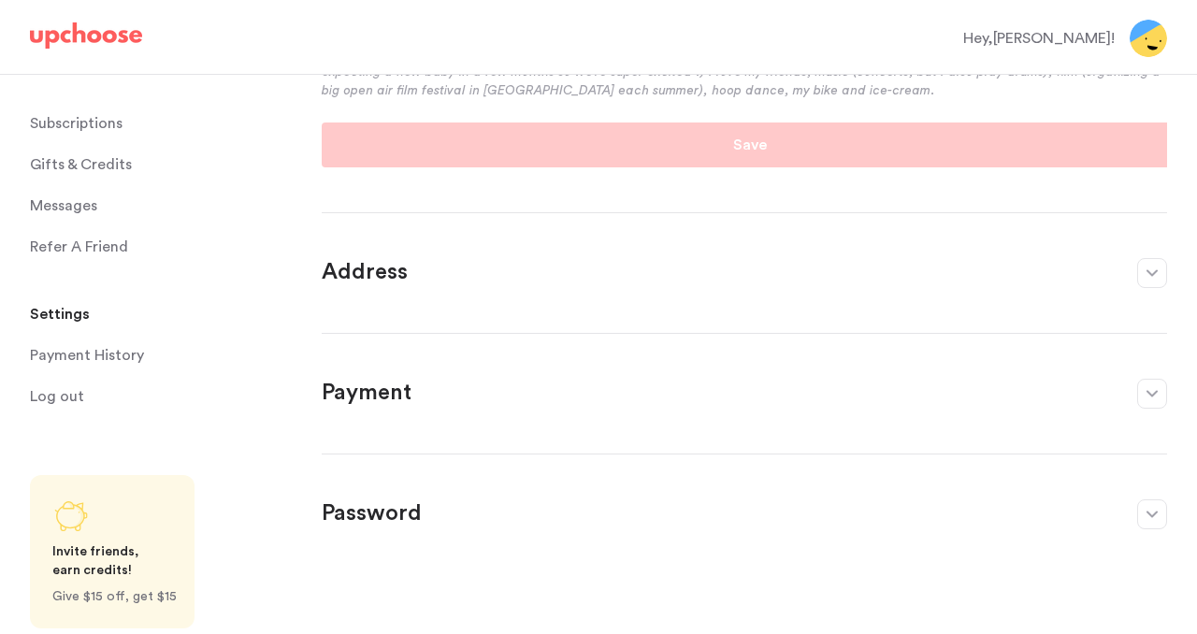
scroll to position [553, 0]
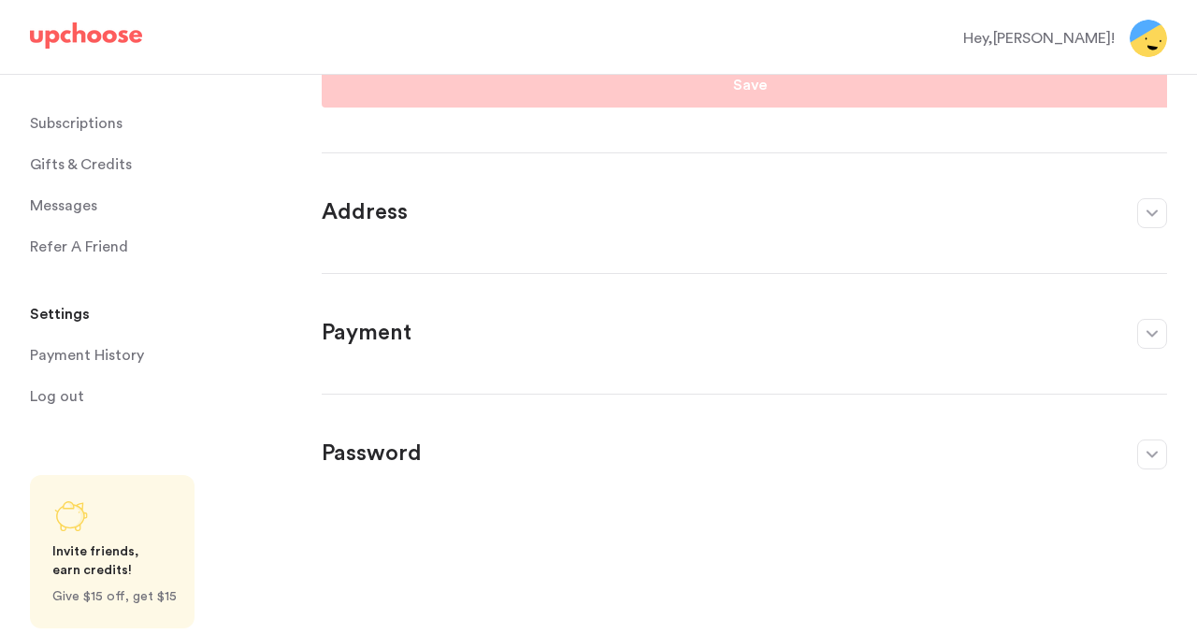
click at [692, 450] on p "Password" at bounding box center [720, 455] width 797 height 30
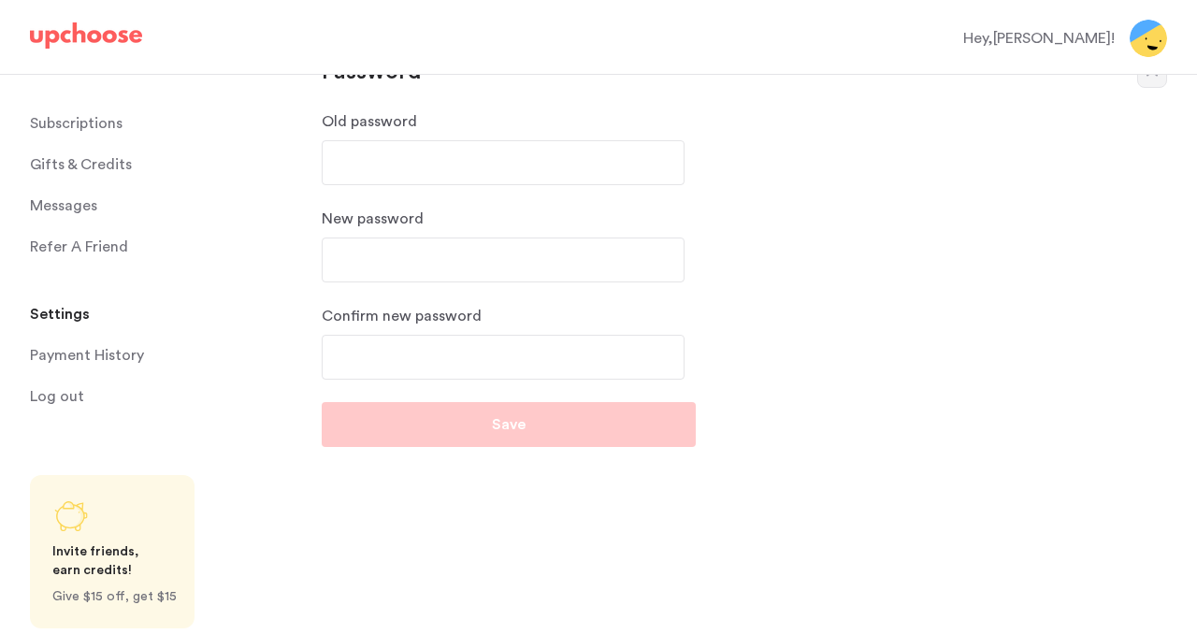
scroll to position [327, 0]
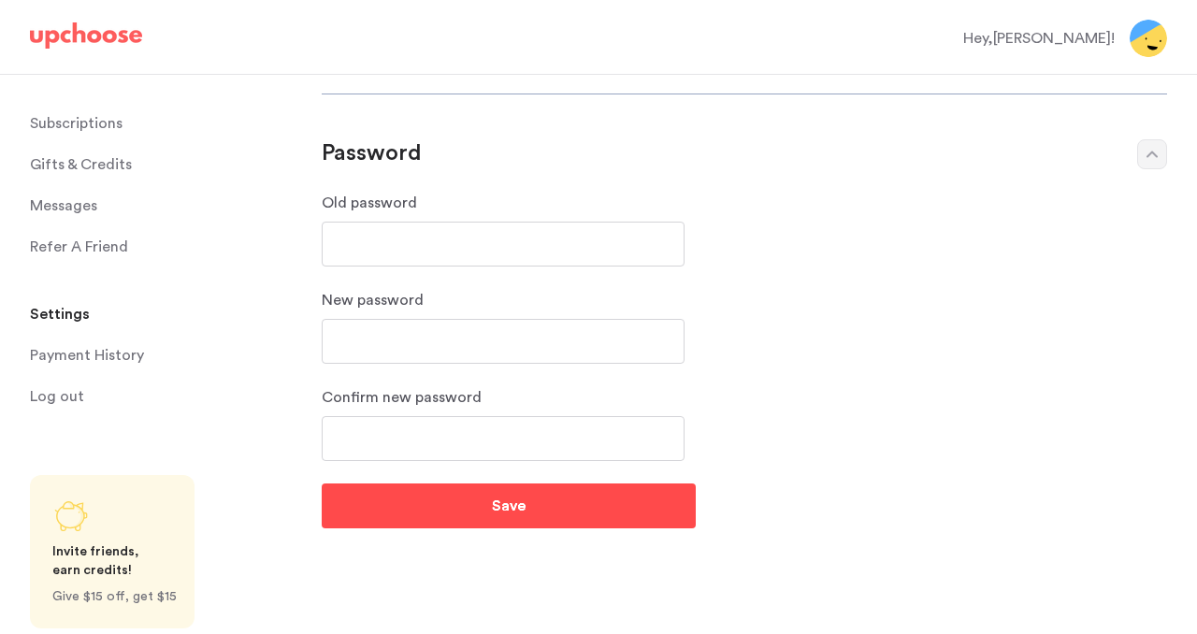
click at [446, 506] on button "Save" at bounding box center [509, 506] width 374 height 45
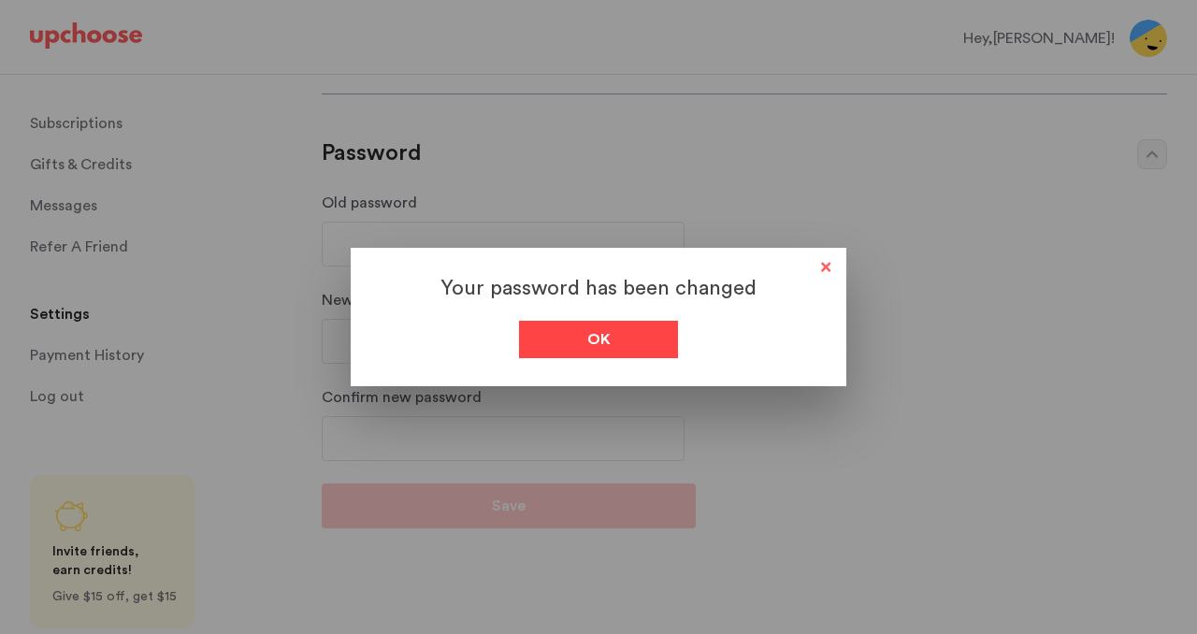
click at [632, 343] on div "Ok" at bounding box center [598, 339] width 159 height 37
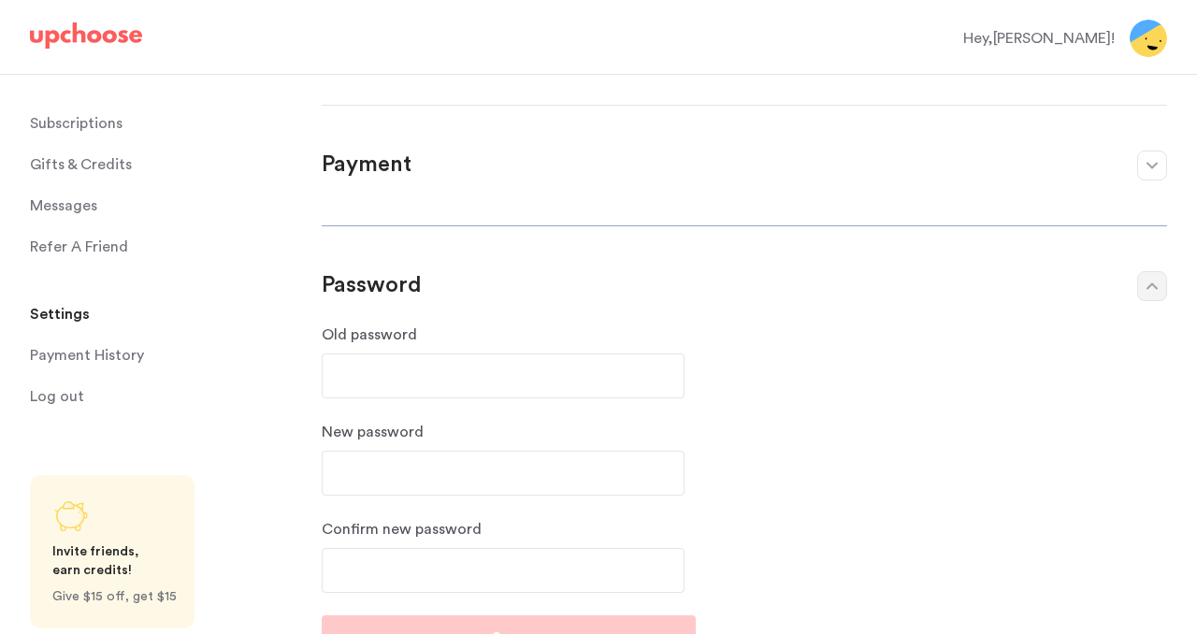
scroll to position [0, 0]
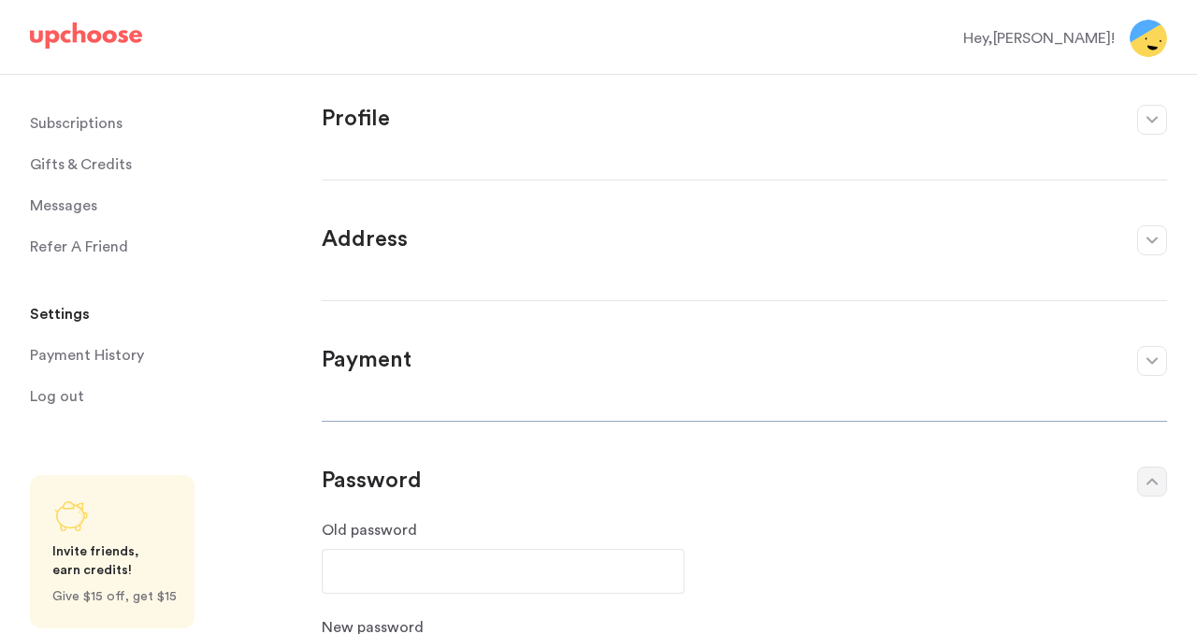
click at [1145, 36] on img at bounding box center [1148, 38] width 37 height 37
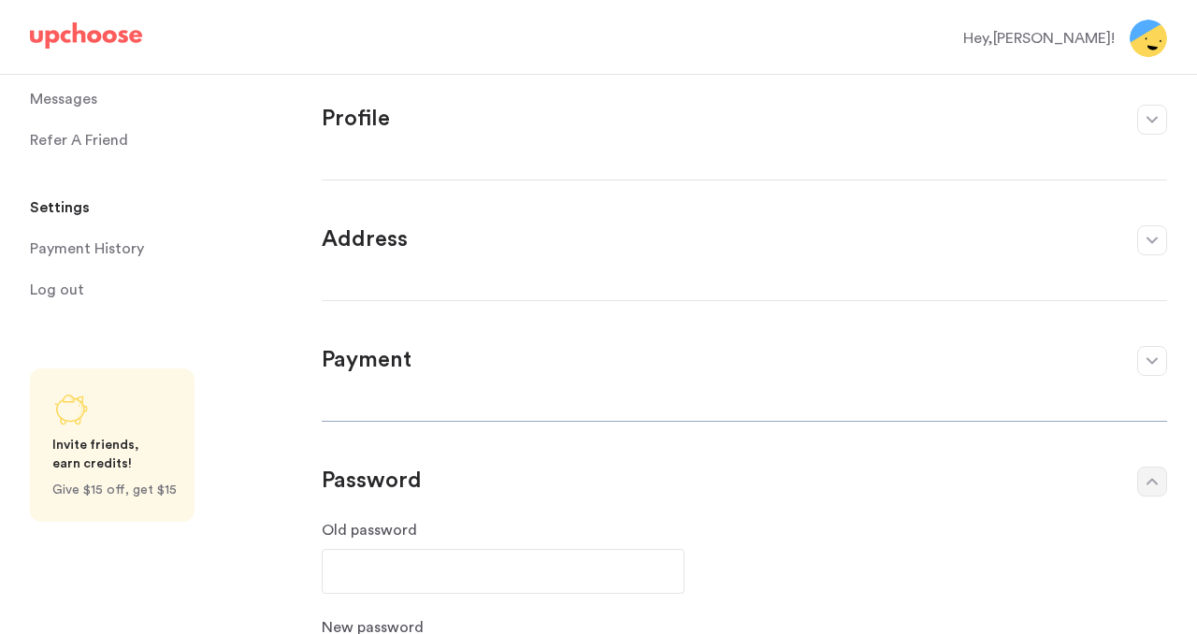
click at [103, 38] on img at bounding box center [86, 35] width 112 height 26
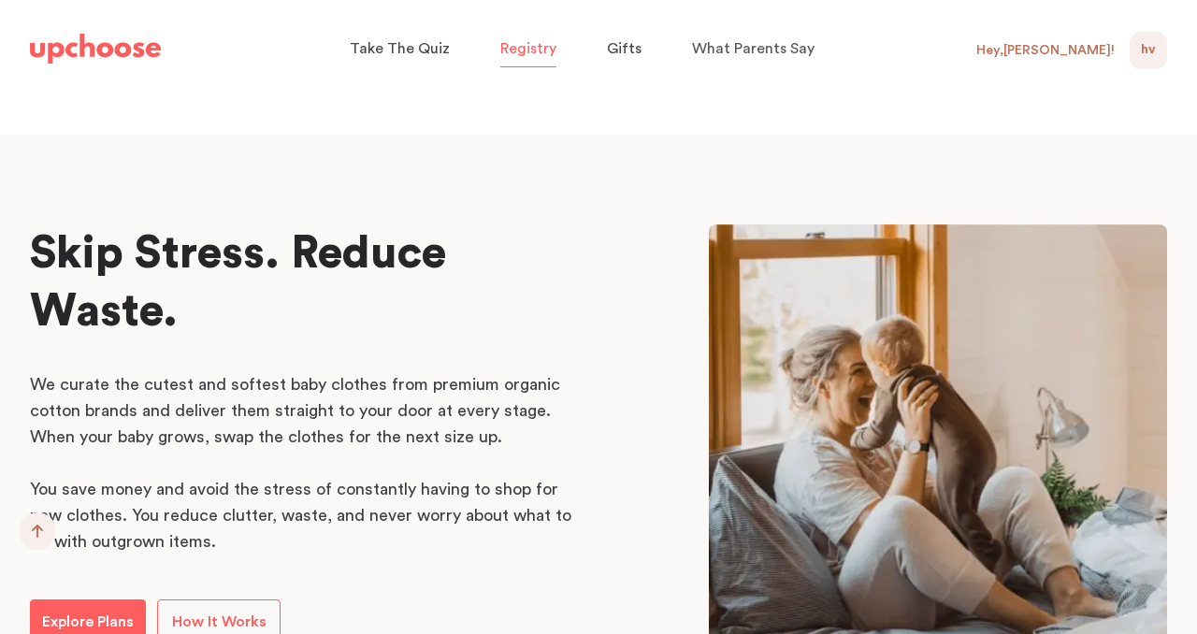
scroll to position [1060, 0]
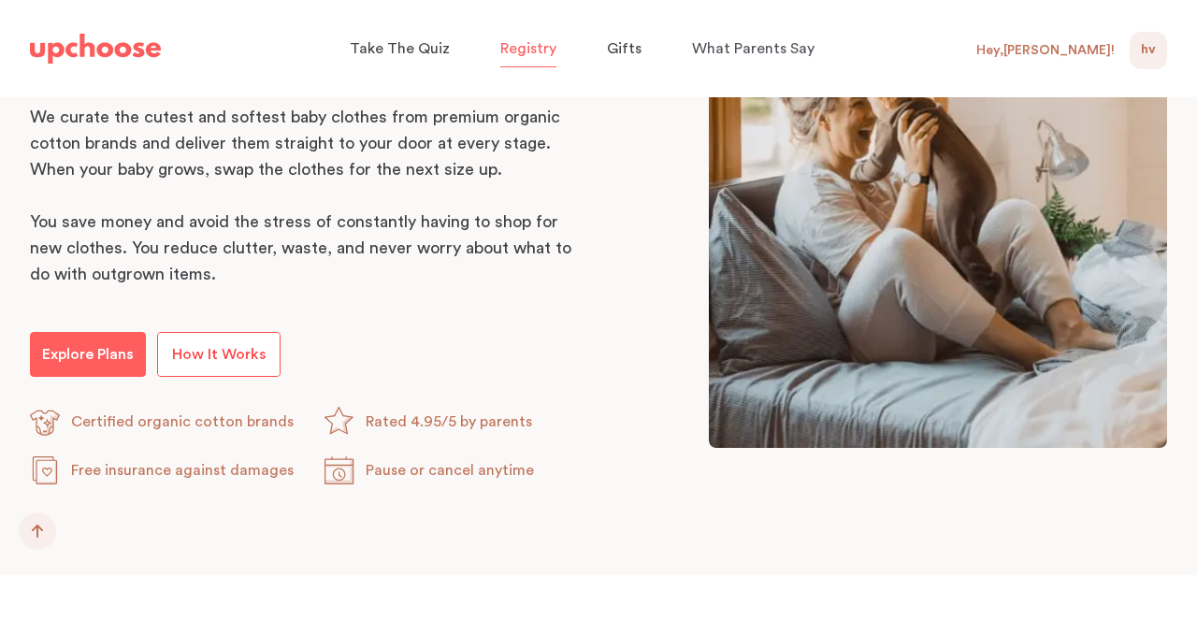
click at [232, 356] on span "How It Works" at bounding box center [219, 354] width 94 height 15
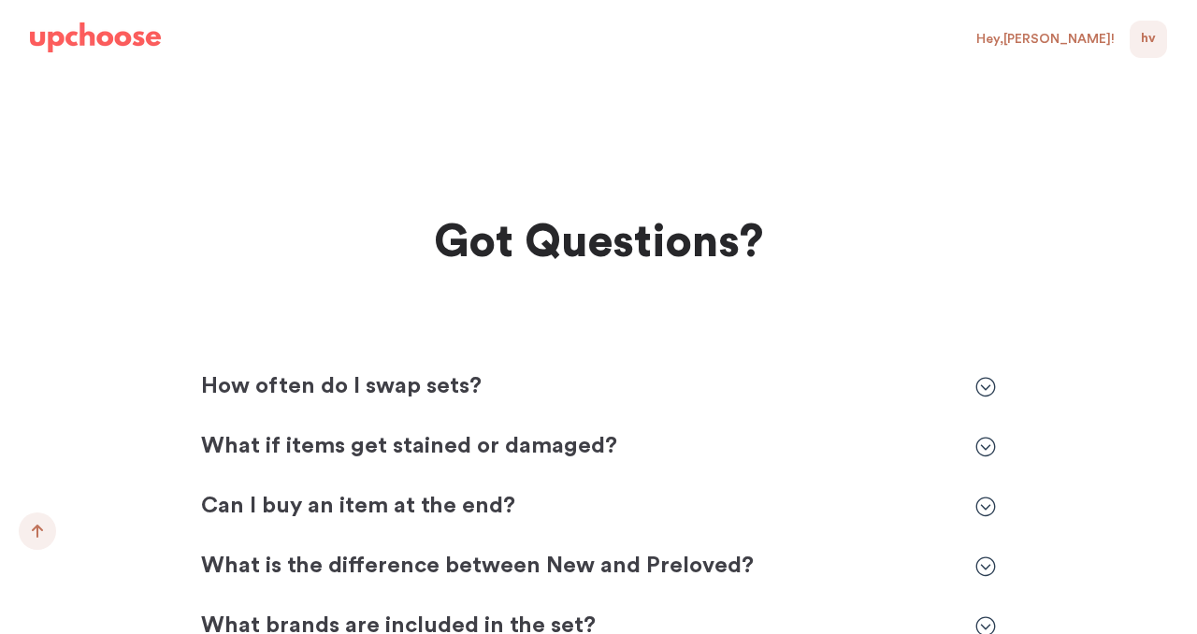
scroll to position [5320, 0]
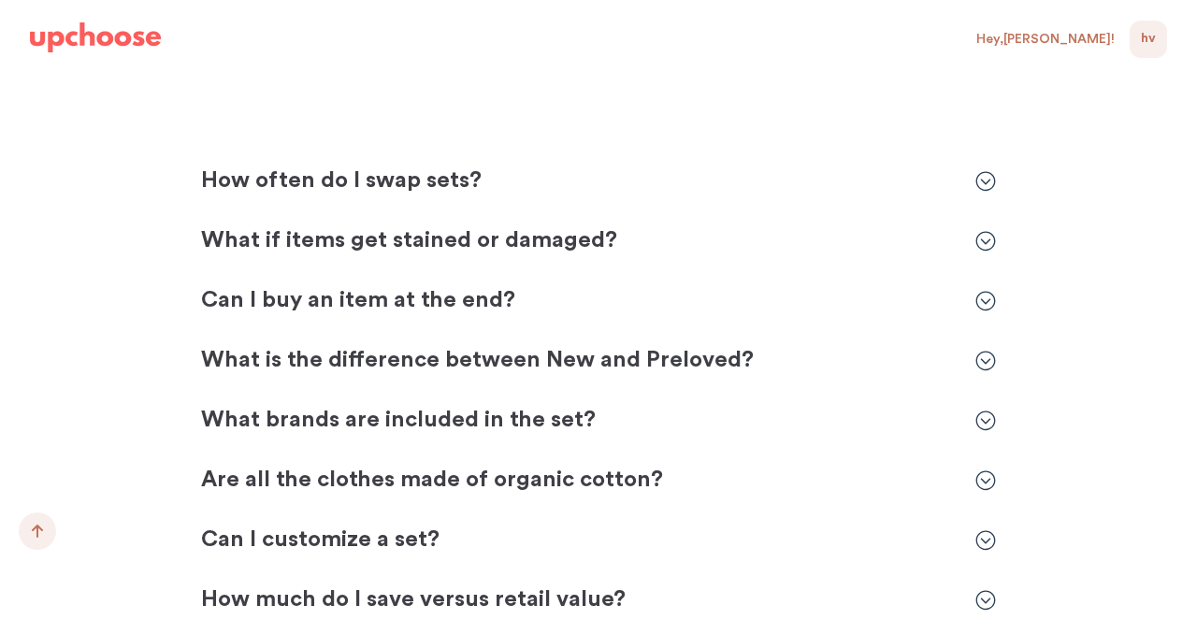
click at [989, 306] on icon at bounding box center [985, 301] width 21 height 21
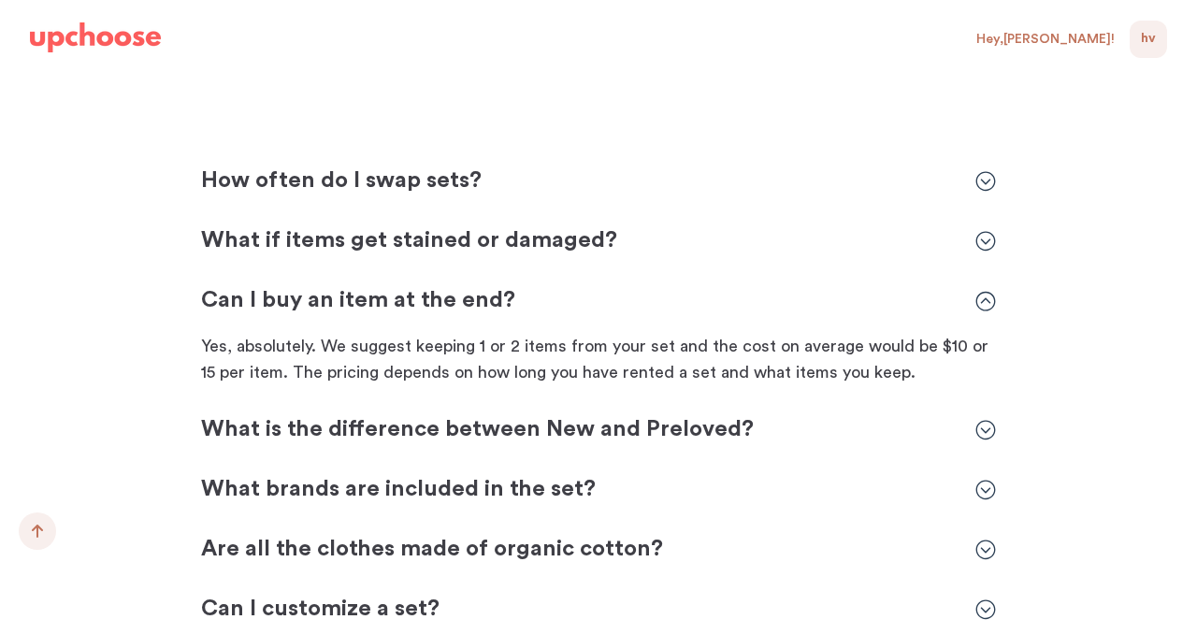
scroll to position [5466, 0]
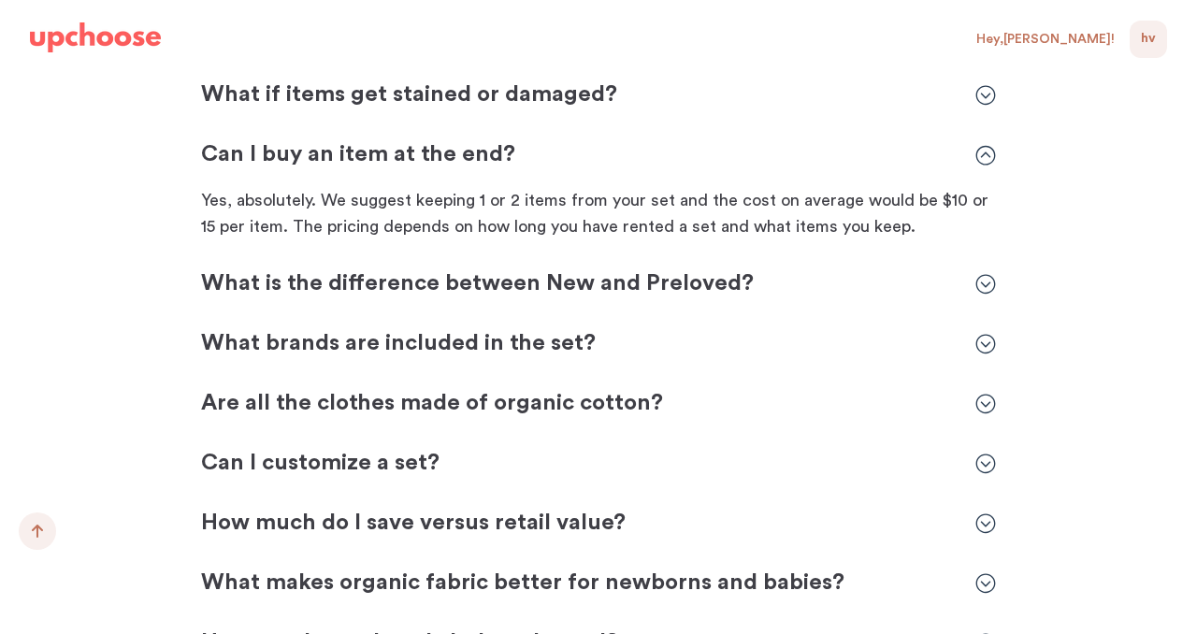
click at [386, 336] on p "What brands are included in the set?" at bounding box center [579, 344] width 756 height 30
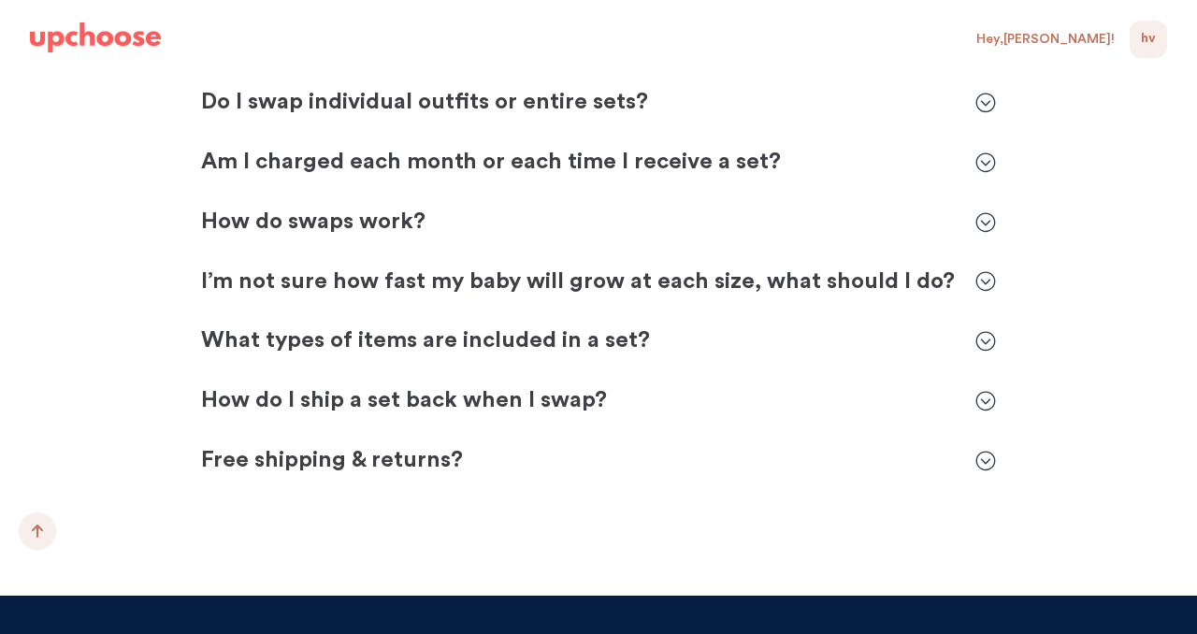
scroll to position [6319, 0]
